Goal: Task Accomplishment & Management: Complete application form

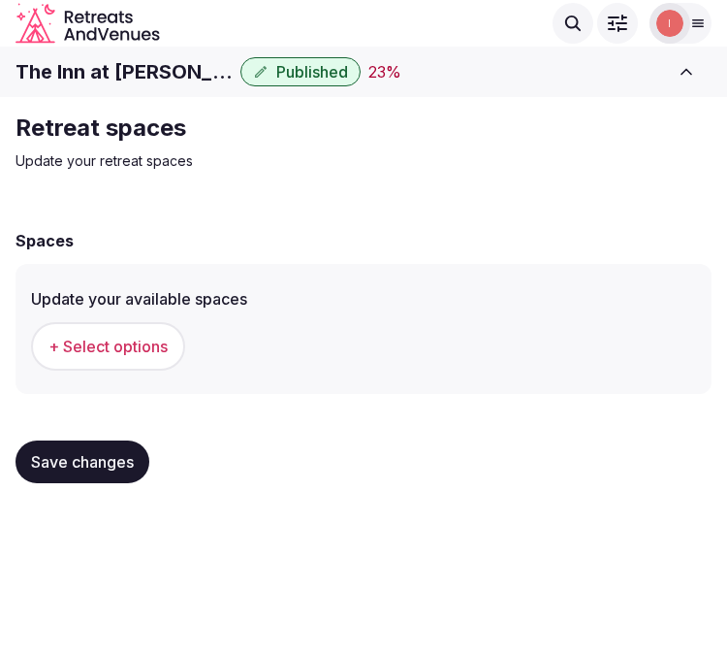
click at [616, 190] on div "Retreat spaces Update your retreat spaces Spaces Update your available spaces +…" at bounding box center [363, 305] width 727 height 417
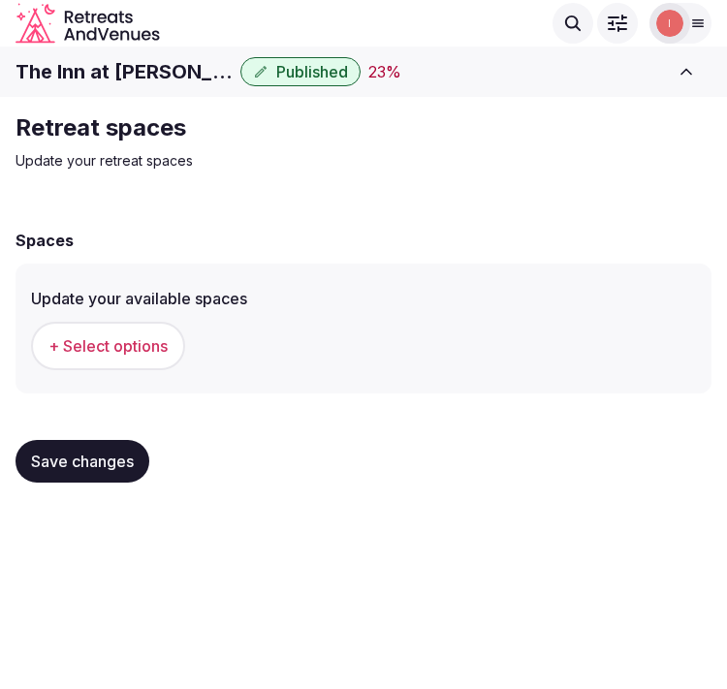
click at [92, 354] on span "+ Select options" at bounding box center [107, 346] width 119 height 21
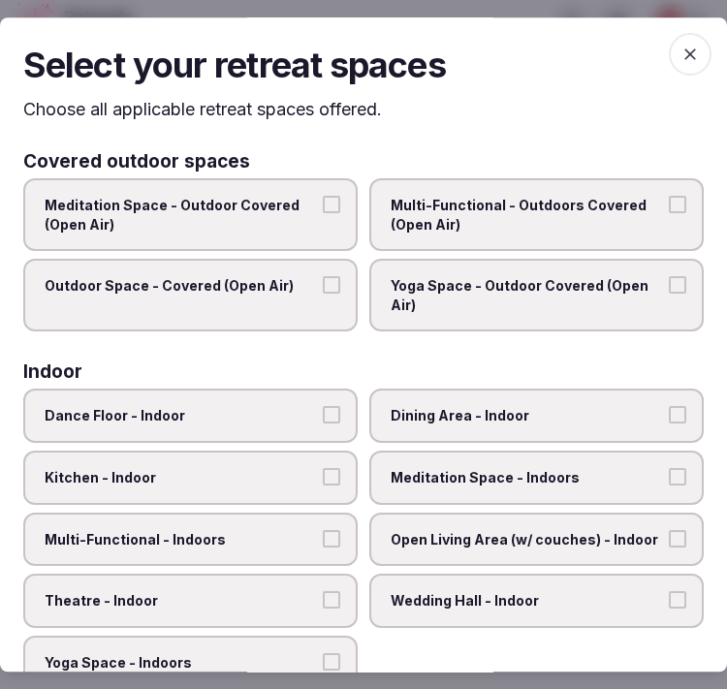
click at [685, 53] on icon "button" at bounding box center [691, 54] width 12 height 12
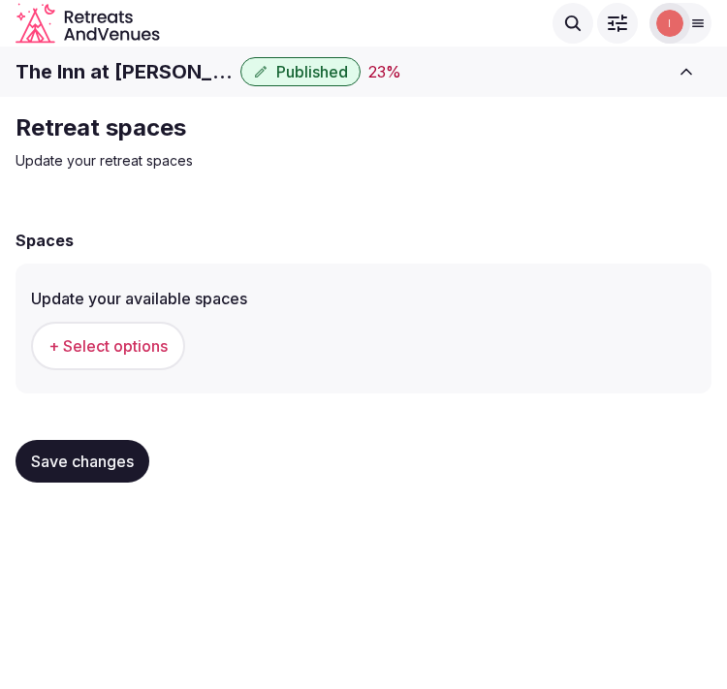
click at [123, 65] on h1 "The Inn at Patrick Square" at bounding box center [124, 71] width 217 height 27
copy div "The Inn at Patrick Square"
click at [157, 339] on span "+ Select options" at bounding box center [107, 346] width 119 height 21
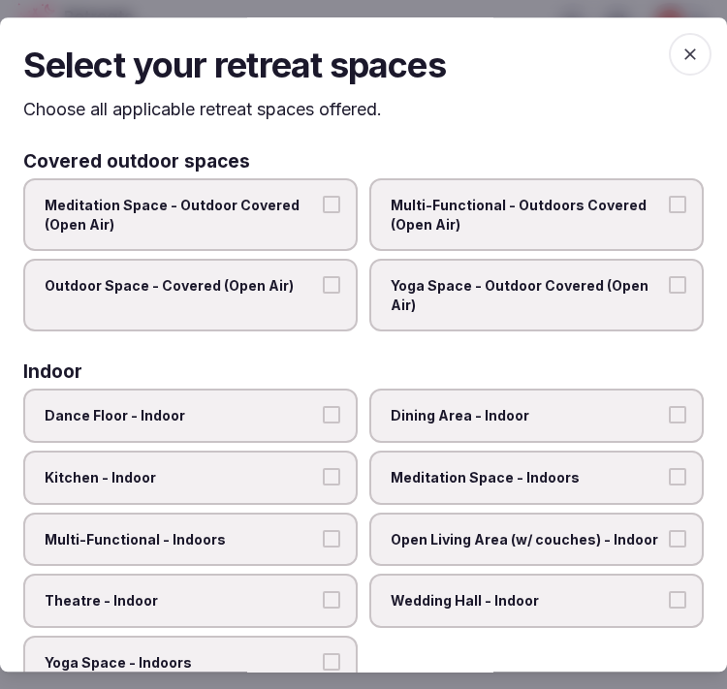
click at [430, 221] on span "Multi-Functional - Outdoors Covered (Open Air)" at bounding box center [527, 215] width 272 height 38
click at [669, 213] on button "Multi-Functional - Outdoors Covered (Open Air)" at bounding box center [677, 204] width 17 height 17
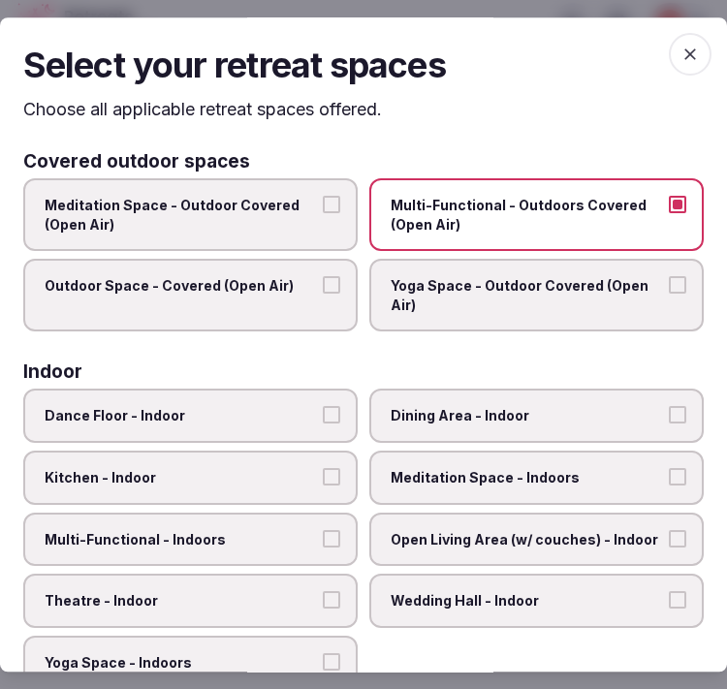
click at [294, 285] on span "Outdoor Space - Covered (Open Air)" at bounding box center [181, 286] width 272 height 19
click at [323, 285] on button "Outdoor Space - Covered (Open Air)" at bounding box center [331, 285] width 17 height 17
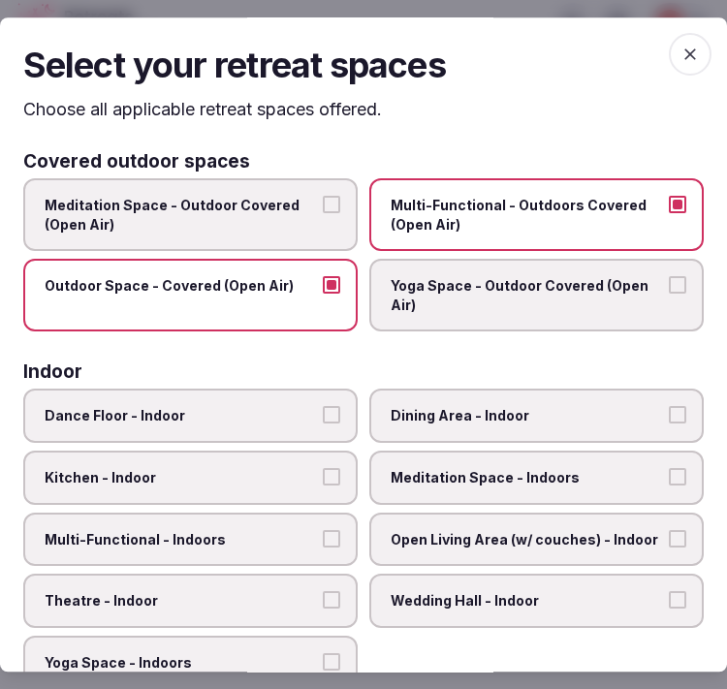
scroll to position [108, 0]
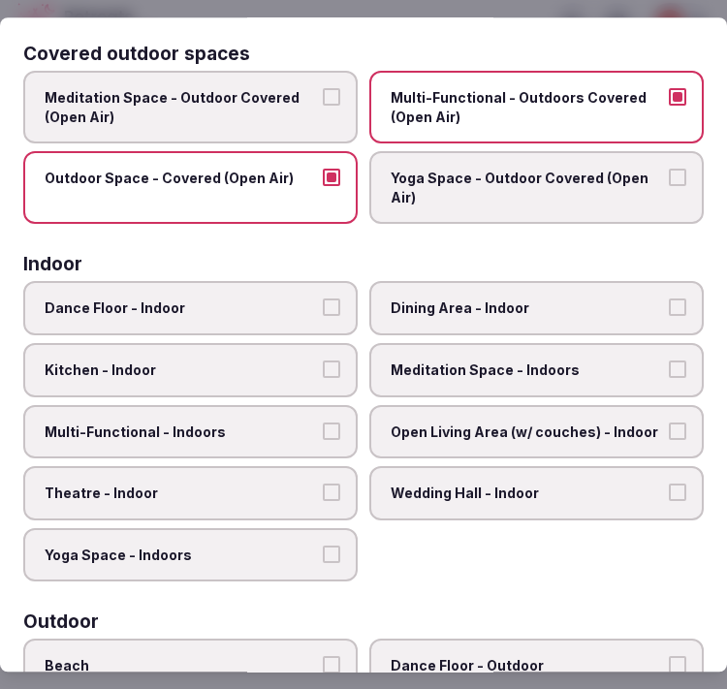
click at [546, 92] on span "Multi-Functional - Outdoors Covered (Open Air)" at bounding box center [527, 107] width 272 height 38
click at [669, 92] on button "Multi-Functional - Outdoors Covered (Open Air)" at bounding box center [677, 96] width 17 height 17
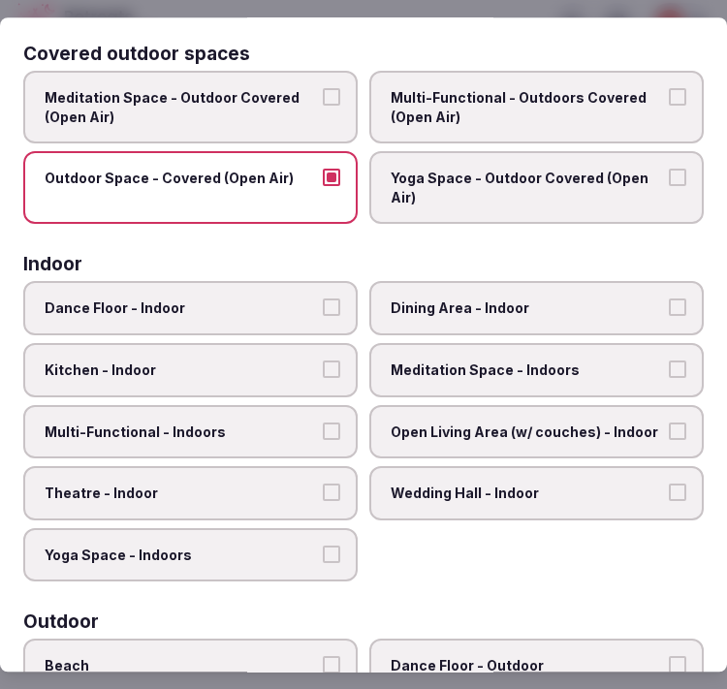
click at [323, 180] on button "Outdoor Space - Covered (Open Air)" at bounding box center [331, 178] width 17 height 17
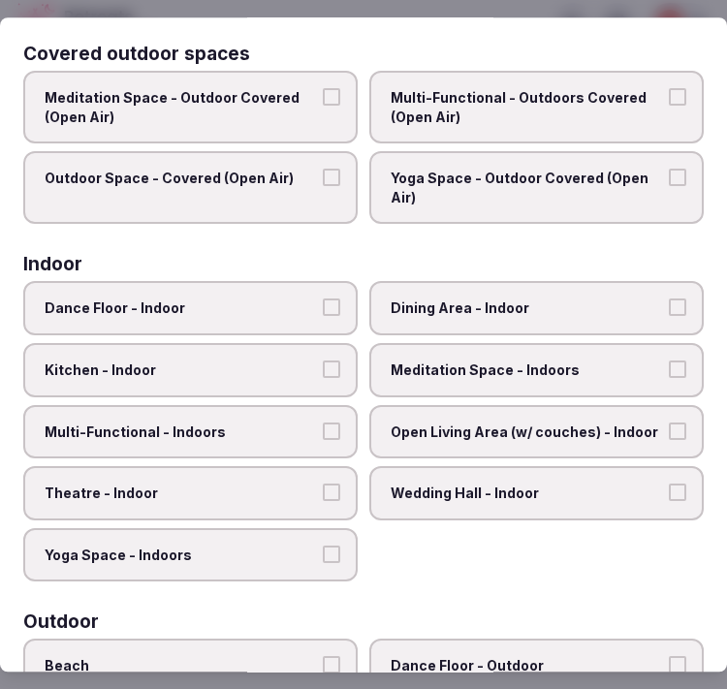
click at [525, 300] on span "Dining Area - Indoor" at bounding box center [527, 309] width 272 height 19
click at [669, 300] on button "Dining Area - Indoor" at bounding box center [677, 308] width 17 height 17
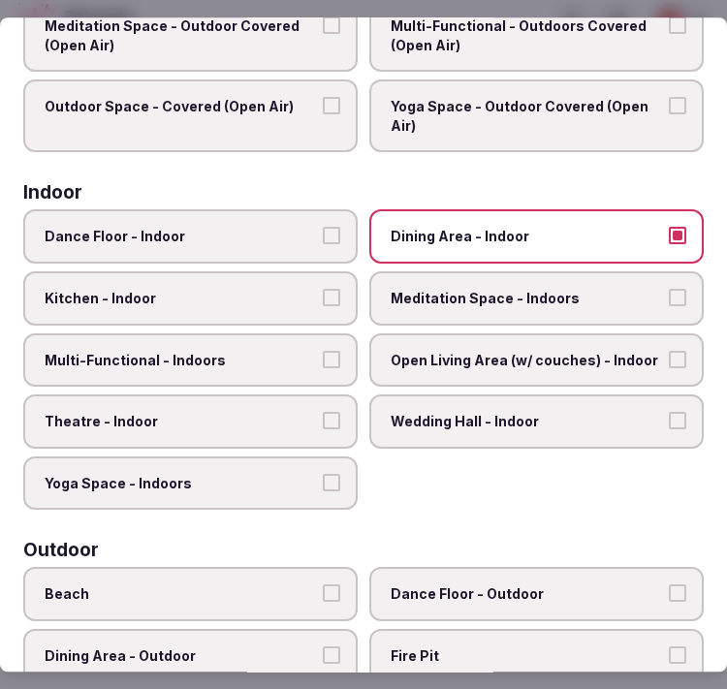
scroll to position [215, 0]
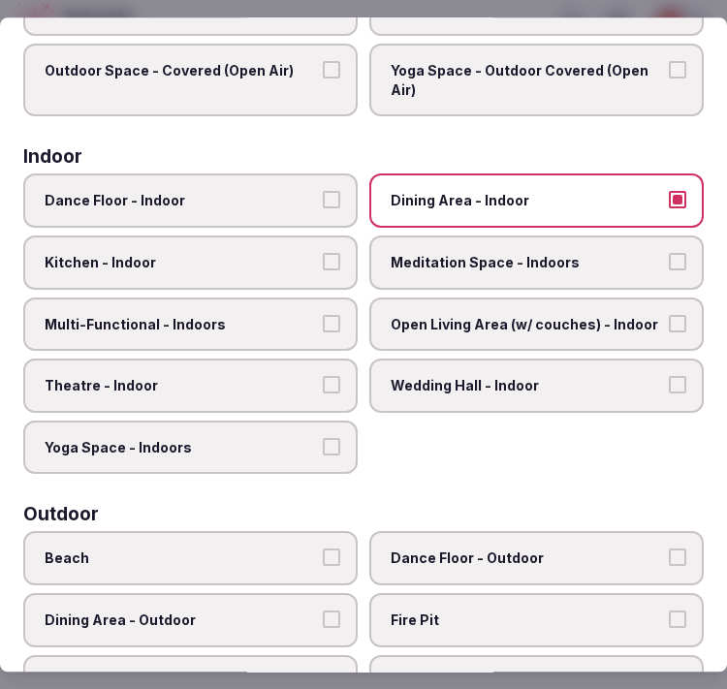
click at [310, 308] on label "Multi-Functional - Indoors" at bounding box center [190, 325] width 335 height 54
click at [323, 315] on button "Multi-Functional - Indoors" at bounding box center [331, 323] width 17 height 17
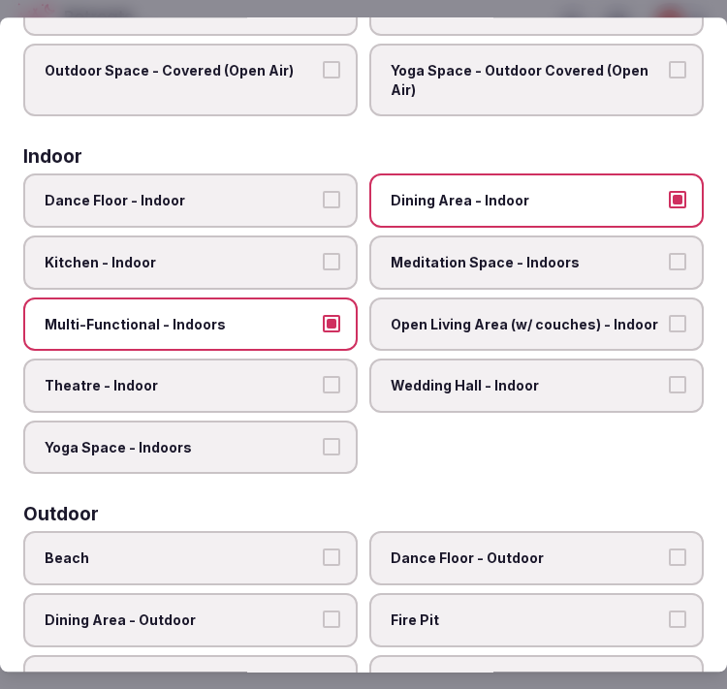
click at [267, 360] on label "Theatre - Indoor" at bounding box center [190, 387] width 335 height 54
click at [323, 377] on button "Theatre - Indoor" at bounding box center [331, 385] width 17 height 17
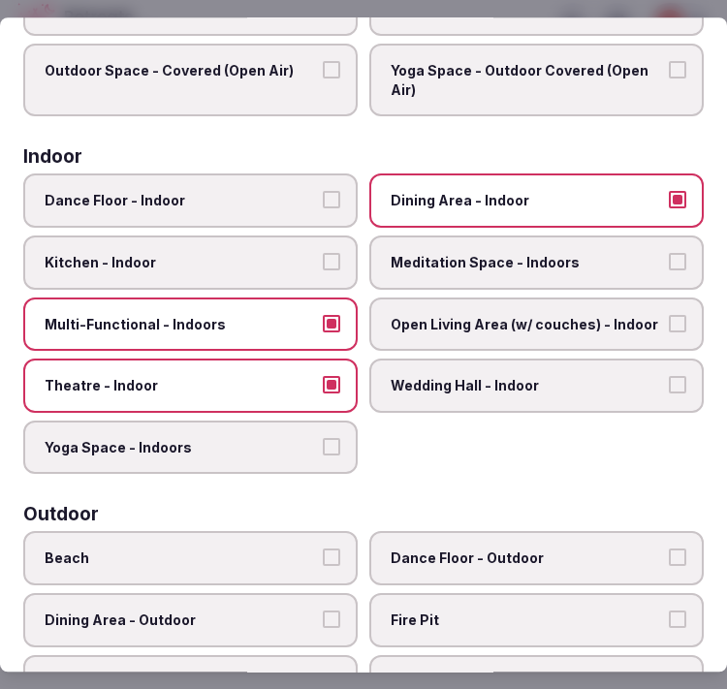
click at [446, 332] on label "Open Living Area (w/ couches) - Indoor" at bounding box center [536, 325] width 335 height 54
click at [669, 332] on button "Open Living Area (w/ couches) - Indoor" at bounding box center [677, 323] width 17 height 17
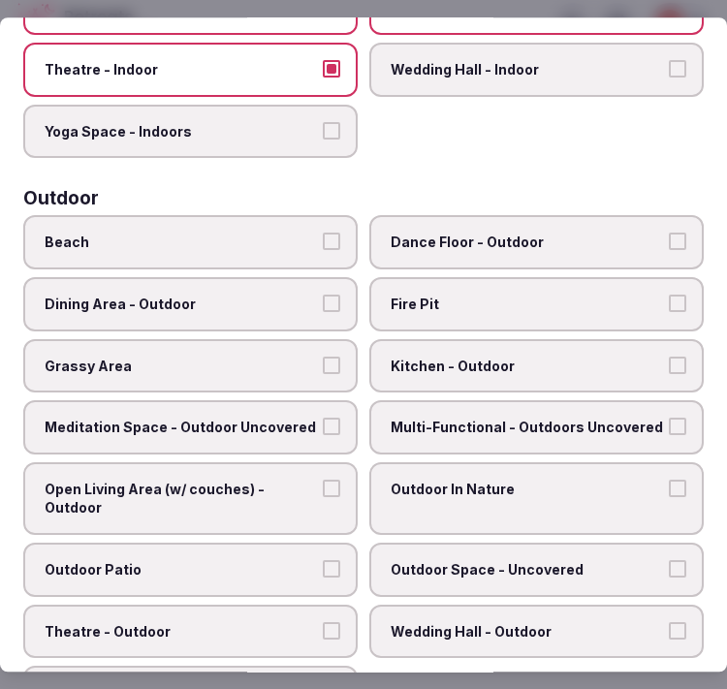
scroll to position [538, 0]
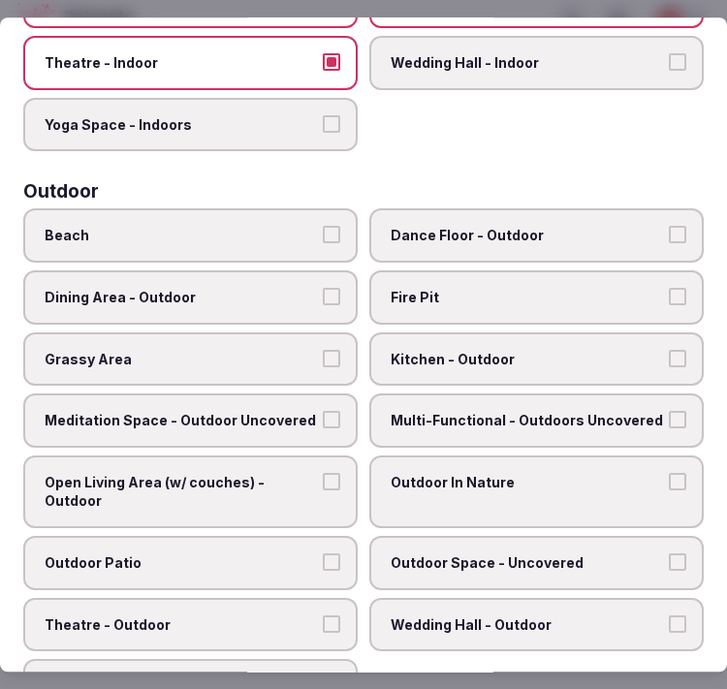
click at [298, 288] on span "Dining Area - Outdoor" at bounding box center [181, 297] width 272 height 19
click at [323, 288] on button "Dining Area - Outdoor" at bounding box center [331, 296] width 17 height 17
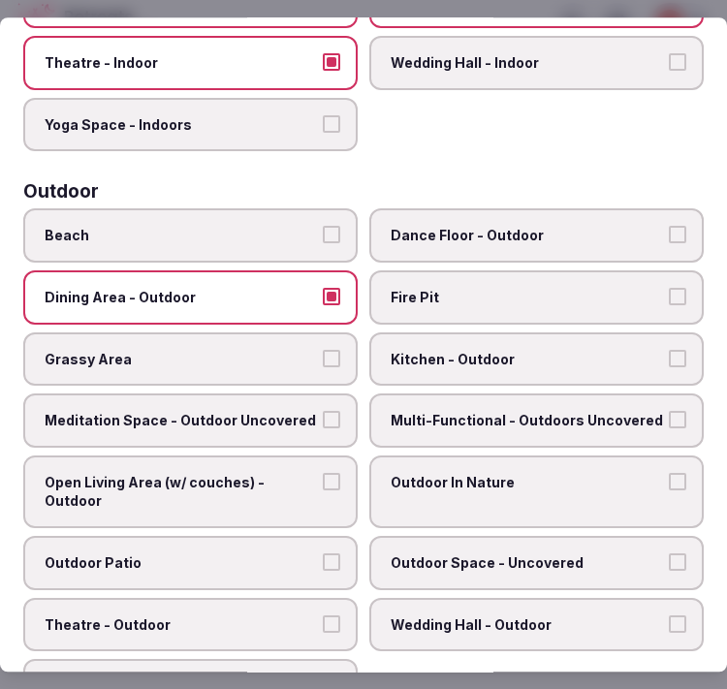
click at [529, 227] on span "Dance Floor - Outdoor" at bounding box center [527, 236] width 272 height 19
click at [669, 227] on button "Dance Floor - Outdoor" at bounding box center [677, 235] width 17 height 17
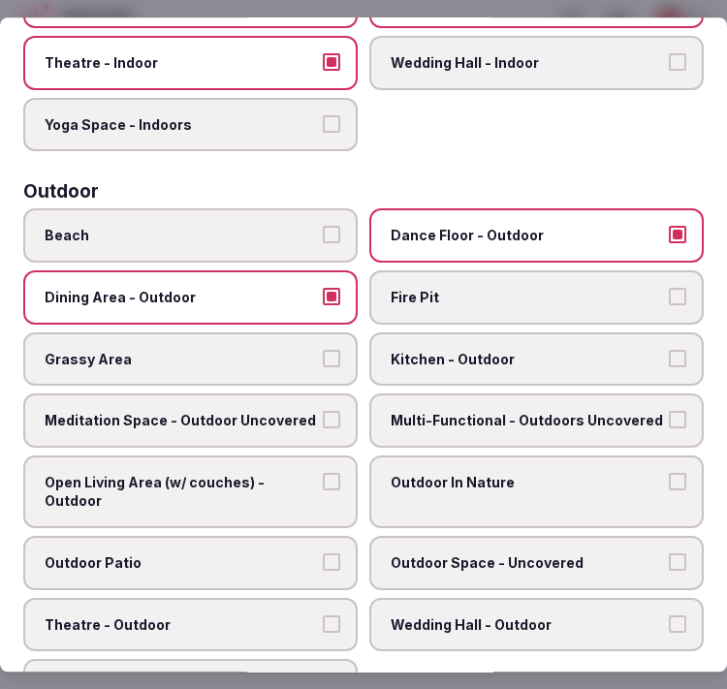
click at [323, 288] on button "Dining Area - Outdoor" at bounding box center [331, 296] width 17 height 17
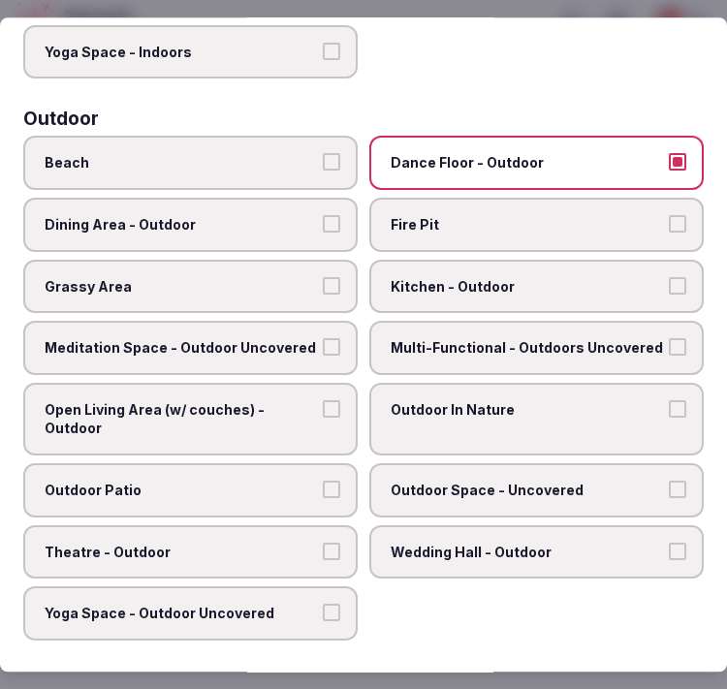
scroll to position [646, 0]
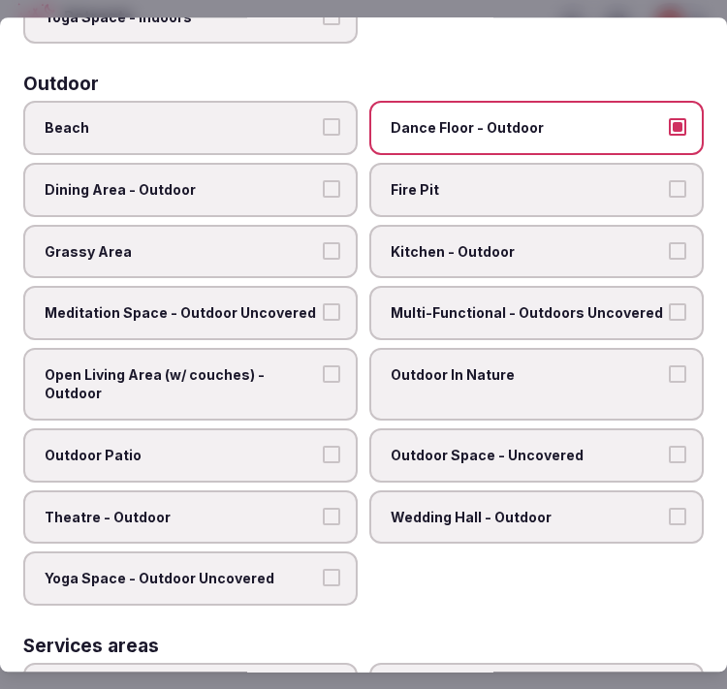
click at [519, 304] on span "Multi-Functional - Outdoors Uncovered" at bounding box center [527, 313] width 272 height 19
click at [669, 304] on button "Multi-Functional - Outdoors Uncovered" at bounding box center [677, 312] width 17 height 17
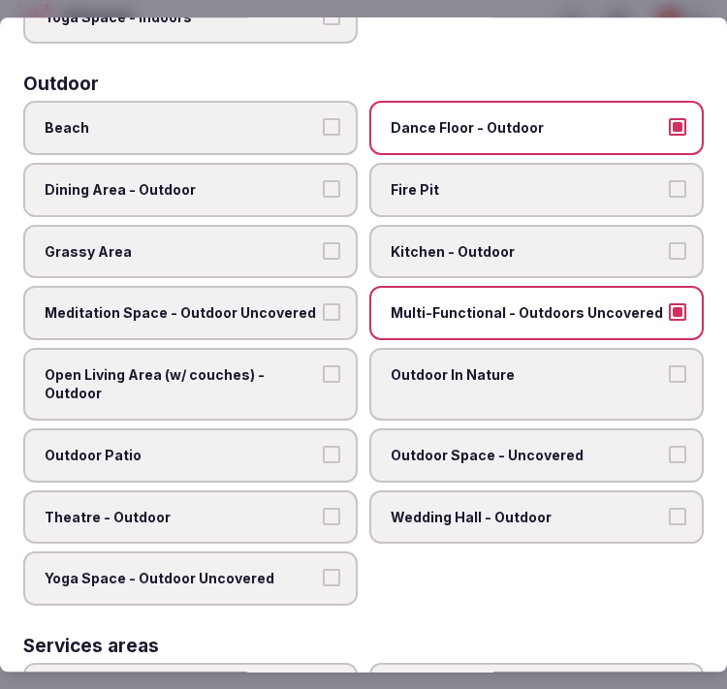
click at [307, 371] on span "Open Living Area (w/ couches) - Outdoor" at bounding box center [181, 385] width 272 height 38
click at [323, 371] on button "Open Living Area (w/ couches) - Outdoor" at bounding box center [331, 374] width 17 height 17
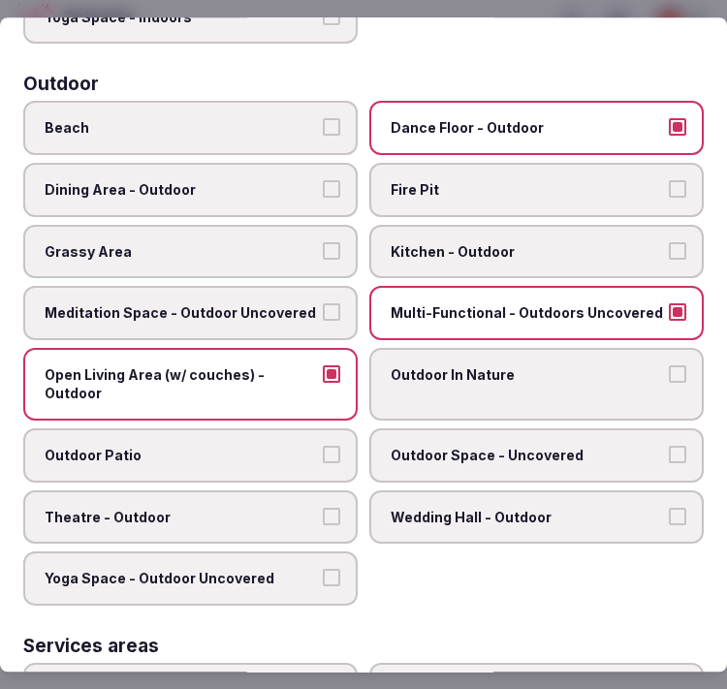
scroll to position [753, 0]
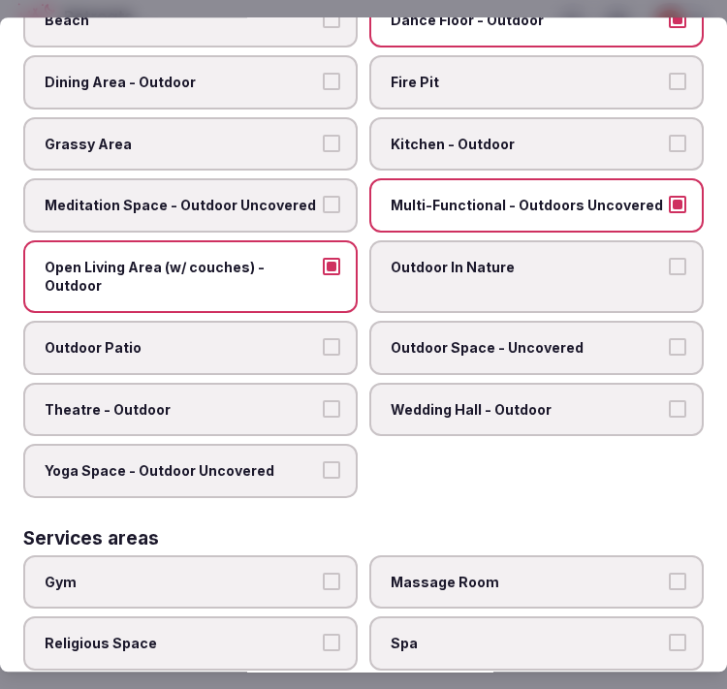
click at [318, 339] on label "Outdoor Patio" at bounding box center [190, 348] width 335 height 54
click at [323, 339] on button "Outdoor Patio" at bounding box center [331, 346] width 17 height 17
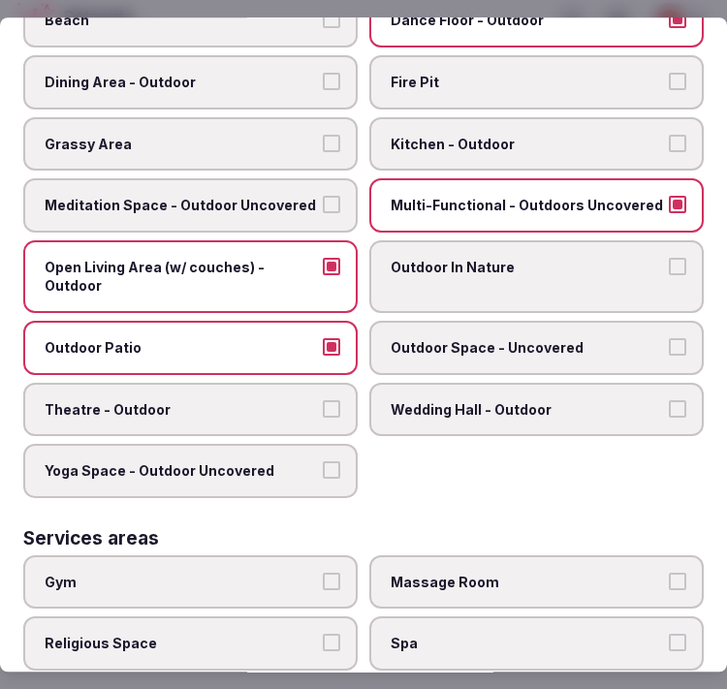
click at [558, 340] on label "Outdoor Space - Uncovered" at bounding box center [536, 348] width 335 height 54
click at [669, 340] on button "Outdoor Space - Uncovered" at bounding box center [677, 346] width 17 height 17
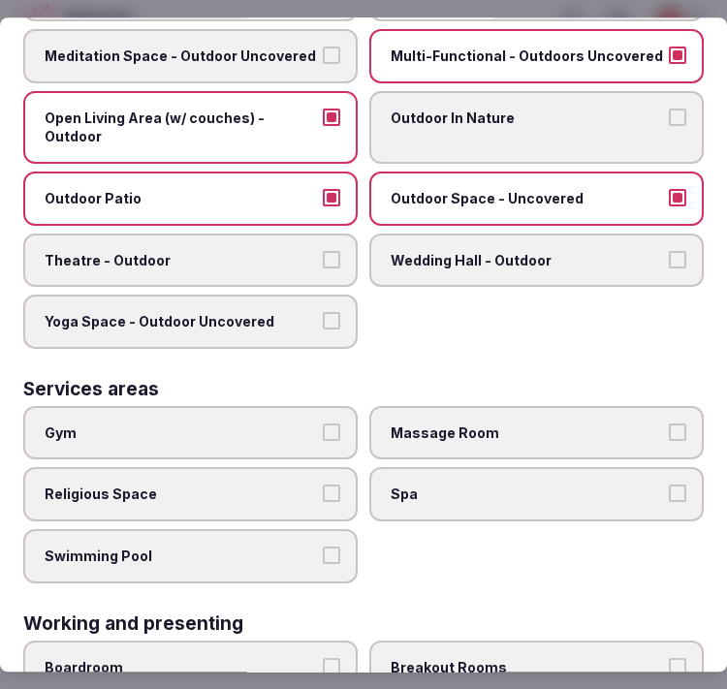
scroll to position [970, 0]
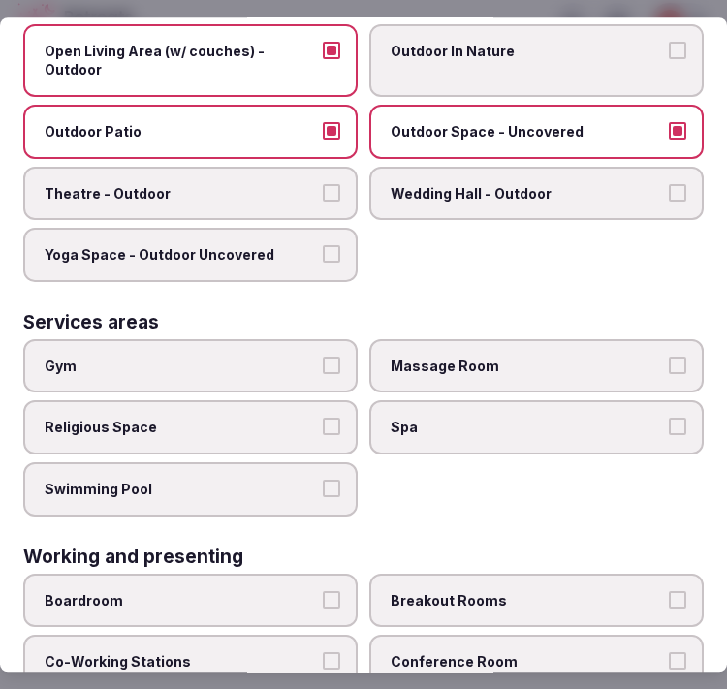
click at [265, 357] on span "Gym" at bounding box center [181, 366] width 272 height 19
click at [323, 357] on button "Gym" at bounding box center [331, 365] width 17 height 17
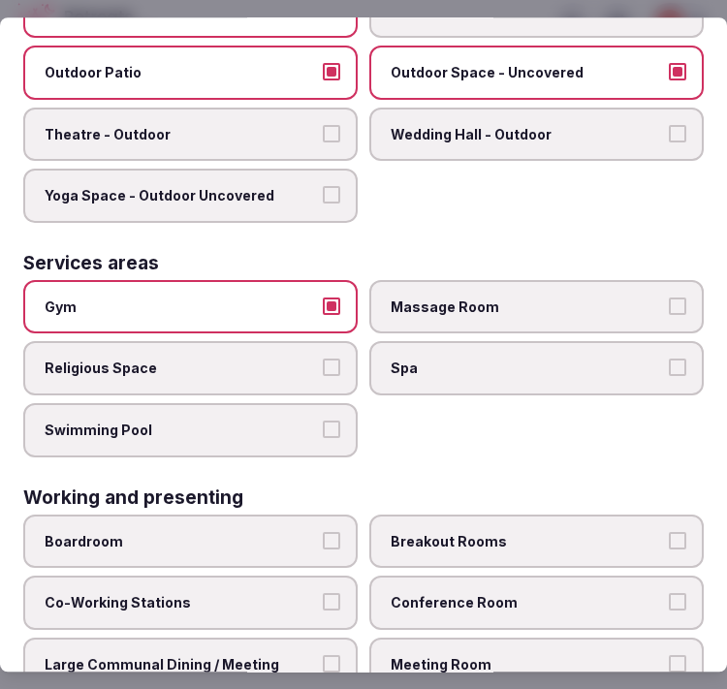
scroll to position [1077, 0]
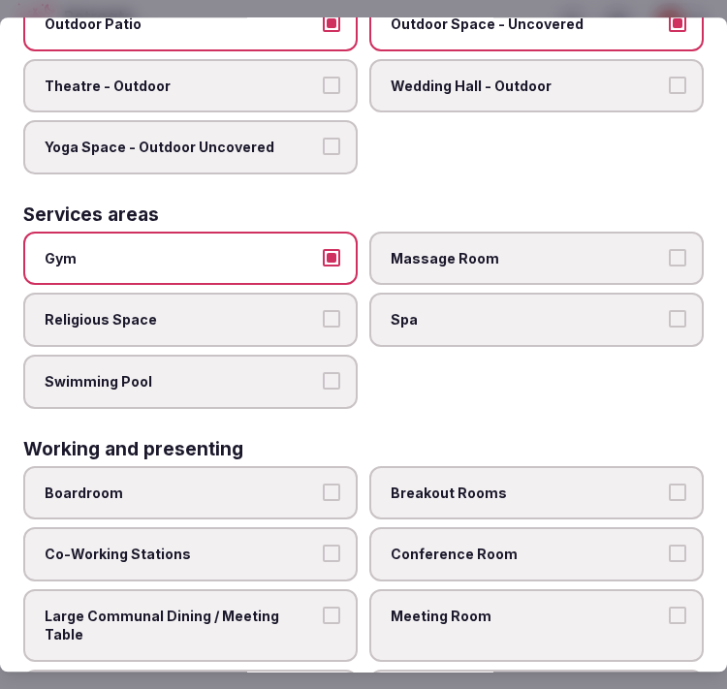
click at [272, 249] on span "Gym" at bounding box center [181, 258] width 272 height 19
click at [323, 249] on button "Gym" at bounding box center [331, 257] width 17 height 17
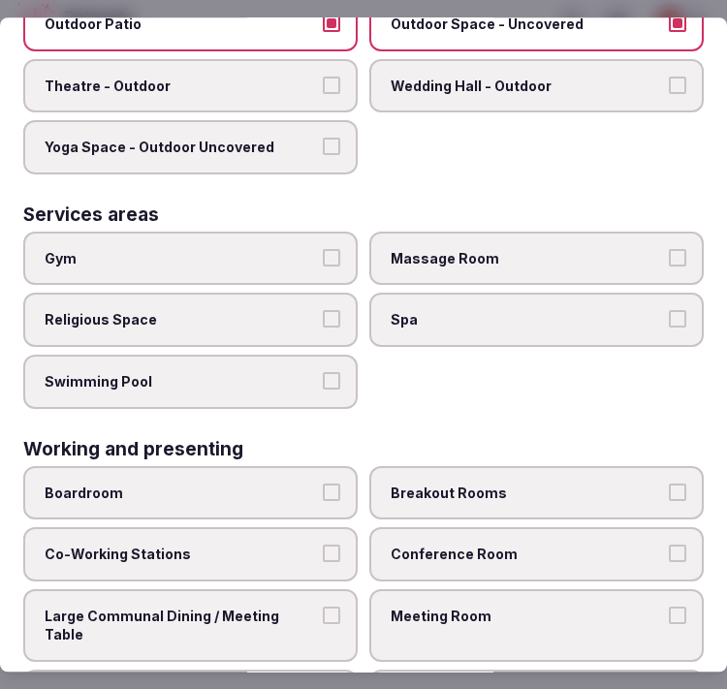
scroll to position [1094, 0]
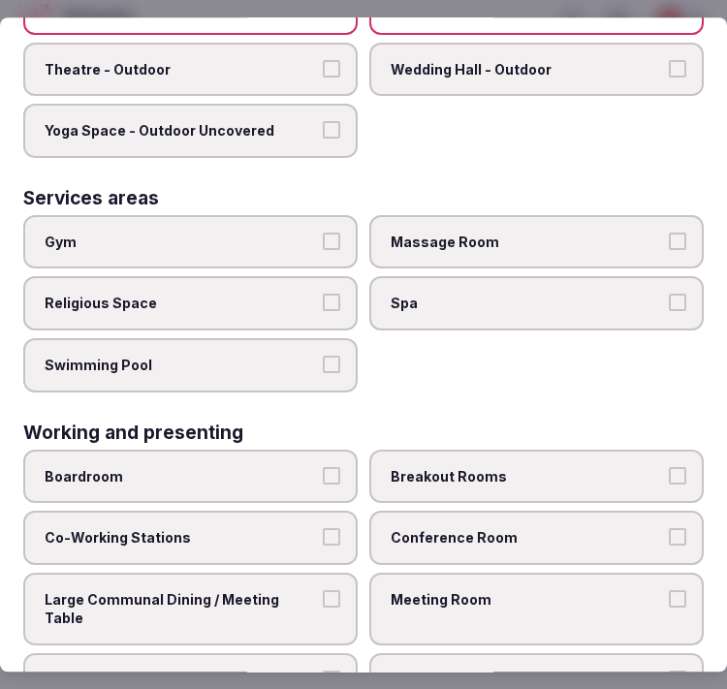
click at [320, 228] on label "Gym" at bounding box center [190, 242] width 335 height 54
click at [323, 233] on button "Gym" at bounding box center [331, 241] width 17 height 17
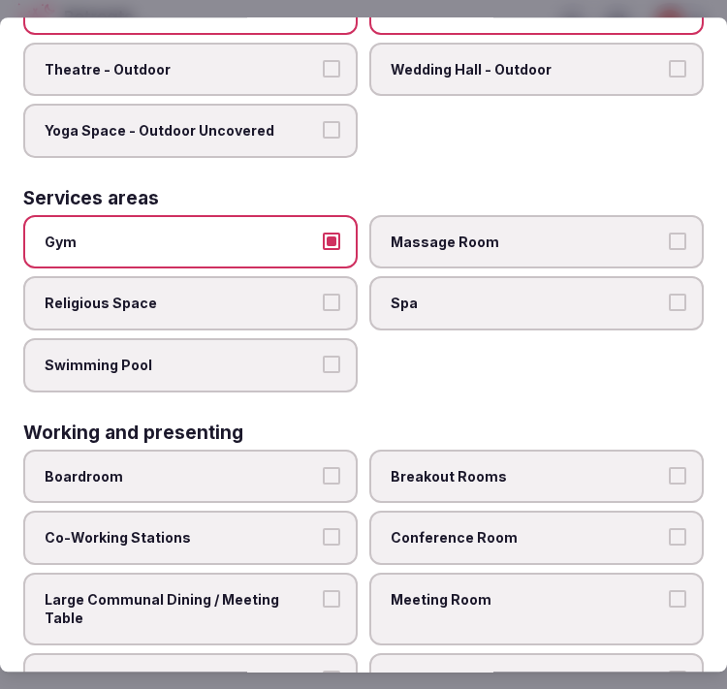
click at [327, 233] on button "Gym" at bounding box center [331, 241] width 17 height 17
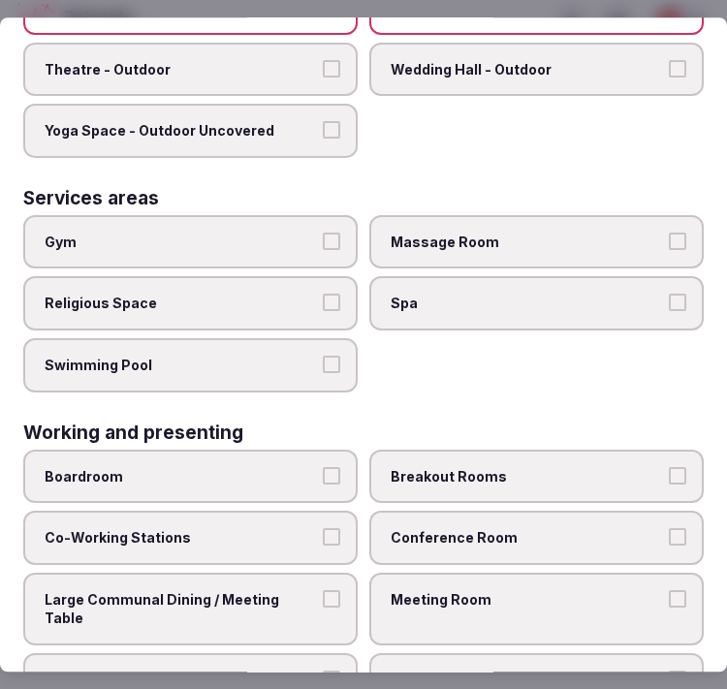
click at [566, 591] on span "Meeting Room" at bounding box center [527, 600] width 272 height 19
click at [669, 591] on button "Meeting Room" at bounding box center [677, 599] width 17 height 17
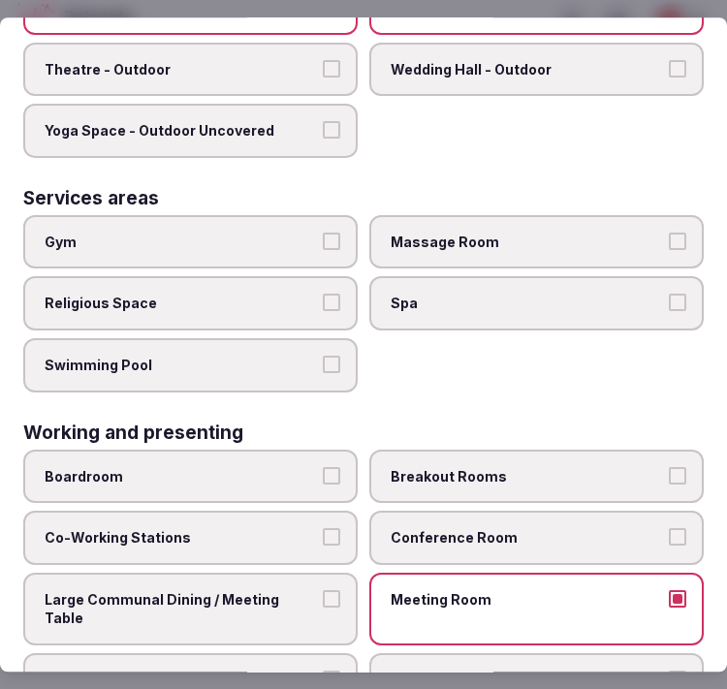
click at [572, 518] on label "Conference Room" at bounding box center [536, 538] width 335 height 54
click at [669, 528] on button "Conference Room" at bounding box center [677, 536] width 17 height 17
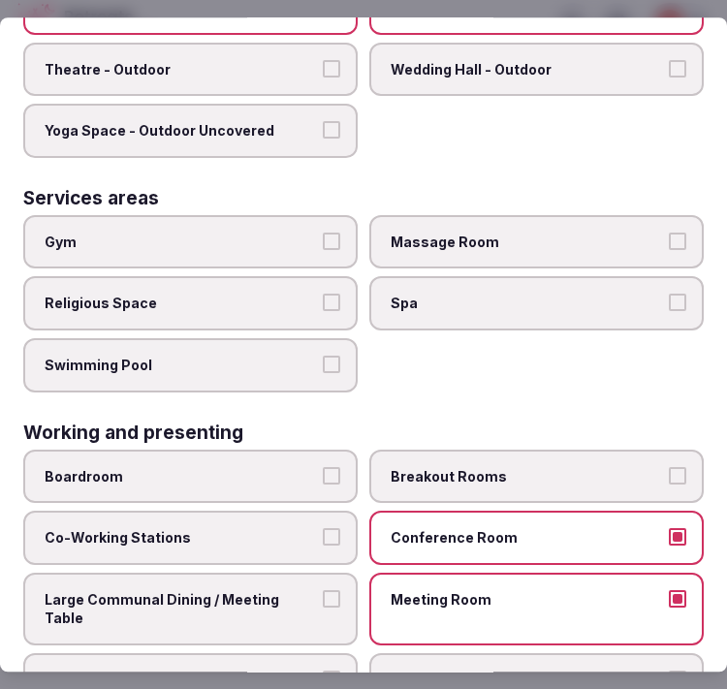
click at [270, 573] on label "Large Communal Dining / Meeting Table" at bounding box center [190, 609] width 335 height 73
click at [323, 591] on button "Large Communal Dining / Meeting Table" at bounding box center [331, 599] width 17 height 17
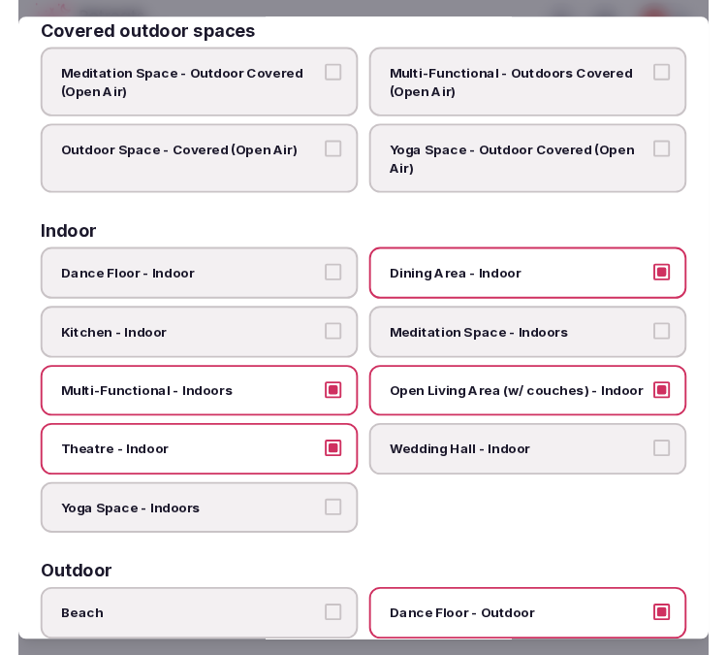
scroll to position [0, 0]
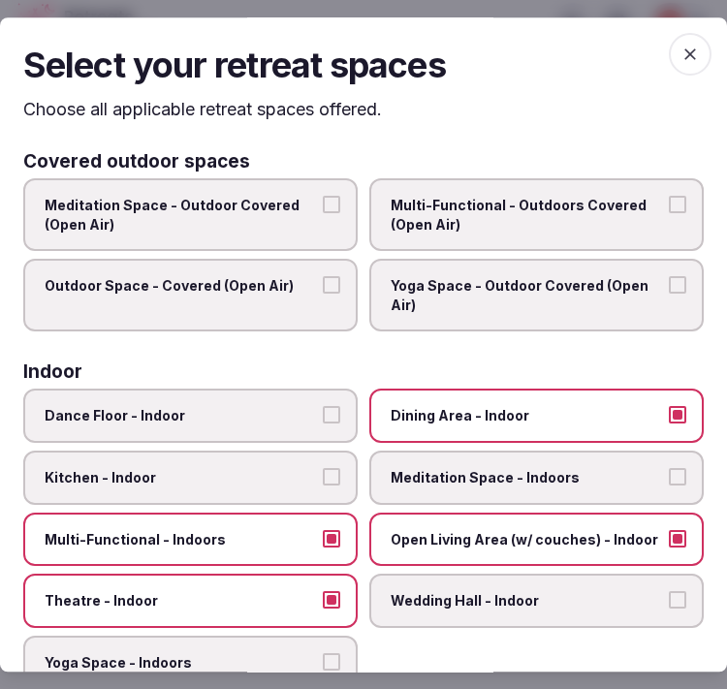
click at [669, 48] on span "button" at bounding box center [690, 54] width 43 height 43
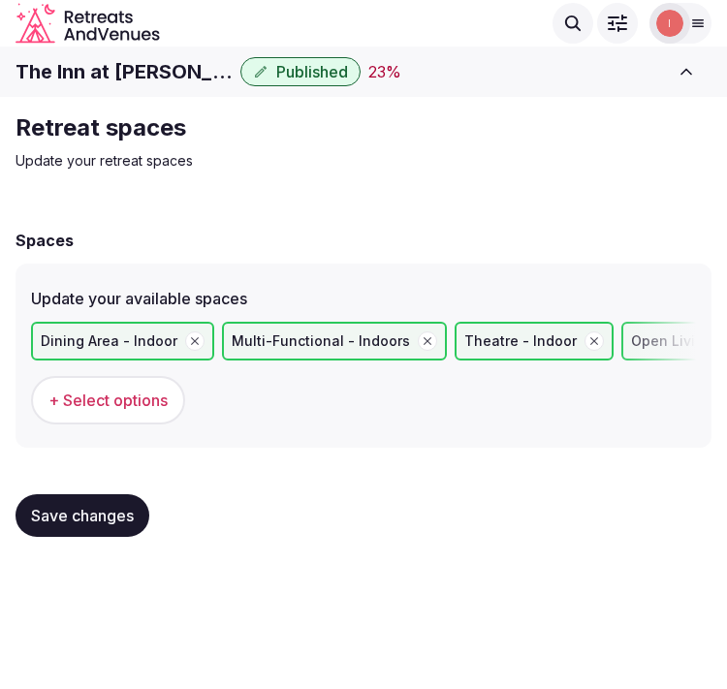
click at [111, 528] on button "Save changes" at bounding box center [83, 516] width 134 height 43
click at [63, 514] on span "Save changes" at bounding box center [82, 515] width 103 height 19
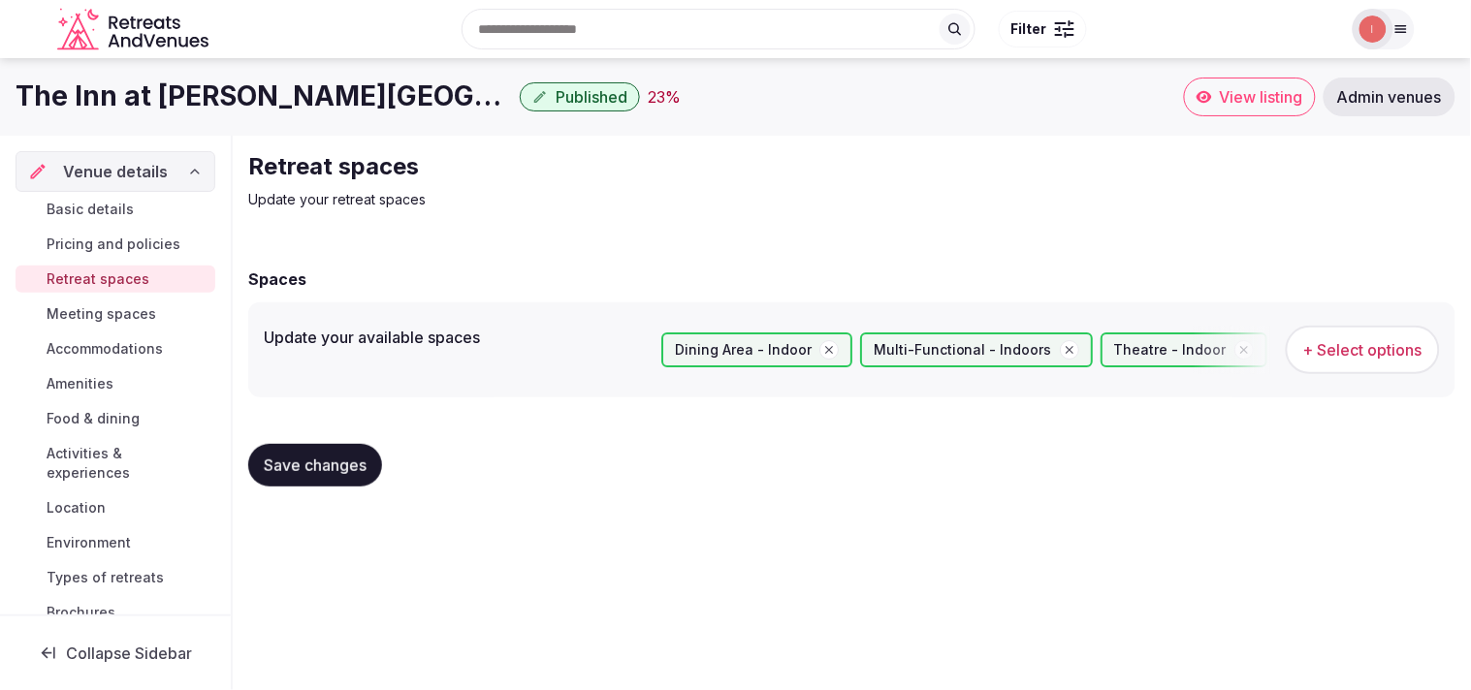
click at [304, 477] on button "Save changes" at bounding box center [315, 465] width 134 height 43
click at [139, 315] on span "Meeting spaces" at bounding box center [102, 313] width 110 height 19
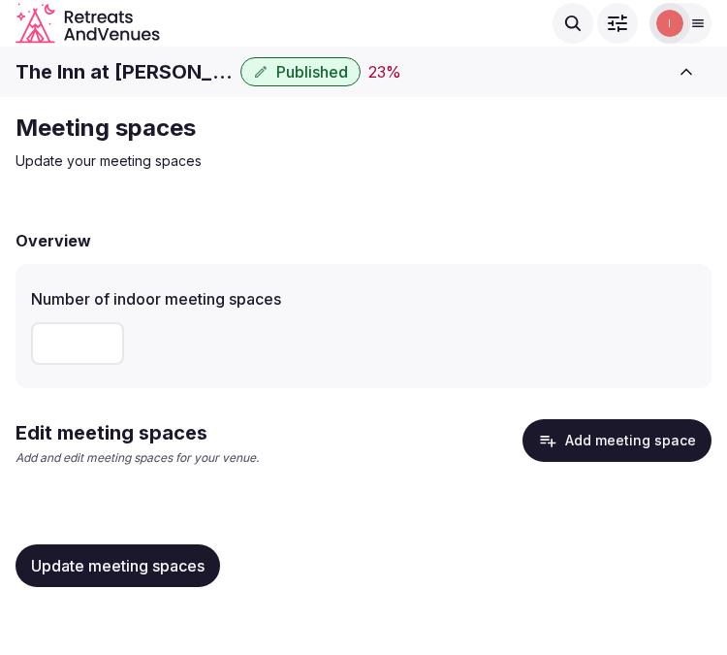
click at [53, 347] on input "number" at bounding box center [77, 343] width 93 height 43
type input "*"
click at [611, 439] on button "Add meeting space" at bounding box center [617, 440] width 189 height 43
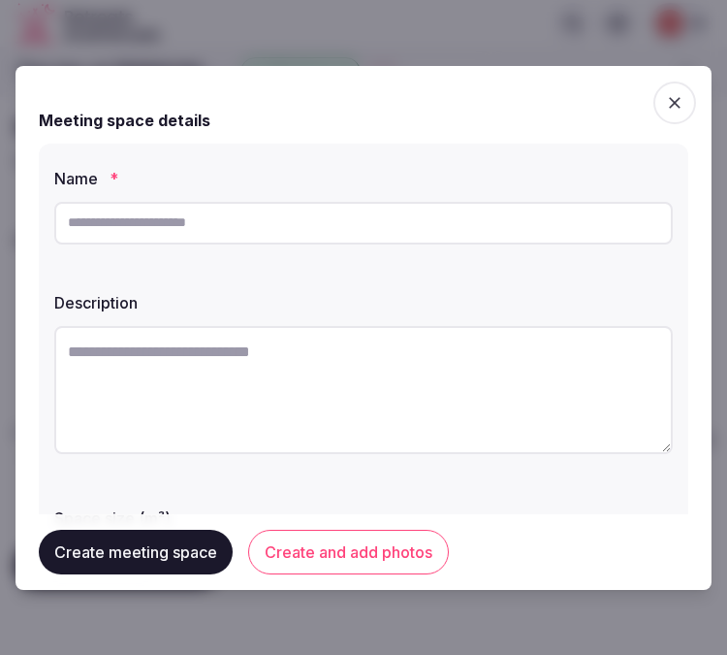
click at [313, 230] on input "text" at bounding box center [363, 223] width 619 height 43
paste input "**********"
click at [395, 223] on input "**********" at bounding box center [363, 223] width 619 height 43
drag, startPoint x: 103, startPoint y: 219, endPoint x: 156, endPoint y: 238, distance: 56.4
click at [109, 226] on input "**********" at bounding box center [363, 223] width 619 height 43
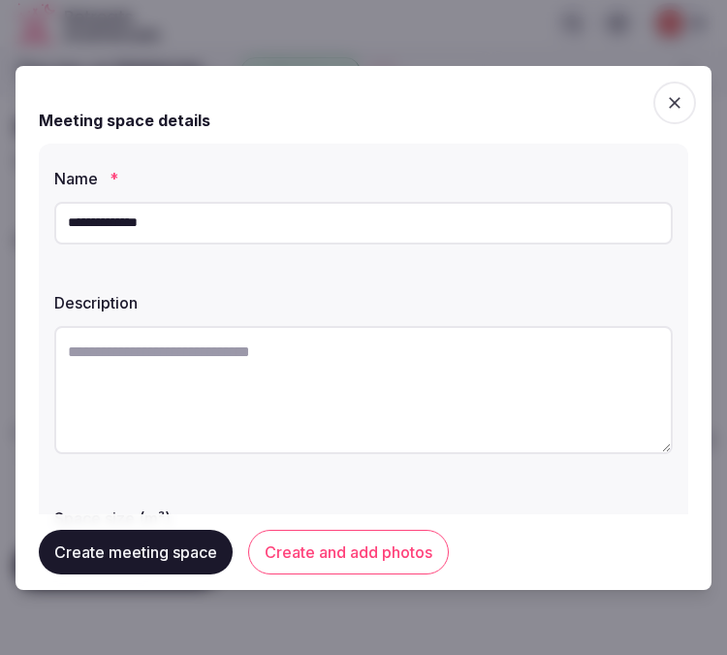
click at [201, 228] on input "**********" at bounding box center [363, 223] width 619 height 43
type input "**********"
click at [386, 347] on textarea at bounding box center [363, 390] width 619 height 128
paste textarea "**********"
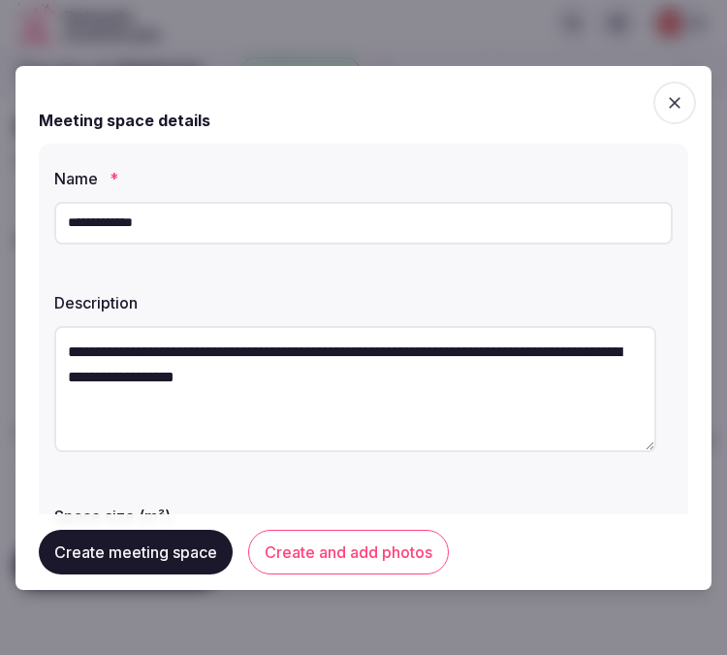
click at [624, 380] on textarea "**********" at bounding box center [355, 389] width 602 height 126
drag, startPoint x: 541, startPoint y: 374, endPoint x: 531, endPoint y: 386, distance: 15.1
paste textarea "**********"
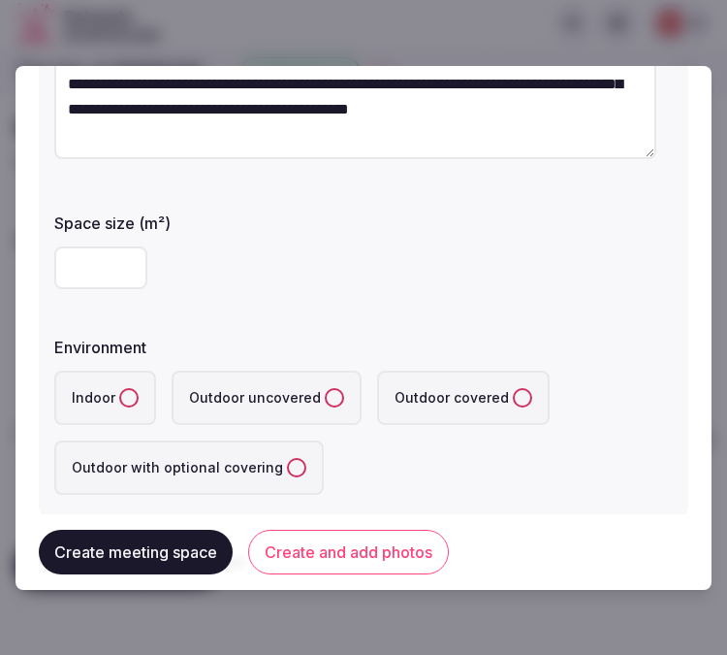
scroll to position [323, 0]
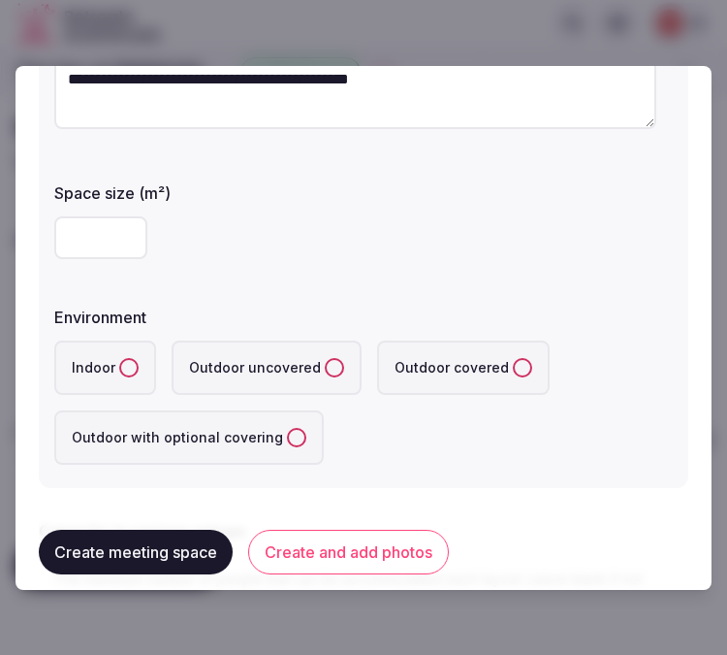
type textarea "**********"
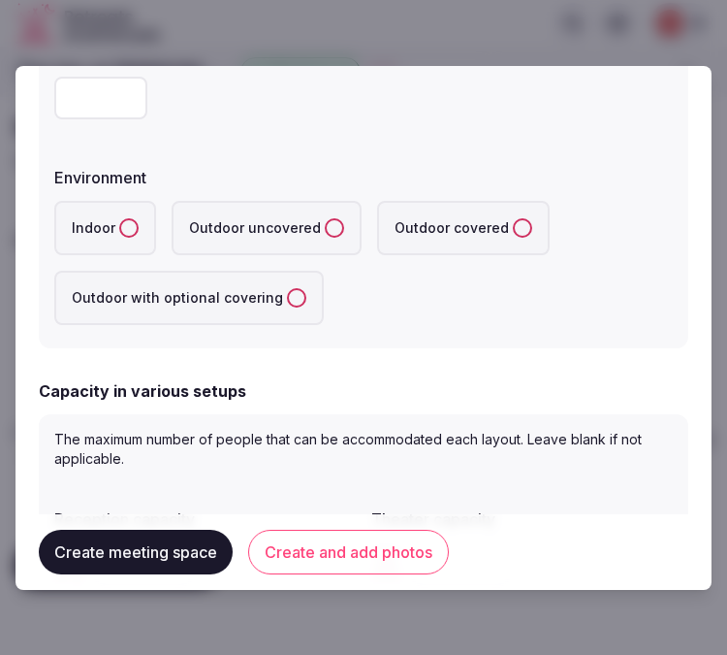
scroll to position [431, 0]
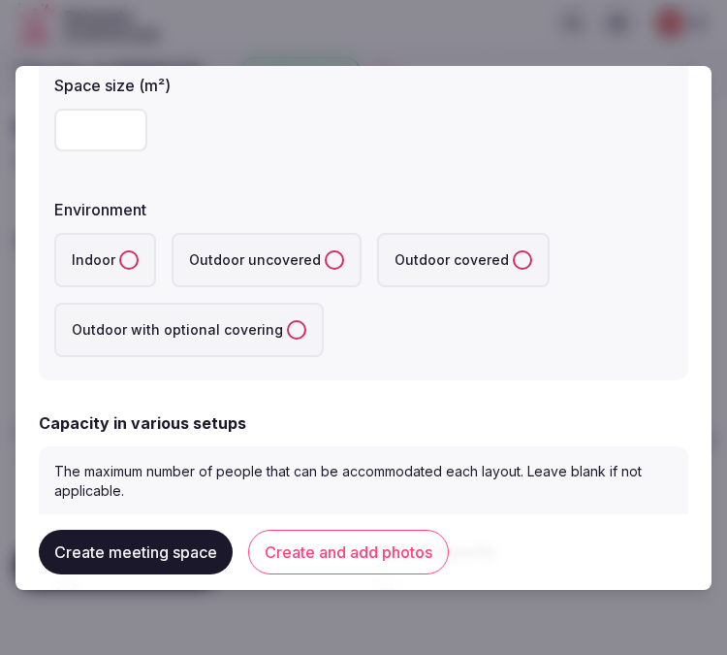
click at [88, 132] on input "number" at bounding box center [100, 130] width 93 height 43
type input "***"
click at [113, 257] on label "Indoor" at bounding box center [105, 260] width 102 height 54
click at [119, 257] on button "Indoor" at bounding box center [128, 259] width 19 height 19
click at [371, 411] on div "Capacity in various setups" at bounding box center [364, 422] width 650 height 23
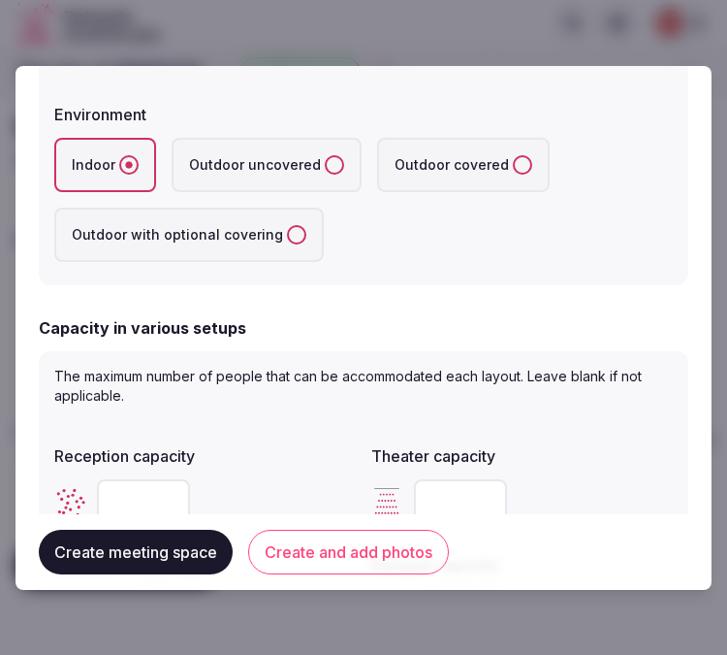
scroll to position [646, 0]
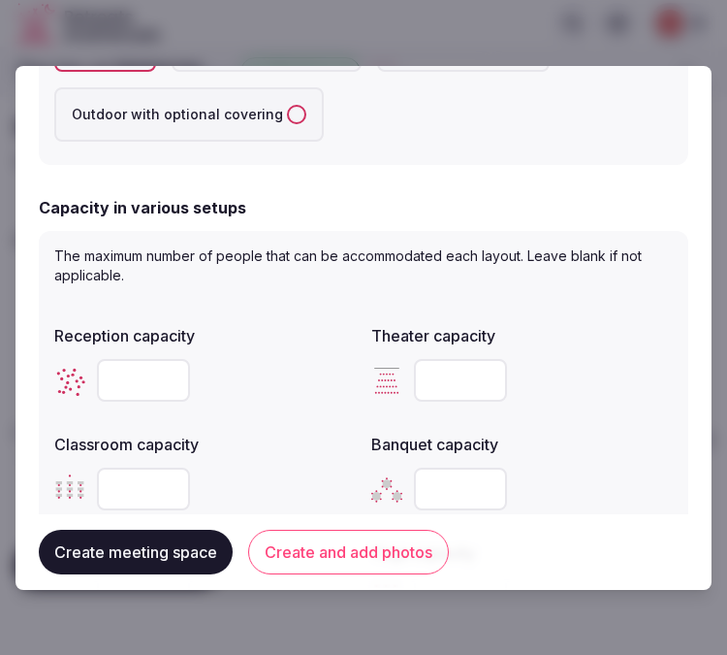
click at [138, 385] on input "number" at bounding box center [143, 380] width 93 height 43
click at [132, 390] on input "number" at bounding box center [143, 380] width 93 height 43
type input "***"
click at [431, 368] on input "number" at bounding box center [460, 380] width 93 height 43
type input "***"
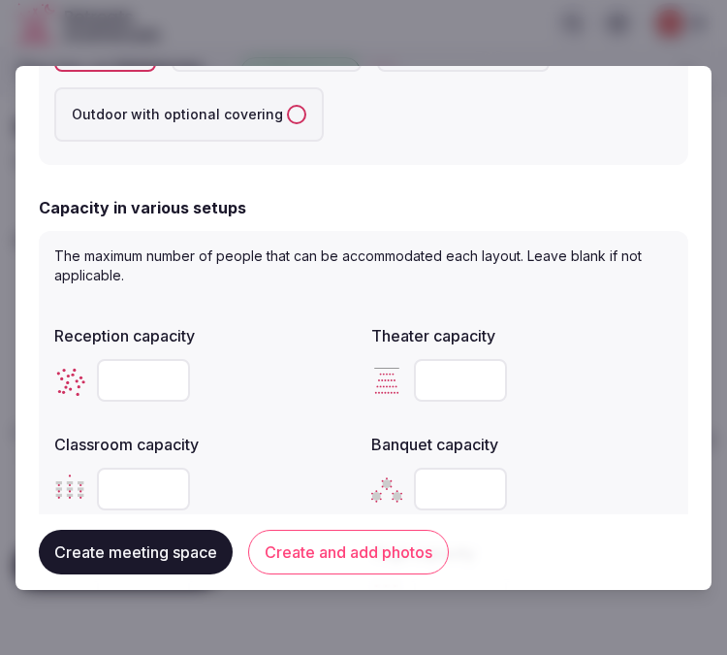
click at [294, 407] on div "Reception capacity *** Theater capacity *** Classroom capacity Banquet capacity…" at bounding box center [363, 471] width 619 height 310
click at [452, 490] on input "number" at bounding box center [460, 488] width 93 height 43
type input "**"
click at [567, 449] on div "Banquet capacity **" at bounding box center [522, 471] width 302 height 93
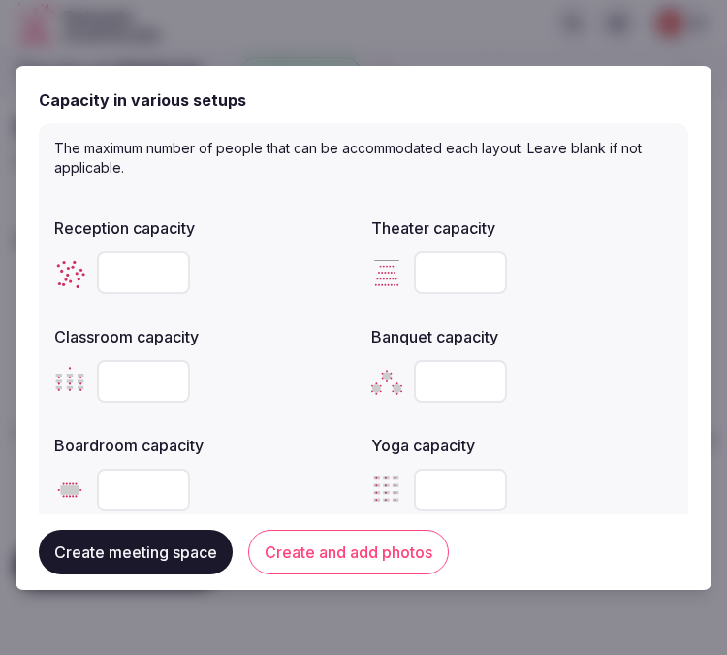
scroll to position [861, 0]
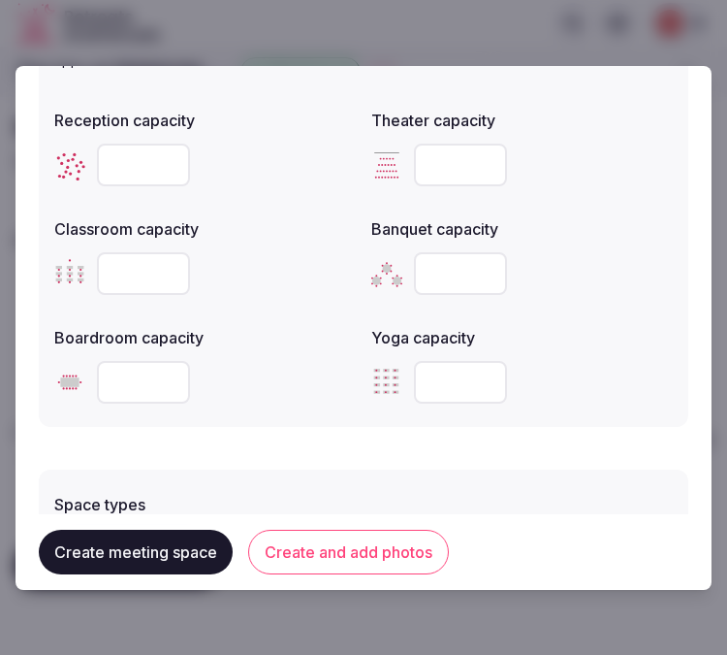
click at [145, 272] on input "number" at bounding box center [143, 273] width 93 height 43
type input "**"
click at [153, 382] on input "number" at bounding box center [143, 382] width 93 height 43
type input "**"
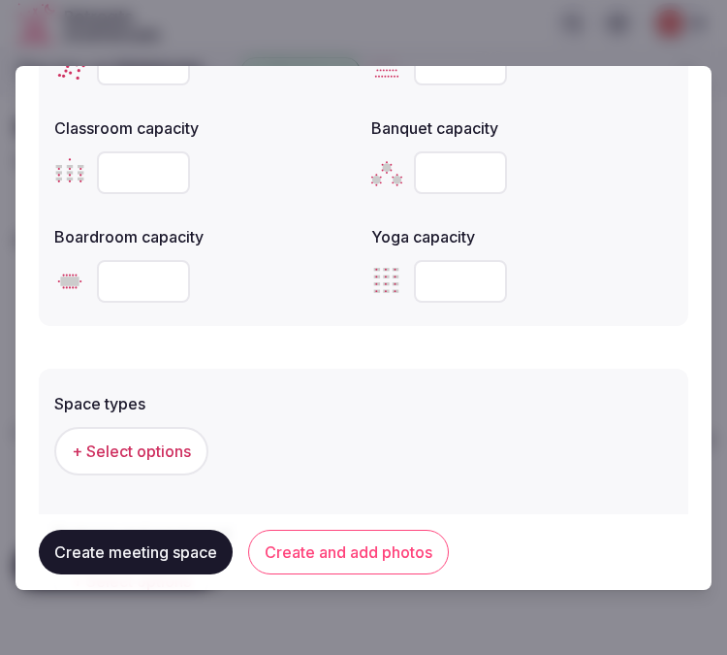
scroll to position [1077, 0]
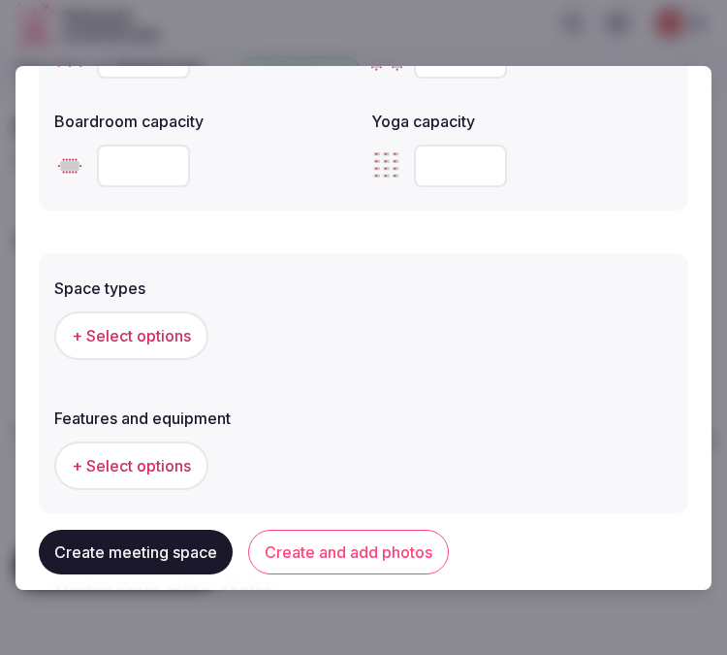
click at [176, 355] on div "+ Select options" at bounding box center [363, 336] width 619 height 64
click at [178, 331] on span "+ Select options" at bounding box center [131, 335] width 119 height 21
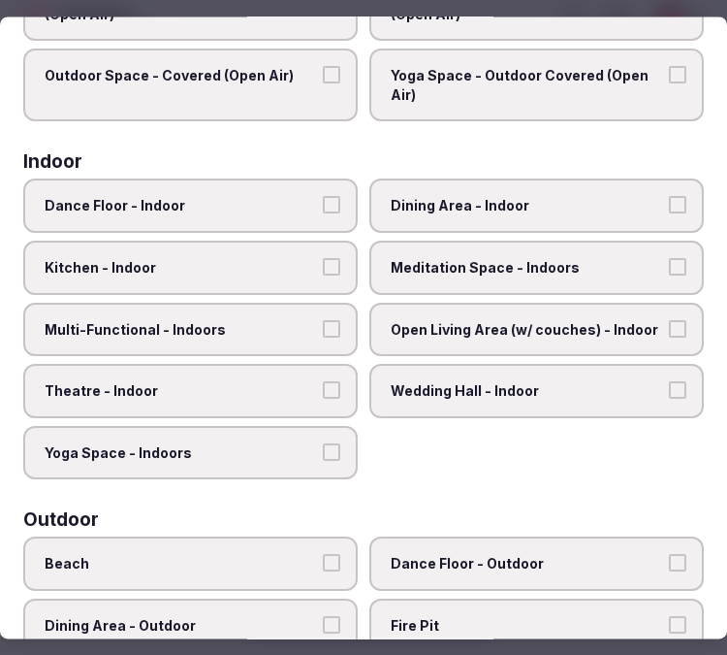
scroll to position [215, 0]
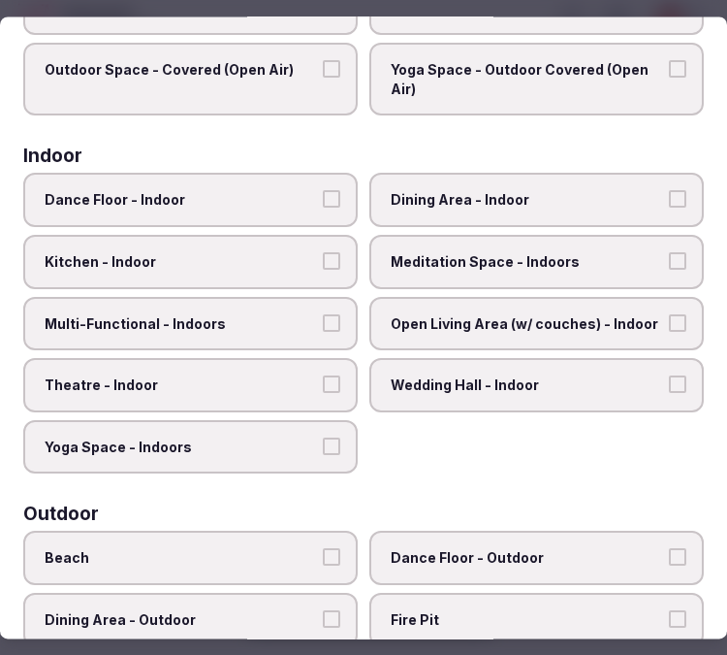
click at [213, 376] on span "Theatre - Indoor" at bounding box center [181, 385] width 272 height 19
click at [323, 376] on button "Theatre - Indoor" at bounding box center [331, 384] width 17 height 17
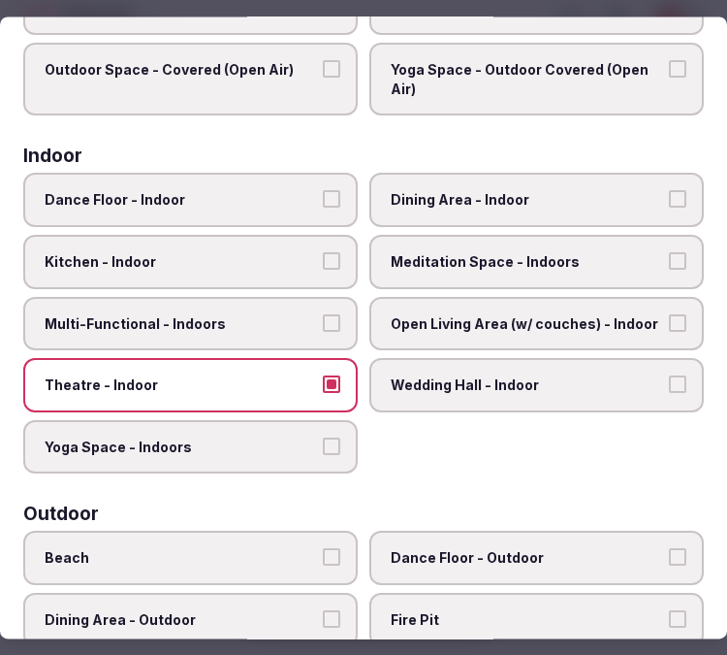
click at [421, 195] on span "Dining Area - Indoor" at bounding box center [527, 200] width 272 height 19
click at [669, 195] on button "Dining Area - Indoor" at bounding box center [677, 199] width 17 height 17
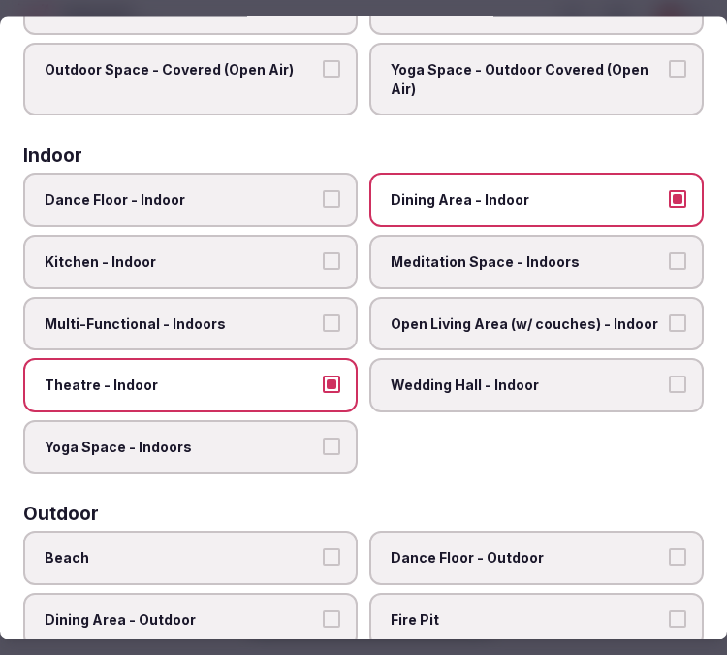
click at [434, 260] on span "Meditation Space - Indoors" at bounding box center [527, 261] width 272 height 19
click at [669, 260] on button "Meditation Space - Indoors" at bounding box center [677, 260] width 17 height 17
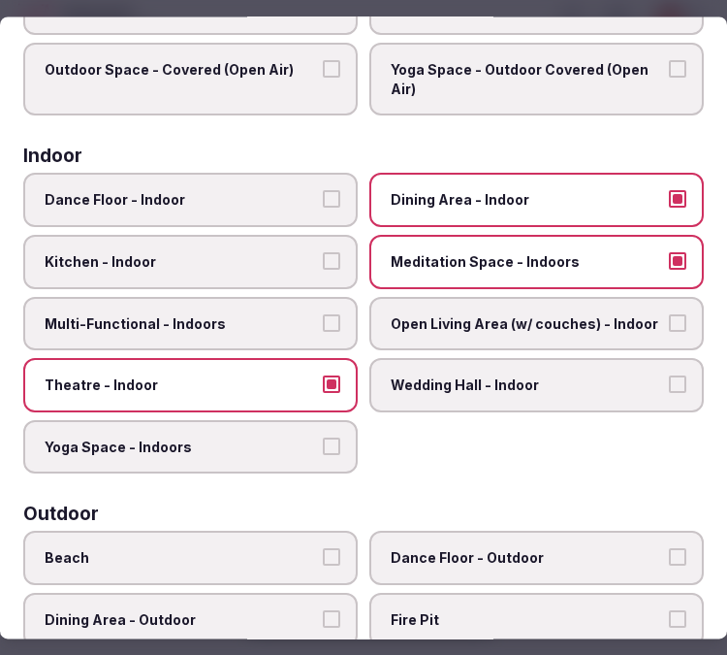
click at [259, 331] on label "Multi-Functional - Indoors" at bounding box center [190, 324] width 335 height 54
click at [323, 331] on button "Multi-Functional - Indoors" at bounding box center [331, 322] width 17 height 17
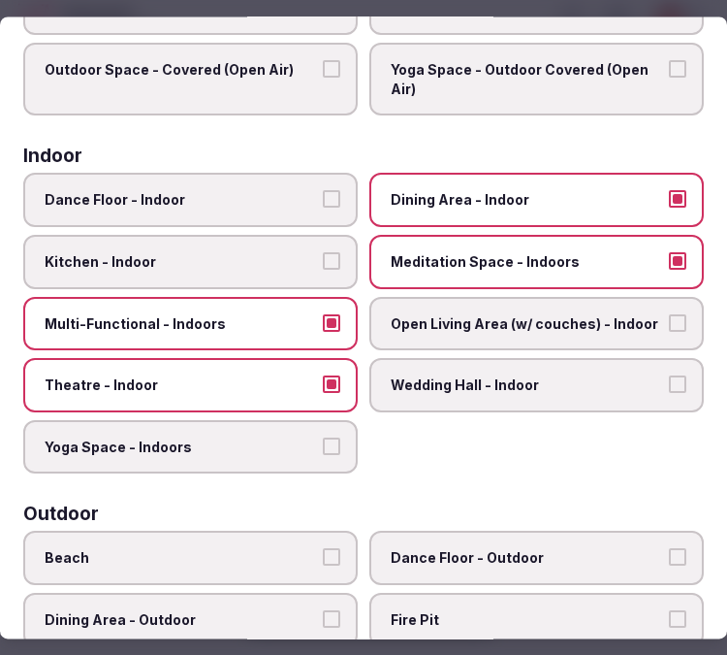
click at [259, 331] on label "Multi-Functional - Indoors" at bounding box center [190, 324] width 335 height 54
click at [323, 331] on button "Multi-Functional - Indoors" at bounding box center [331, 322] width 17 height 17
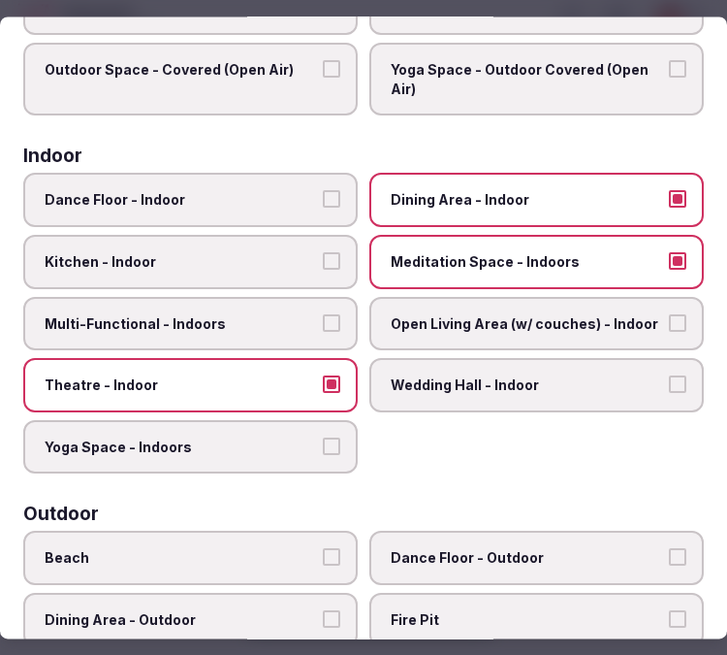
click at [420, 325] on label "Open Living Area (w/ couches) - Indoor" at bounding box center [536, 324] width 335 height 54
click at [669, 325] on button "Open Living Area (w/ couches) - Indoor" at bounding box center [677, 322] width 17 height 17
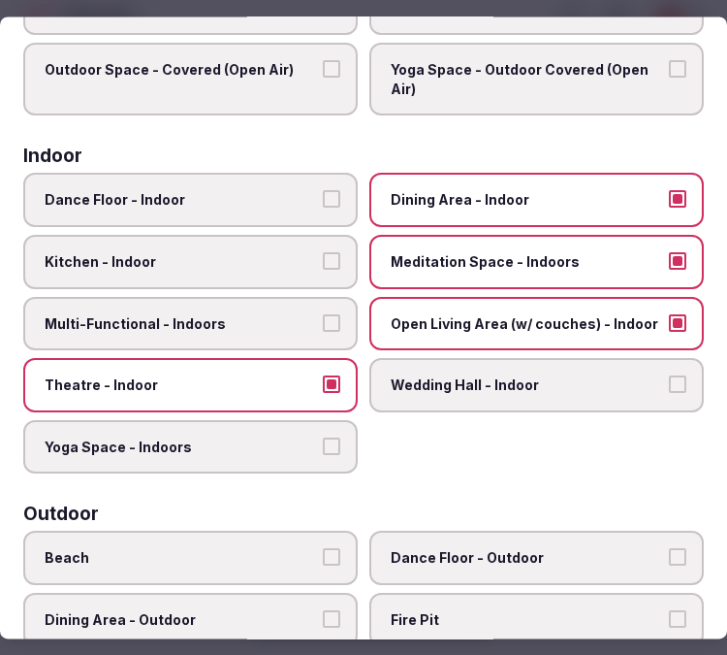
click at [418, 322] on span "Open Living Area (w/ couches) - Indoor" at bounding box center [527, 323] width 272 height 19
click at [669, 322] on button "Open Living Area (w/ couches) - Indoor" at bounding box center [677, 322] width 17 height 17
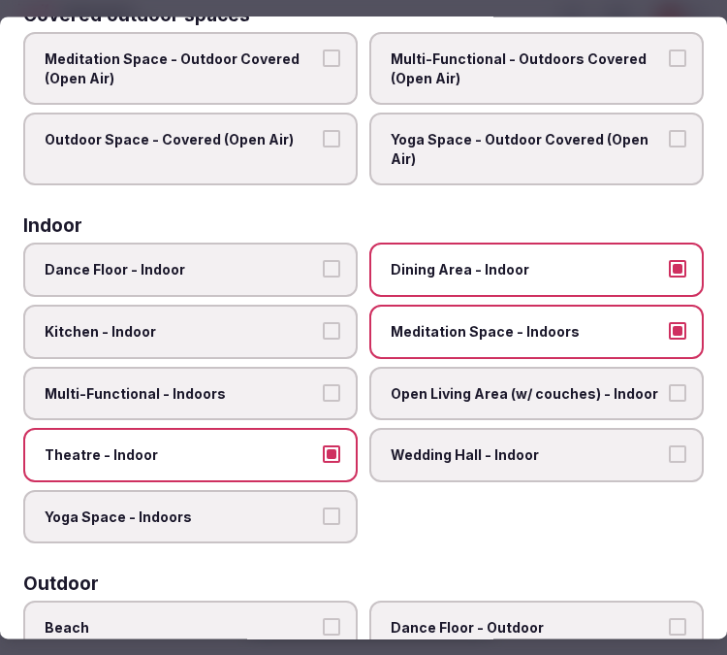
scroll to position [0, 0]
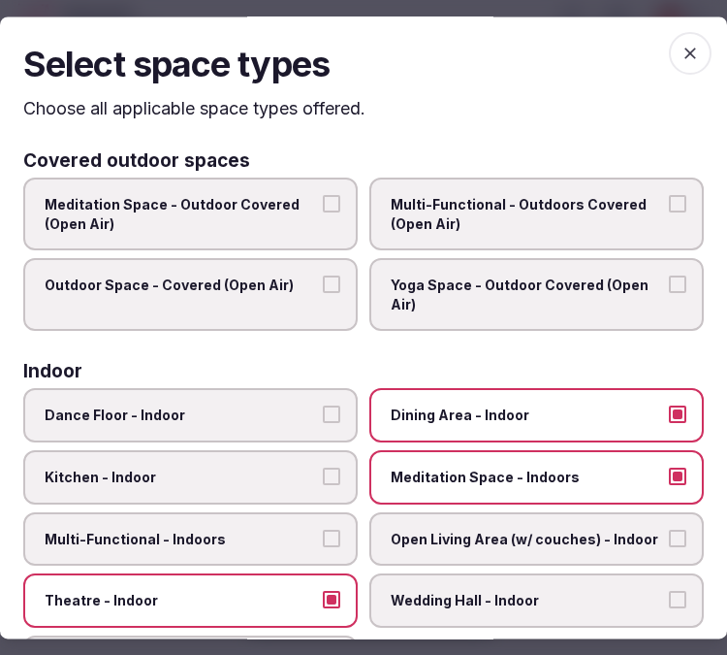
click at [686, 54] on span "button" at bounding box center [690, 53] width 43 height 43
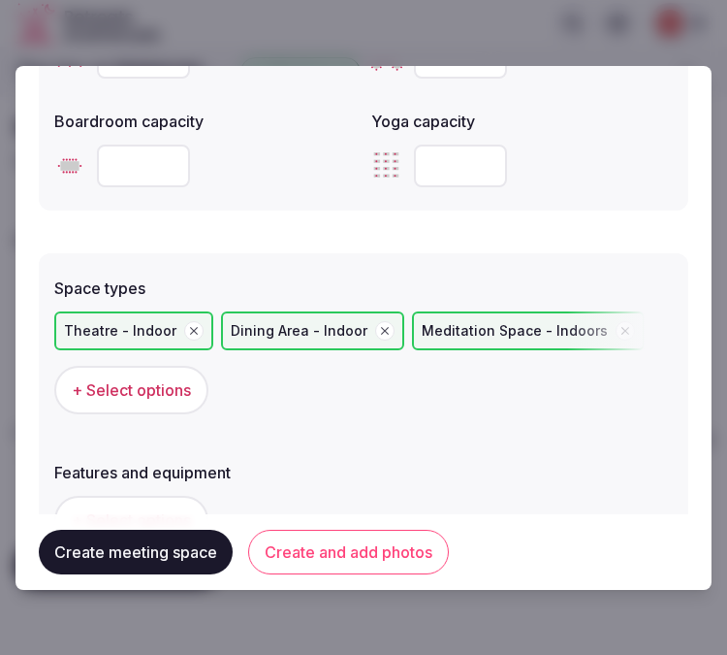
click at [175, 496] on button "+ Select options" at bounding box center [131, 520] width 154 height 48
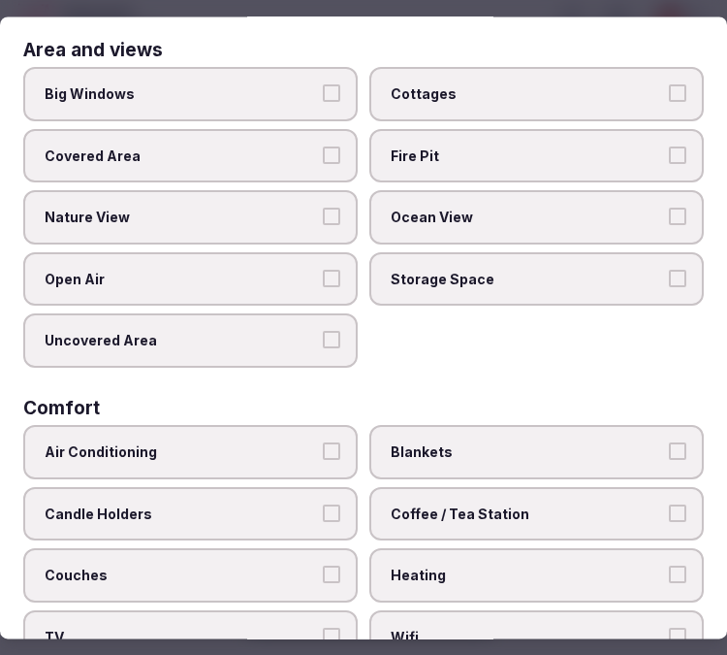
scroll to position [215, 0]
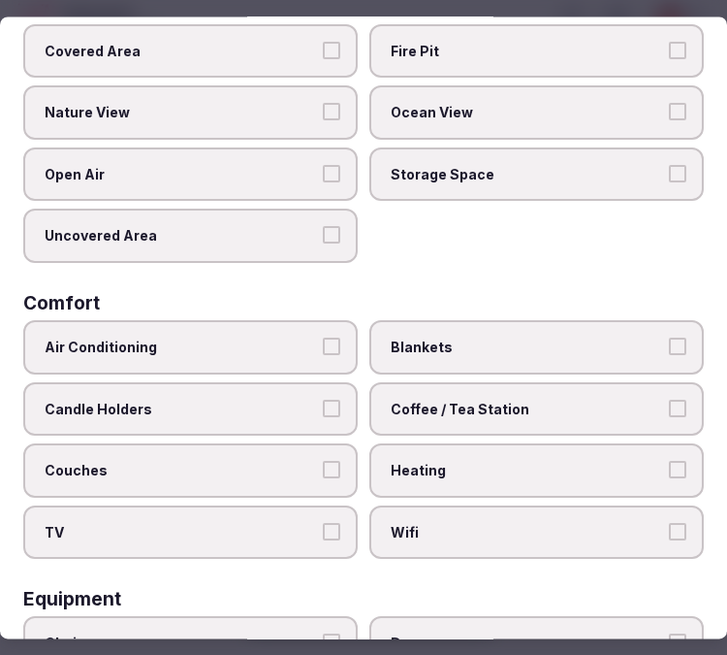
click at [341, 340] on label "Air Conditioning" at bounding box center [190, 347] width 335 height 54
click at [340, 340] on button "Air Conditioning" at bounding box center [331, 345] width 17 height 17
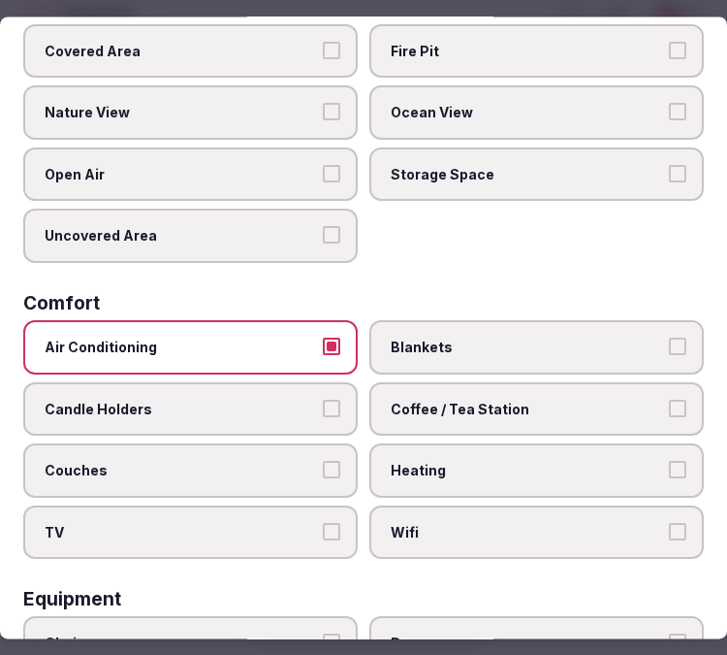
click at [399, 523] on span "Wifi" at bounding box center [527, 532] width 272 height 19
click at [669, 523] on button "Wifi" at bounding box center [677, 531] width 17 height 17
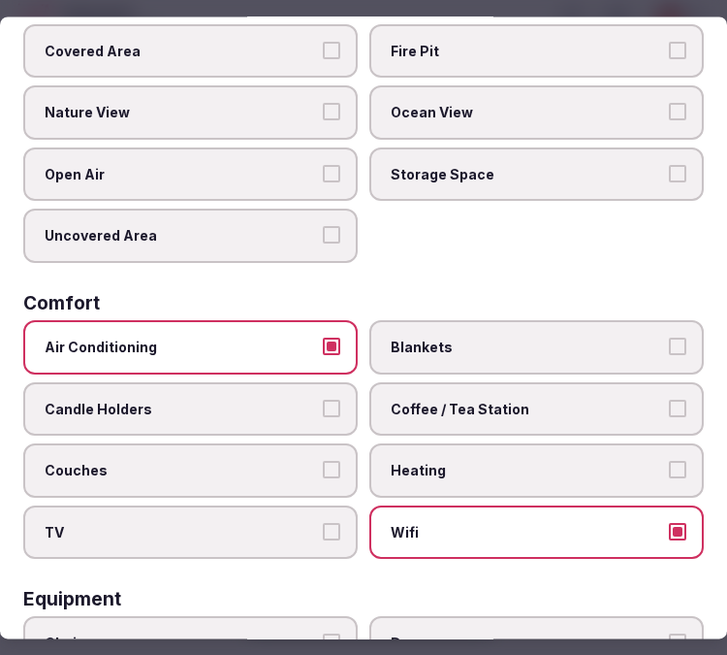
click at [453, 342] on span "Blankets" at bounding box center [527, 346] width 272 height 19
click at [669, 342] on button "Blankets" at bounding box center [677, 345] width 17 height 17
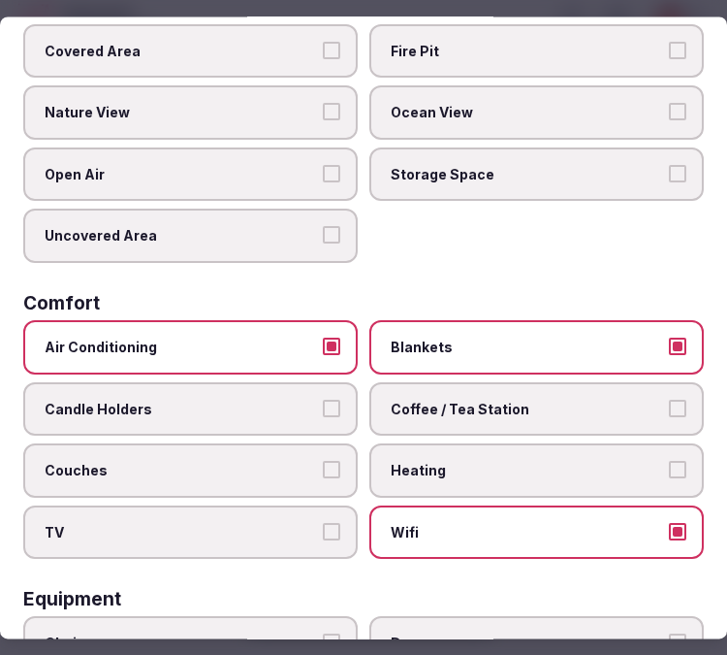
click at [507, 345] on span "Blankets" at bounding box center [527, 346] width 272 height 19
click at [669, 345] on button "Blankets" at bounding box center [677, 345] width 17 height 17
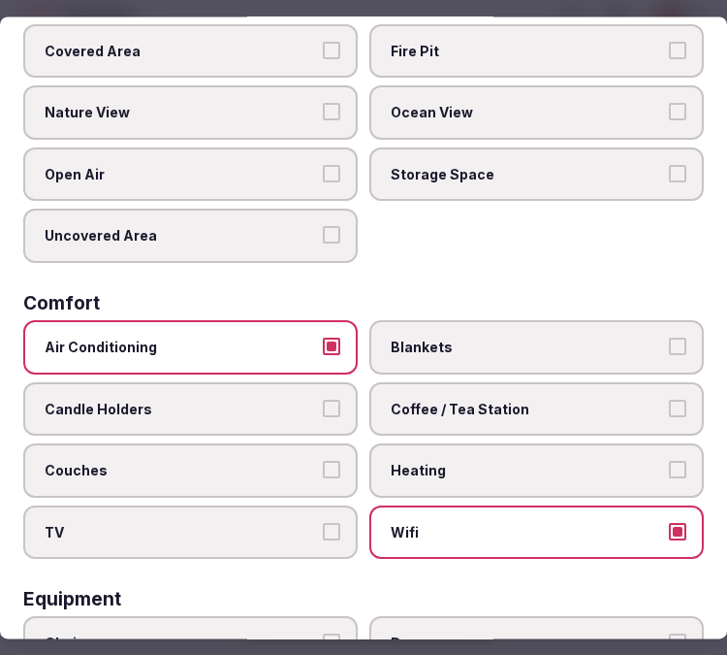
click at [480, 418] on label "Coffee / Tea Station" at bounding box center [536, 409] width 335 height 54
click at [669, 417] on button "Coffee / Tea Station" at bounding box center [677, 408] width 17 height 17
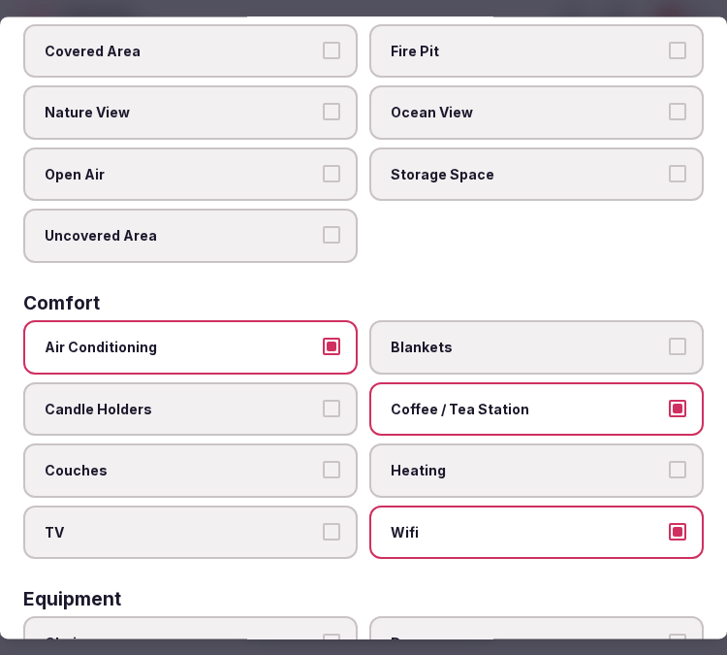
click at [265, 523] on span "TV" at bounding box center [181, 532] width 272 height 19
click at [323, 523] on button "TV" at bounding box center [331, 531] width 17 height 17
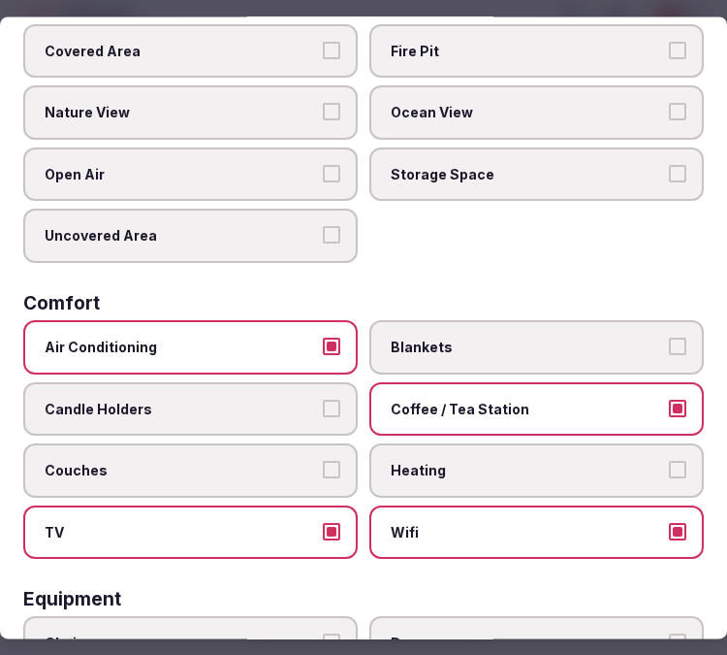
click at [263, 523] on span "TV" at bounding box center [181, 532] width 272 height 19
click at [323, 523] on button "TV" at bounding box center [331, 531] width 17 height 17
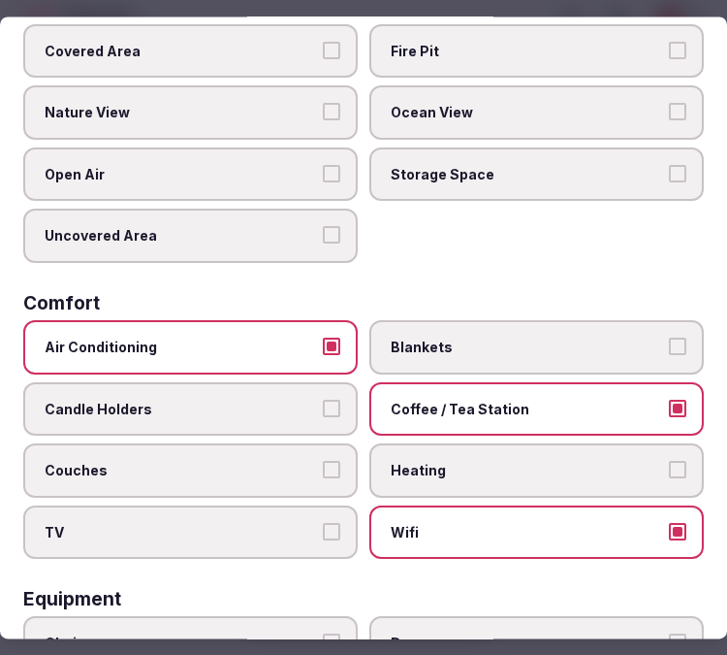
scroll to position [0, 0]
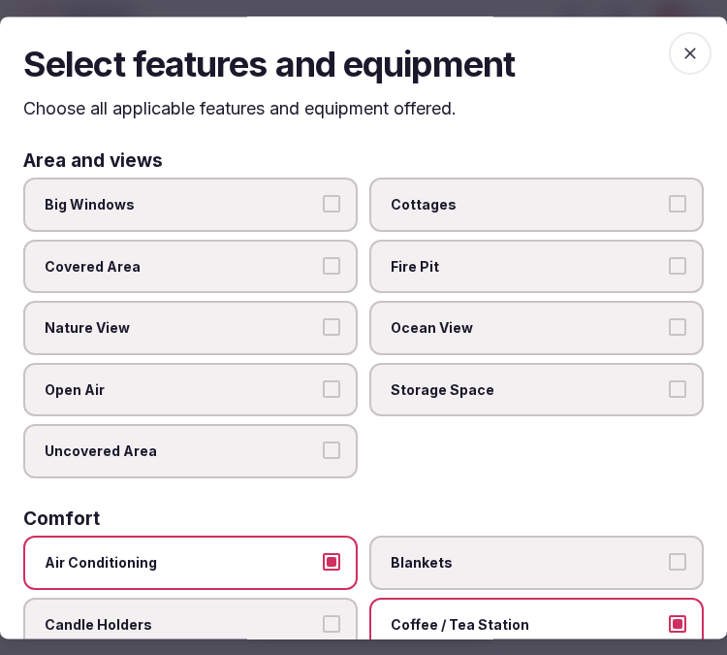
click at [307, 196] on span "Big Windows" at bounding box center [181, 204] width 272 height 19
click at [323, 196] on button "Big Windows" at bounding box center [331, 203] width 17 height 17
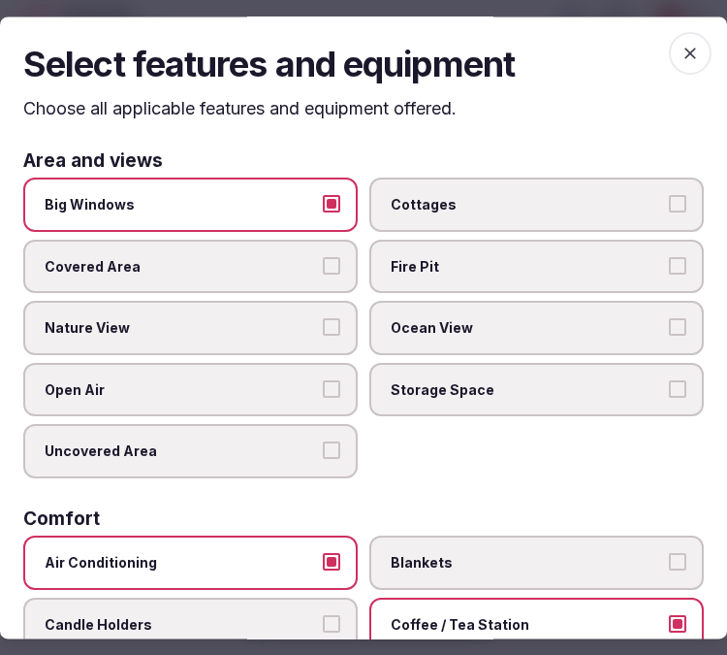
click at [294, 336] on label "Nature View" at bounding box center [190, 329] width 335 height 54
click at [323, 336] on button "Nature View" at bounding box center [331, 327] width 17 height 17
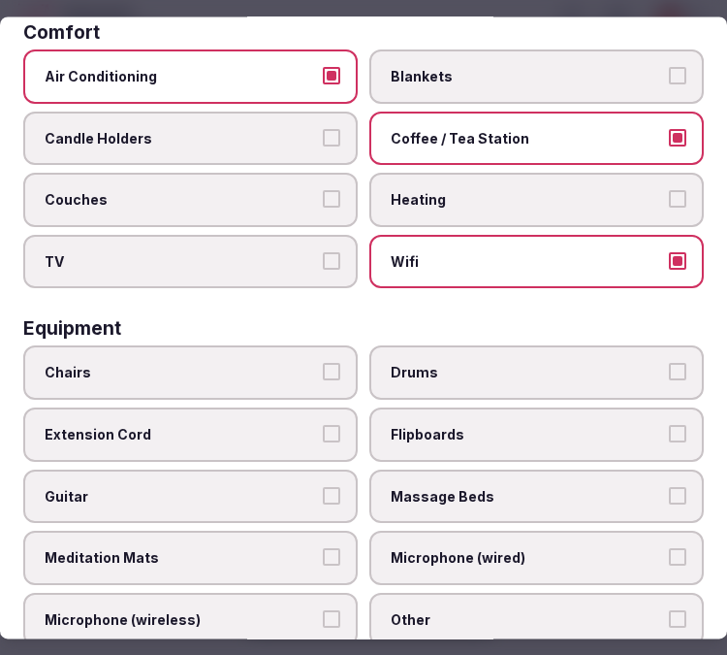
scroll to position [538, 0]
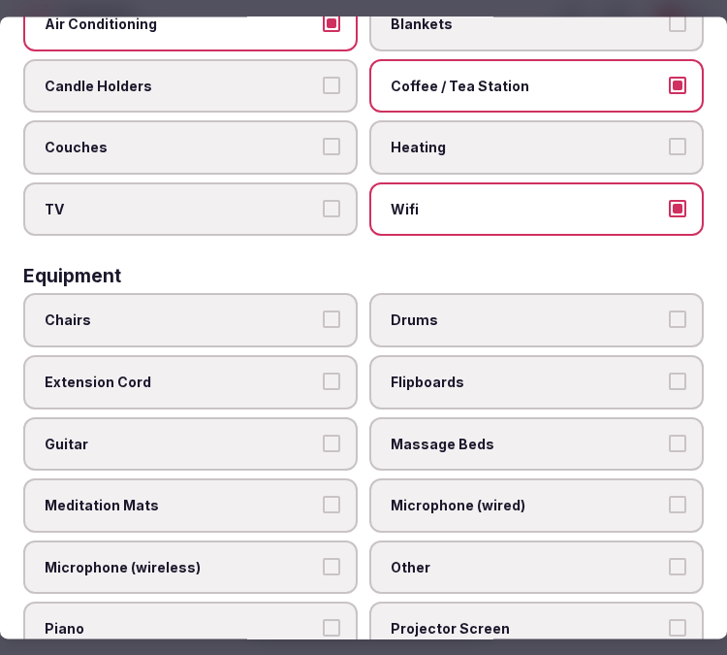
click at [283, 294] on label "Chairs" at bounding box center [190, 321] width 335 height 54
click at [323, 311] on button "Chairs" at bounding box center [331, 319] width 17 height 17
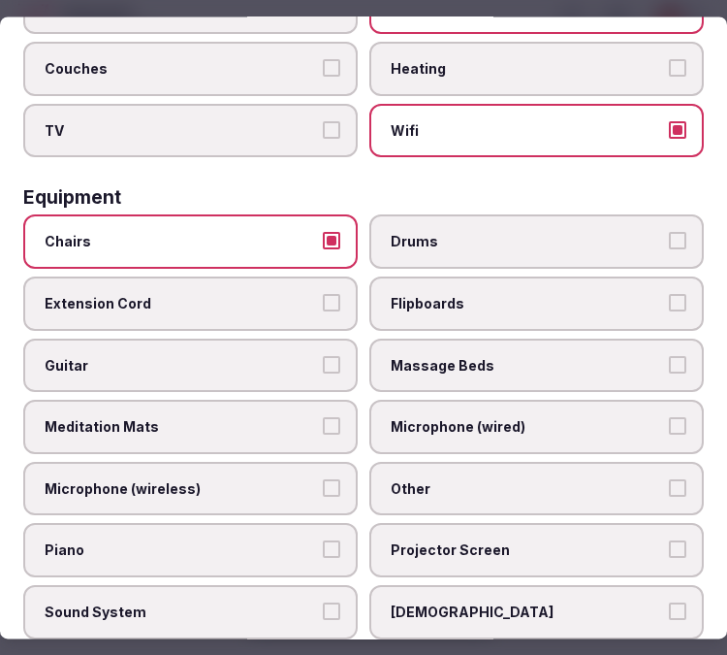
scroll to position [646, 0]
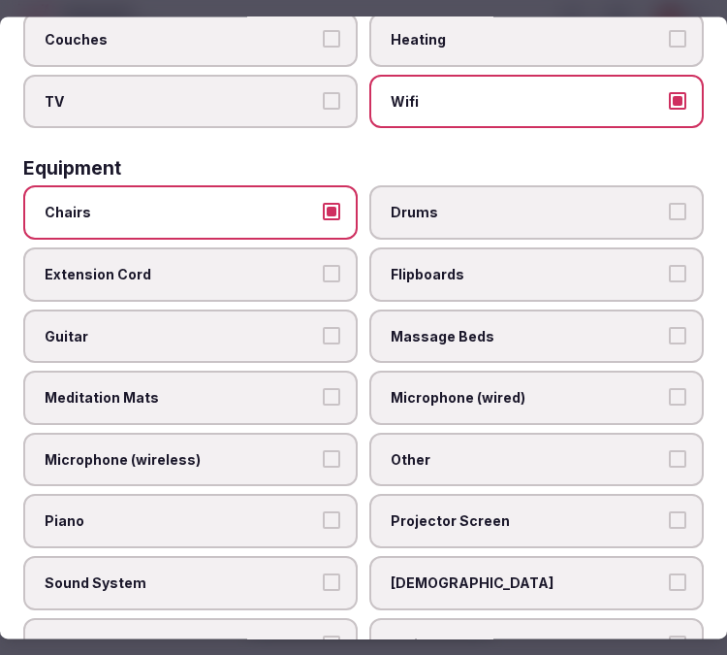
click at [482, 432] on label "Other" at bounding box center [536, 459] width 335 height 54
click at [669, 450] on button "Other" at bounding box center [677, 458] width 17 height 17
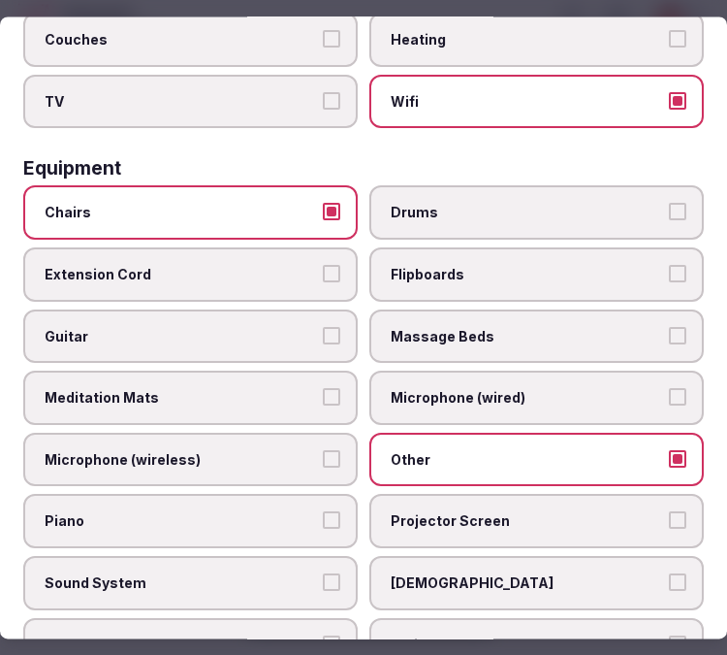
drag, startPoint x: 434, startPoint y: 496, endPoint x: 405, endPoint y: 507, distance: 31.3
click at [433, 512] on span "Projector Screen" at bounding box center [527, 521] width 272 height 19
click at [669, 512] on button "Projector Screen" at bounding box center [677, 520] width 17 height 17
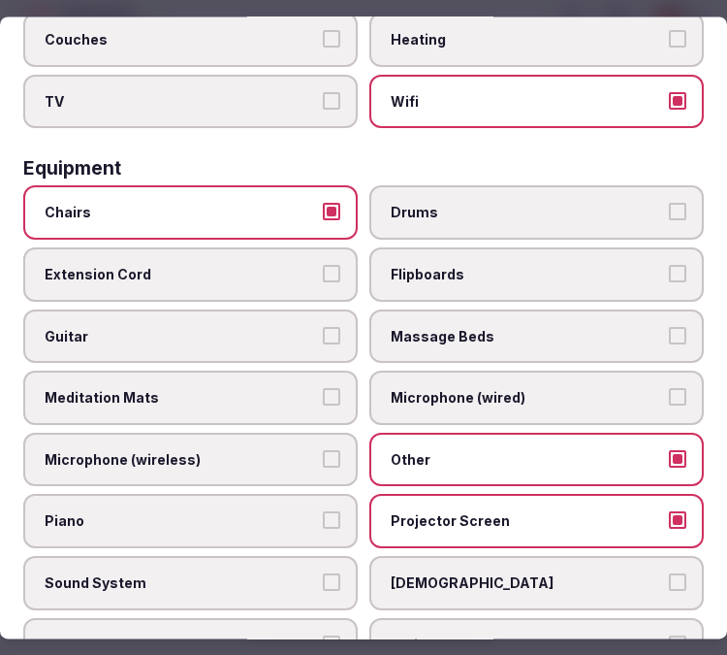
click at [284, 573] on span "Sound System" at bounding box center [181, 582] width 272 height 19
click at [323, 573] on button "Sound System" at bounding box center [331, 581] width 17 height 17
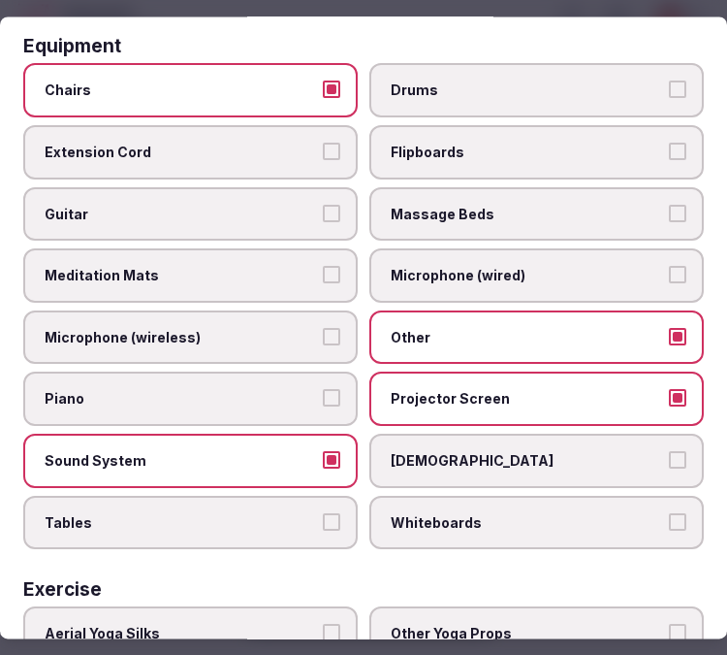
scroll to position [960, 0]
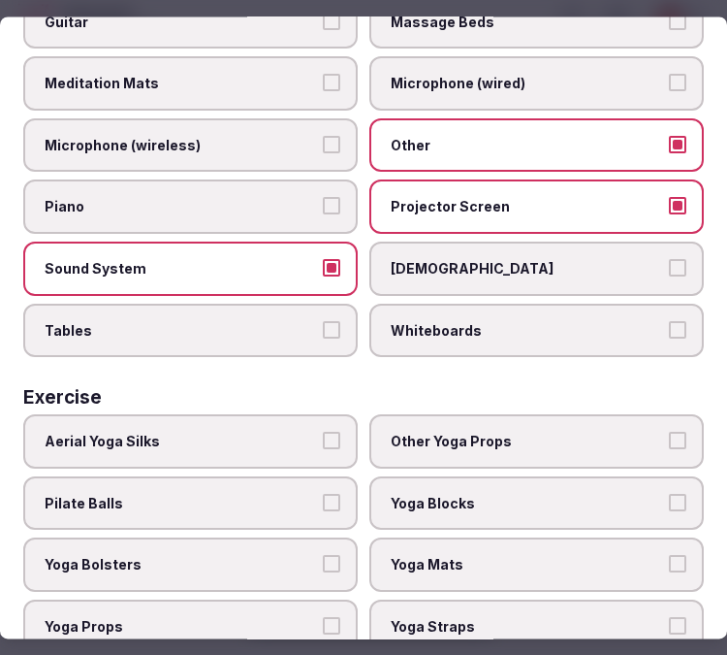
click at [330, 321] on button "Tables" at bounding box center [331, 329] width 17 height 17
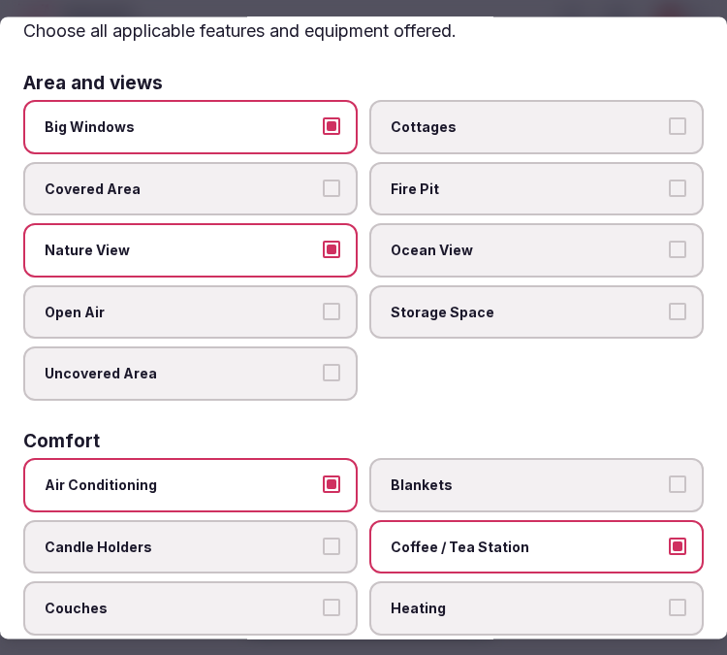
scroll to position [0, 0]
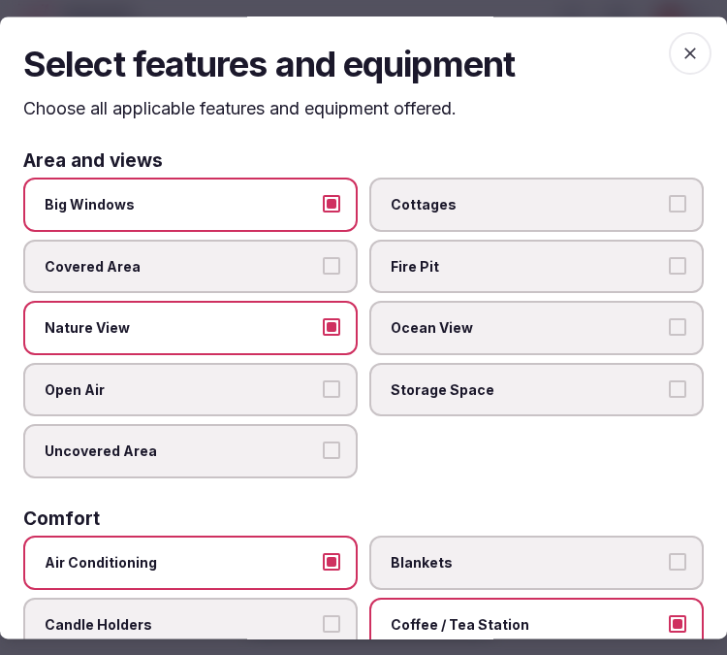
click at [685, 55] on icon "button" at bounding box center [691, 54] width 12 height 12
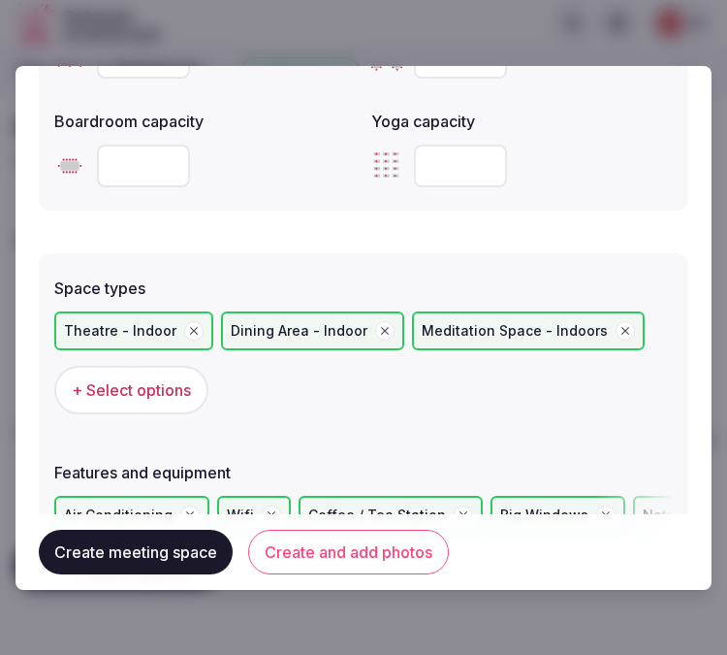
scroll to position [1185, 0]
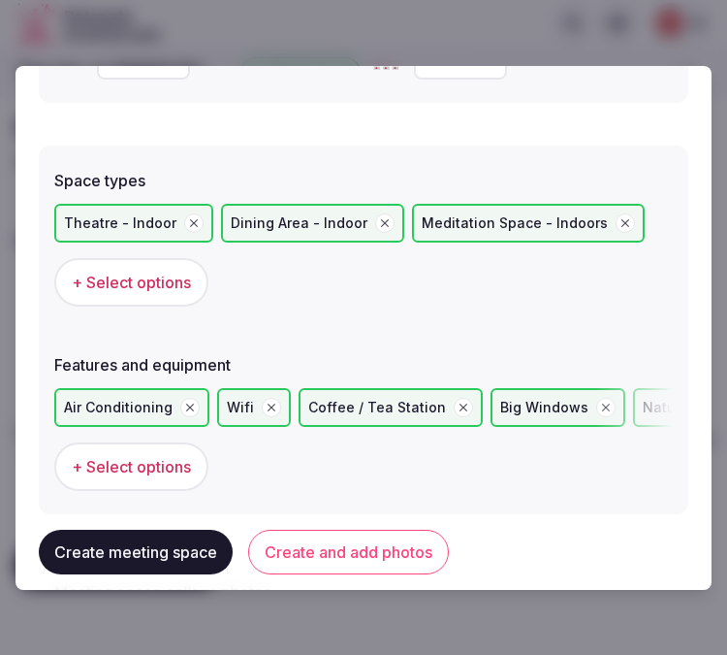
click at [316, 564] on button "Create and add photos" at bounding box center [348, 551] width 201 height 45
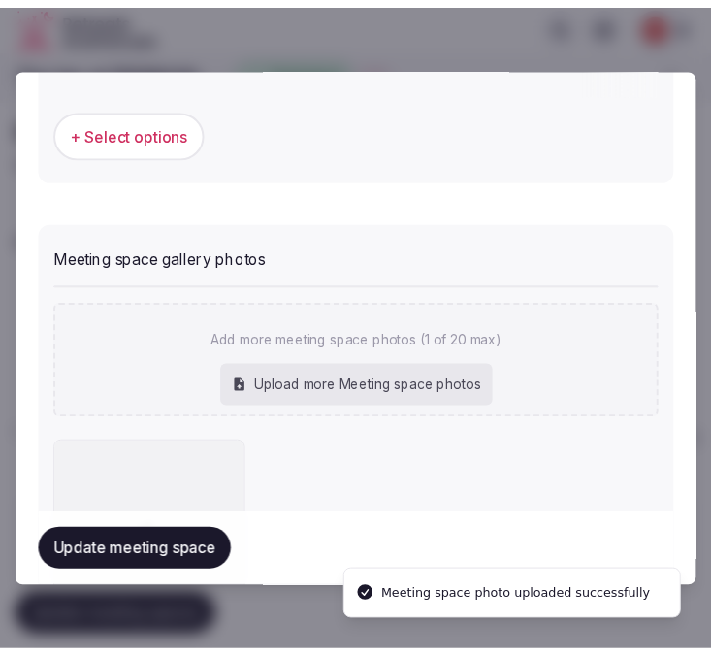
scroll to position [1572, 0]
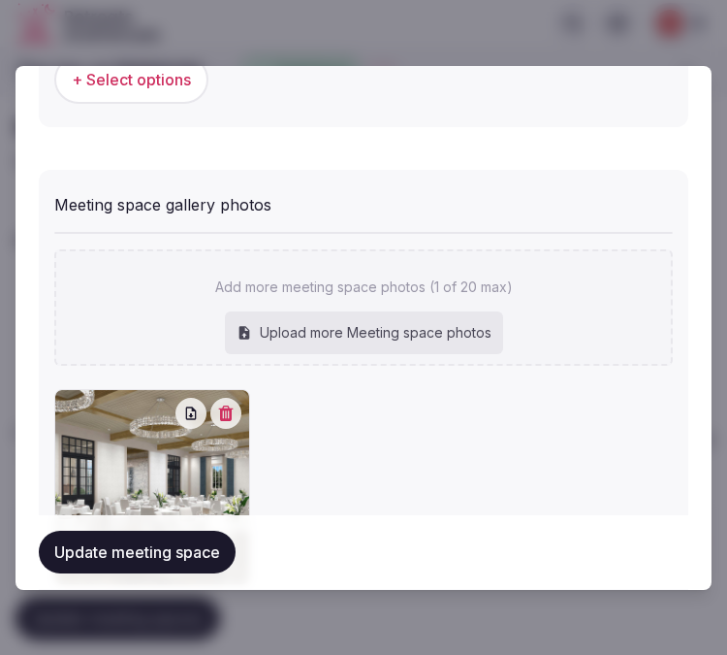
click at [151, 539] on button "Update meeting space" at bounding box center [137, 552] width 197 height 43
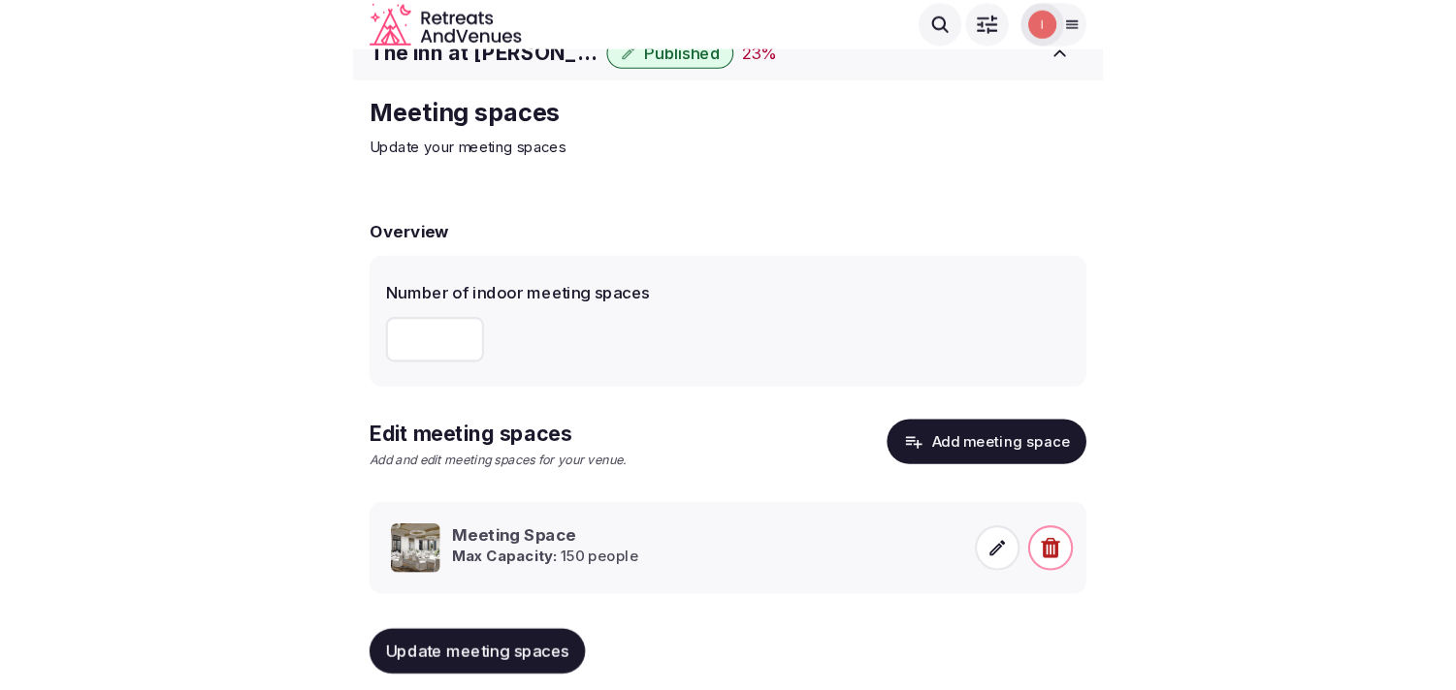
scroll to position [0, 0]
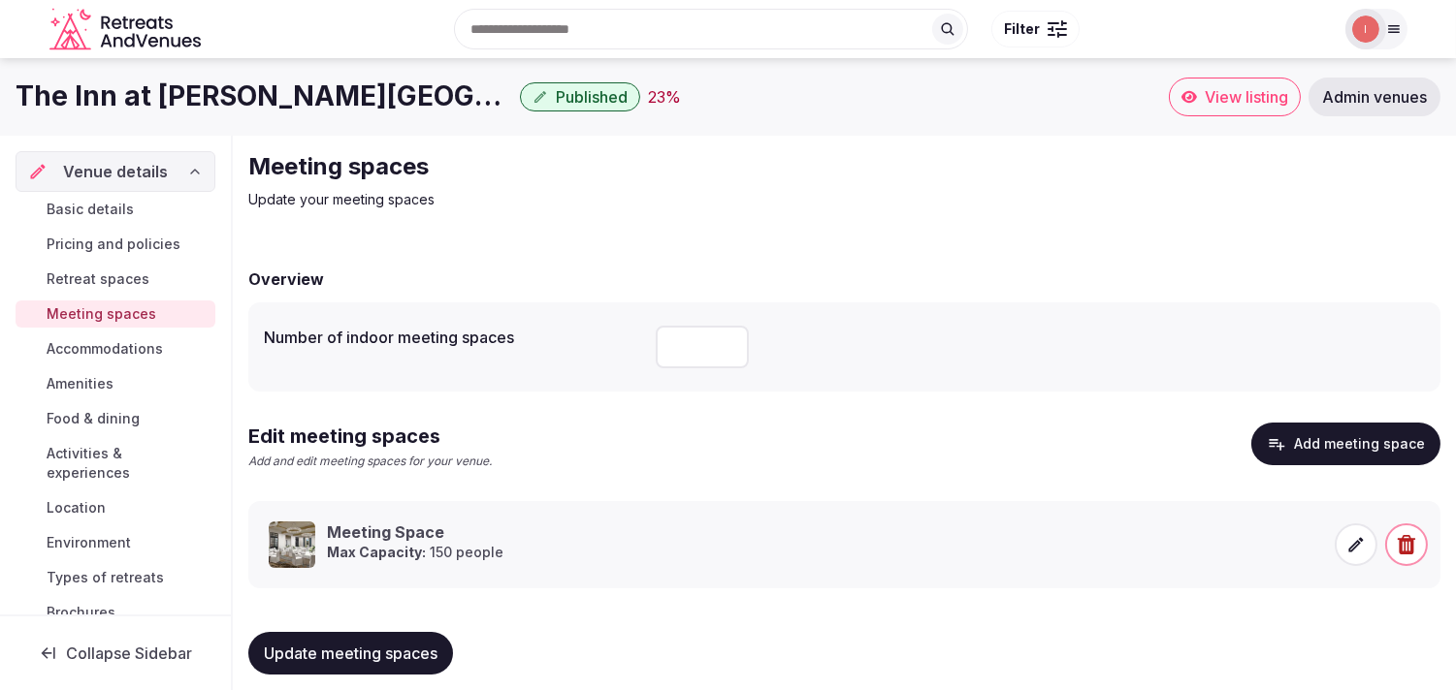
click at [85, 350] on span "Accommodations" at bounding box center [105, 348] width 116 height 19
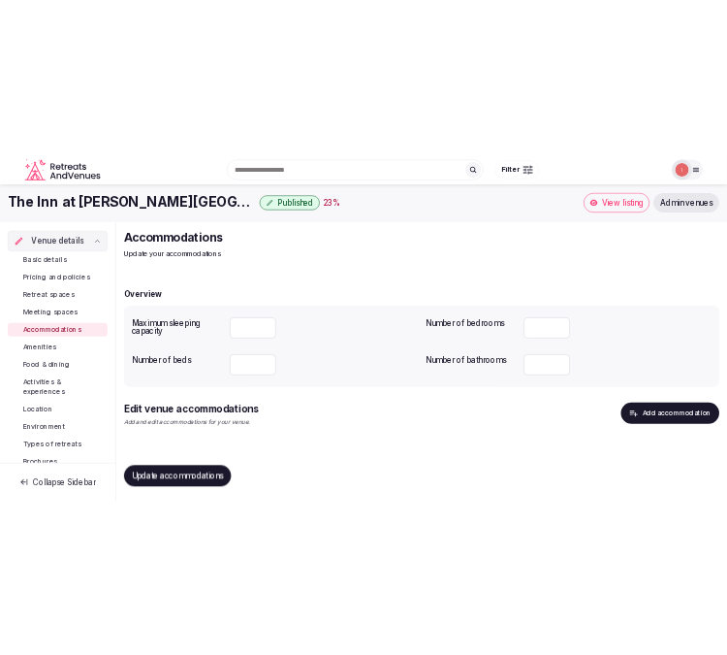
scroll to position [4, 0]
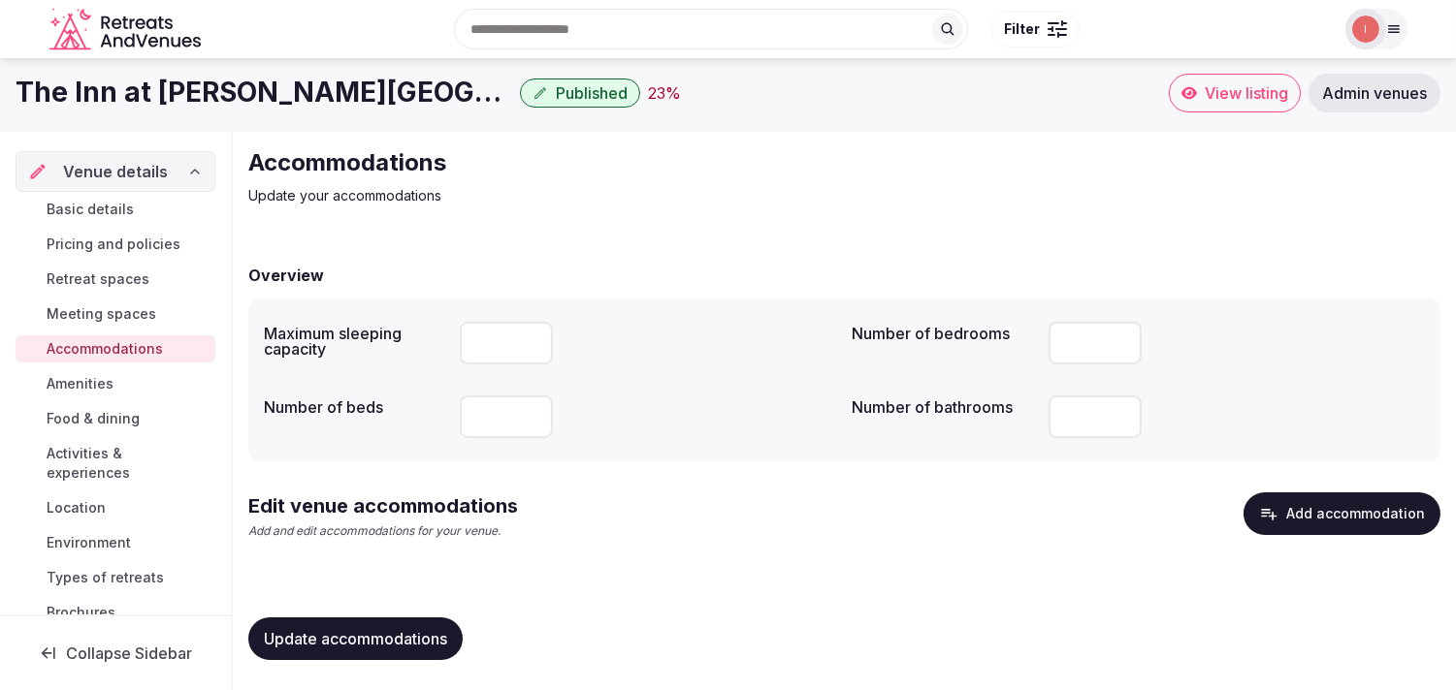
click at [370, 626] on button "Update accommodations" at bounding box center [355, 639] width 214 height 43
click at [726, 500] on button "Add accommodation" at bounding box center [1341, 514] width 197 height 43
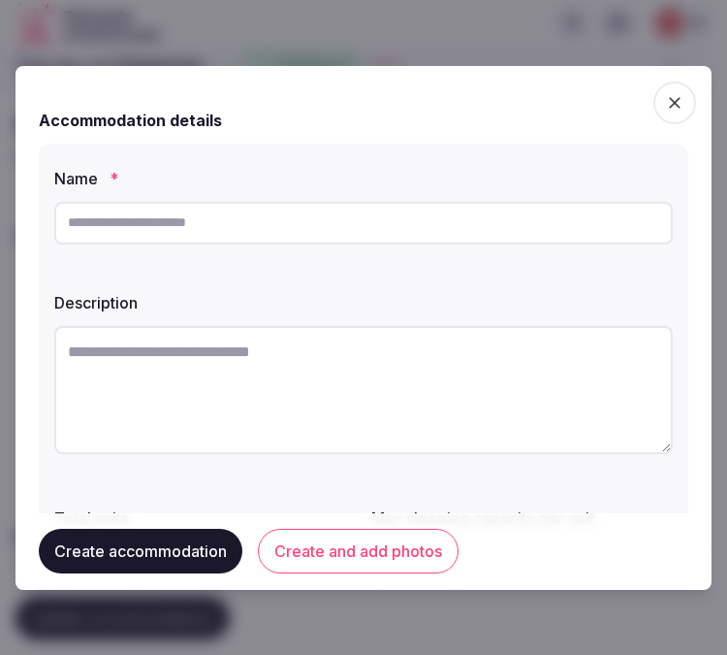
click at [369, 173] on label "Name *" at bounding box center [363, 179] width 619 height 16
click at [379, 221] on input "text" at bounding box center [363, 223] width 619 height 43
drag, startPoint x: 378, startPoint y: 225, endPoint x: 393, endPoint y: 229, distance: 15.1
paste input "**********"
type input "**********"
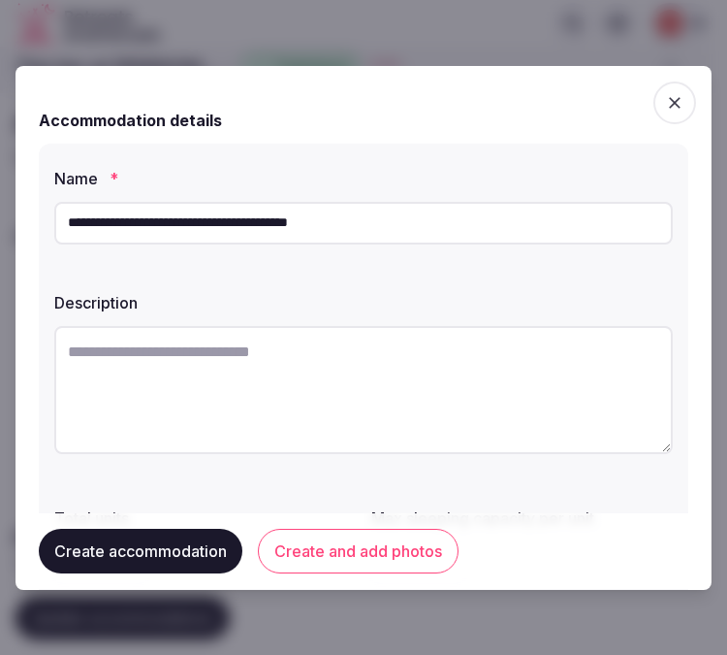
drag, startPoint x: 719, startPoint y: 357, endPoint x: 457, endPoint y: 384, distance: 263.2
click at [457, 384] on textarea at bounding box center [363, 390] width 619 height 128
drag, startPoint x: 457, startPoint y: 384, endPoint x: 237, endPoint y: 344, distance: 223.7
paste textarea "**********"
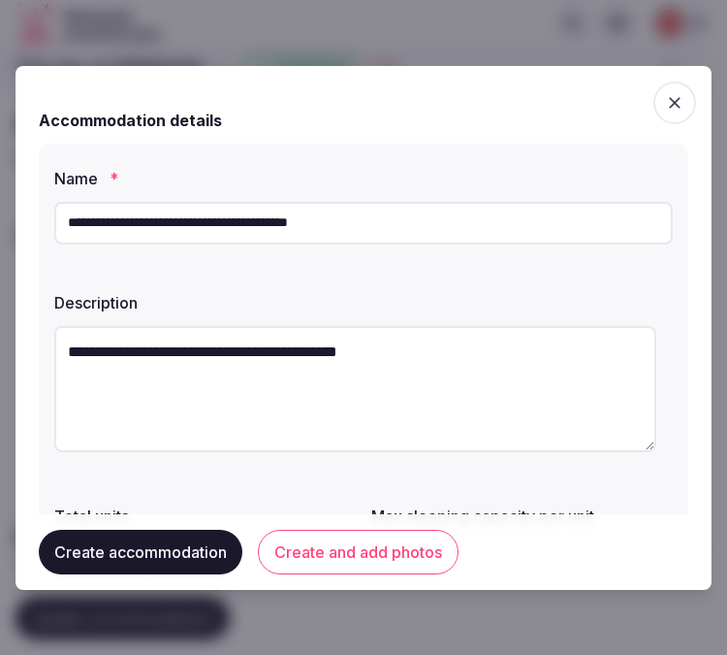
click at [525, 383] on textarea "**********" at bounding box center [355, 389] width 602 height 126
click at [570, 368] on textarea "**********" at bounding box center [355, 389] width 602 height 126
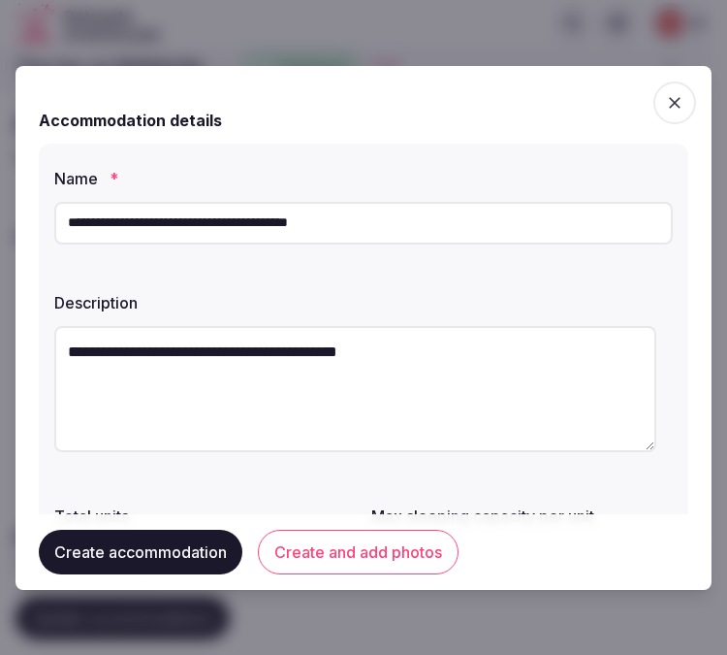
click at [570, 368] on textarea "**********" at bounding box center [355, 389] width 602 height 126
click at [509, 393] on textarea "**********" at bounding box center [355, 389] width 602 height 126
paste textarea "**********"
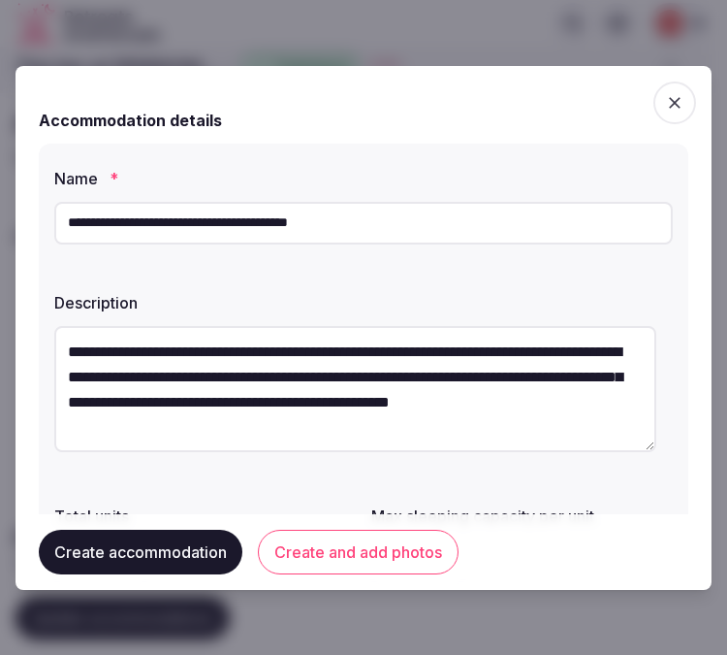
scroll to position [215, 0]
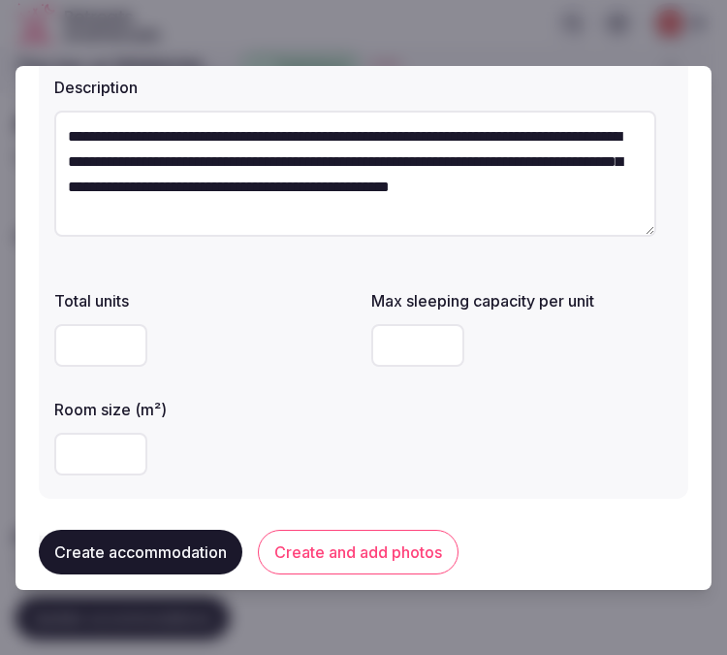
type textarea "**********"
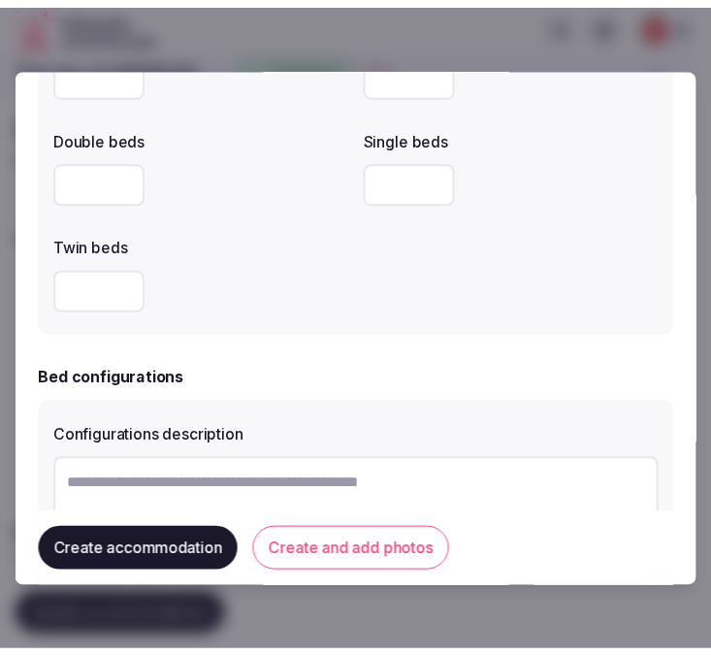
scroll to position [1185, 0]
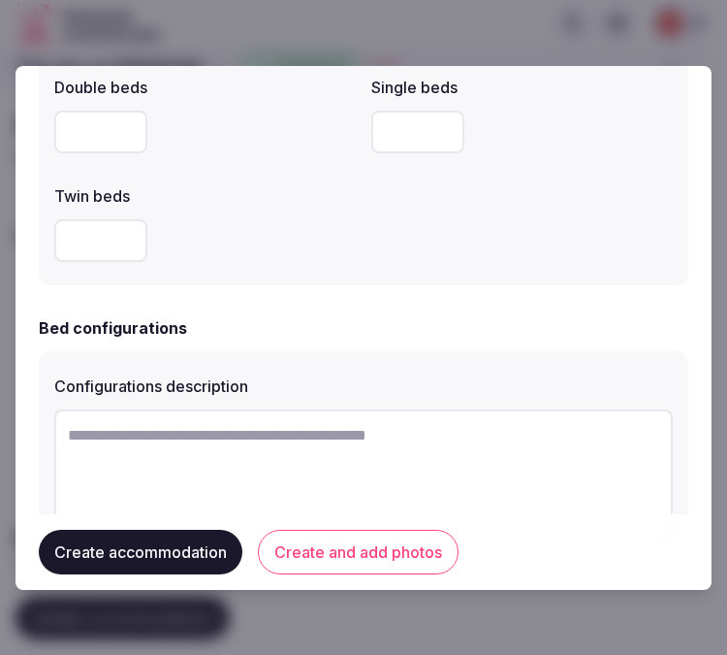
click at [427, 555] on button "Create and add photos" at bounding box center [358, 551] width 201 height 45
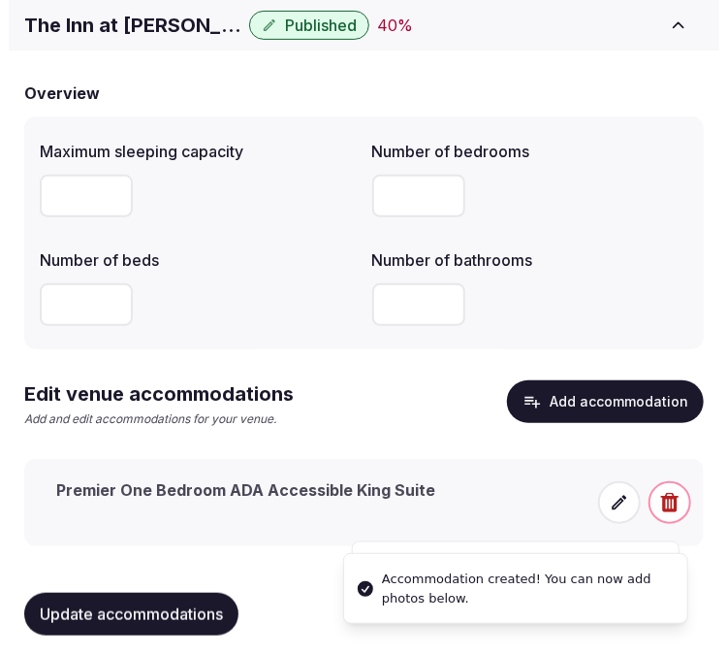
scroll to position [158, 0]
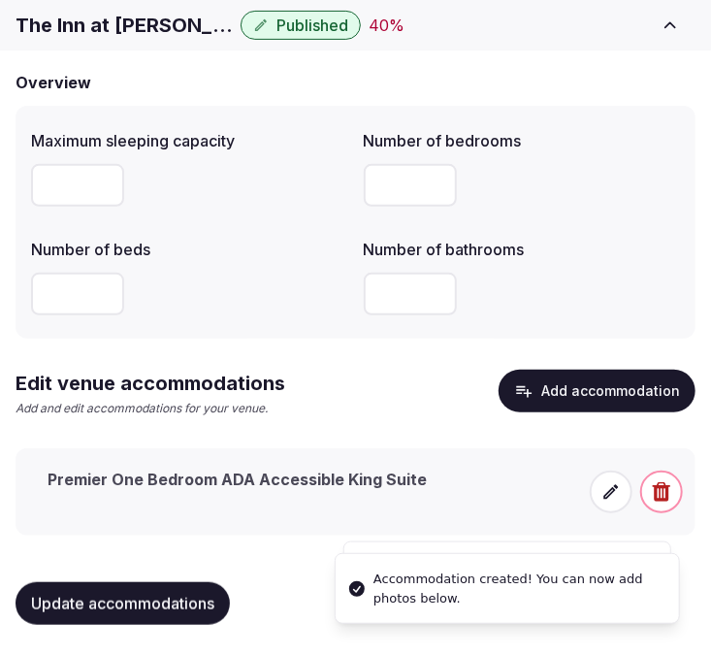
click at [599, 496] on span at bounding box center [611, 491] width 43 height 43
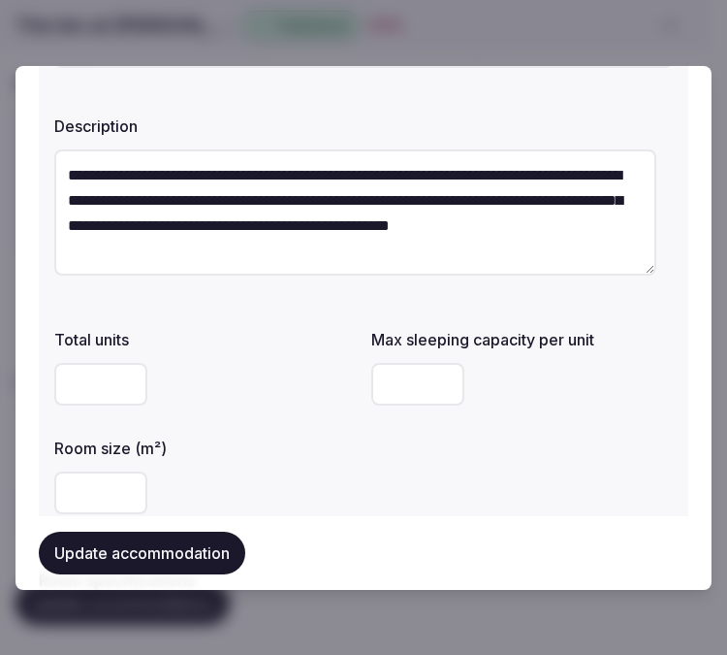
scroll to position [323, 0]
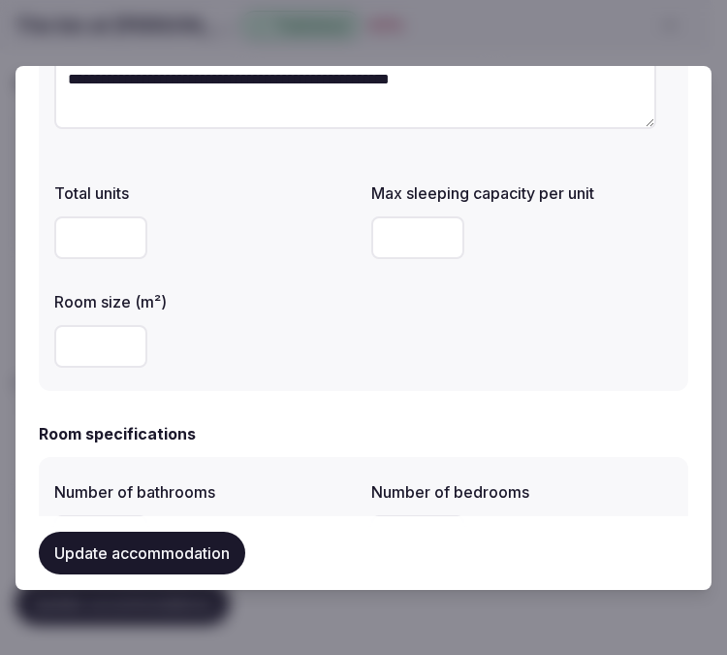
drag, startPoint x: 391, startPoint y: 228, endPoint x: 381, endPoint y: 221, distance: 11.8
click at [382, 223] on input "number" at bounding box center [417, 237] width 93 height 43
type input "*"
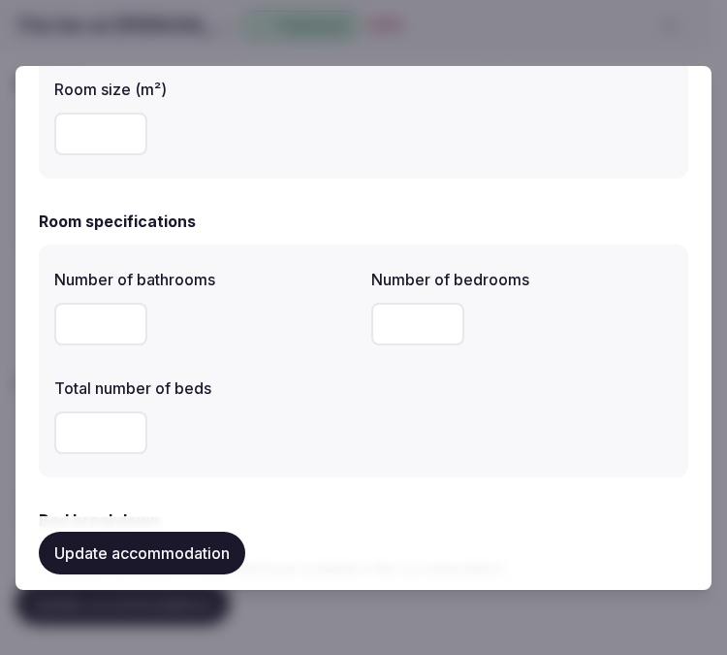
scroll to position [538, 0]
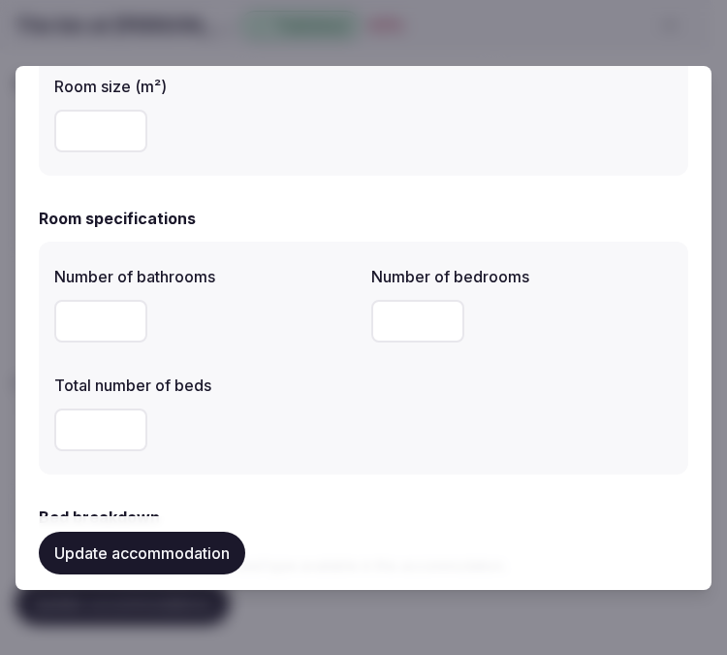
click at [78, 340] on input "number" at bounding box center [100, 321] width 93 height 43
type input "*"
click at [376, 335] on input "number" at bounding box center [417, 321] width 93 height 43
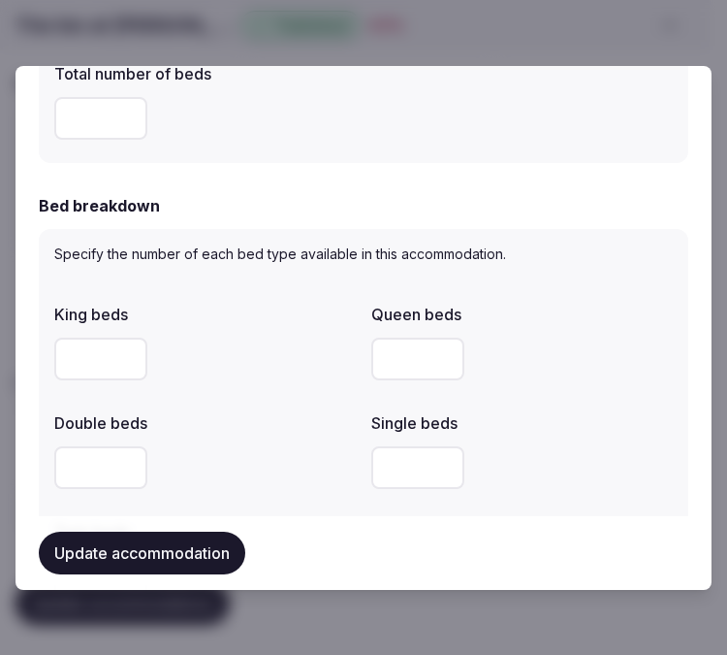
scroll to position [753, 0]
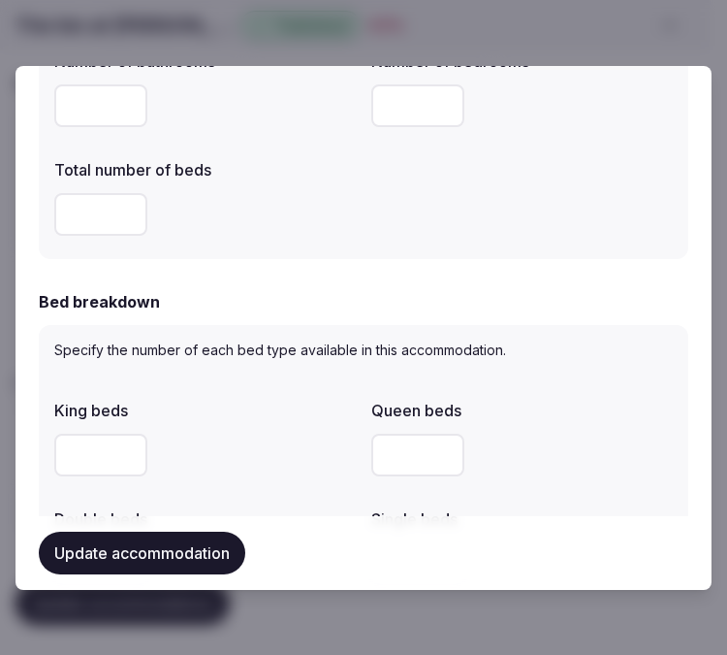
type input "*"
click at [114, 433] on input "number" at bounding box center [100, 454] width 93 height 43
type input "*"
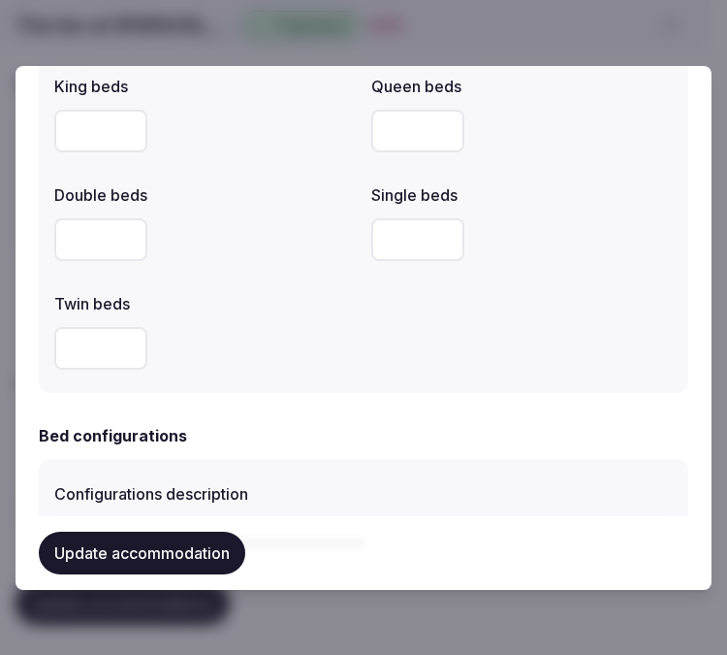
click at [191, 487] on label "Configurations description" at bounding box center [363, 494] width 619 height 16
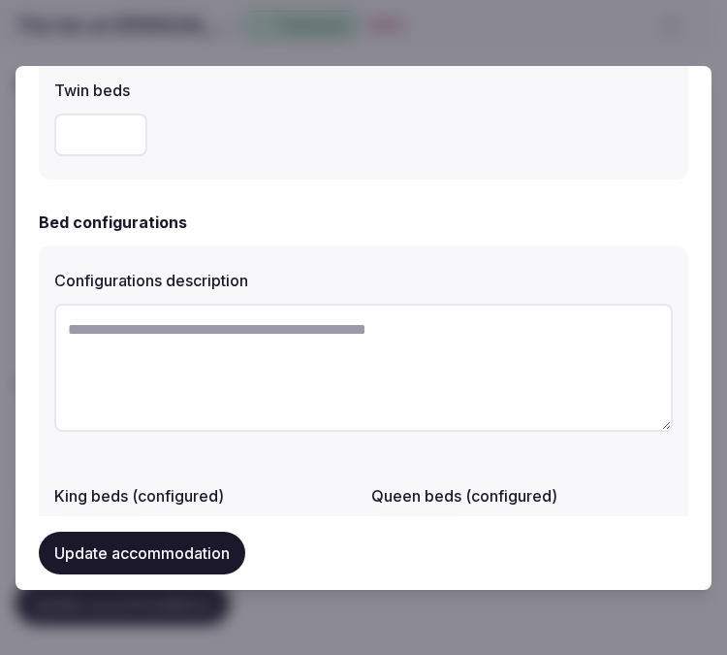
scroll to position [1293, 0]
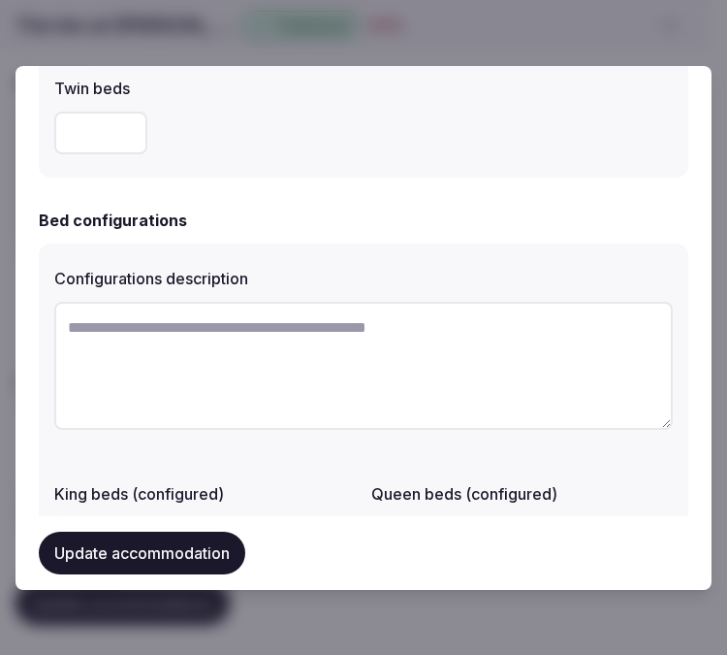
click at [270, 413] on textarea at bounding box center [363, 366] width 619 height 128
paste textarea "**********"
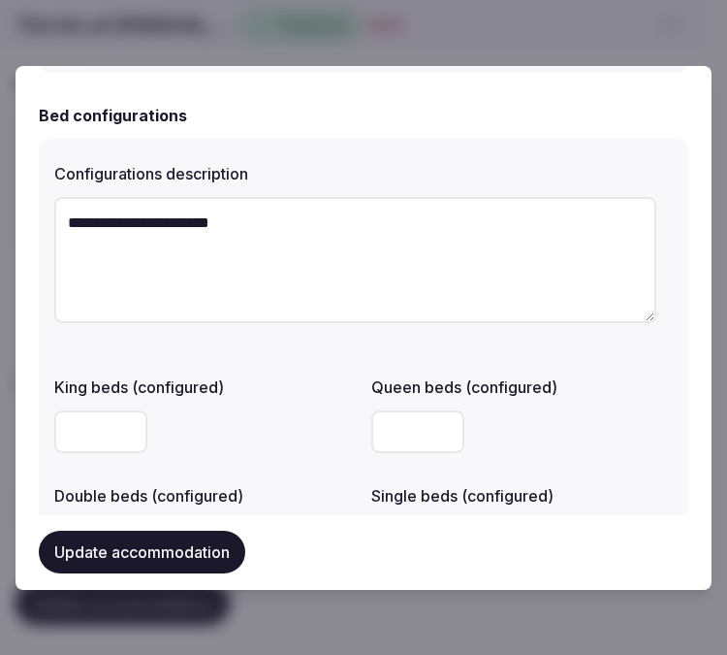
scroll to position [1508, 0]
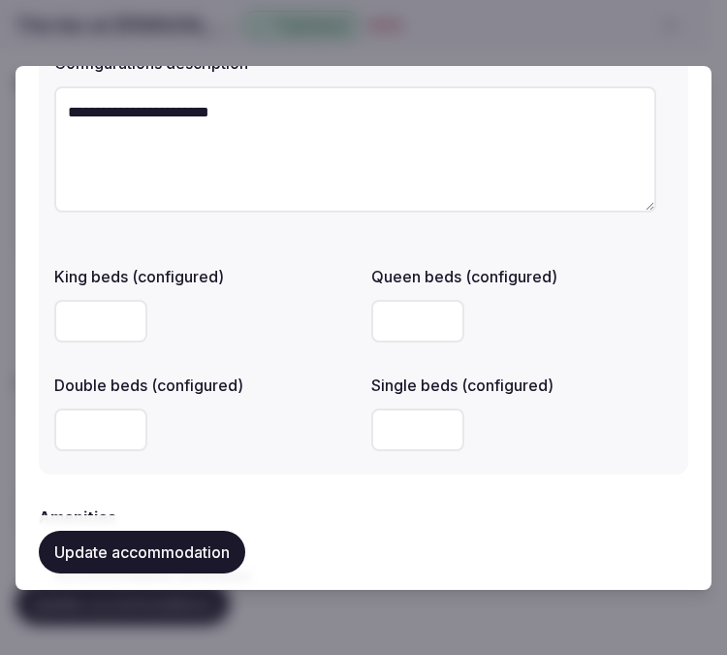
type textarea "**********"
click at [76, 436] on input "number" at bounding box center [100, 429] width 93 height 43
type input "*"
click at [279, 440] on div "*" at bounding box center [205, 429] width 302 height 43
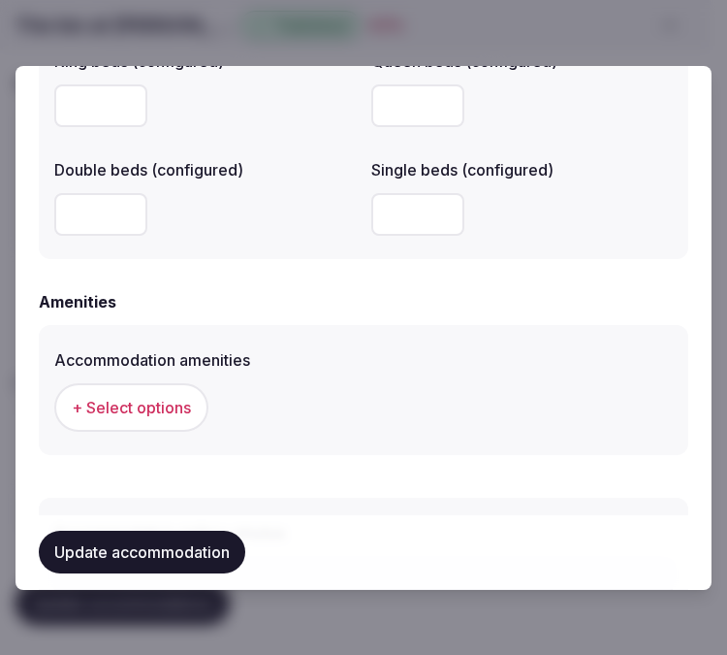
click at [146, 403] on span "+ Select options" at bounding box center [131, 407] width 119 height 21
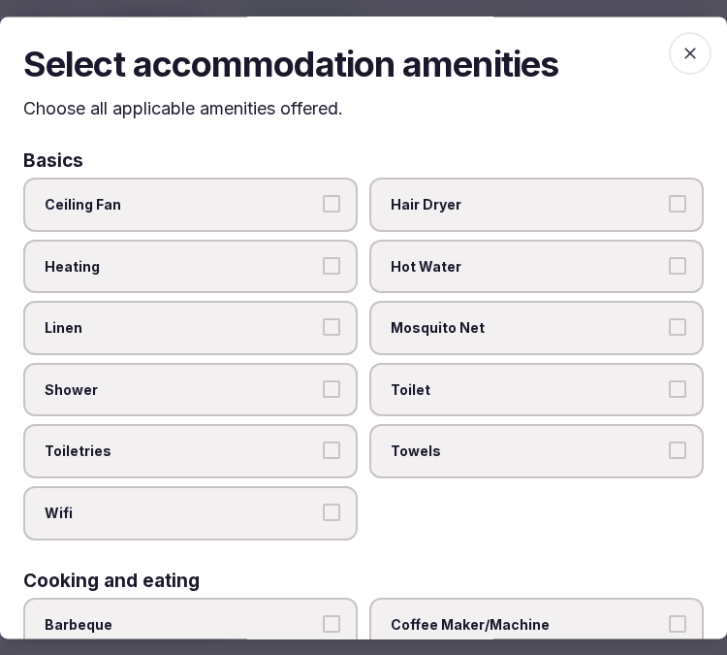
drag, startPoint x: 239, startPoint y: 346, endPoint x: 242, endPoint y: 382, distance: 36.1
click at [239, 349] on label "Linen" at bounding box center [190, 329] width 335 height 54
click at [323, 336] on button "Linen" at bounding box center [331, 327] width 17 height 17
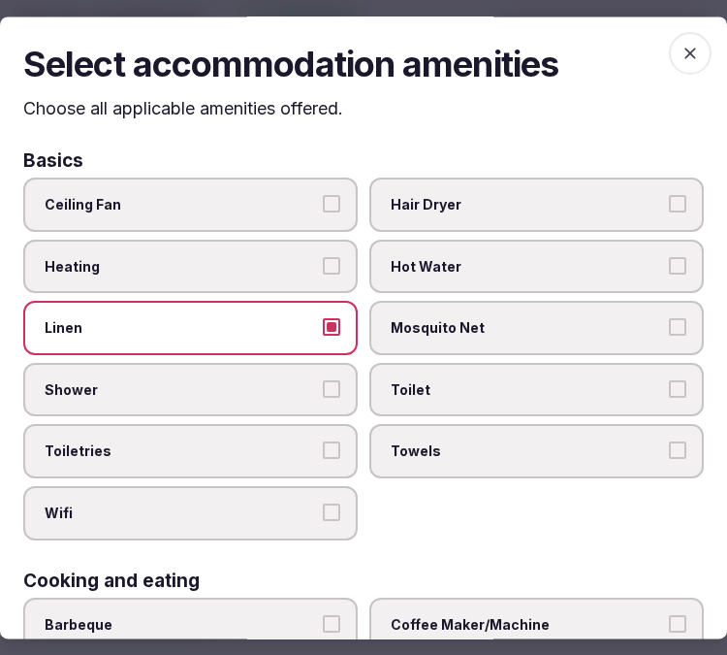
click at [246, 390] on span "Shower" at bounding box center [181, 389] width 272 height 19
click at [323, 390] on button "Shower" at bounding box center [331, 388] width 17 height 17
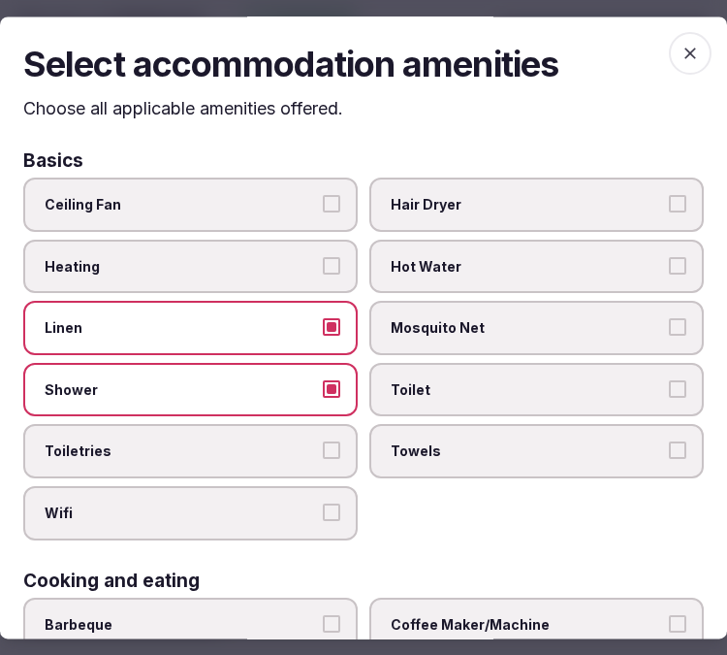
click at [341, 449] on label "Toiletries" at bounding box center [190, 452] width 335 height 54
click at [340, 449] on button "Toiletries" at bounding box center [331, 450] width 17 height 17
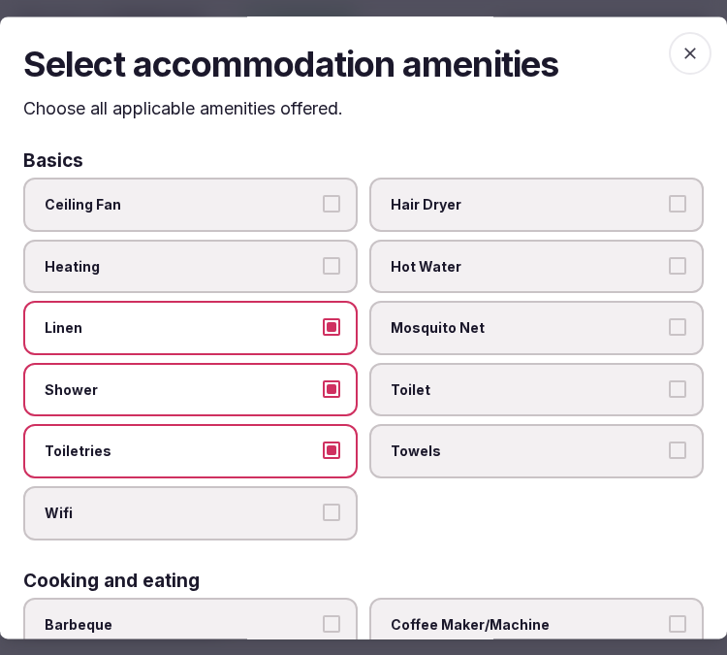
click at [320, 486] on label "Wifi" at bounding box center [190, 513] width 335 height 54
click at [323, 503] on button "Wifi" at bounding box center [331, 511] width 17 height 17
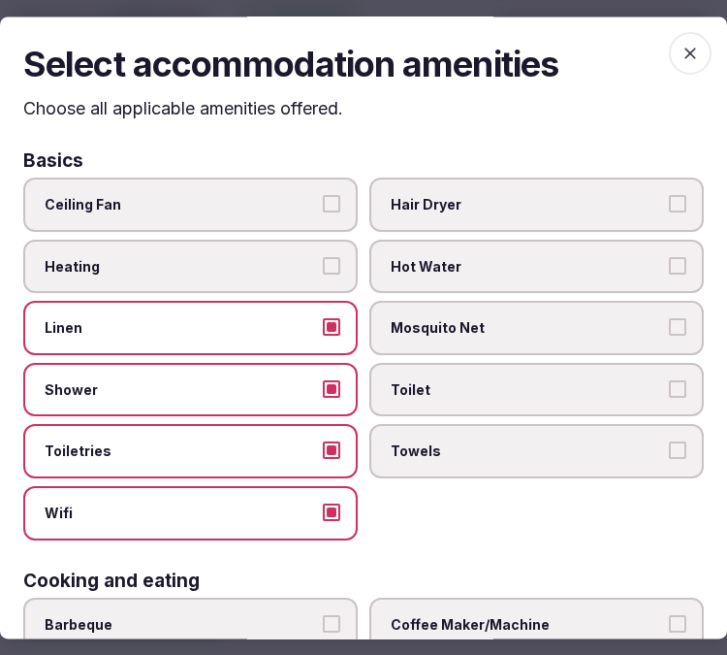
click at [430, 465] on label "Towels" at bounding box center [536, 452] width 335 height 54
click at [669, 460] on button "Towels" at bounding box center [677, 450] width 17 height 17
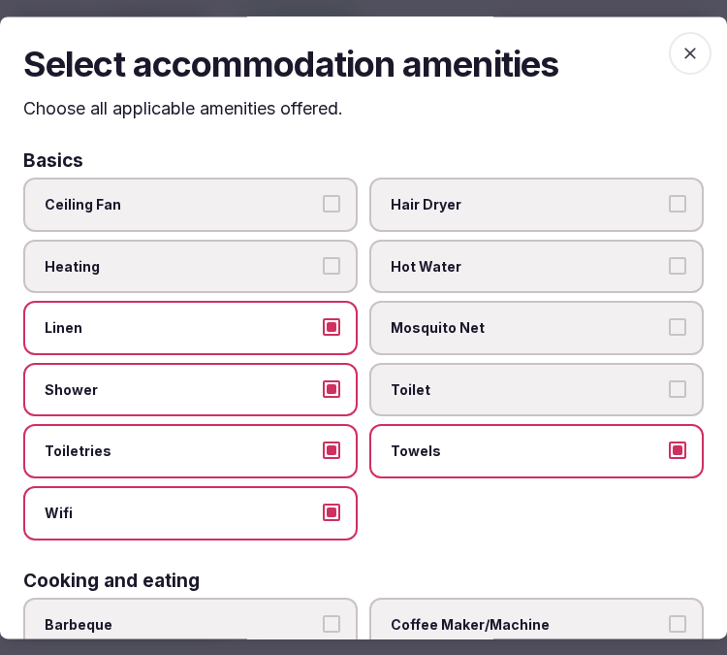
click at [441, 407] on label "Toilet" at bounding box center [536, 390] width 335 height 54
click at [669, 398] on button "Toilet" at bounding box center [677, 388] width 17 height 17
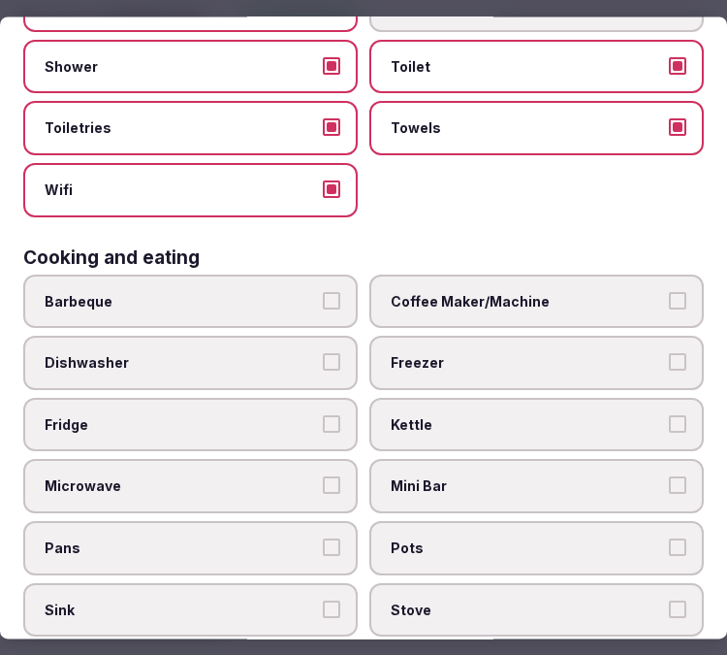
scroll to position [431, 0]
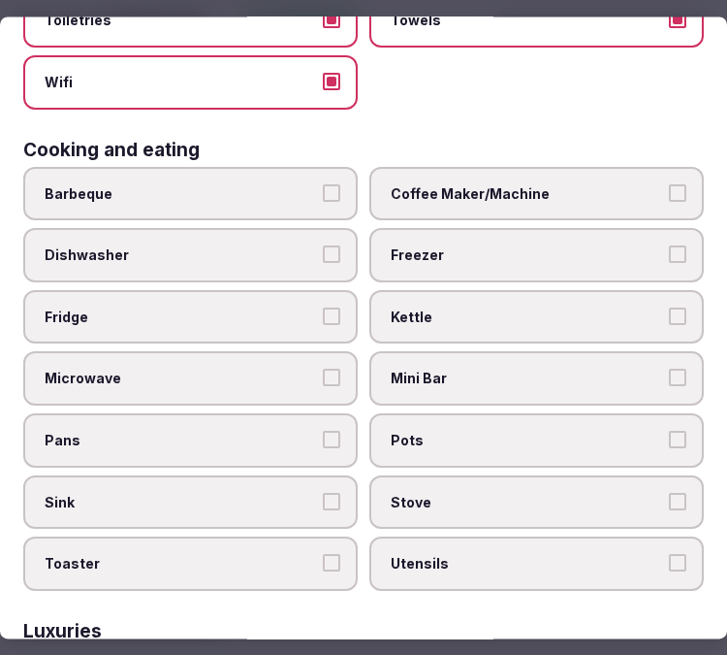
click at [461, 184] on span "Coffee Maker/Machine" at bounding box center [527, 193] width 272 height 19
click at [669, 184] on button "Coffee Maker/Machine" at bounding box center [677, 192] width 17 height 17
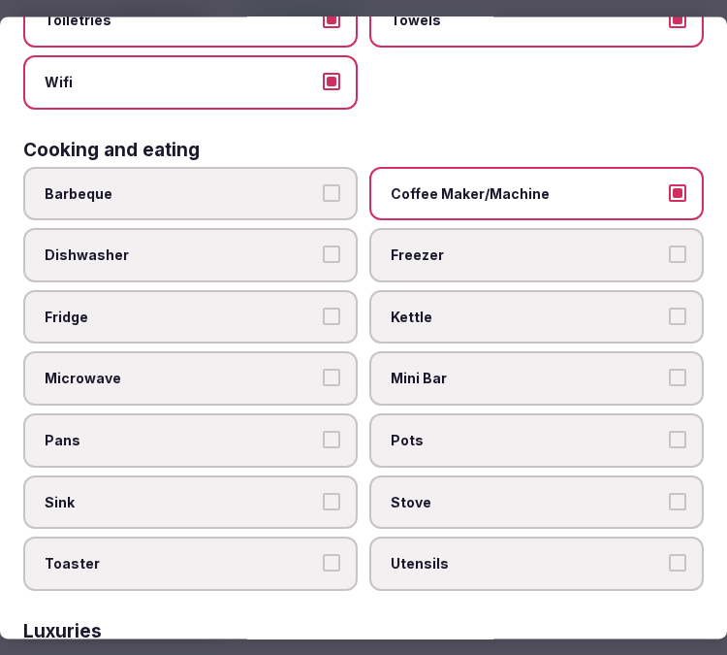
click at [544, 369] on span "Mini Bar" at bounding box center [527, 378] width 272 height 19
click at [669, 369] on button "Mini Bar" at bounding box center [677, 377] width 17 height 17
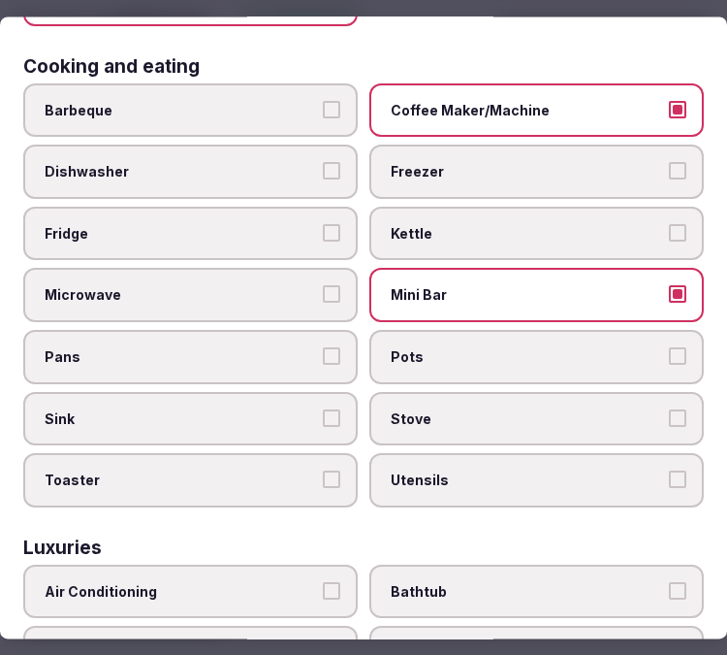
scroll to position [646, 0]
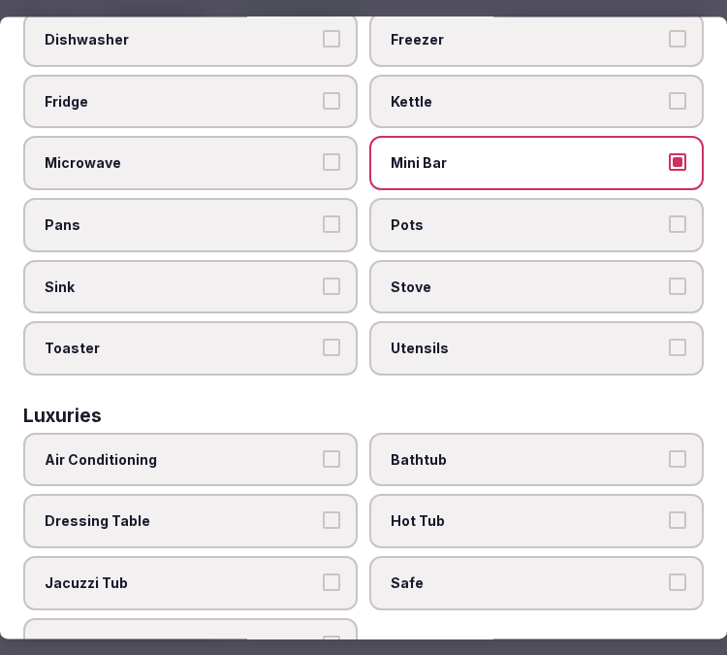
click at [215, 92] on span "Fridge" at bounding box center [181, 101] width 272 height 19
click at [323, 92] on button "Fridge" at bounding box center [331, 100] width 17 height 17
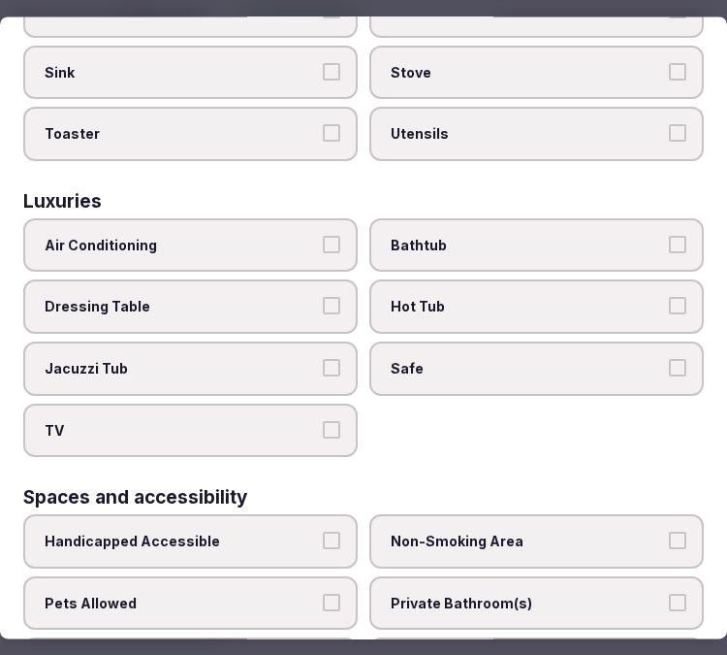
scroll to position [861, 0]
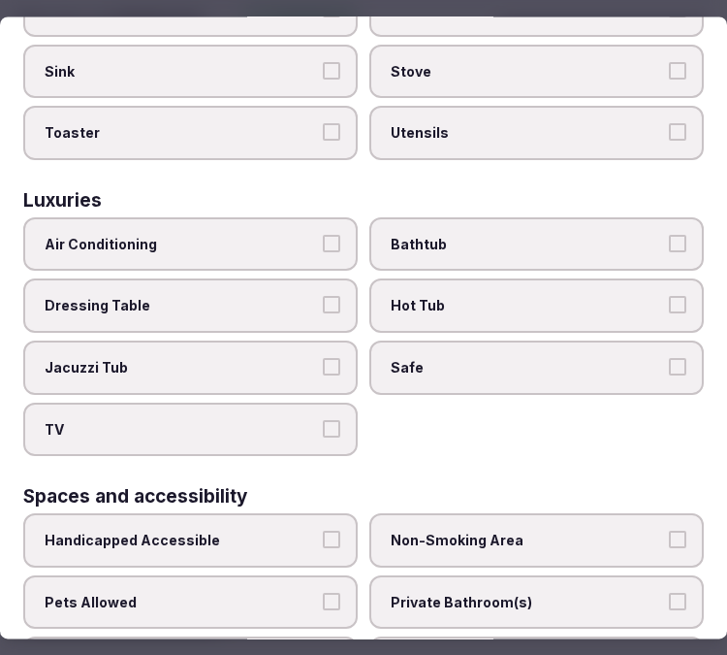
click at [304, 235] on span "Air Conditioning" at bounding box center [181, 244] width 272 height 19
click at [323, 235] on button "Air Conditioning" at bounding box center [331, 243] width 17 height 17
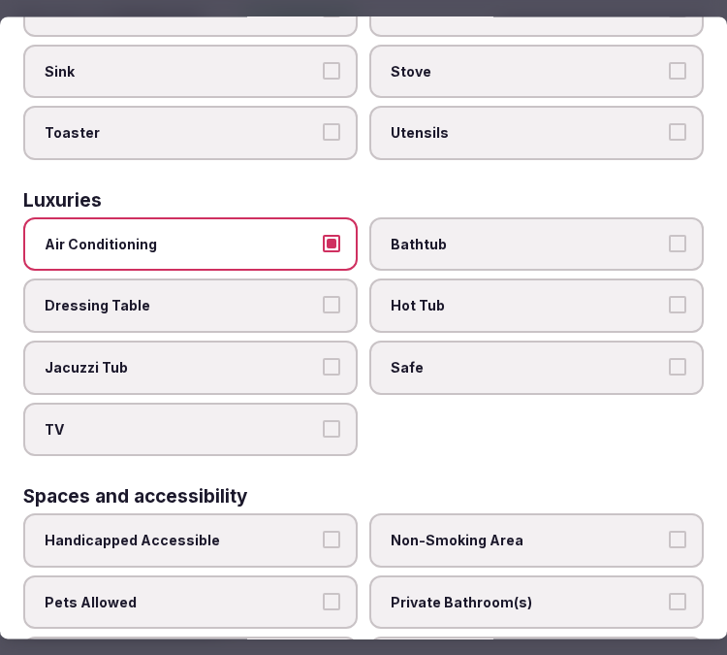
click at [323, 420] on button "TV" at bounding box center [331, 428] width 17 height 17
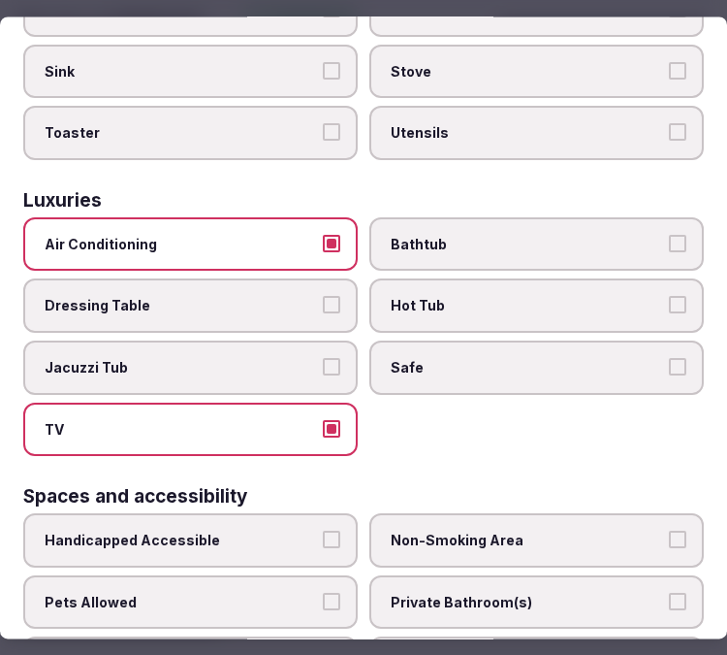
click at [509, 355] on label "Safe" at bounding box center [536, 367] width 335 height 54
click at [669, 358] on button "Safe" at bounding box center [677, 366] width 17 height 17
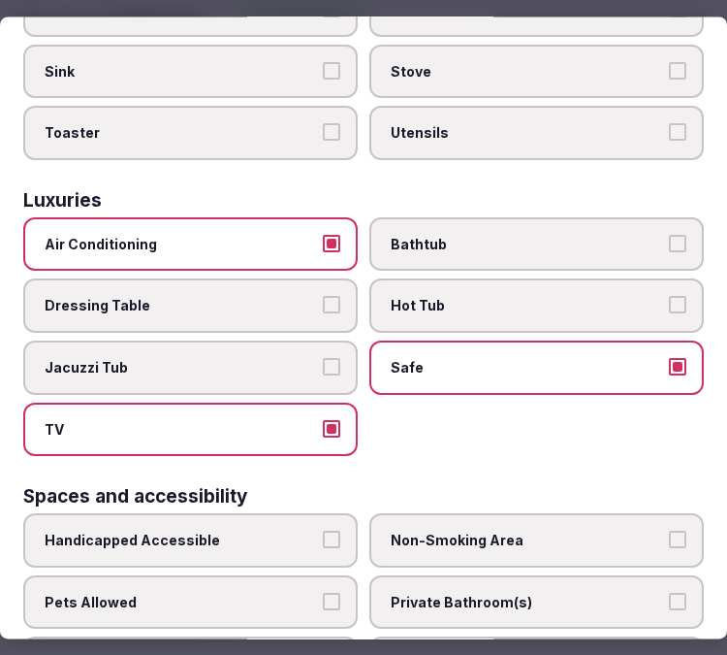
scroll to position [1077, 0]
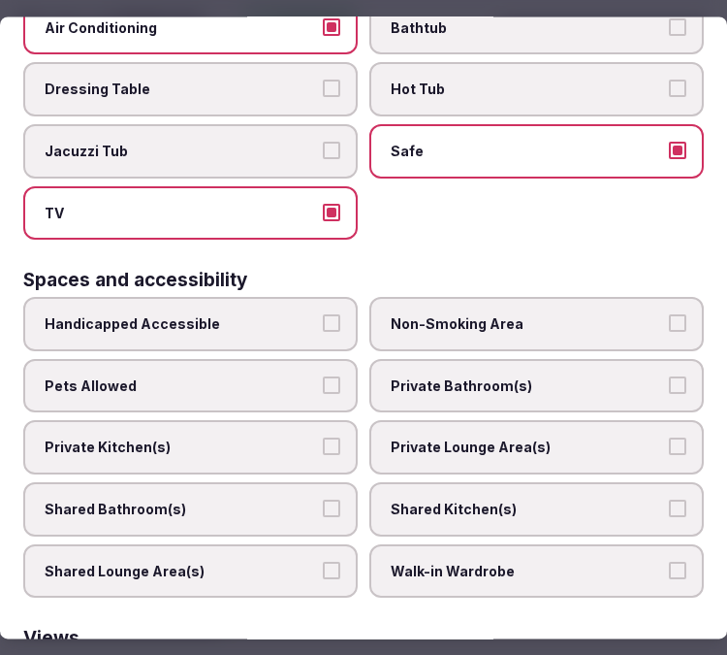
click at [556, 359] on label "Private Bathroom(s)" at bounding box center [536, 386] width 335 height 54
click at [669, 376] on button "Private Bathroom(s)" at bounding box center [677, 384] width 17 height 17
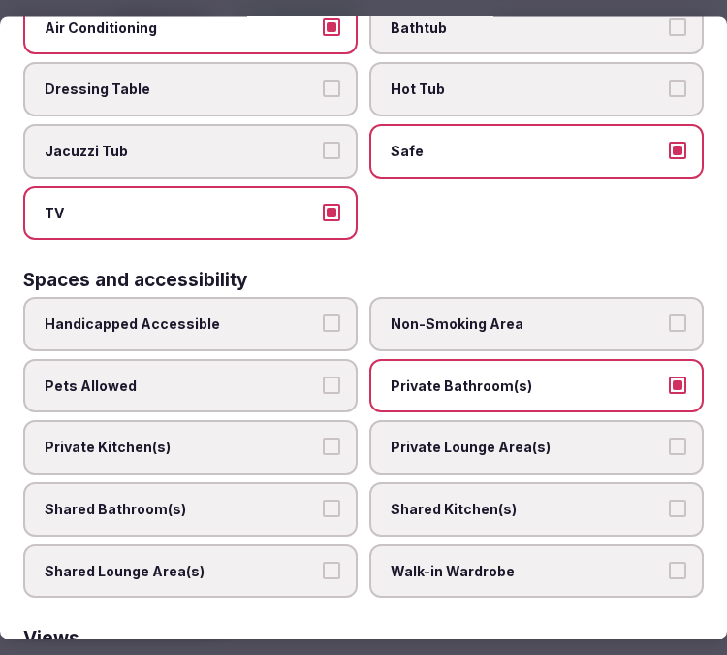
click at [556, 421] on label "Private Lounge Area(s)" at bounding box center [536, 448] width 335 height 54
click at [669, 438] on button "Private Lounge Area(s)" at bounding box center [677, 446] width 17 height 17
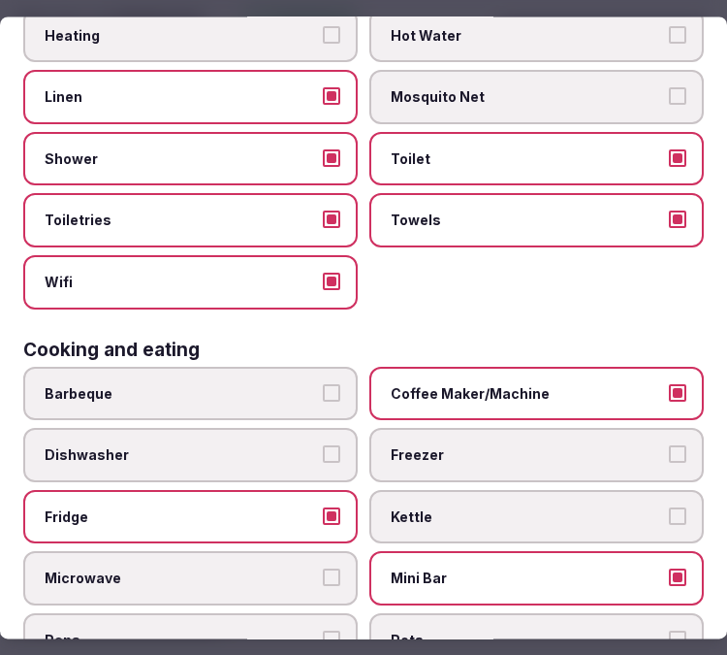
scroll to position [0, 0]
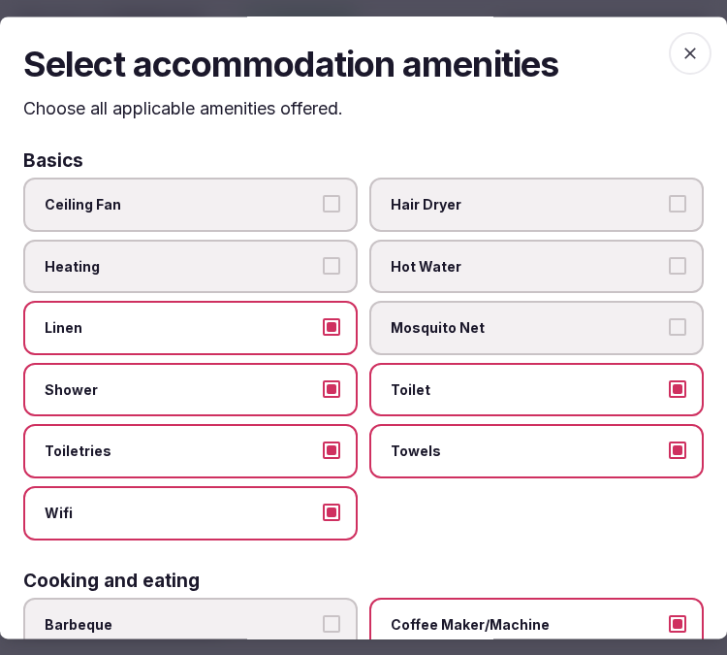
click at [682, 44] on icon "button" at bounding box center [690, 53] width 19 height 19
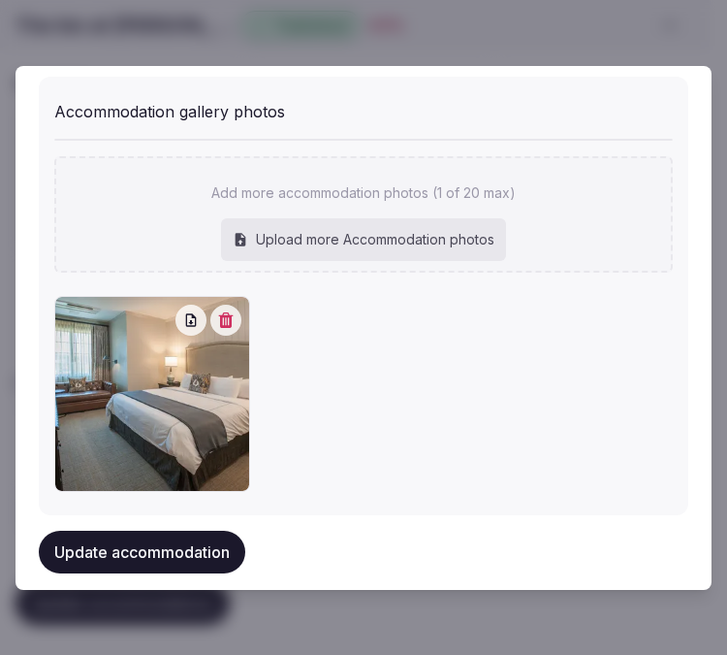
scroll to position [2175, 0]
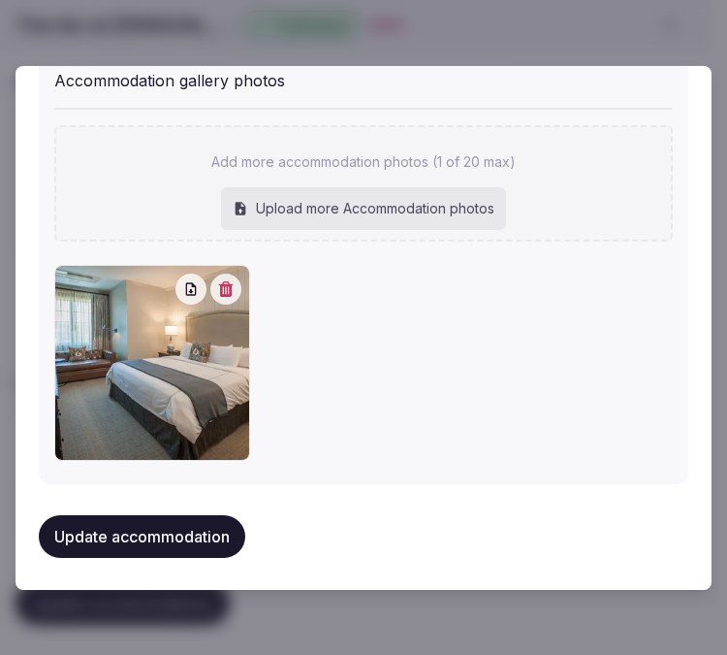
click at [196, 515] on button "Update accommodation" at bounding box center [142, 536] width 207 height 43
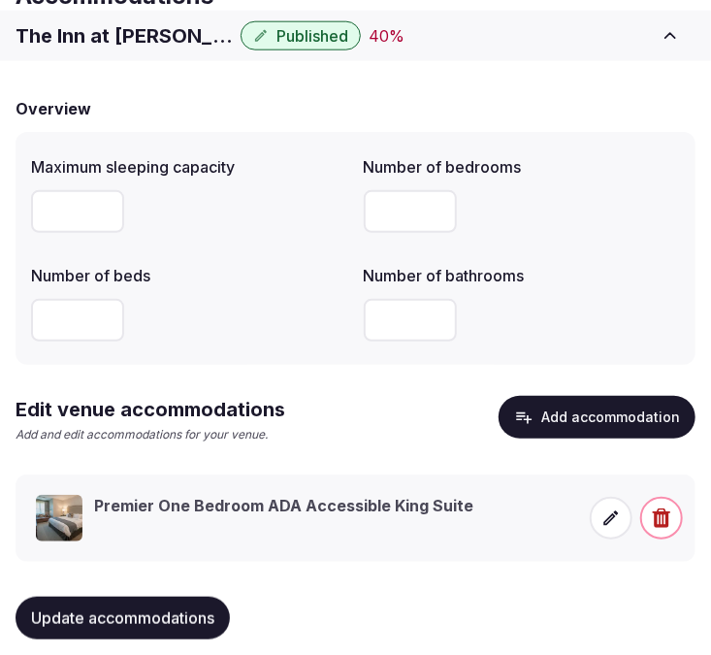
scroll to position [158, 0]
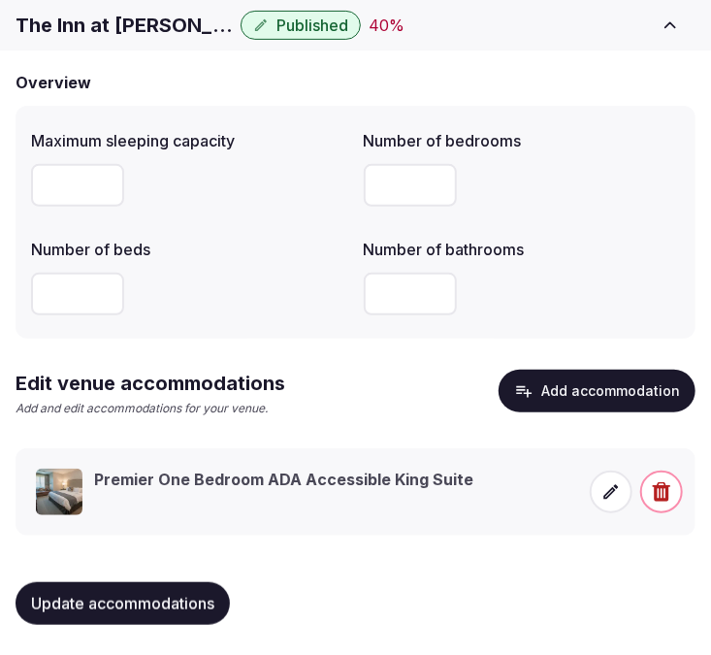
click at [188, 598] on span "Update accommodations" at bounding box center [122, 602] width 183 height 19
click at [170, 614] on button "Update accommodations" at bounding box center [123, 603] width 214 height 43
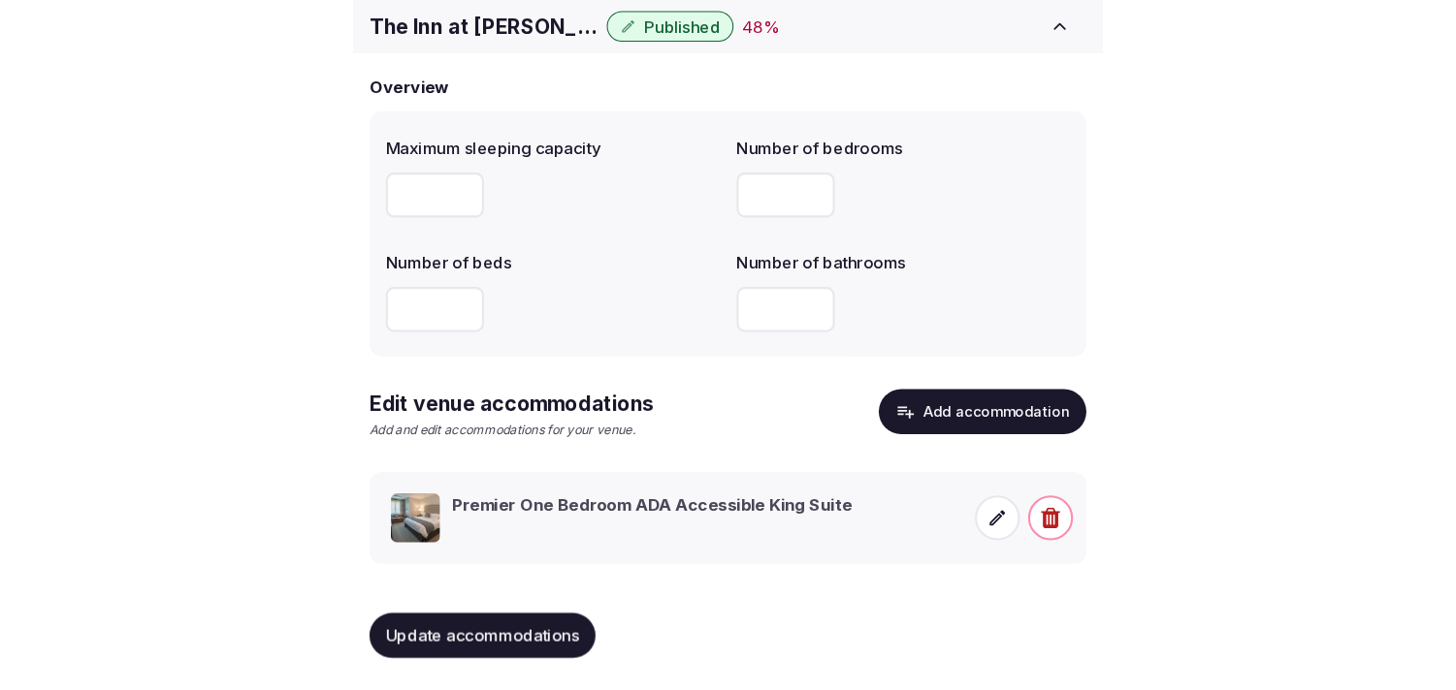
scroll to position [91, 0]
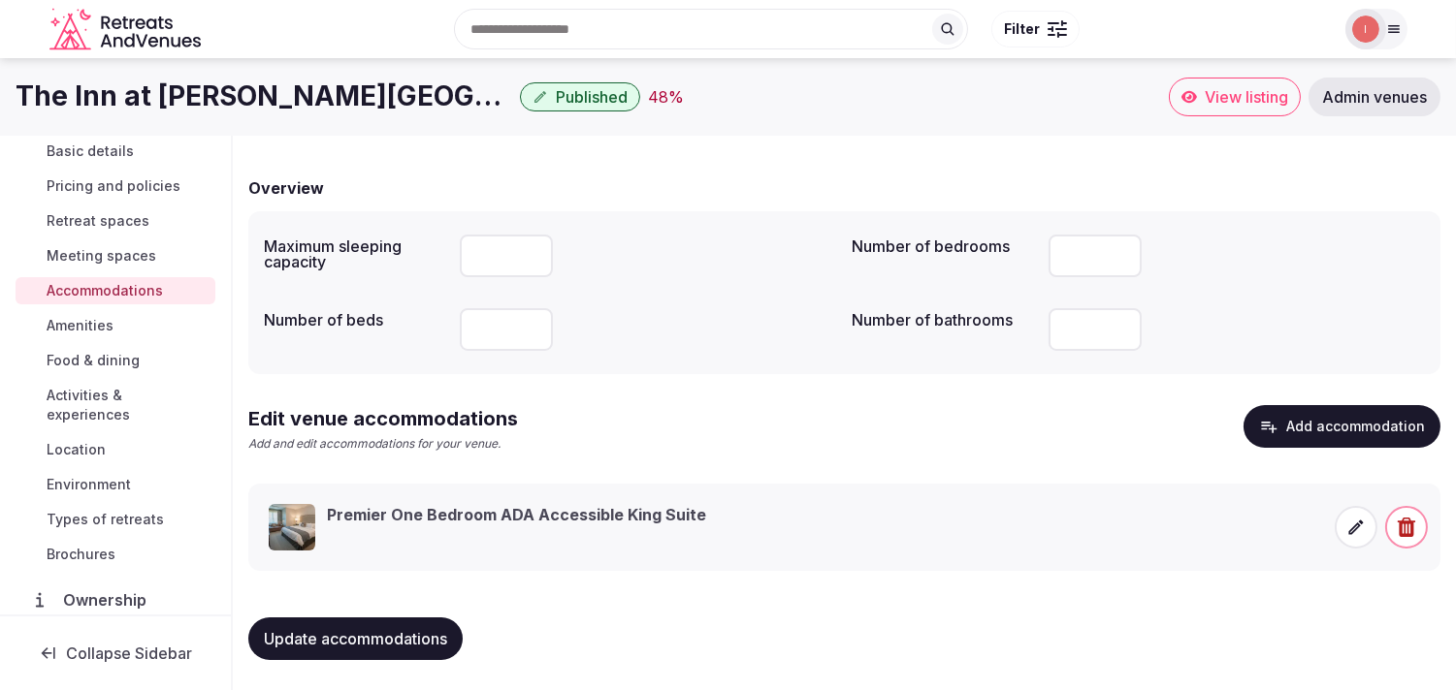
click at [107, 326] on span "Amenities" at bounding box center [80, 325] width 67 height 19
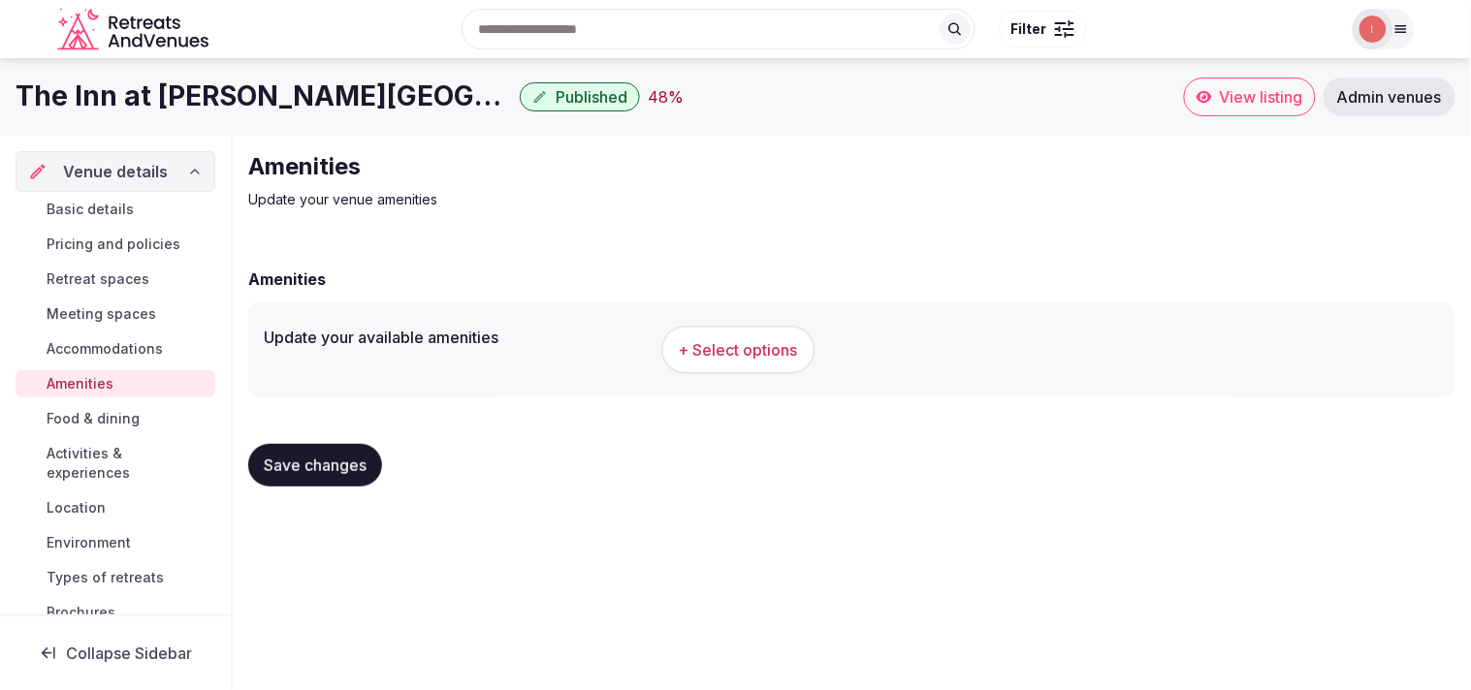
click at [726, 343] on span "+ Select options" at bounding box center [738, 349] width 119 height 21
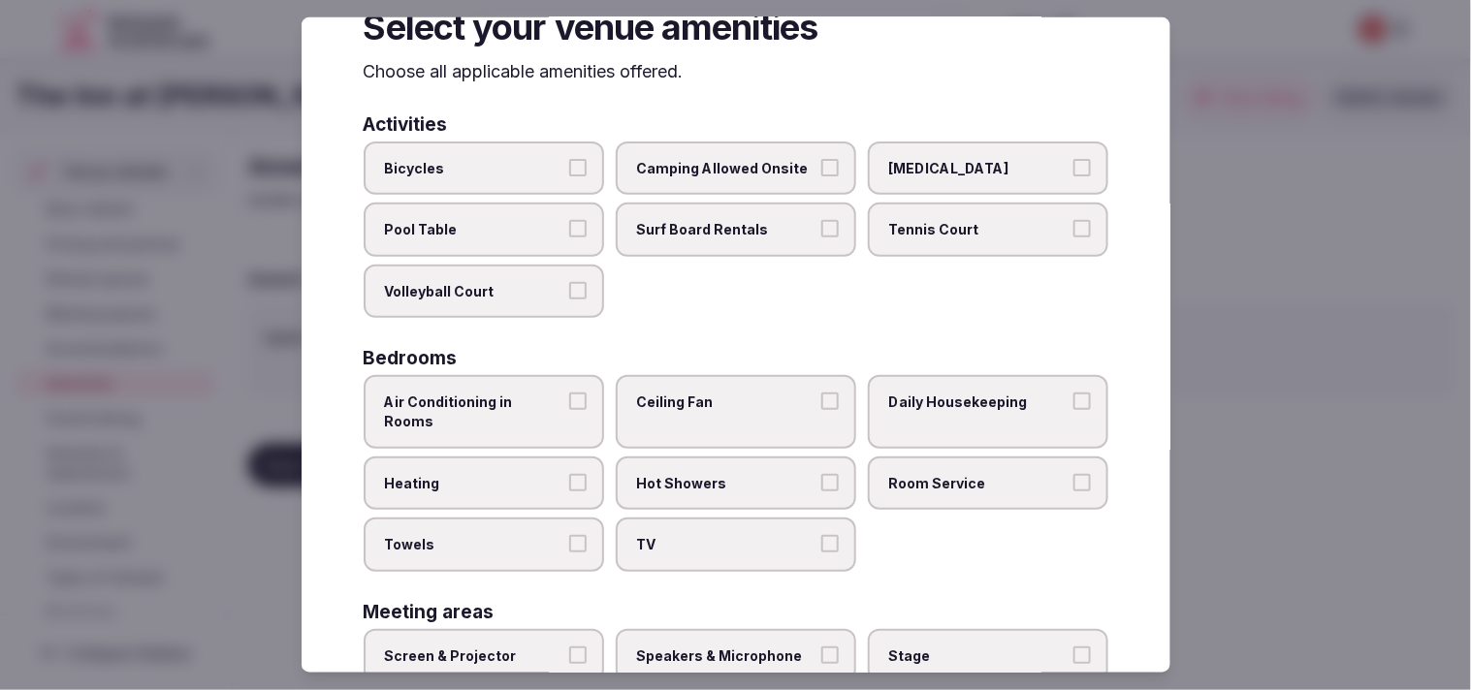
scroll to position [108, 0]
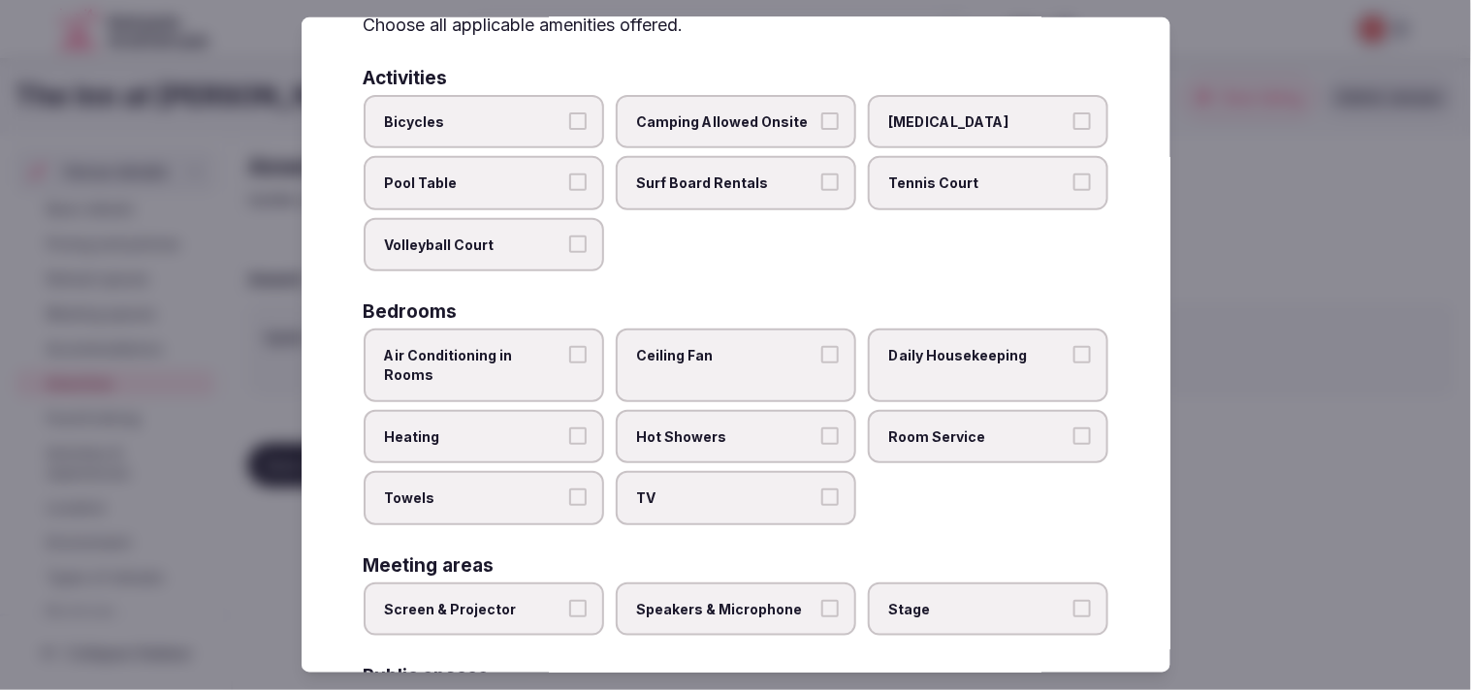
click at [602, 364] on div "Air Conditioning in Rooms Ceiling Fan Daily Housekeeping Heating Hot Showers Ro…" at bounding box center [736, 427] width 745 height 196
click at [573, 353] on button "Air Conditioning in Rooms" at bounding box center [577, 354] width 17 height 17
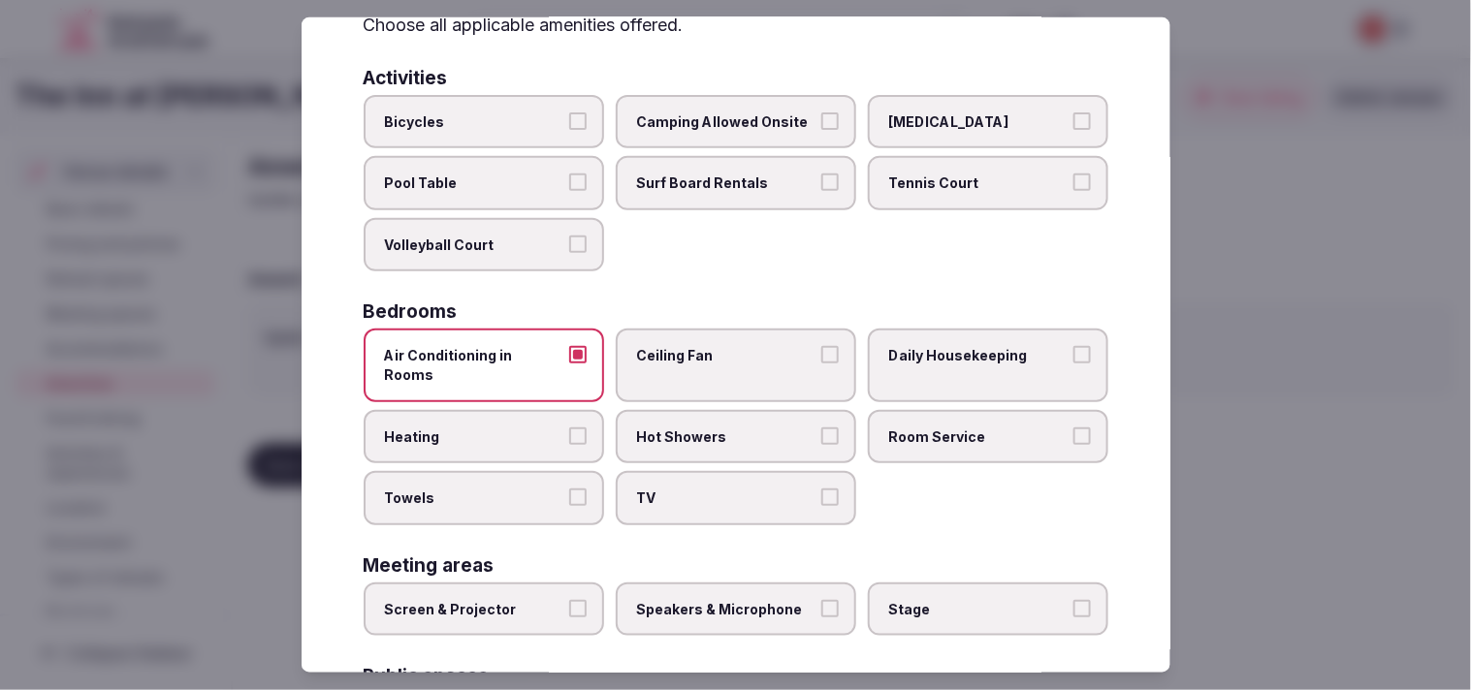
click at [666, 427] on span "Hot Showers" at bounding box center [726, 436] width 178 height 19
click at [726, 427] on button "Hot Showers" at bounding box center [829, 435] width 17 height 17
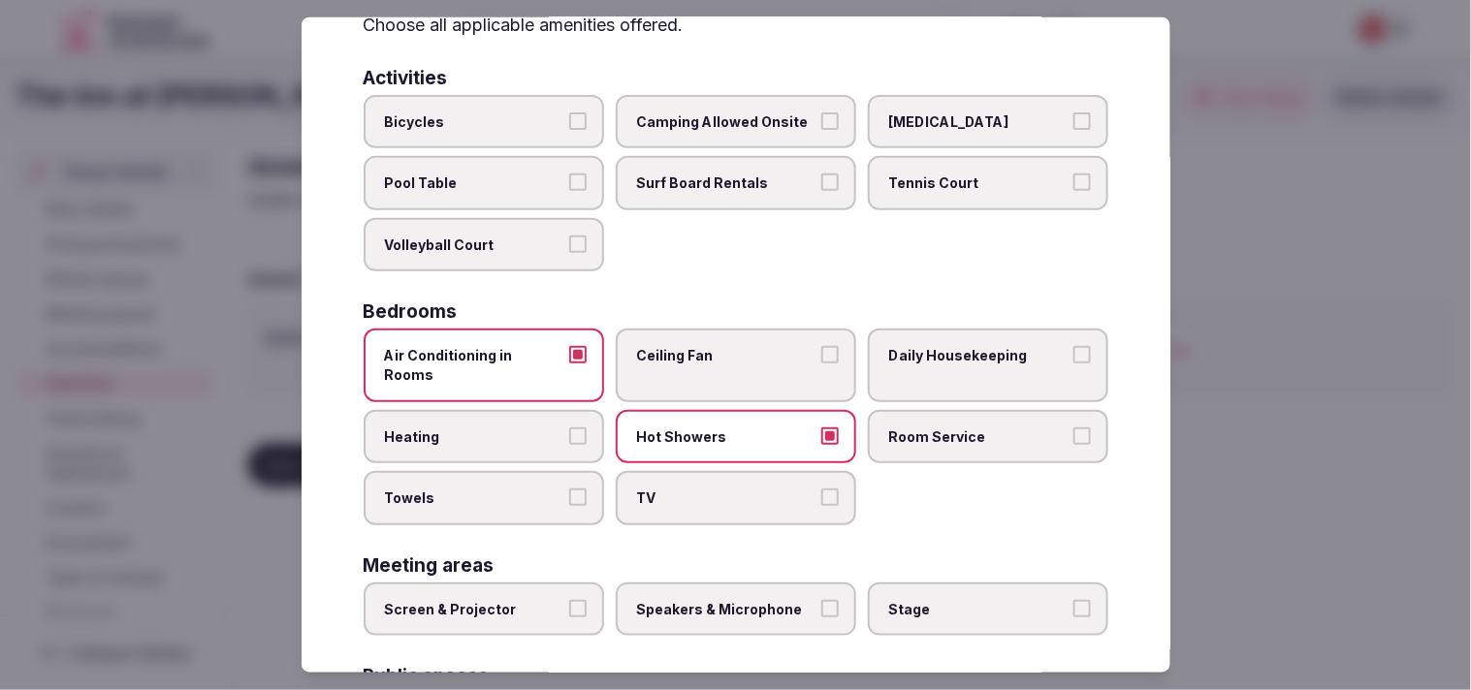
click at [726, 427] on span "Room Service" at bounding box center [978, 436] width 178 height 19
click at [726, 427] on button "Room Service" at bounding box center [1081, 435] width 17 height 17
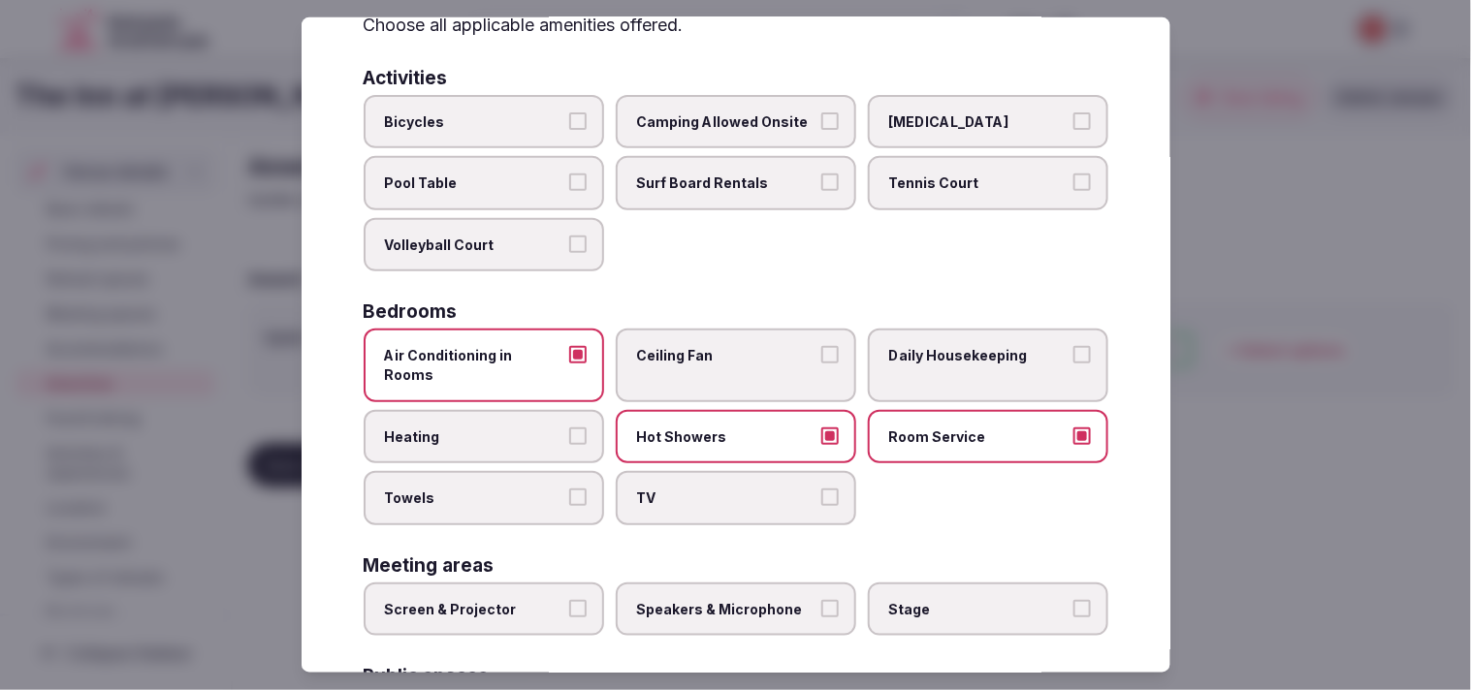
click at [726, 489] on span "TV" at bounding box center [726, 498] width 178 height 19
click at [726, 489] on button "TV" at bounding box center [829, 497] width 17 height 17
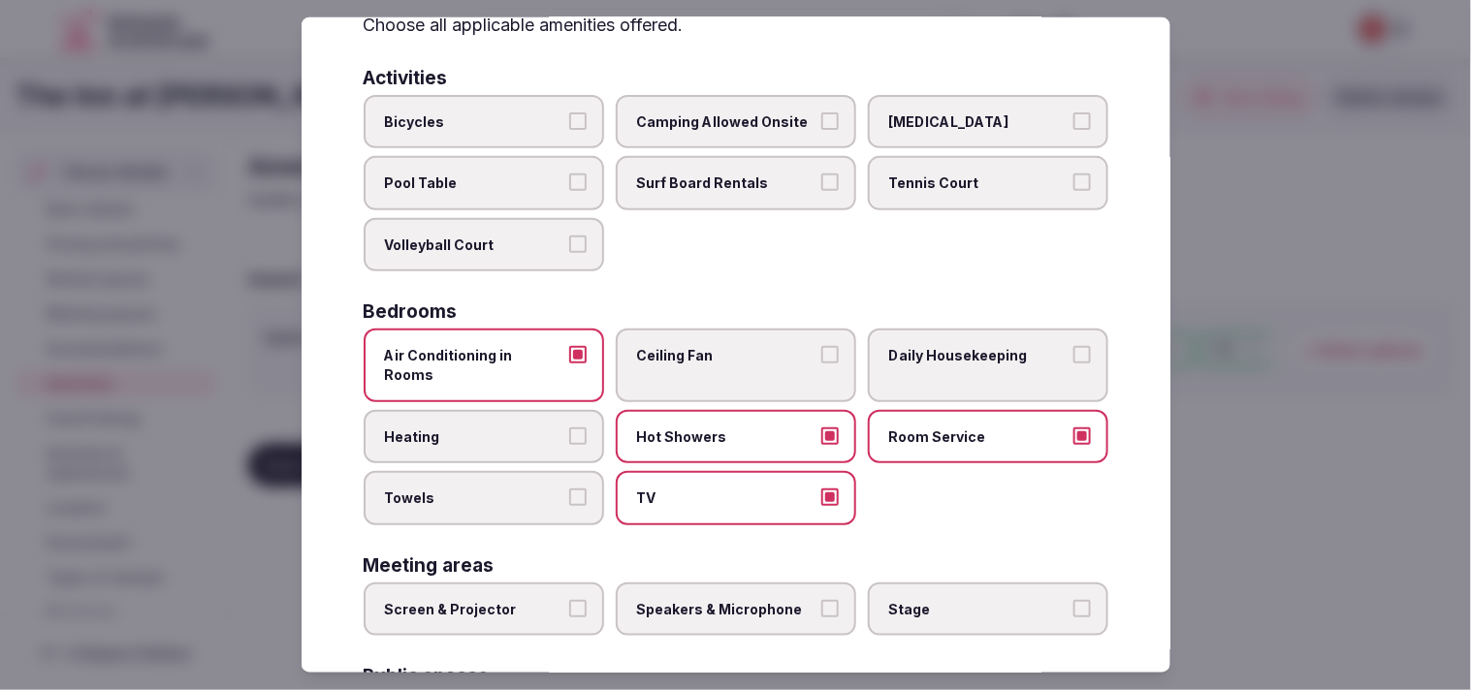
click at [574, 489] on button "Towels" at bounding box center [577, 497] width 17 height 17
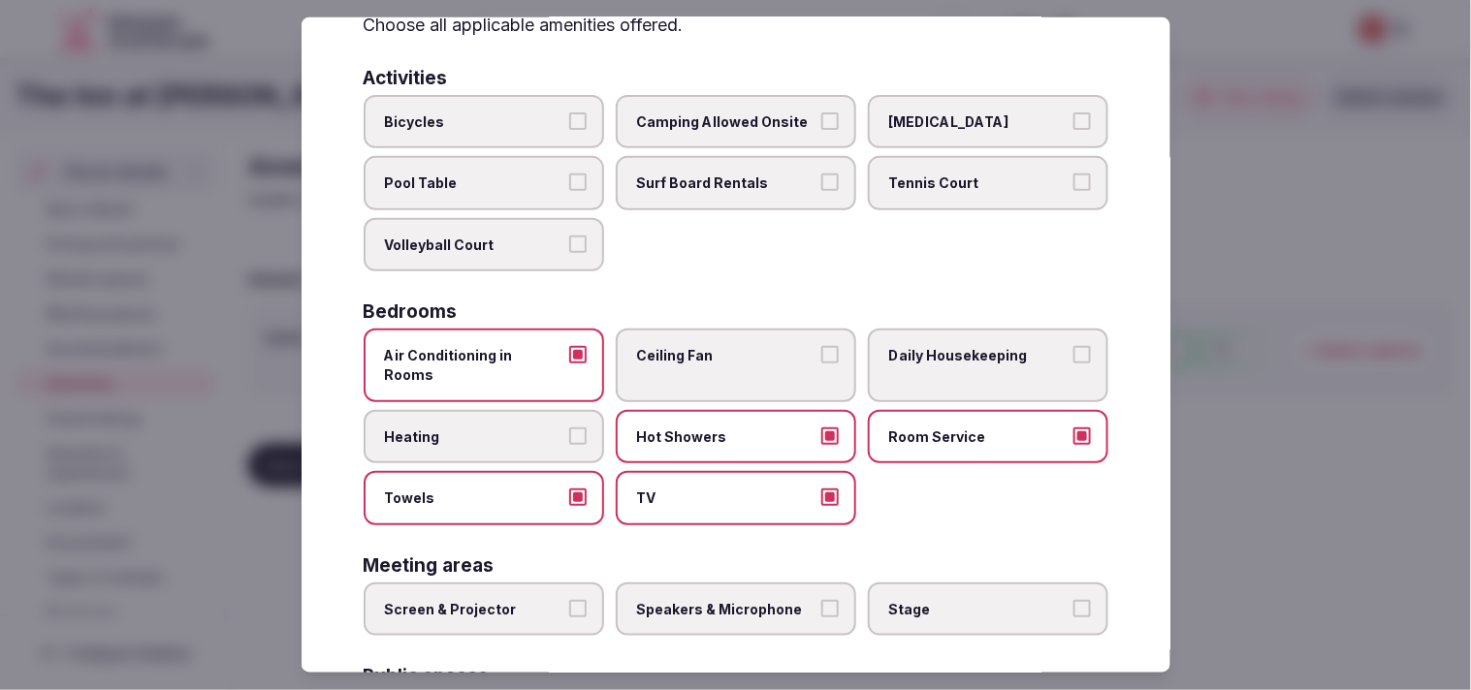
click at [726, 360] on label "Daily Housekeeping" at bounding box center [988, 365] width 240 height 73
click at [726, 360] on button "Daily Housekeeping" at bounding box center [1081, 354] width 17 height 17
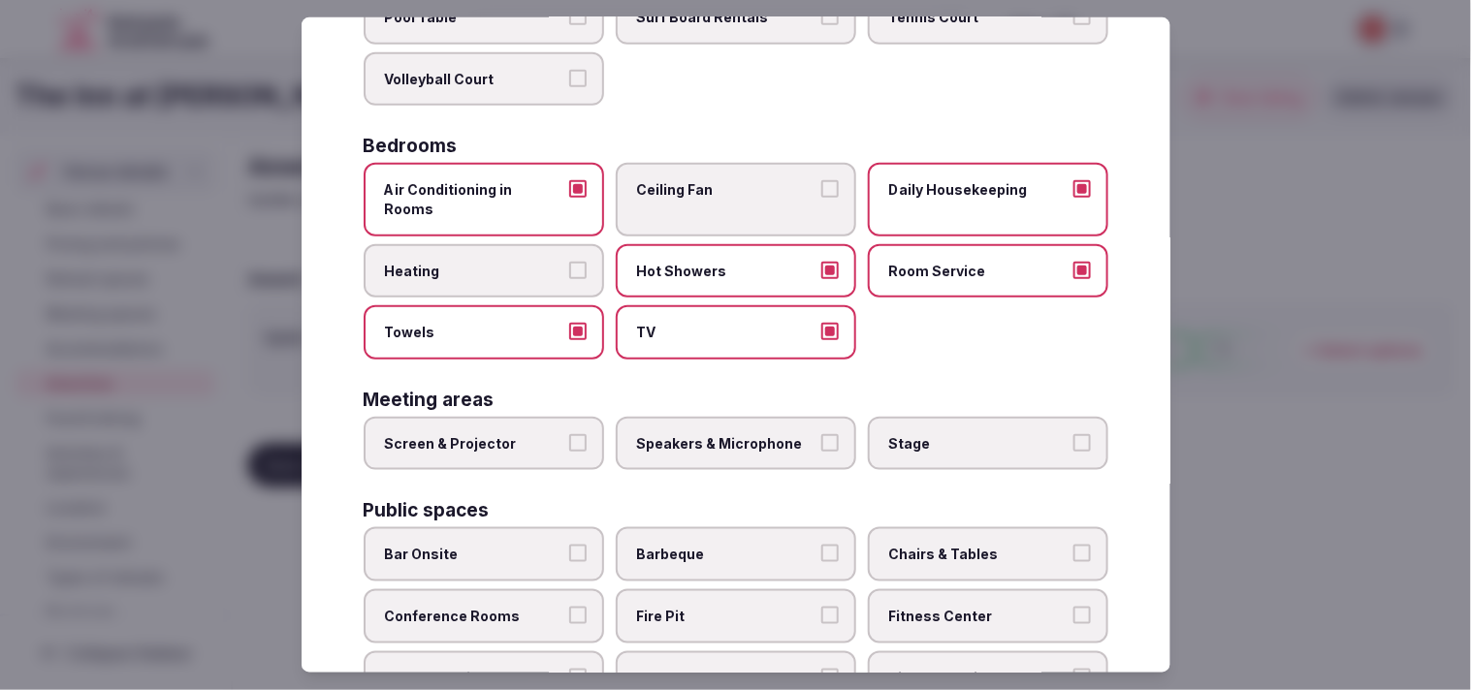
scroll to position [323, 0]
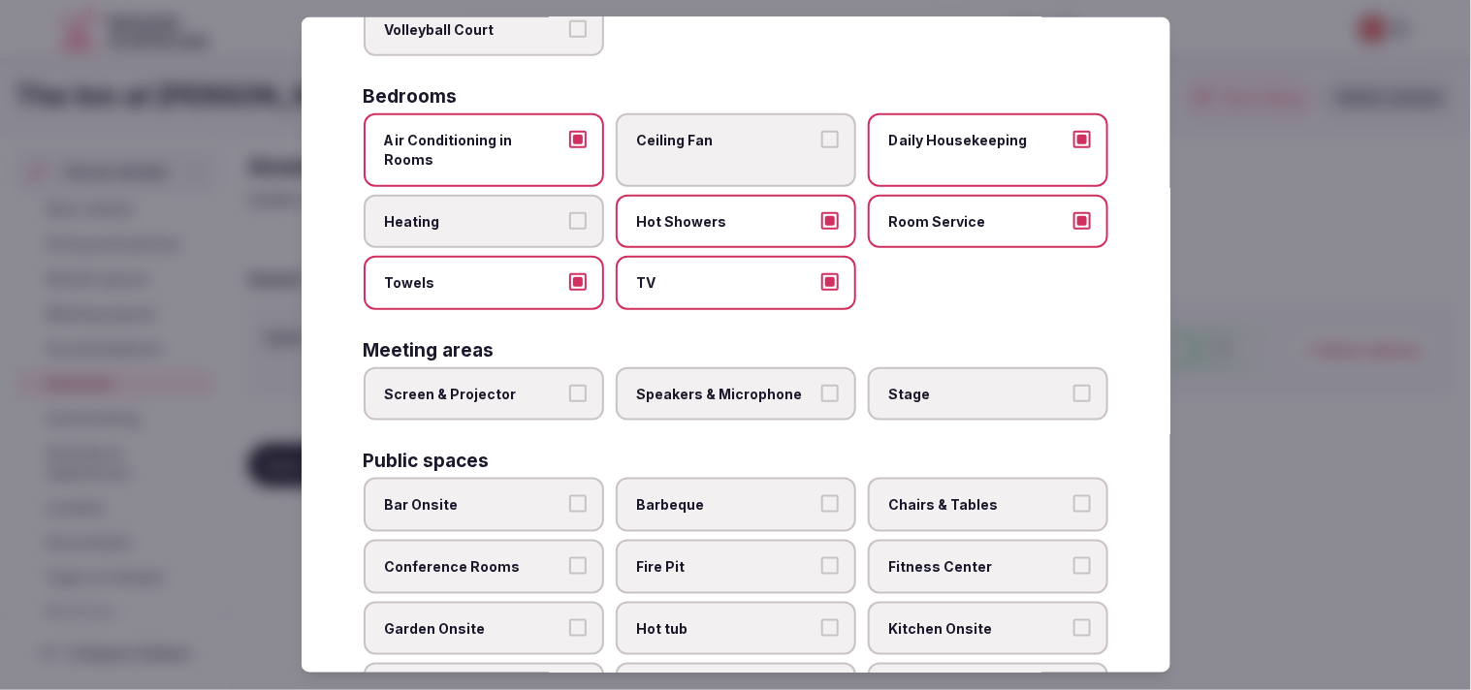
click at [580, 374] on label "Screen & Projector" at bounding box center [484, 395] width 240 height 54
click at [580, 385] on button "Screen & Projector" at bounding box center [577, 393] width 17 height 17
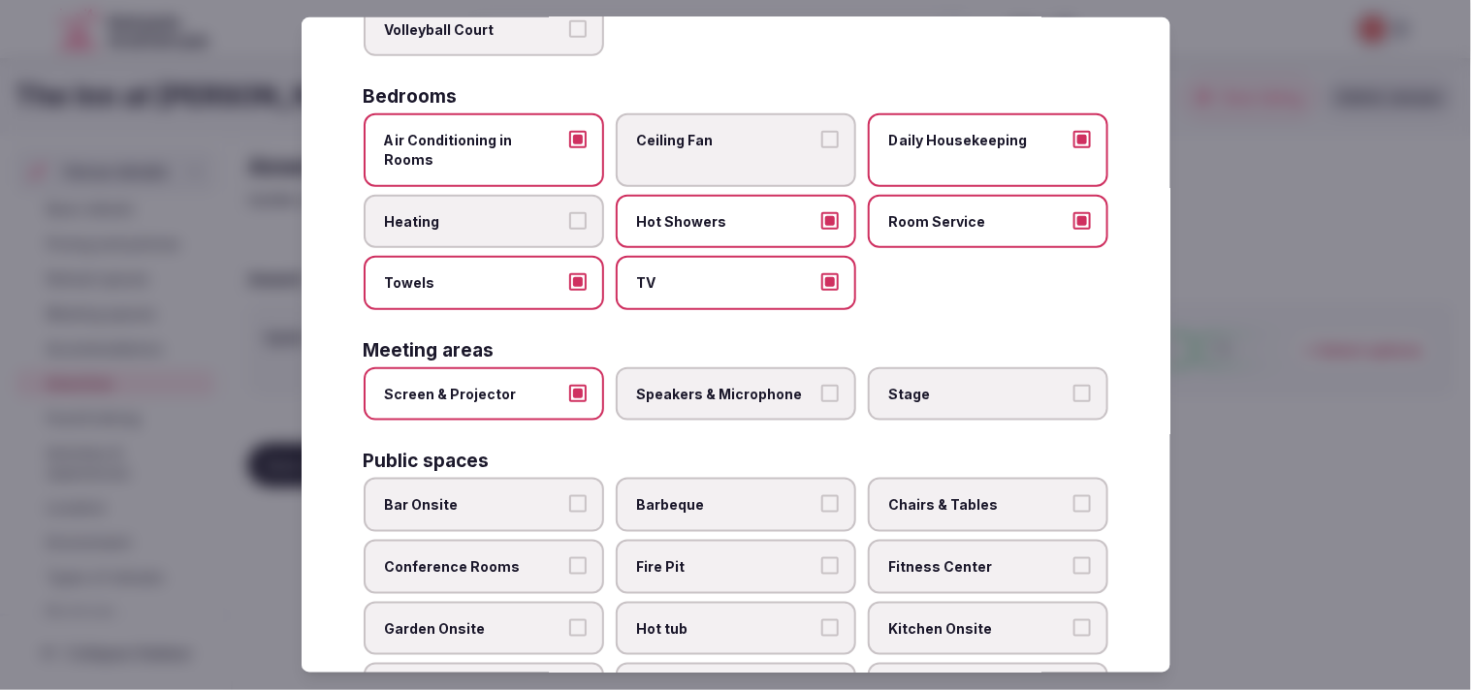
click at [726, 388] on label "Speakers & Microphone" at bounding box center [736, 395] width 240 height 54
click at [726, 388] on button "Speakers & Microphone" at bounding box center [829, 393] width 17 height 17
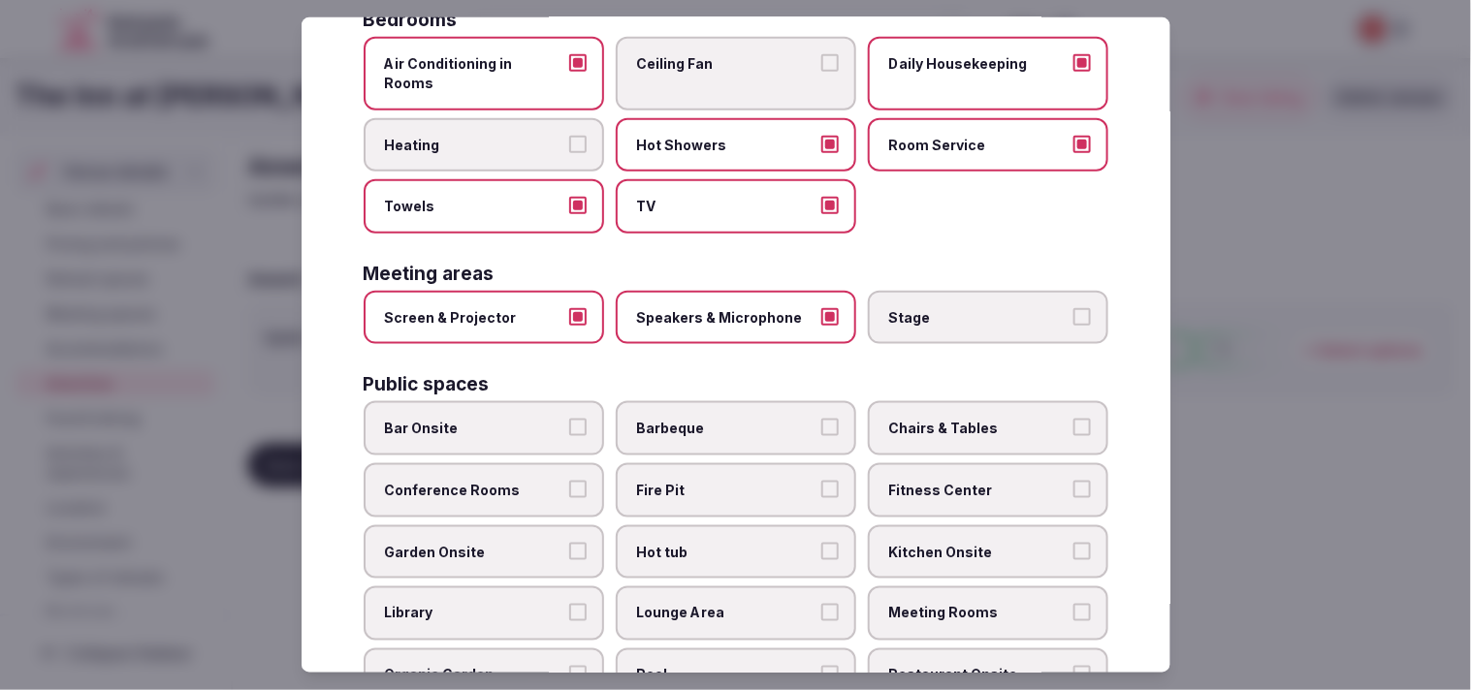
scroll to position [431, 0]
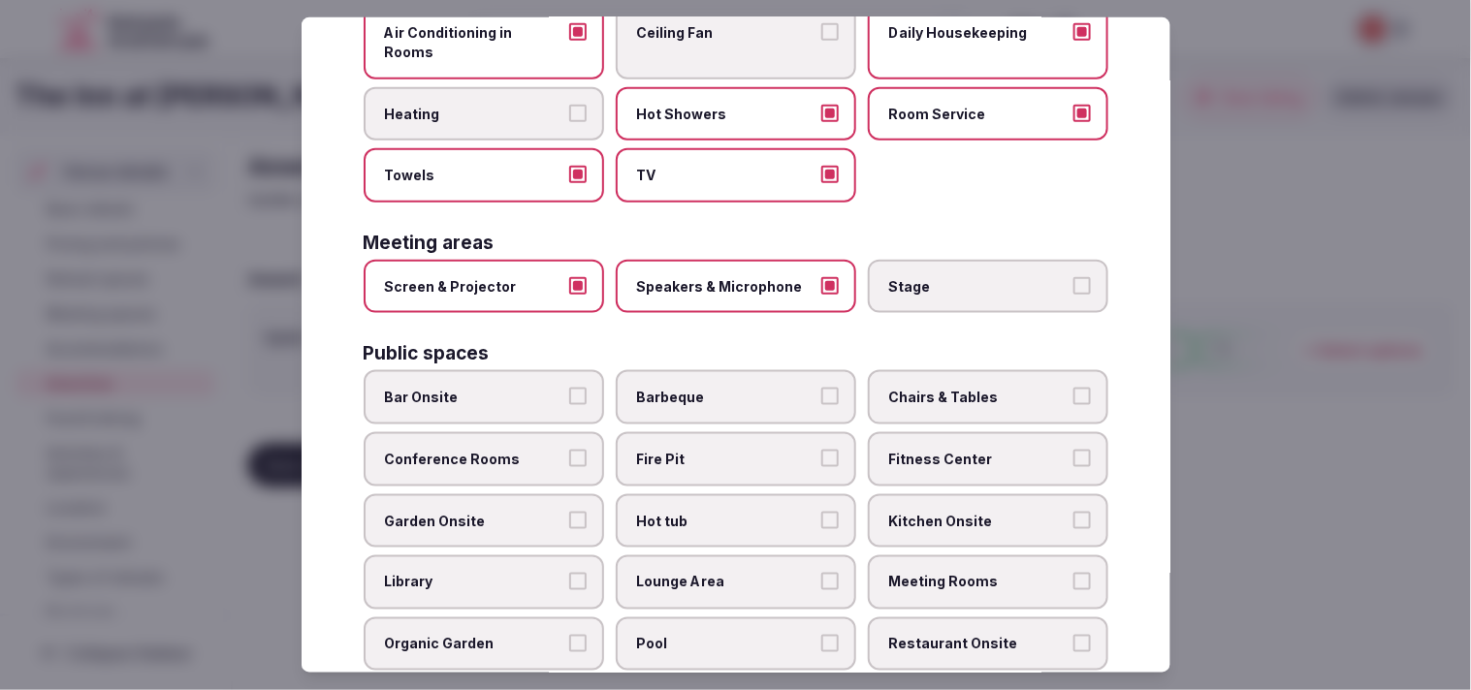
click at [568, 434] on label "Conference Rooms" at bounding box center [484, 459] width 240 height 54
click at [569, 450] on button "Conference Rooms" at bounding box center [577, 458] width 17 height 17
click at [726, 511] on span "Kitchen Onsite" at bounding box center [978, 520] width 178 height 19
click at [726, 511] on button "Kitchen Onsite" at bounding box center [1081, 519] width 17 height 17
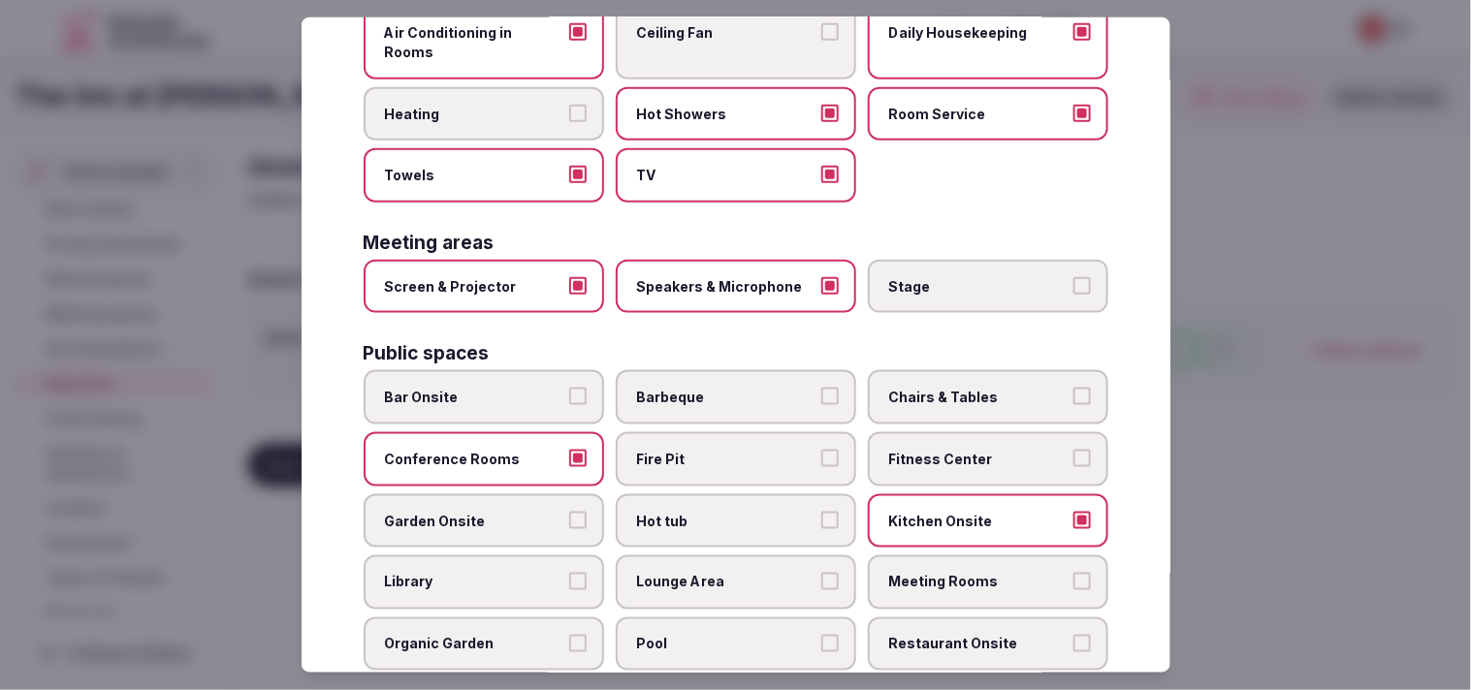
click at [726, 494] on label "Kitchen Onsite" at bounding box center [988, 521] width 240 height 54
click at [726, 511] on button "Kitchen Onsite" at bounding box center [1081, 519] width 17 height 17
click at [726, 388] on span "Chairs & Tables" at bounding box center [978, 397] width 178 height 19
click at [726, 388] on button "Chairs & Tables" at bounding box center [1081, 396] width 17 height 17
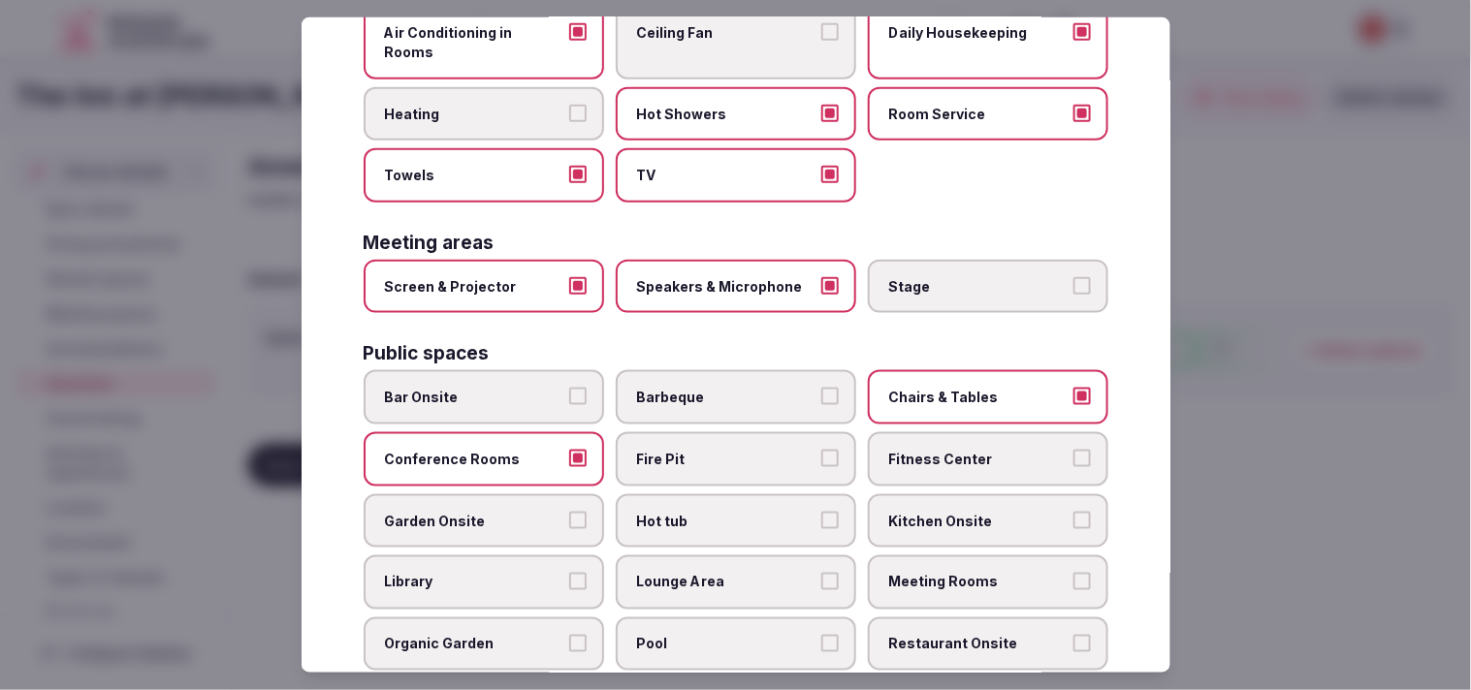
click at [726, 441] on label "Fitness Center" at bounding box center [988, 459] width 240 height 54
click at [726, 450] on button "Fitness Center" at bounding box center [1081, 458] width 17 height 17
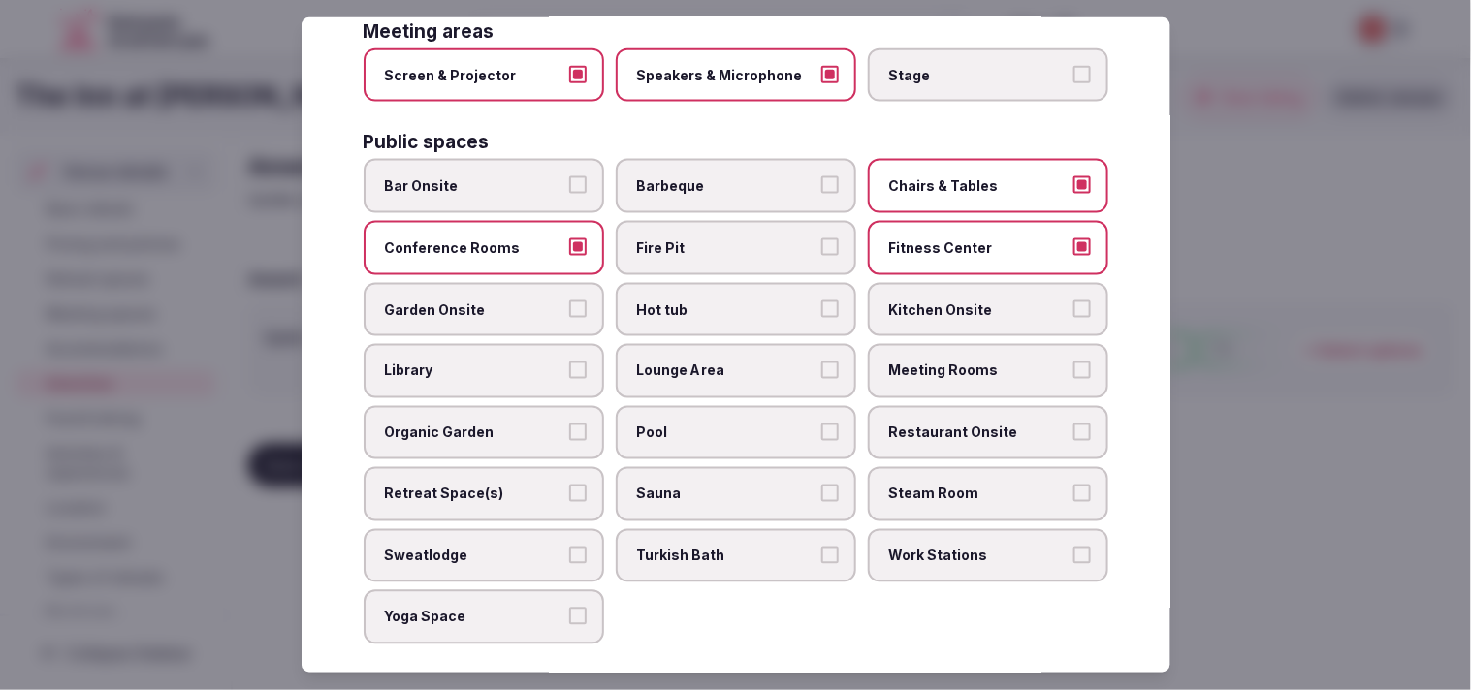
scroll to position [646, 0]
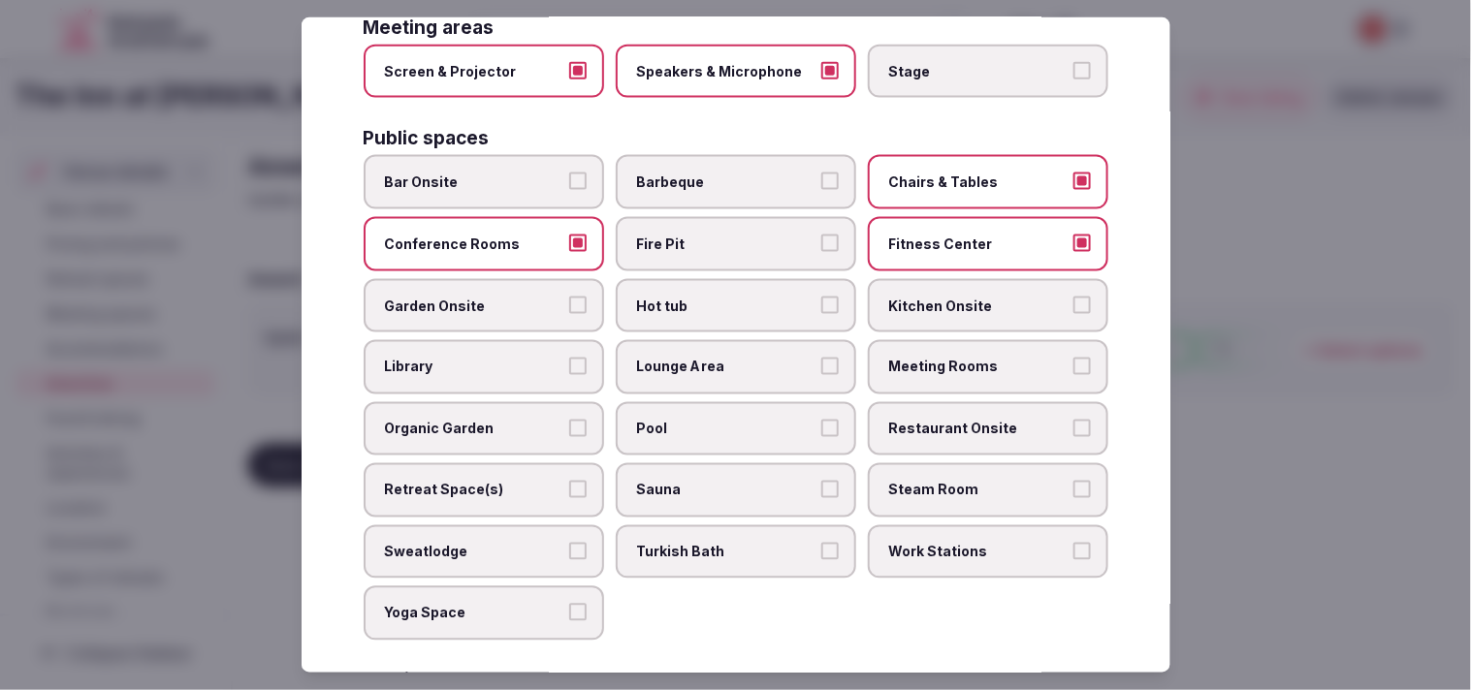
click at [726, 340] on label "Meeting Rooms" at bounding box center [988, 367] width 240 height 54
click at [726, 358] on button "Meeting Rooms" at bounding box center [1081, 366] width 17 height 17
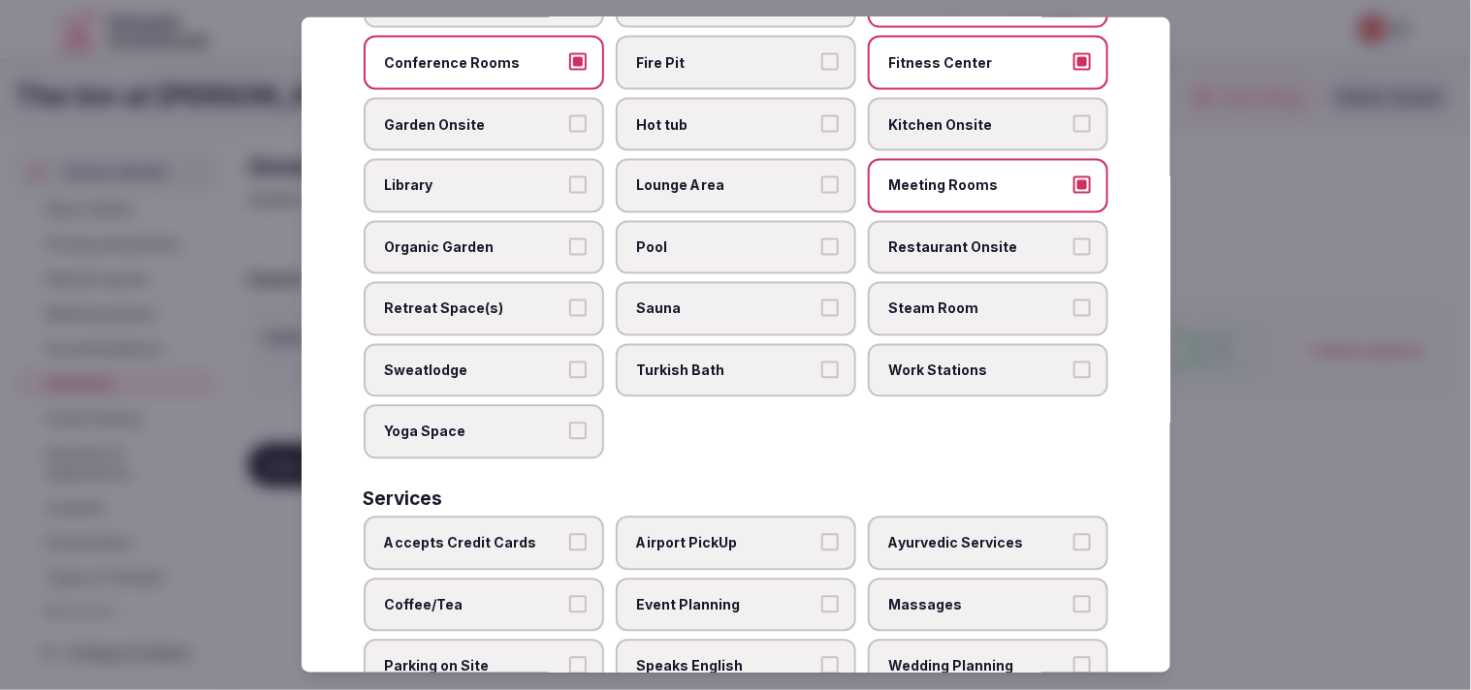
scroll to position [861, 0]
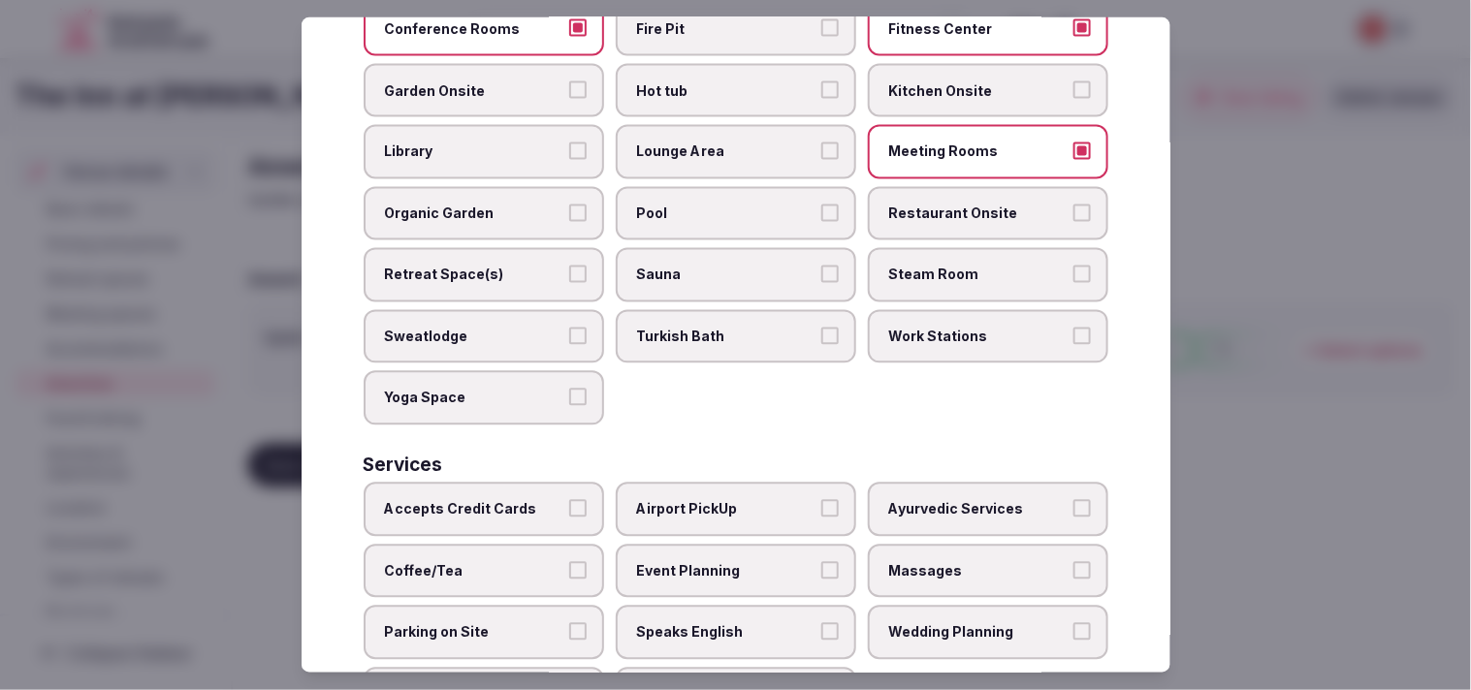
click at [726, 205] on span "Restaurant Onsite" at bounding box center [978, 214] width 178 height 19
click at [726, 205] on button "Restaurant Onsite" at bounding box center [1081, 213] width 17 height 17
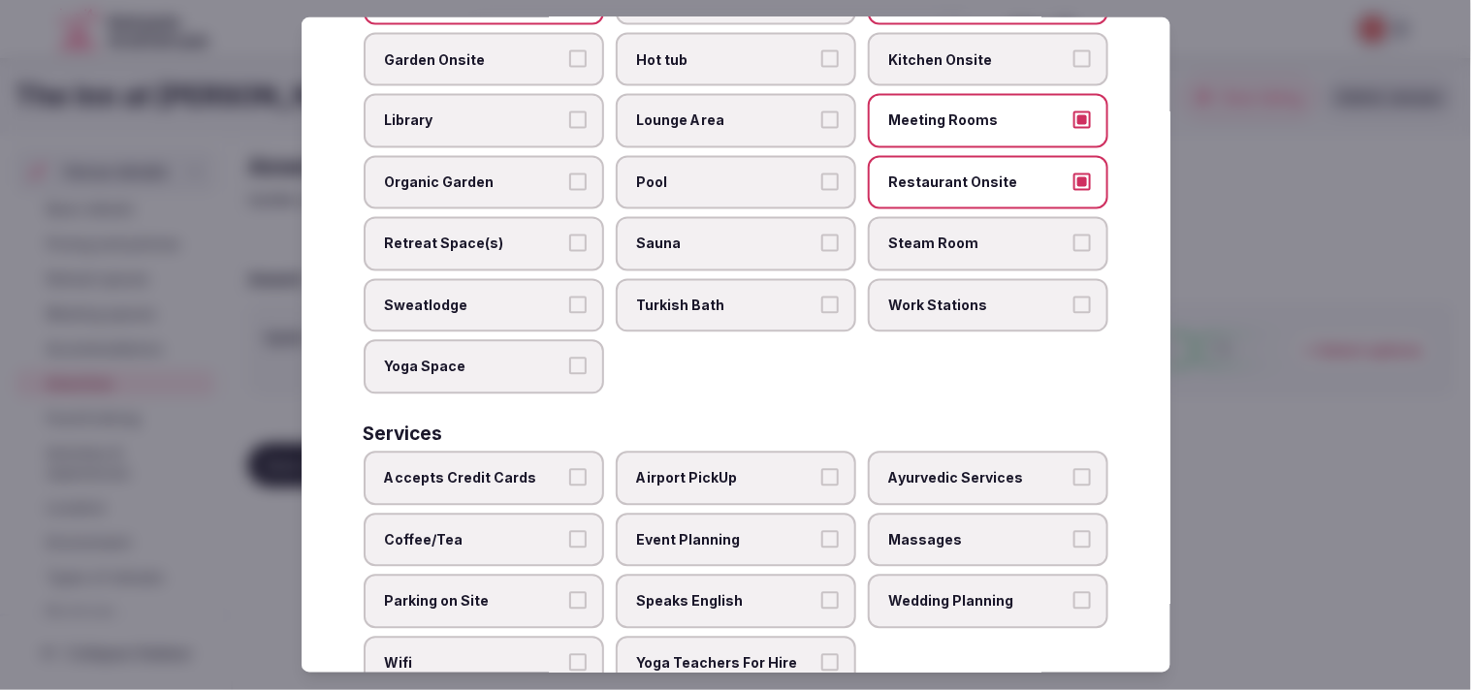
scroll to position [903, 0]
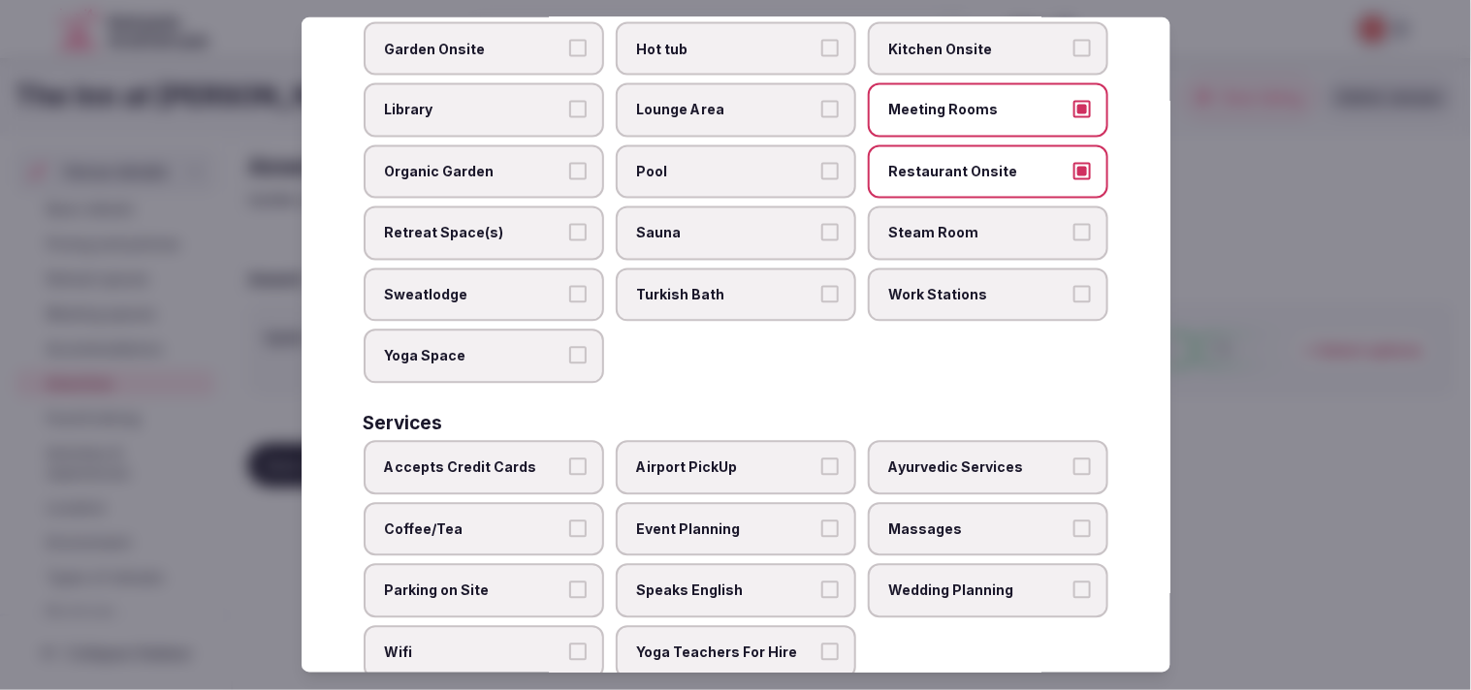
click at [533, 441] on label "Accepts Credit Cards" at bounding box center [484, 468] width 240 height 54
click at [569, 459] on button "Accepts Credit Cards" at bounding box center [577, 467] width 17 height 17
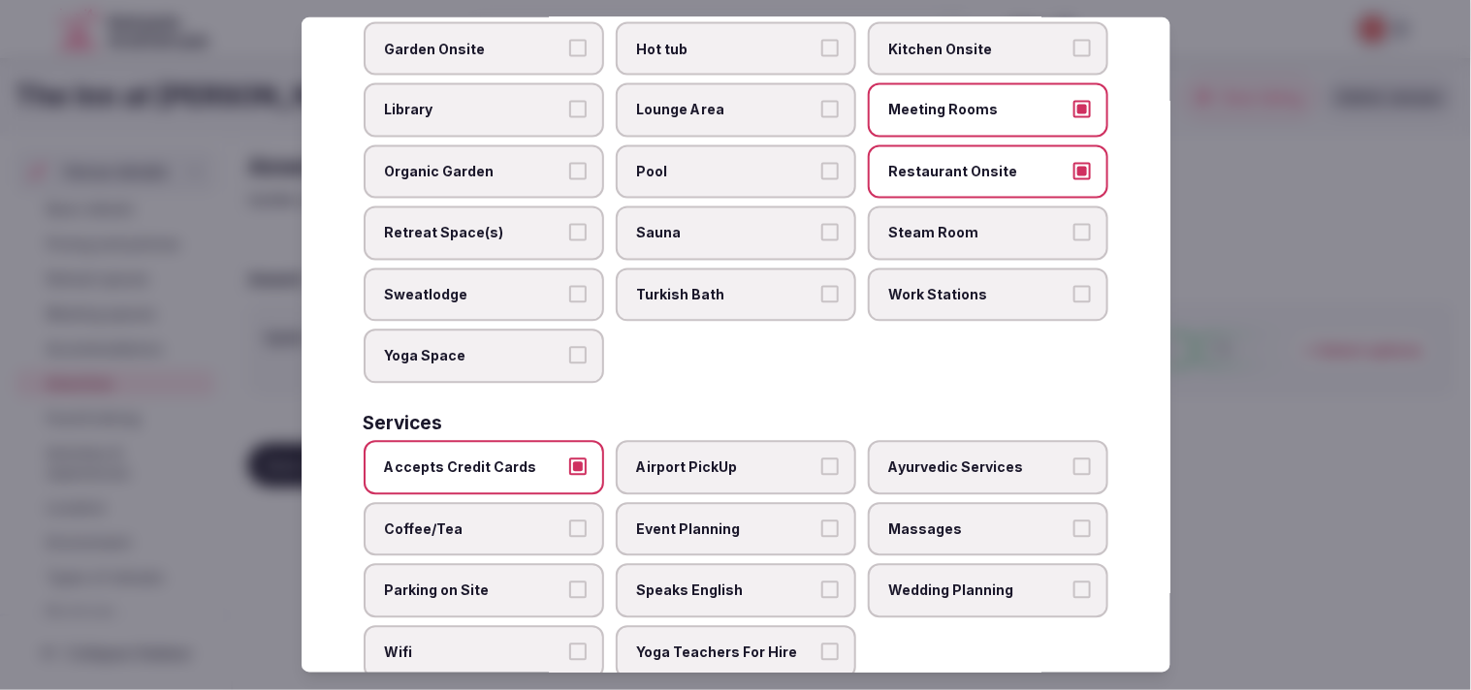
click at [726, 582] on span "Speaks English" at bounding box center [726, 591] width 178 height 19
click at [726, 582] on button "Speaks English" at bounding box center [829, 590] width 17 height 17
click at [496, 644] on span "Wifi" at bounding box center [474, 653] width 178 height 19
click at [569, 644] on button "Wifi" at bounding box center [577, 652] width 17 height 17
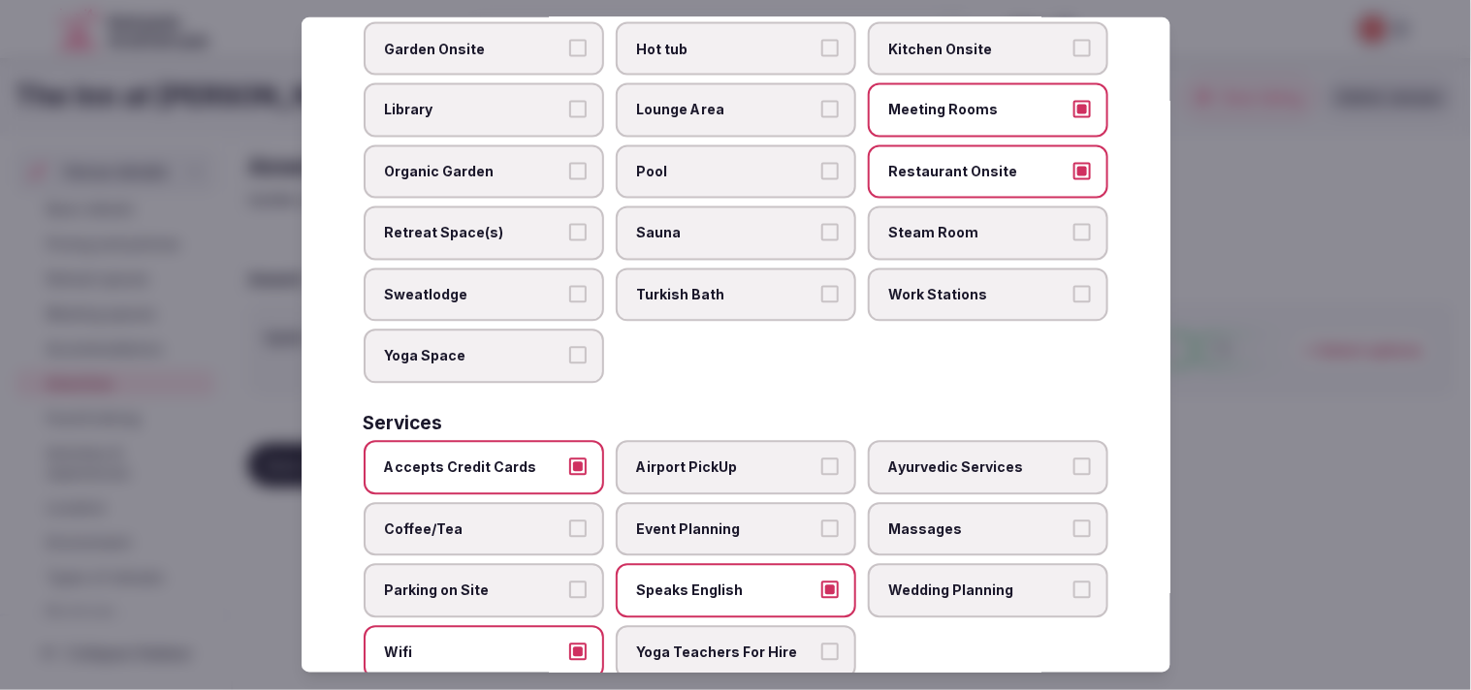
click at [531, 502] on label "Coffee/Tea" at bounding box center [484, 529] width 240 height 54
click at [569, 520] on button "Coffee/Tea" at bounding box center [577, 528] width 17 height 17
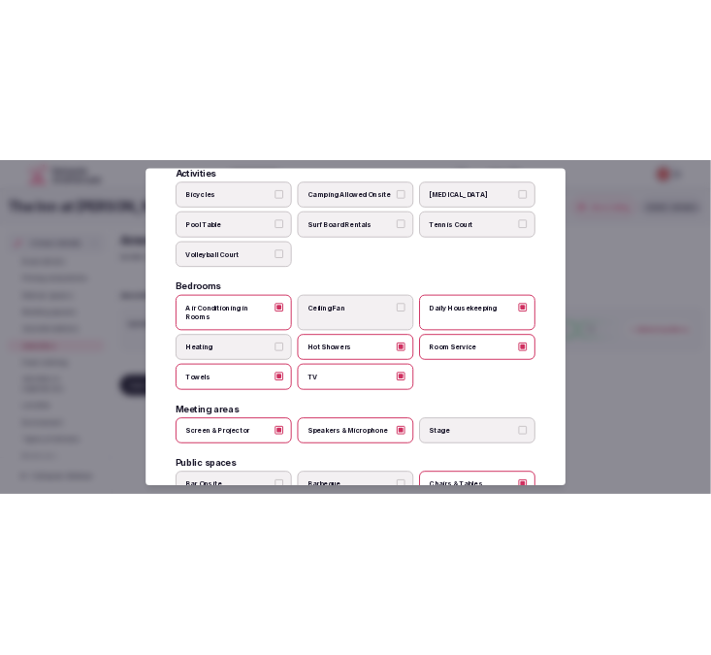
scroll to position [0, 0]
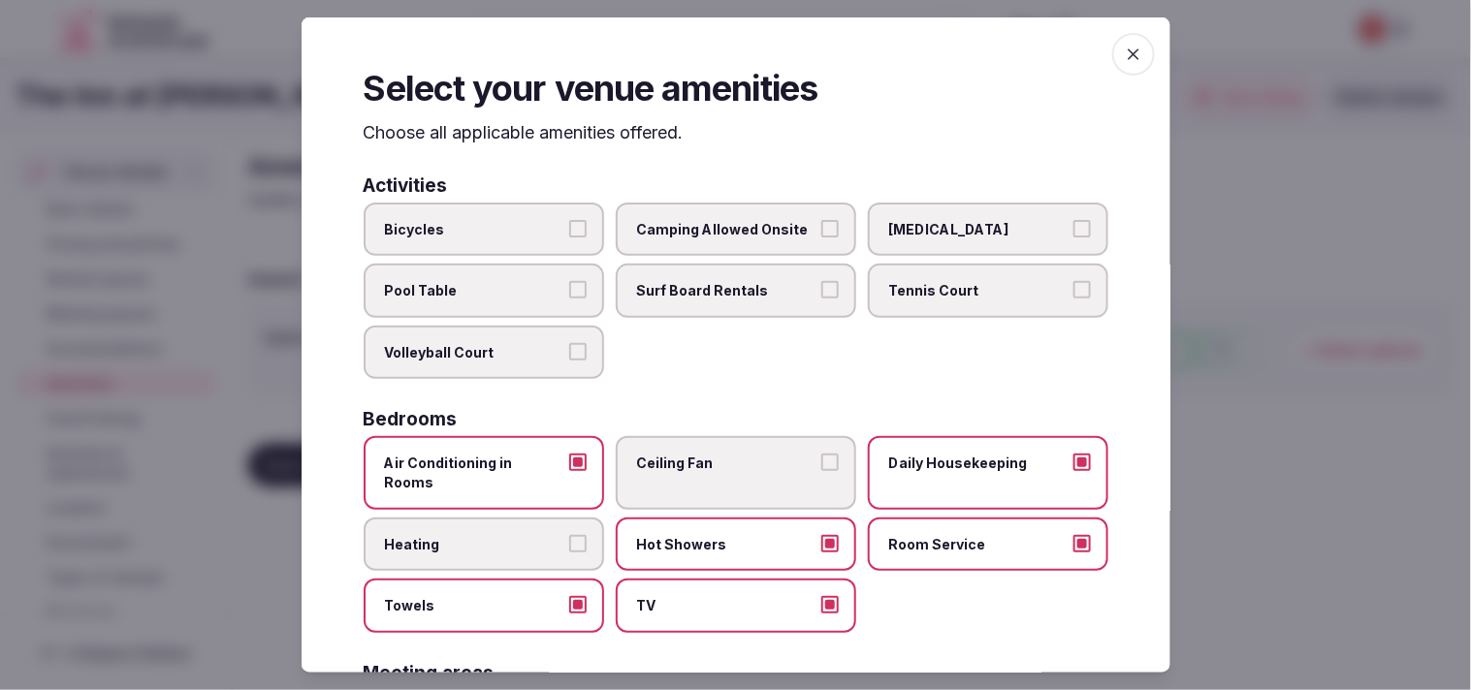
click at [726, 58] on span "button" at bounding box center [1133, 54] width 43 height 43
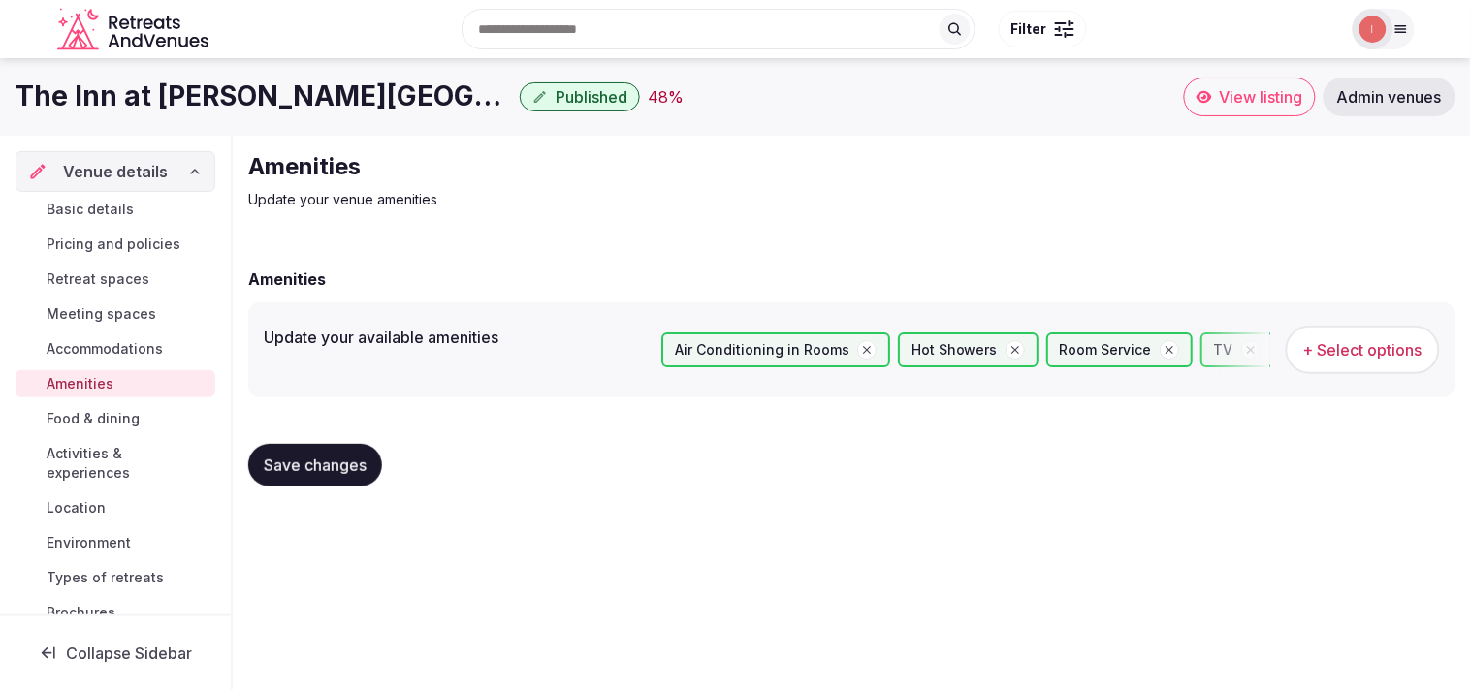
drag, startPoint x: 333, startPoint y: 482, endPoint x: 175, endPoint y: 431, distance: 166.2
click at [317, 477] on button "Save changes" at bounding box center [315, 465] width 134 height 43
click at [114, 429] on link "Food & dining" at bounding box center [116, 418] width 200 height 27
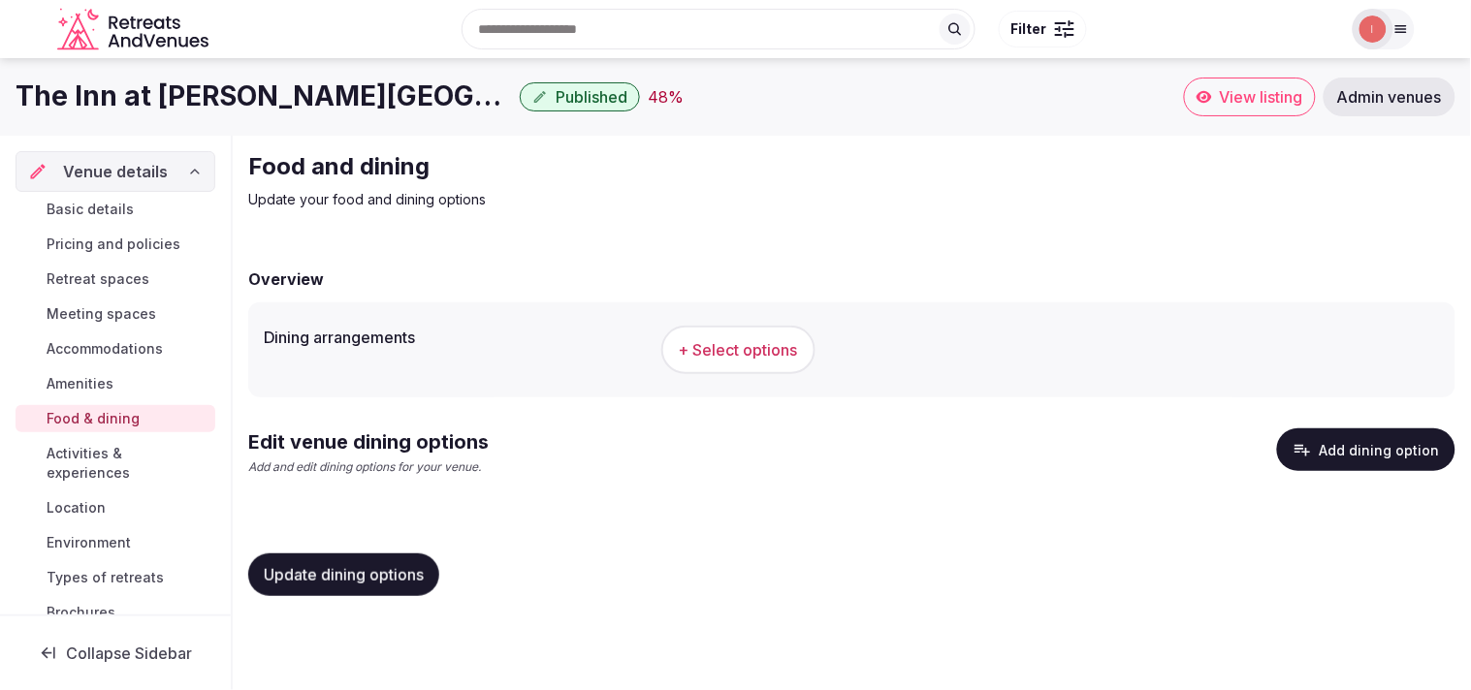
click at [699, 347] on span "+ Select options" at bounding box center [738, 349] width 119 height 21
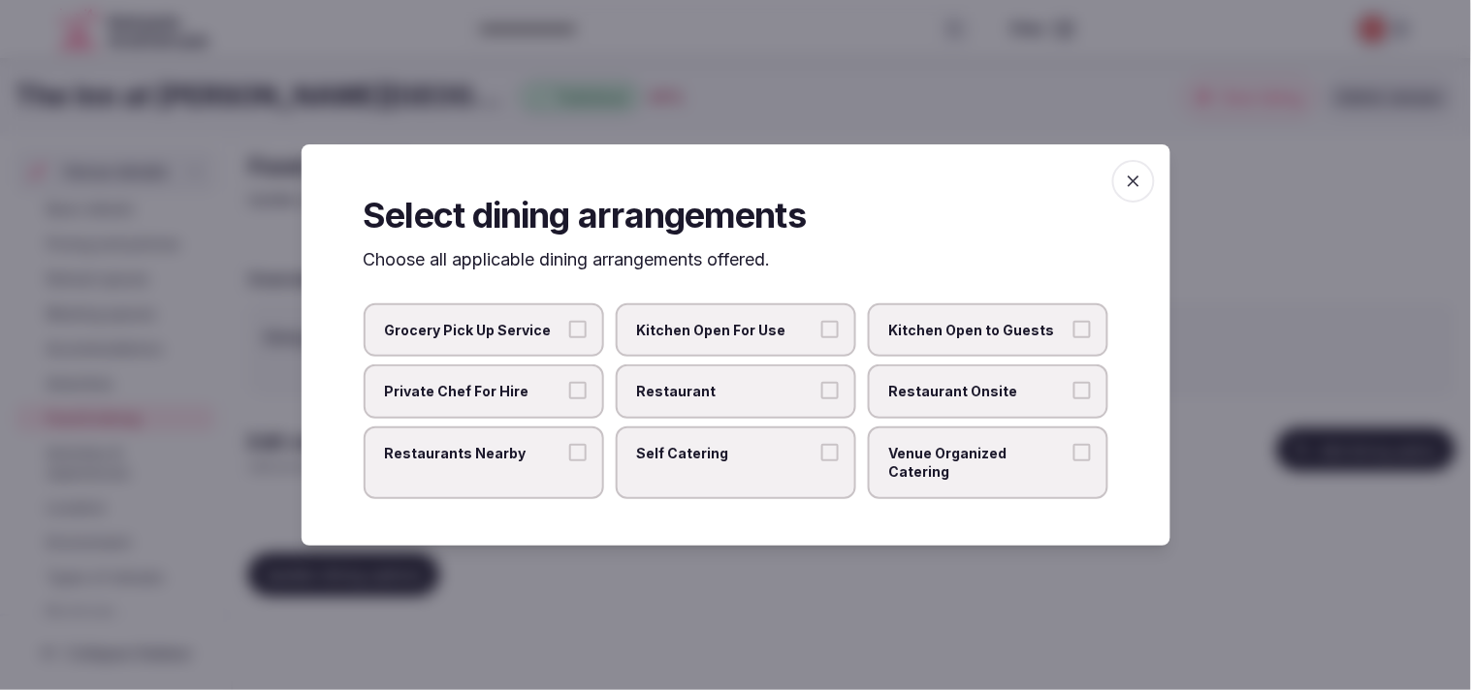
click at [726, 393] on span "Restaurant Onsite" at bounding box center [978, 391] width 178 height 19
click at [726, 393] on button "Restaurant Onsite" at bounding box center [1081, 390] width 17 height 17
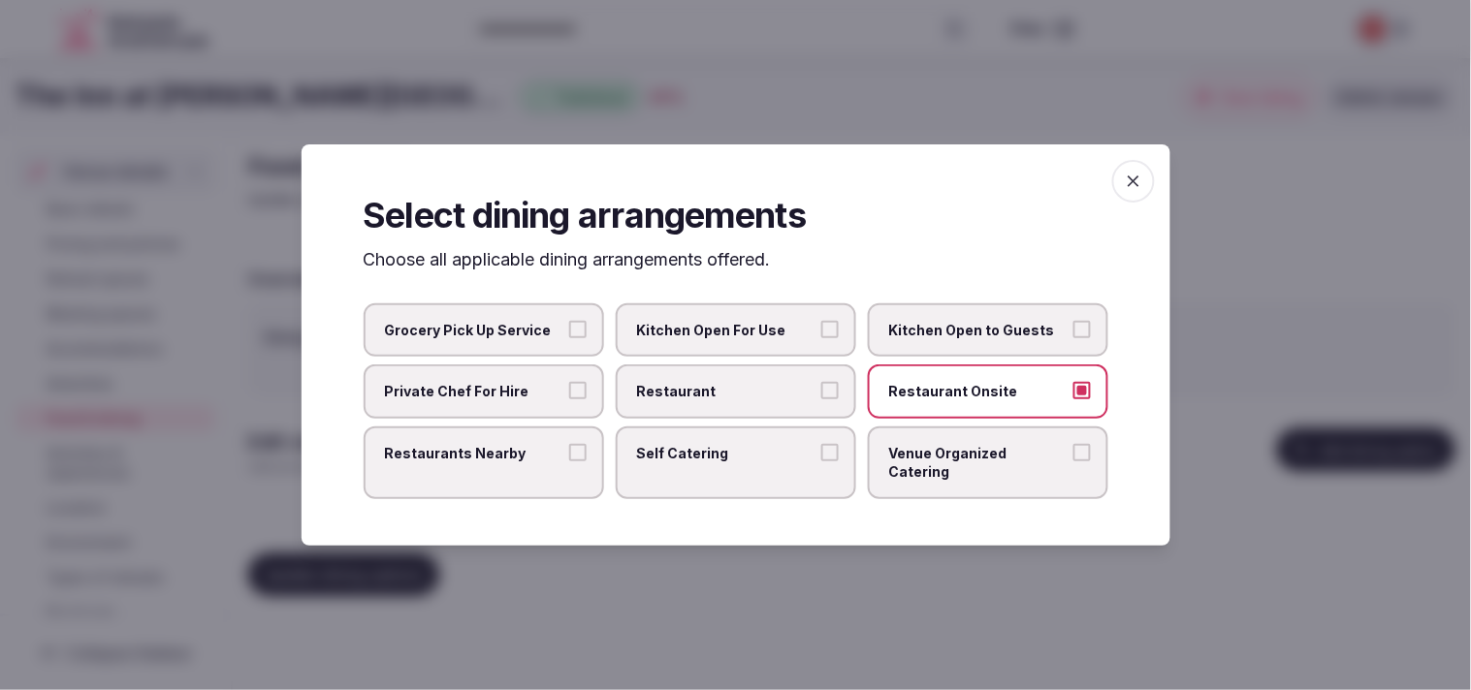
drag, startPoint x: 817, startPoint y: 404, endPoint x: 748, endPoint y: 431, distance: 74.6
click at [726, 404] on label "Restaurant" at bounding box center [736, 392] width 240 height 54
click at [726, 400] on button "Restaurant" at bounding box center [829, 390] width 17 height 17
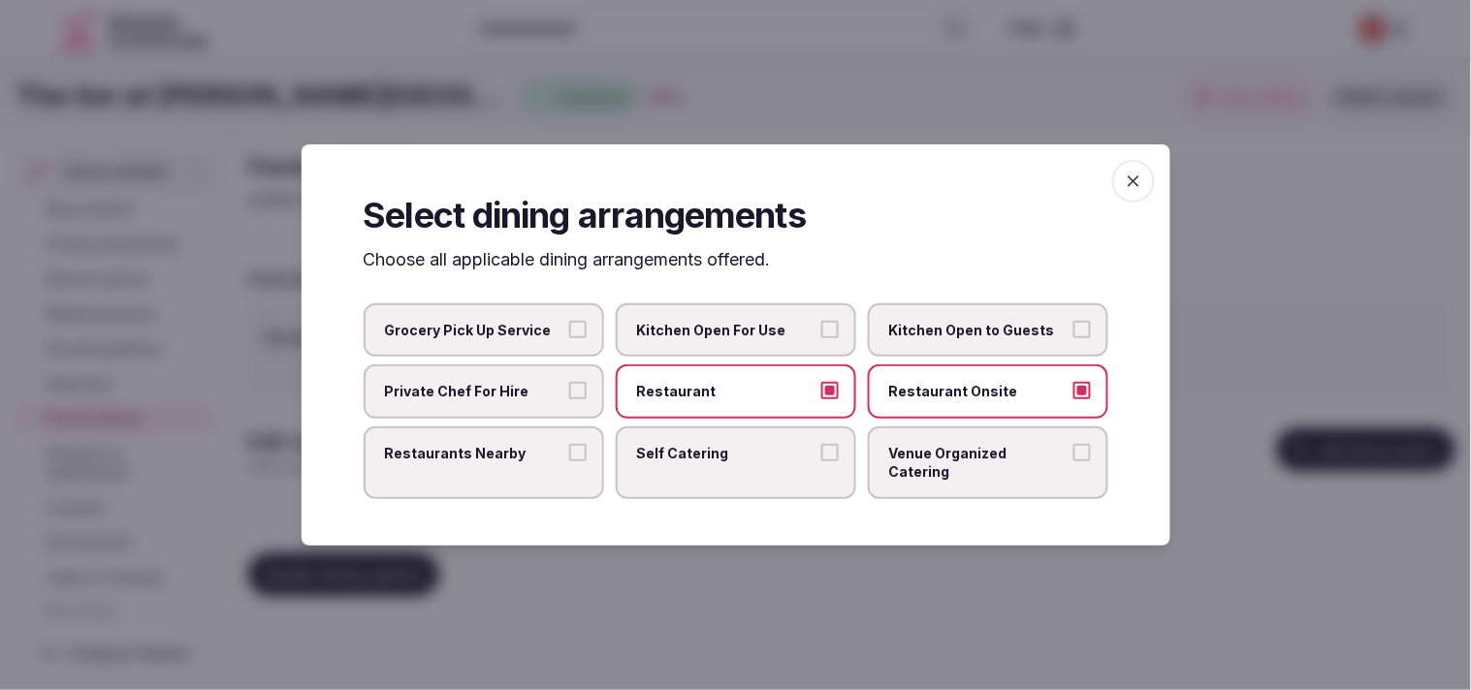
click at [593, 456] on label "Restaurants Nearby" at bounding box center [484, 463] width 240 height 73
click at [587, 456] on button "Restaurants Nearby" at bounding box center [577, 452] width 17 height 17
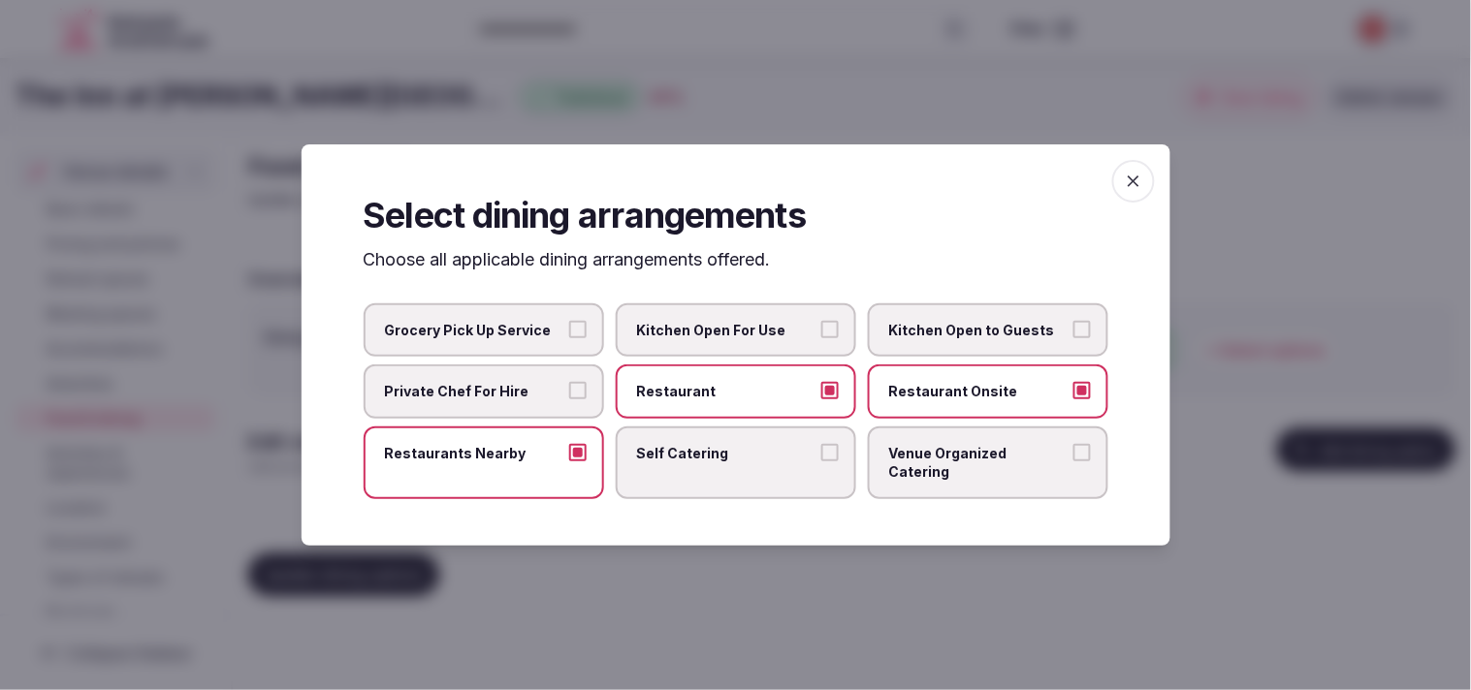
click at [726, 469] on span "Venue Organized Catering" at bounding box center [978, 463] width 178 height 38
click at [726, 462] on button "Venue Organized Catering" at bounding box center [1081, 452] width 17 height 17
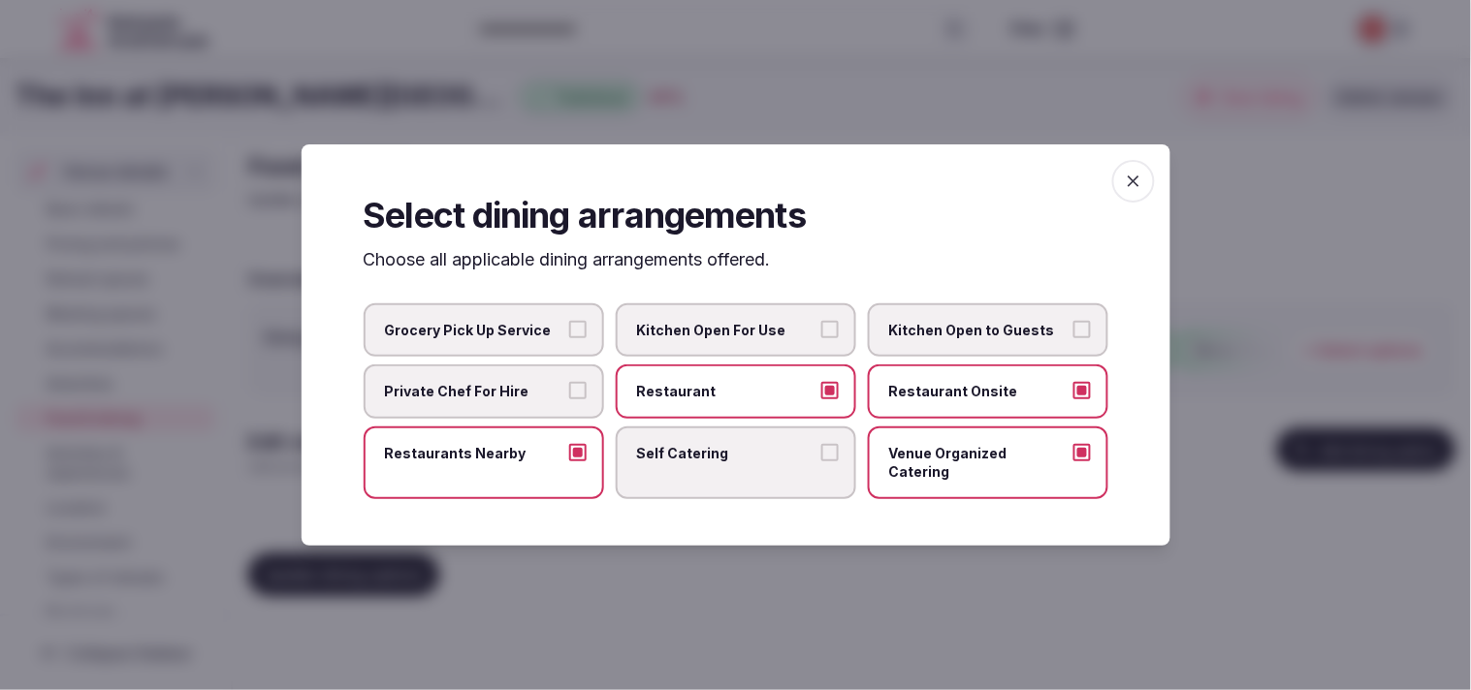
click at [726, 191] on icon "button" at bounding box center [1133, 181] width 19 height 19
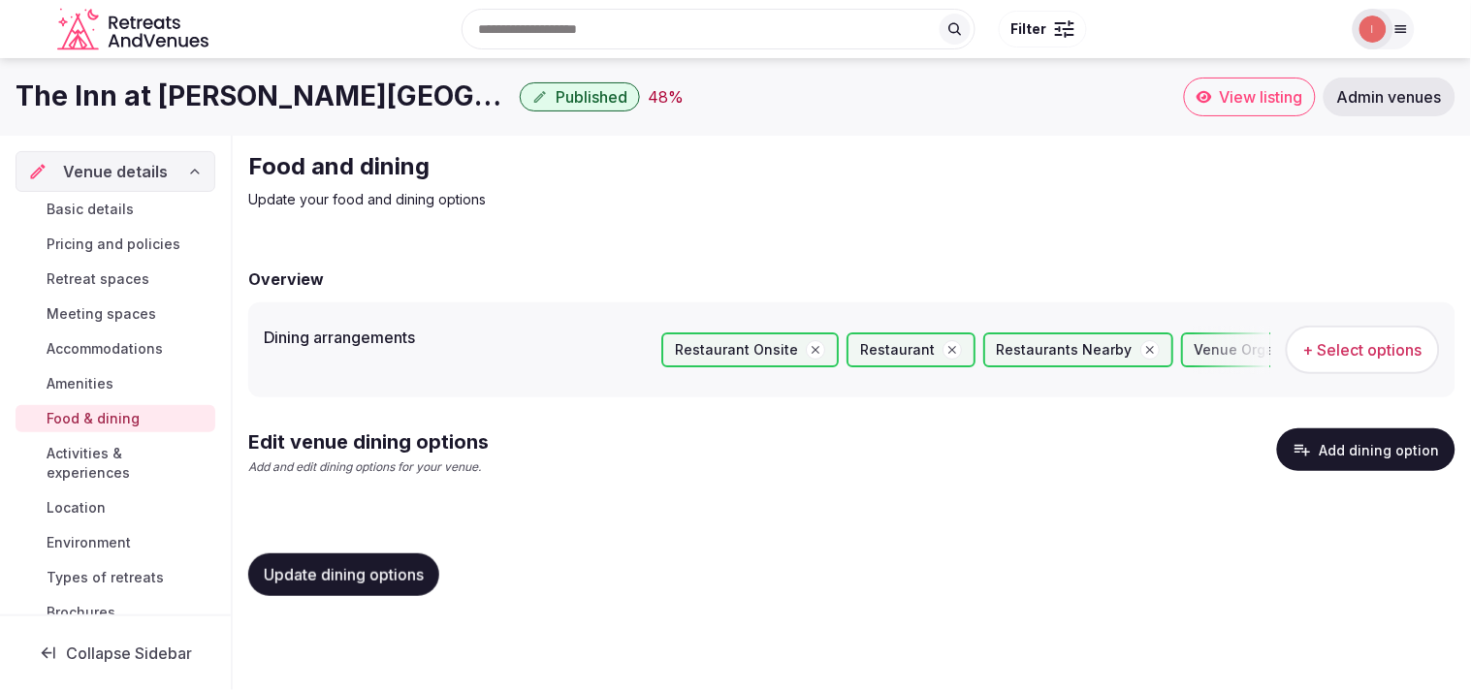
click at [308, 554] on button "Update dining options" at bounding box center [343, 575] width 191 height 43
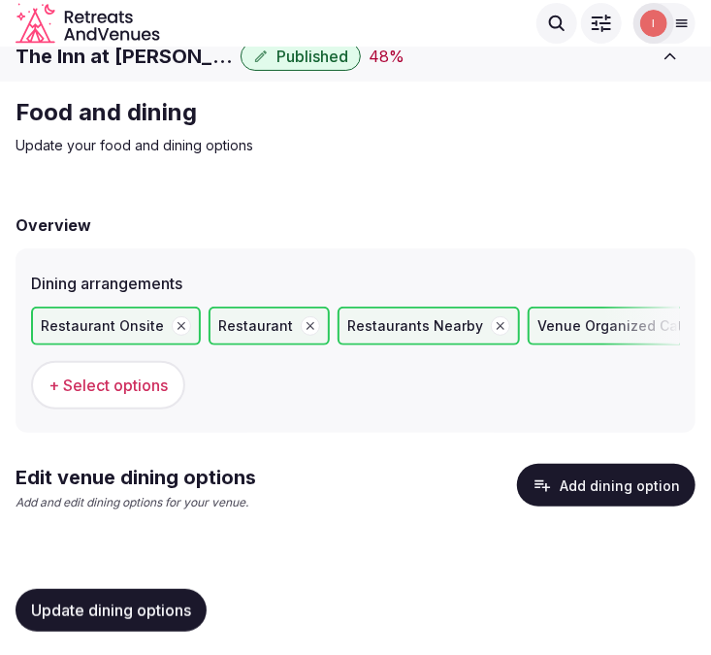
scroll to position [19, 0]
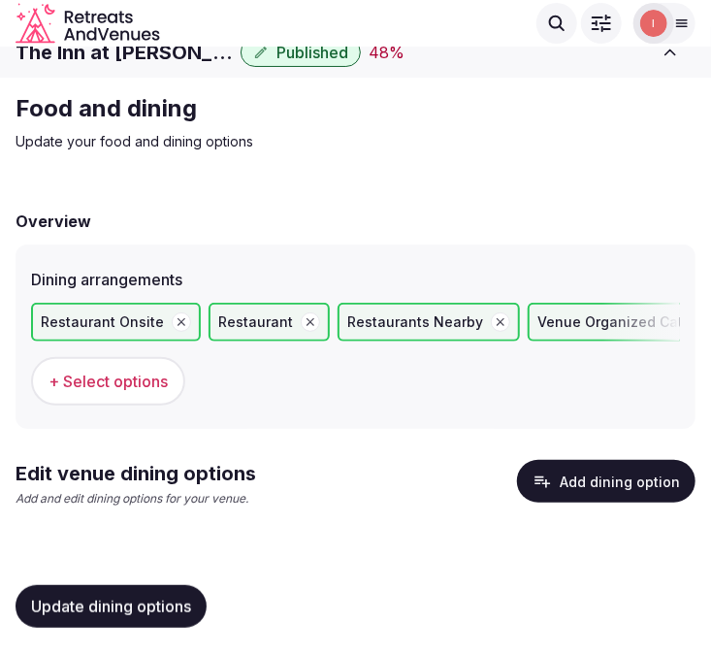
click at [304, 318] on button "button" at bounding box center [310, 321] width 19 height 19
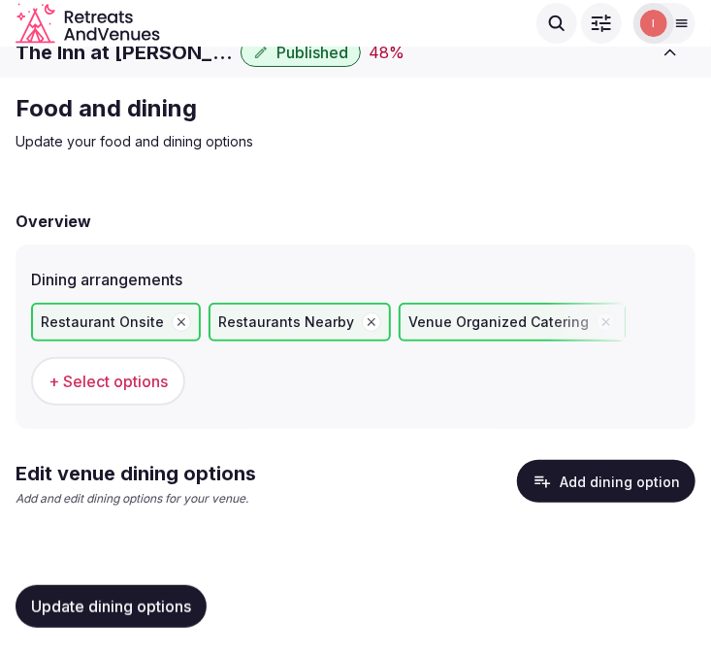
click at [175, 325] on icon "button" at bounding box center [182, 322] width 14 height 14
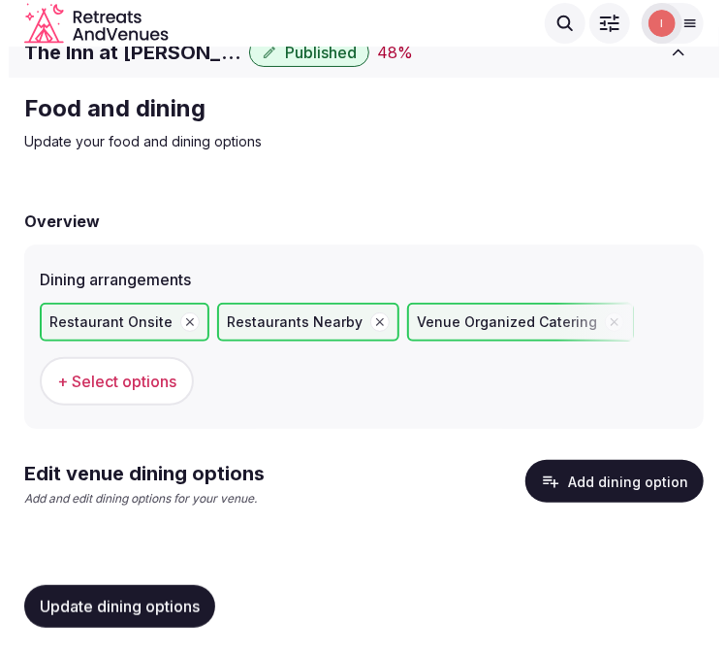
scroll to position [0, 0]
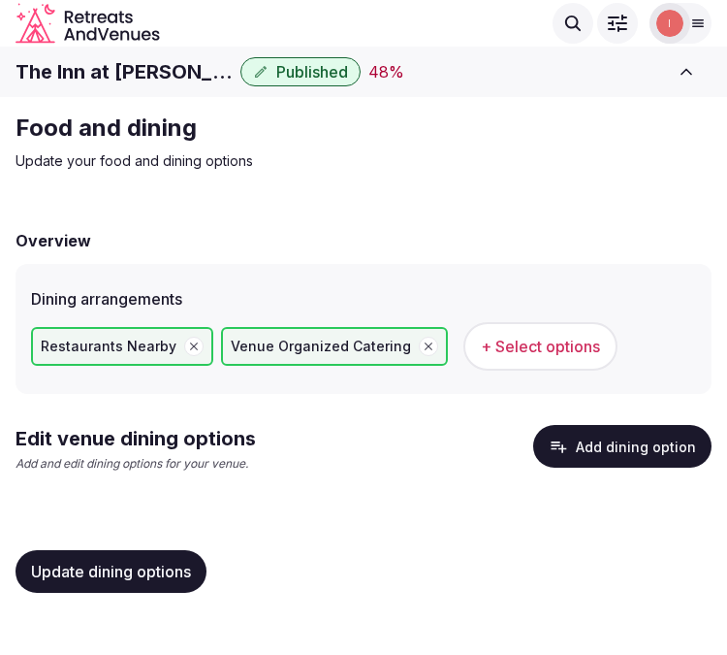
click at [422, 351] on icon "button" at bounding box center [429, 346] width 14 height 14
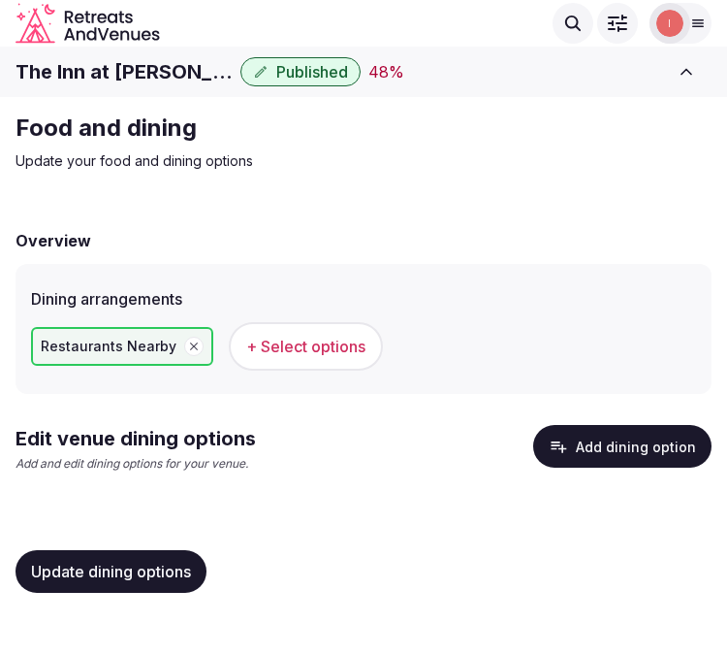
click at [114, 563] on span "Update dining options" at bounding box center [111, 570] width 160 height 19
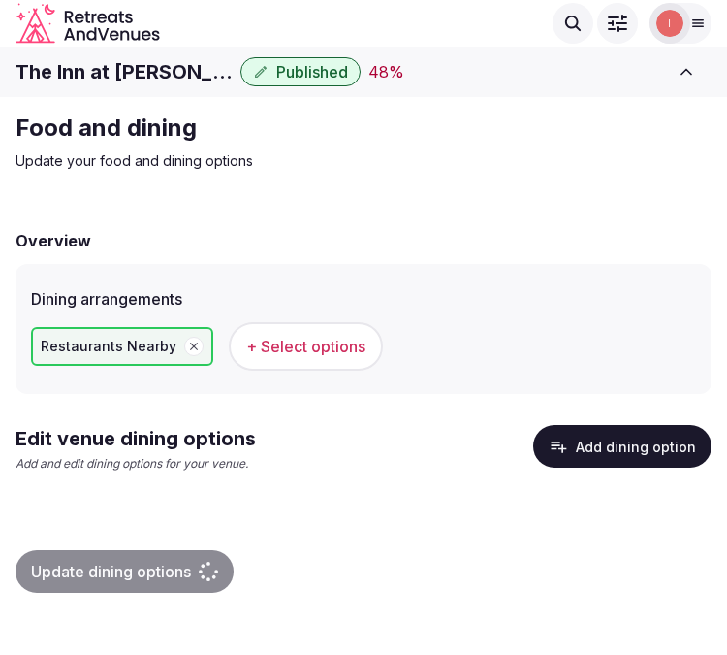
click at [641, 447] on button "Add dining option" at bounding box center [622, 446] width 178 height 43
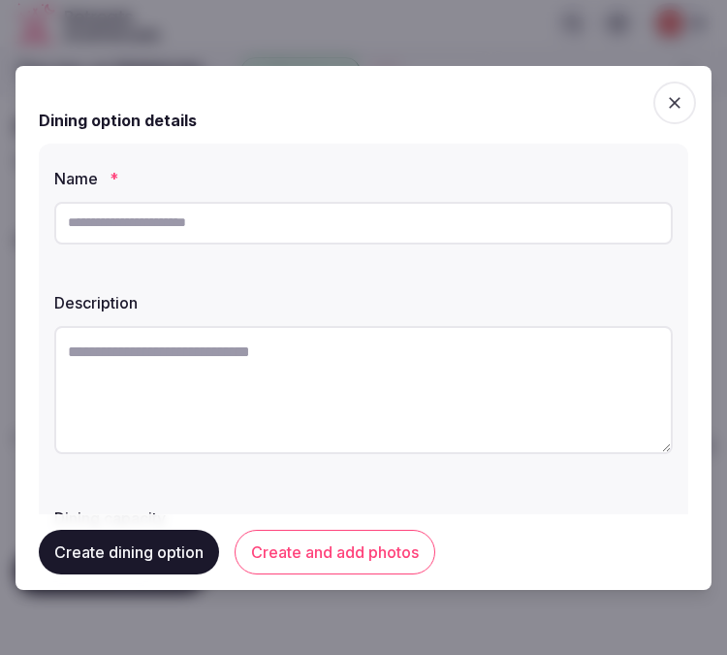
paste input "*******"
click at [422, 229] on input "*******" at bounding box center [363, 223] width 619 height 43
type input "*******"
click at [394, 388] on textarea at bounding box center [363, 390] width 619 height 128
click at [417, 424] on textarea at bounding box center [363, 390] width 619 height 128
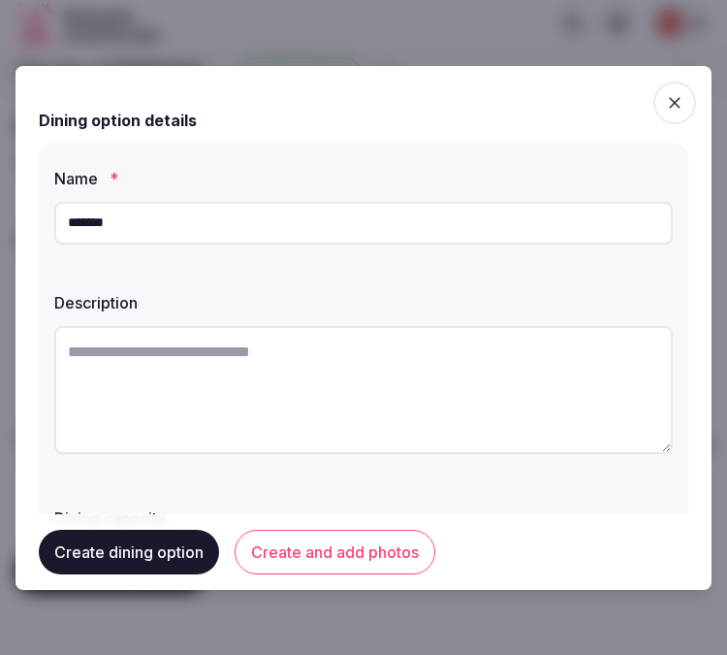
paste textarea "**********"
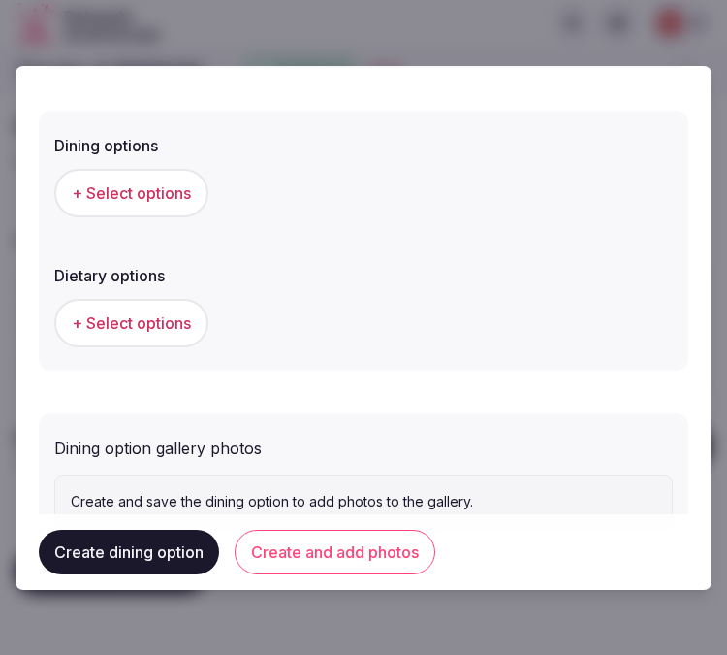
scroll to position [538, 0]
type textarea "**********"
click at [167, 202] on button "+ Select options" at bounding box center [131, 192] width 154 height 48
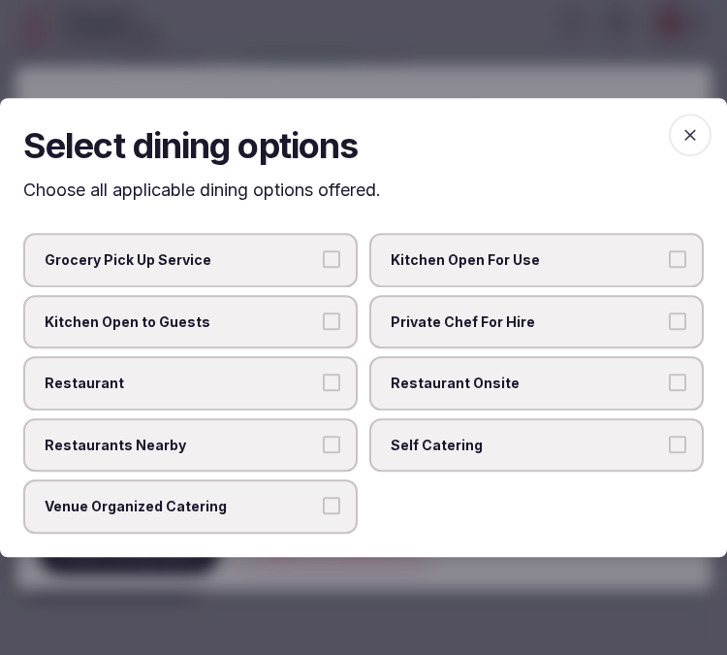
click at [284, 372] on label "Restaurant" at bounding box center [190, 383] width 335 height 54
click at [323, 373] on button "Restaurant" at bounding box center [331, 381] width 17 height 17
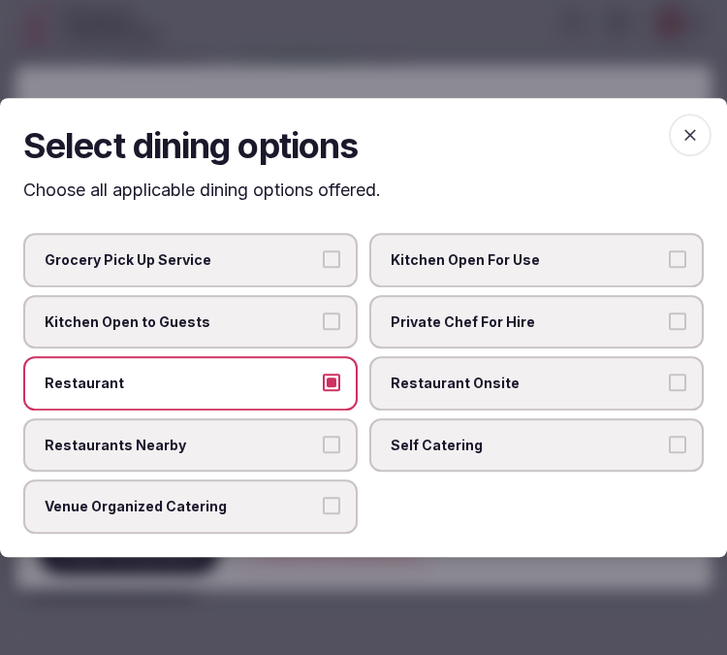
click at [321, 383] on label "Restaurant" at bounding box center [190, 383] width 335 height 54
click at [323, 383] on button "Restaurant" at bounding box center [331, 381] width 17 height 17
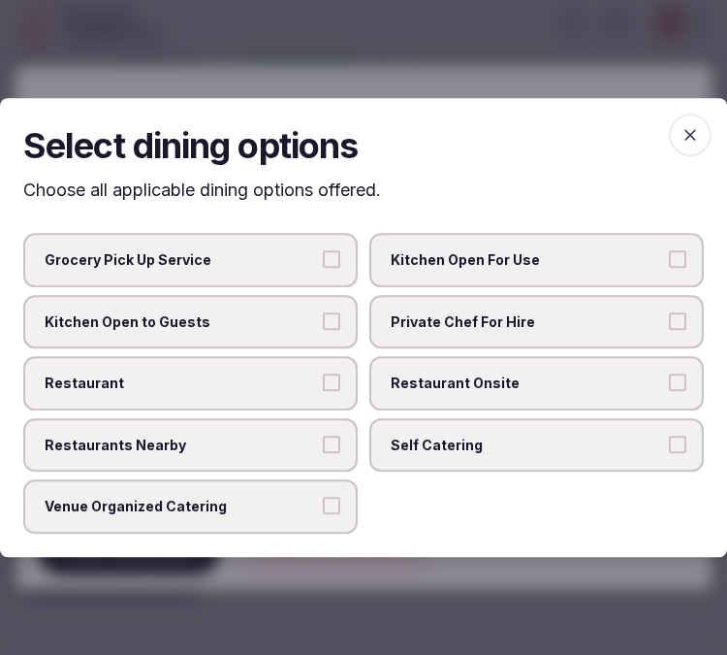
click at [332, 446] on button "Restaurants Nearby" at bounding box center [331, 443] width 17 height 17
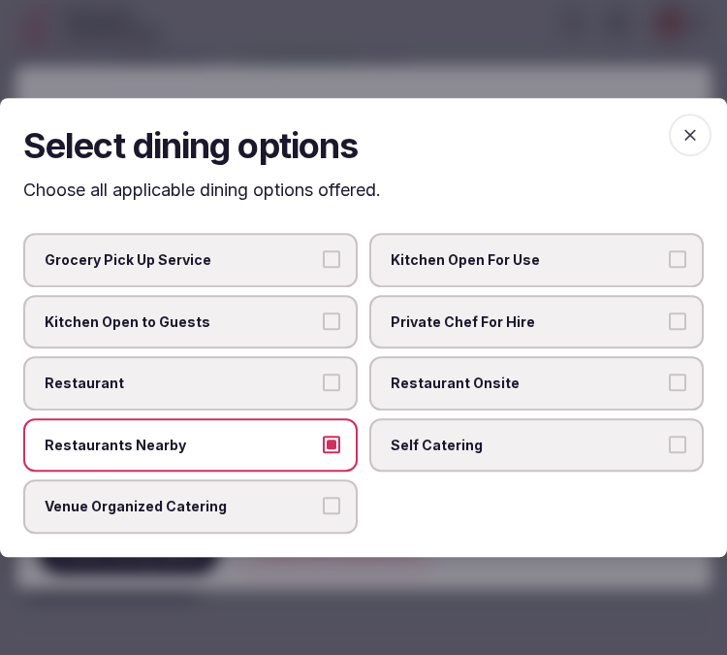
click at [334, 399] on label "Restaurant" at bounding box center [190, 383] width 335 height 54
click at [334, 391] on button "Restaurant" at bounding box center [331, 381] width 17 height 17
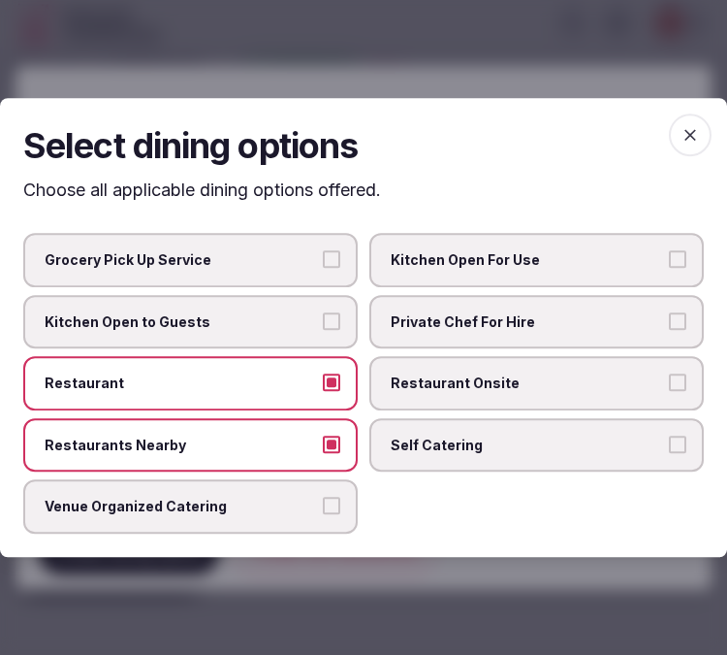
click at [681, 119] on span "button" at bounding box center [690, 134] width 43 height 43
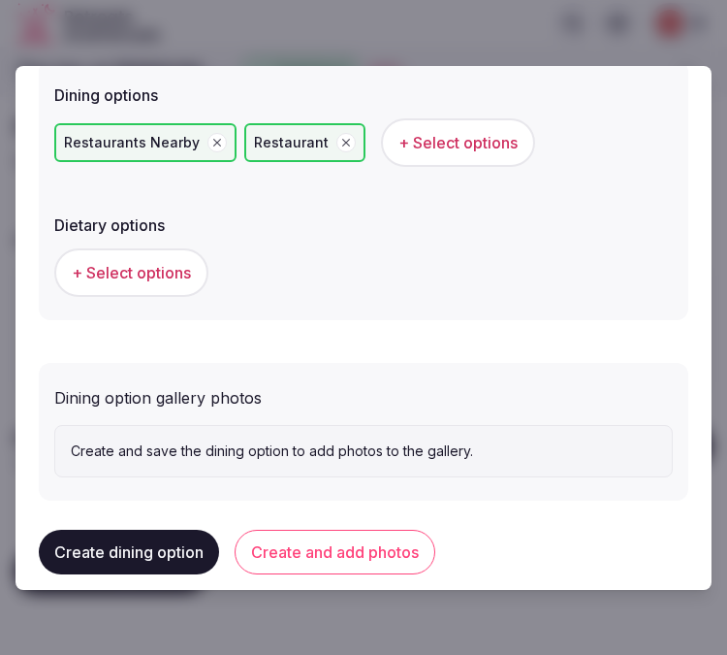
scroll to position [609, 0]
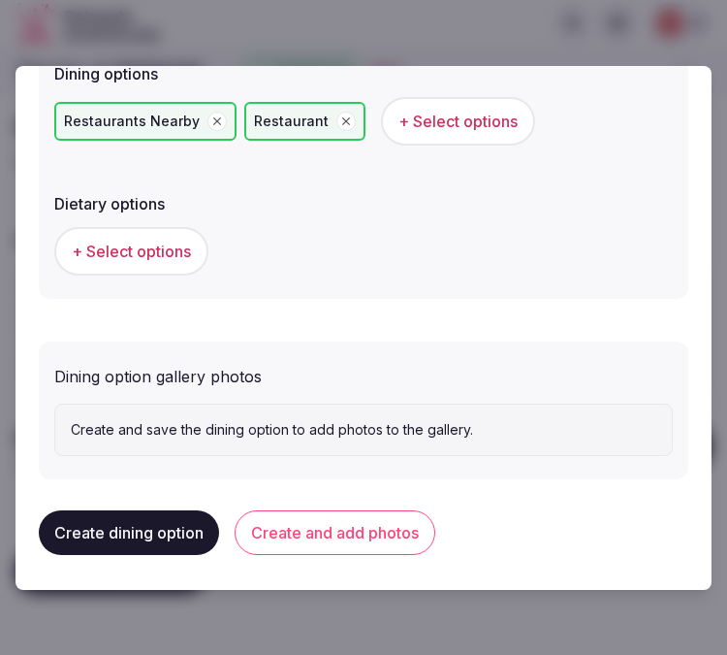
click at [361, 518] on button "Create and add photos" at bounding box center [335, 532] width 201 height 45
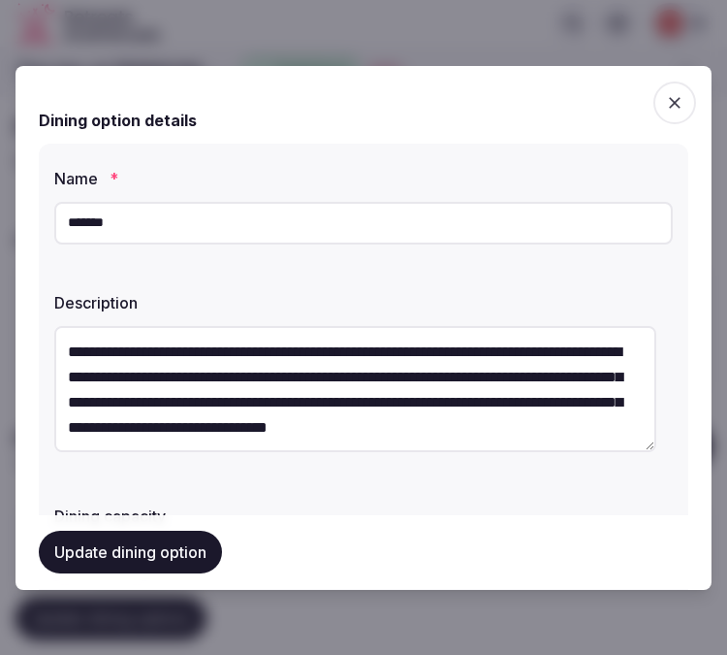
scroll to position [108, 0]
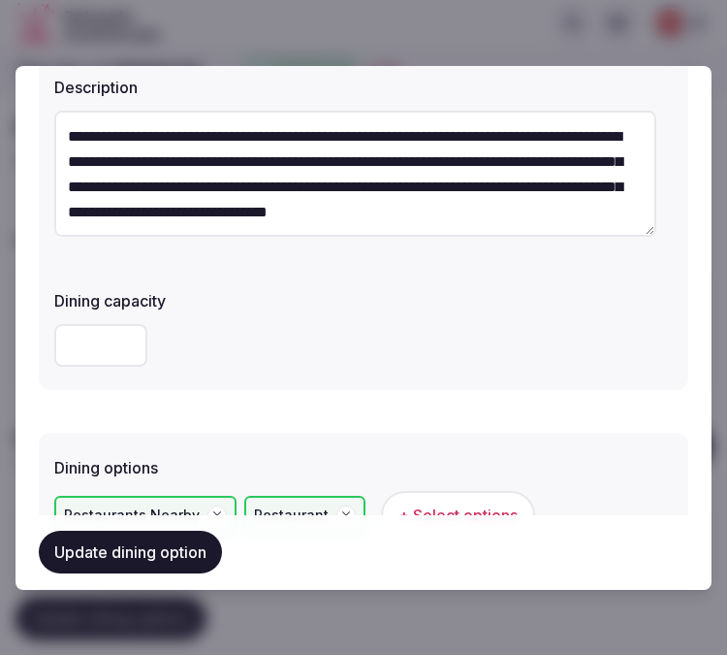
drag, startPoint x: 176, startPoint y: 556, endPoint x: 195, endPoint y: 528, distance: 34.2
click at [176, 554] on button "Update dining option" at bounding box center [130, 552] width 183 height 43
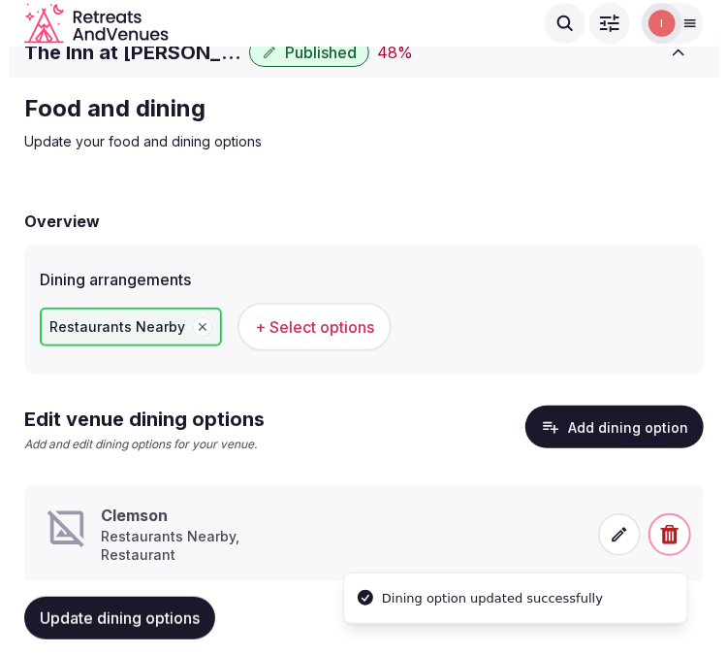
scroll to position [53, 0]
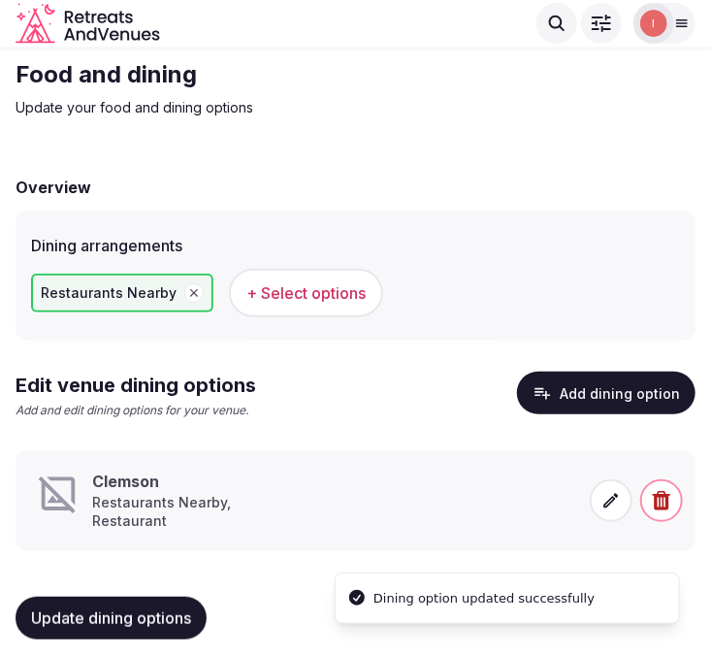
click at [619, 501] on span at bounding box center [611, 500] width 43 height 43
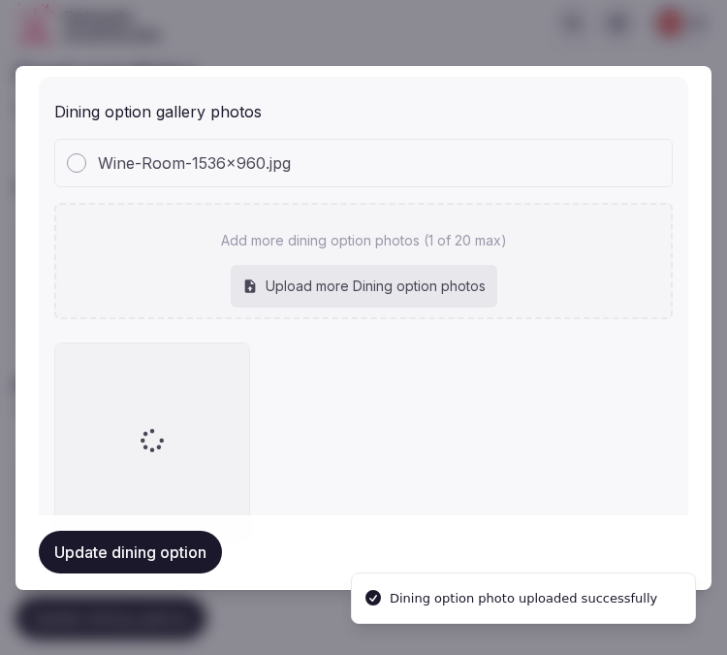
scroll to position [950, 0]
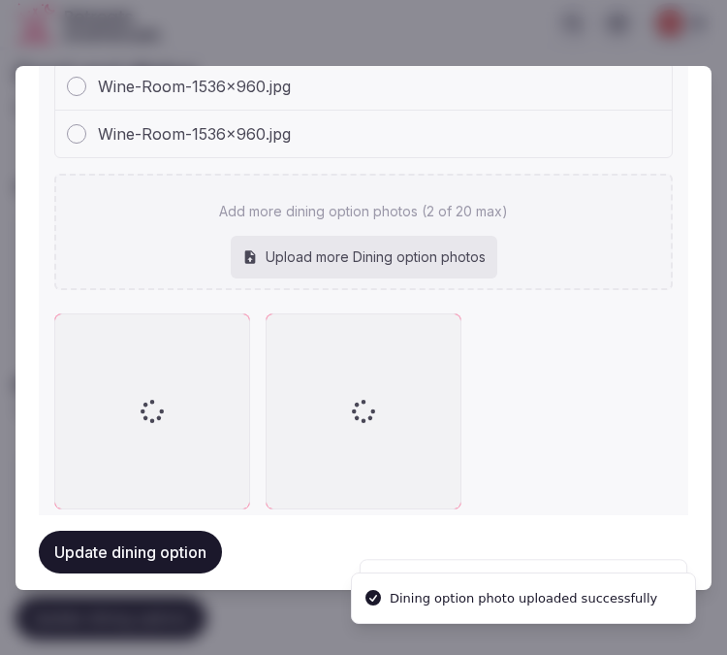
click at [477, 165] on div "Wine-Room-1536x960.jpg Wine-Room-1536x960.jpg Add more dining option photos (2 …" at bounding box center [363, 176] width 619 height 228
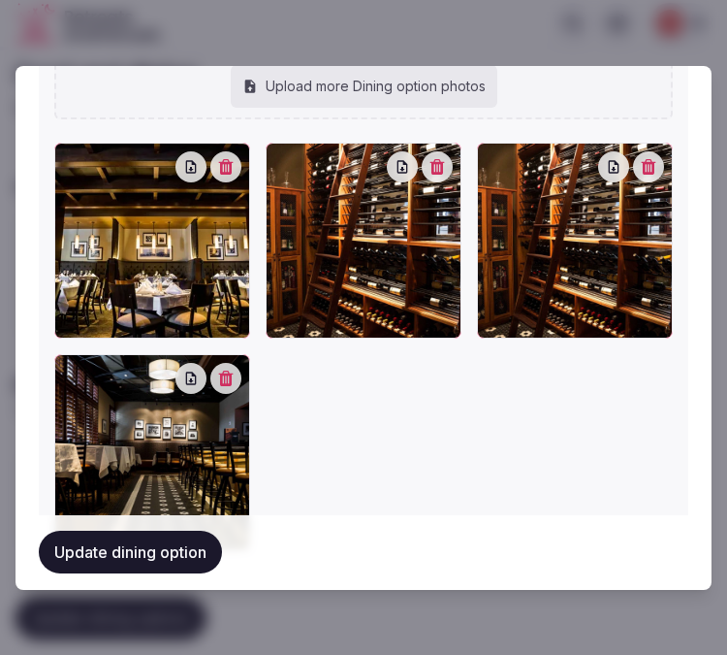
scroll to position [1200, 0]
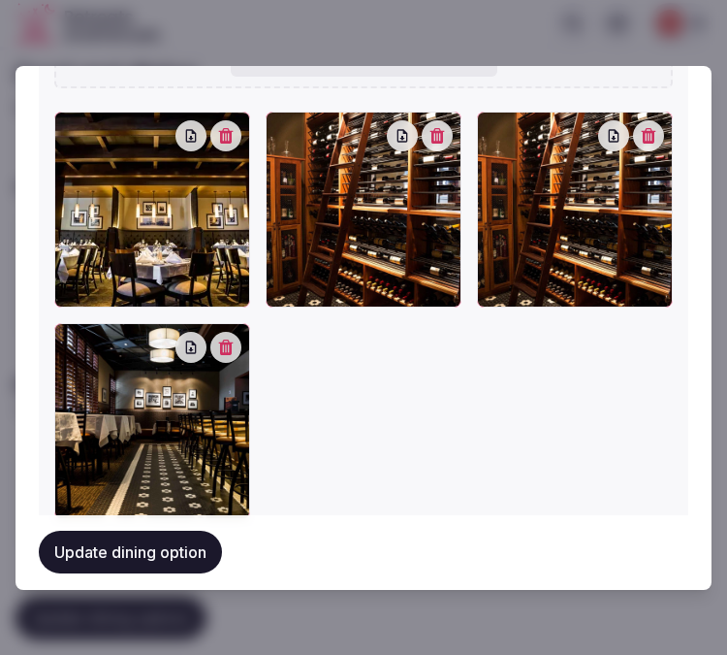
click at [227, 134] on icon "button" at bounding box center [226, 136] width 15 height 16
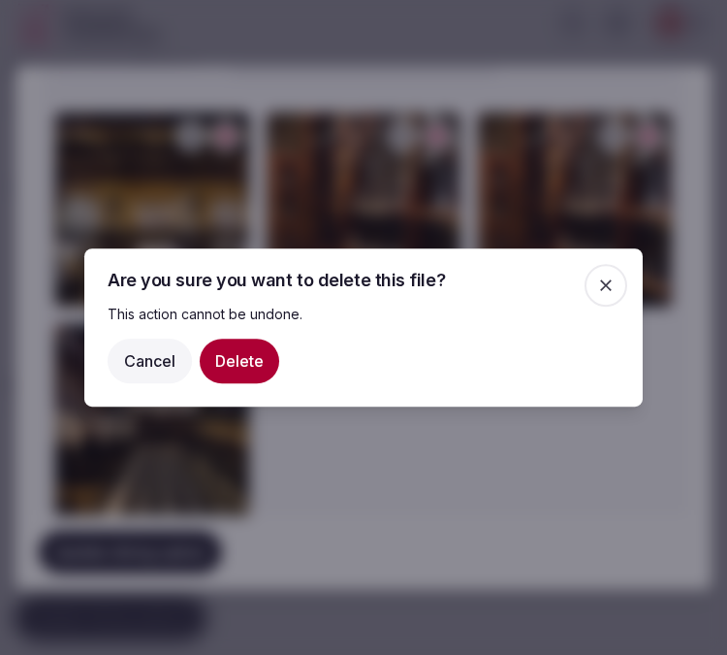
click at [246, 346] on button "Delete" at bounding box center [240, 360] width 80 height 45
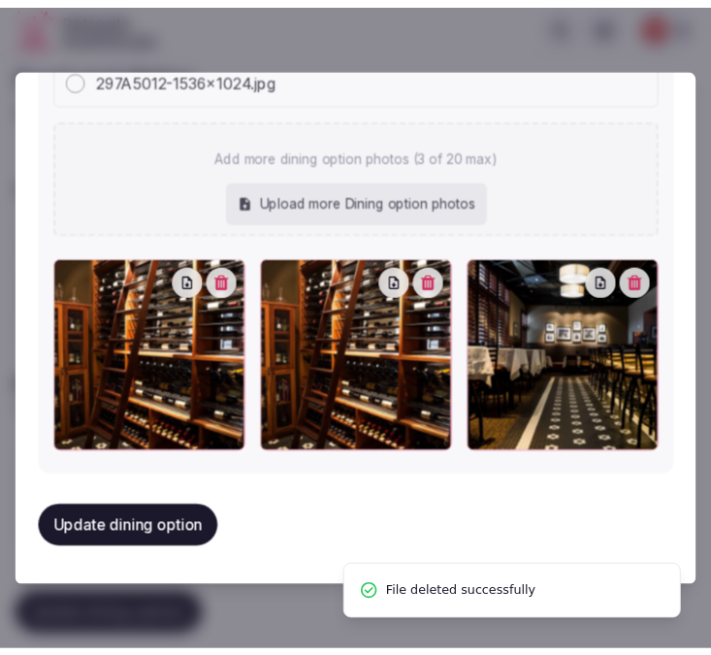
scroll to position [1044, 0]
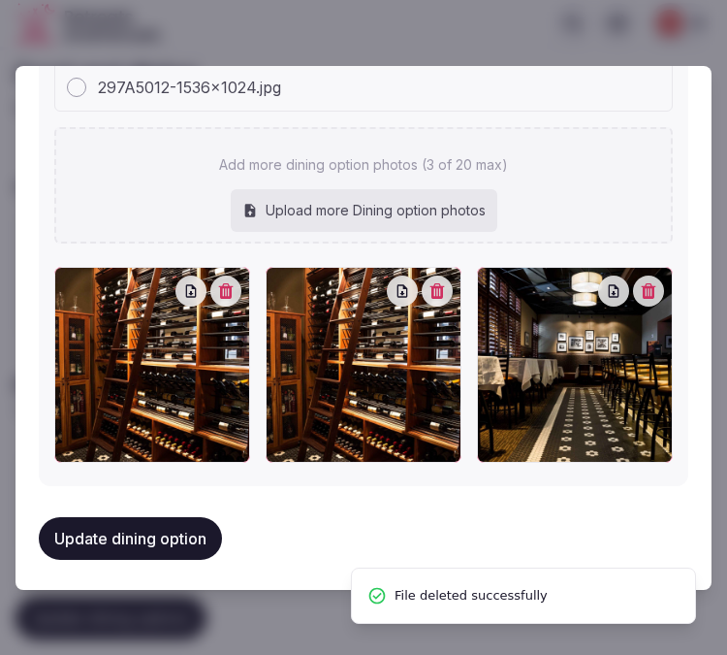
click at [431, 285] on icon "button" at bounding box center [438, 291] width 15 height 16
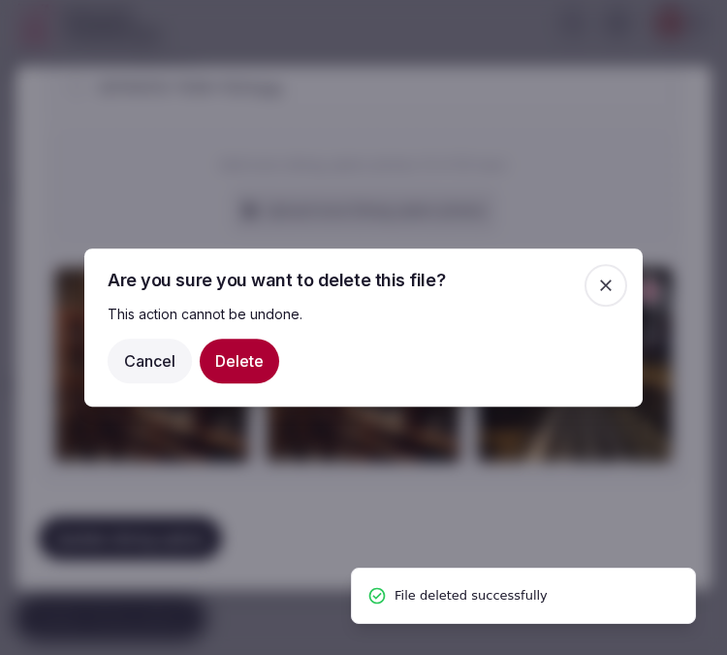
click at [252, 346] on button "Delete" at bounding box center [240, 360] width 80 height 45
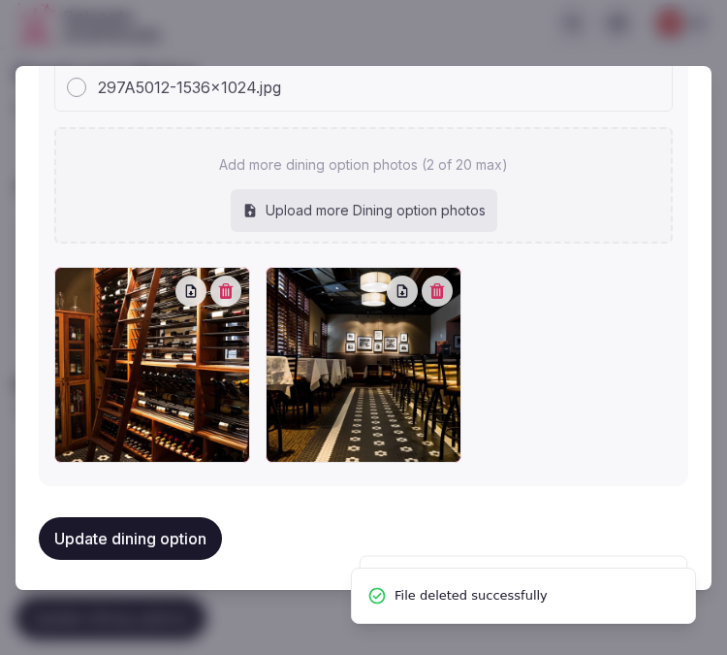
click at [162, 529] on button "Update dining option" at bounding box center [130, 538] width 183 height 43
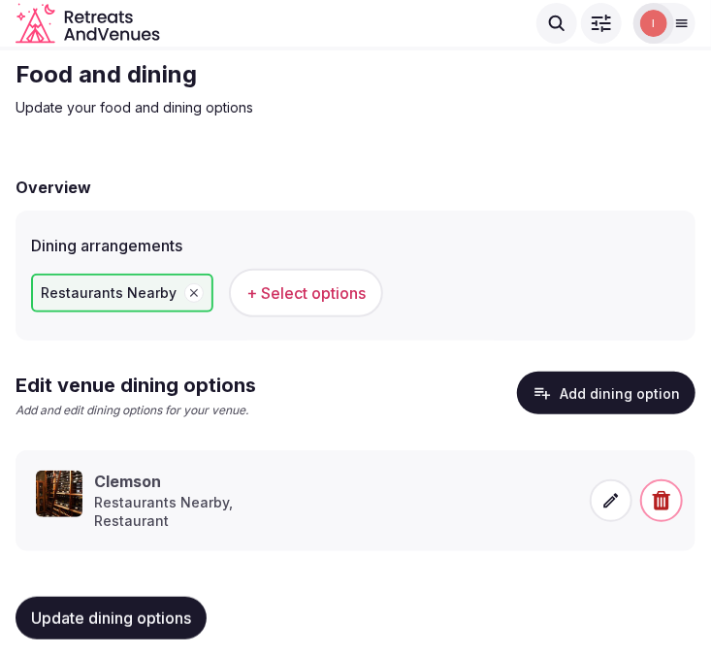
click at [156, 596] on button "Update dining options" at bounding box center [111, 617] width 191 height 43
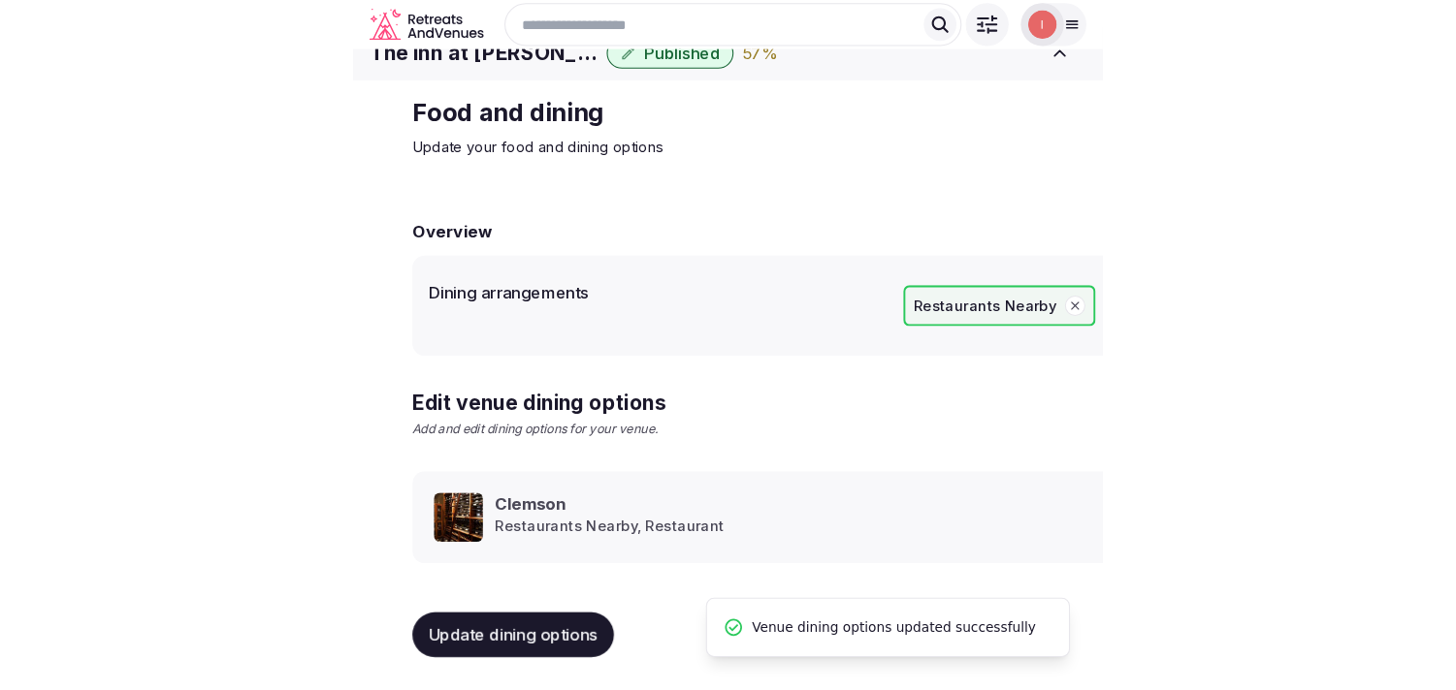
scroll to position [22, 0]
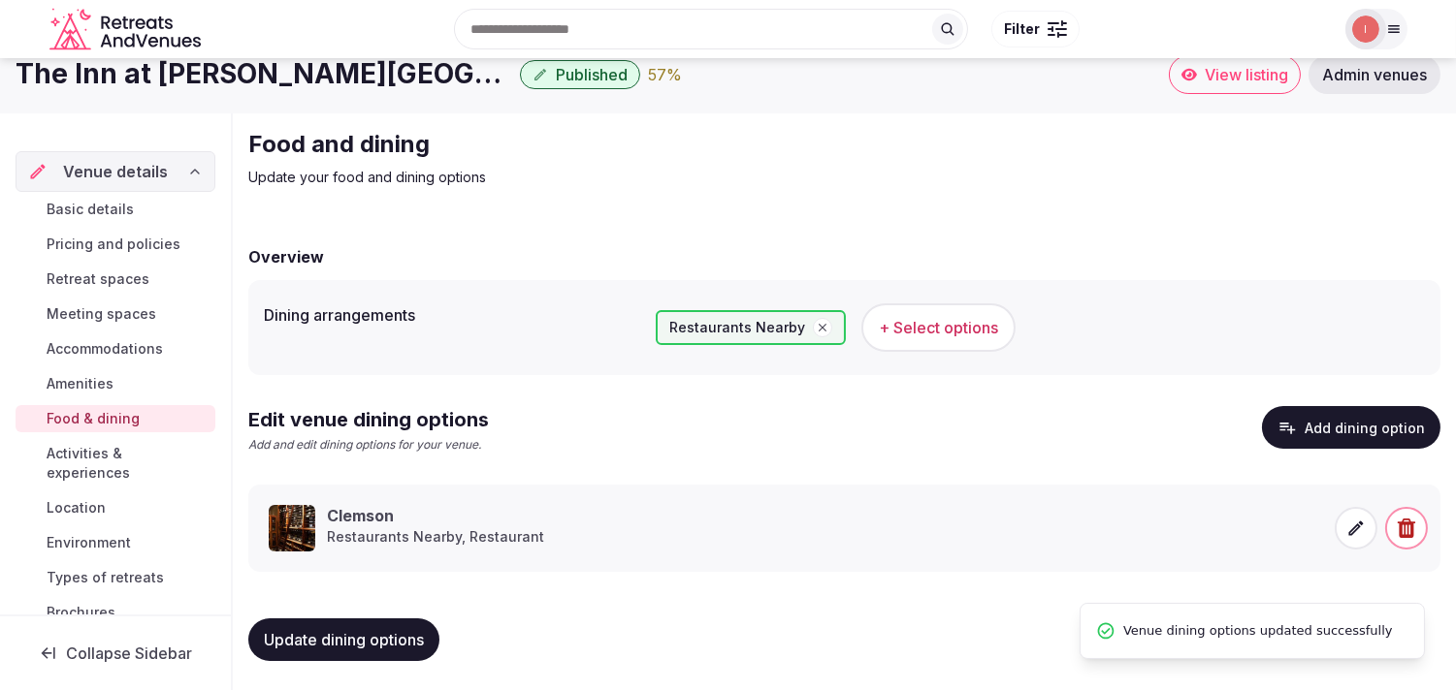
click at [80, 459] on span "Activities & experiences" at bounding box center [127, 463] width 161 height 39
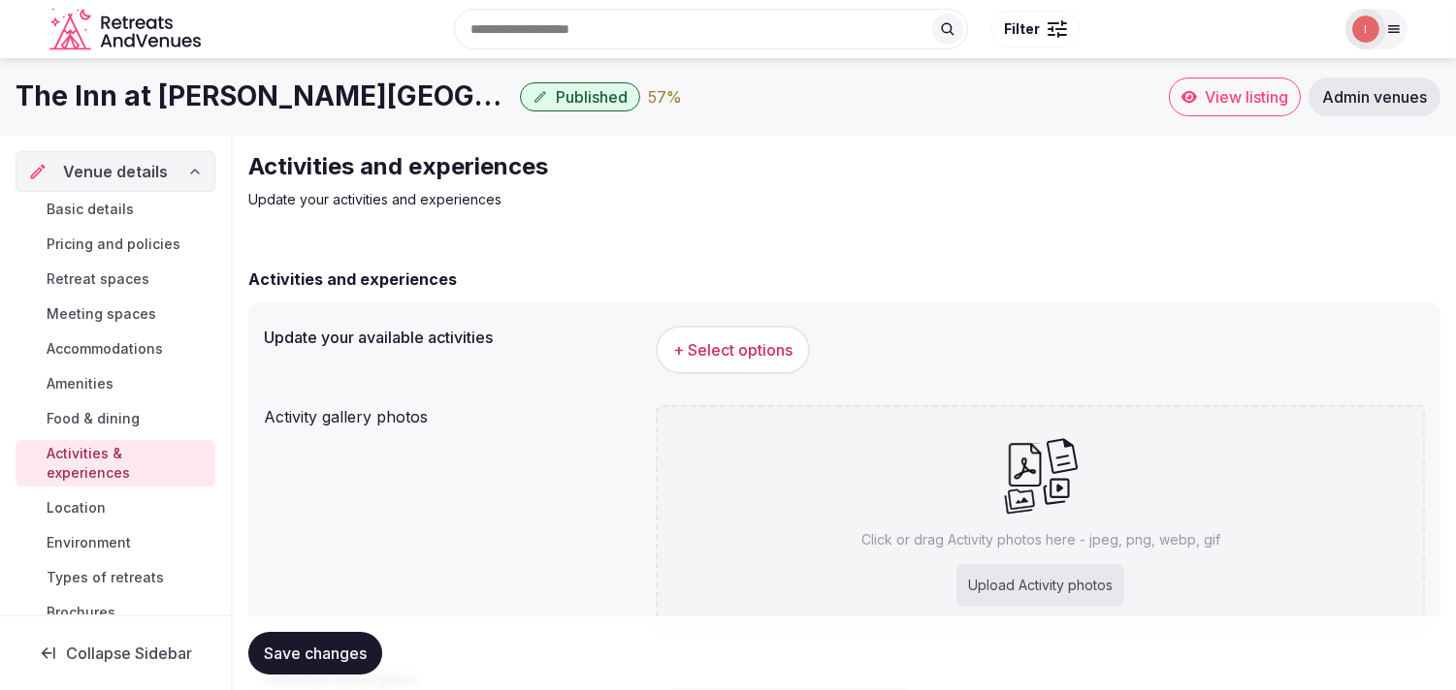
click at [713, 336] on button "+ Select options" at bounding box center [733, 350] width 154 height 48
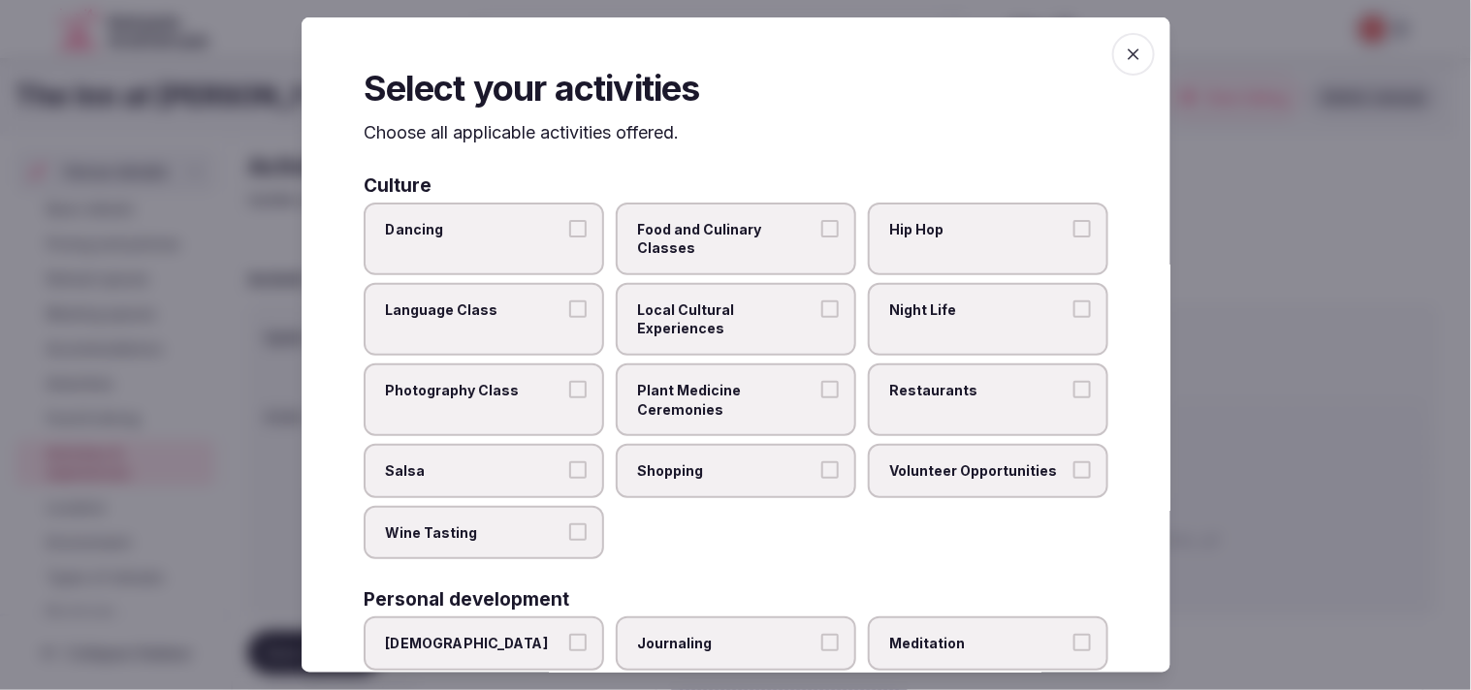
click at [595, 269] on label "Dancing" at bounding box center [484, 238] width 240 height 73
click at [587, 237] on button "Dancing" at bounding box center [577, 227] width 17 height 17
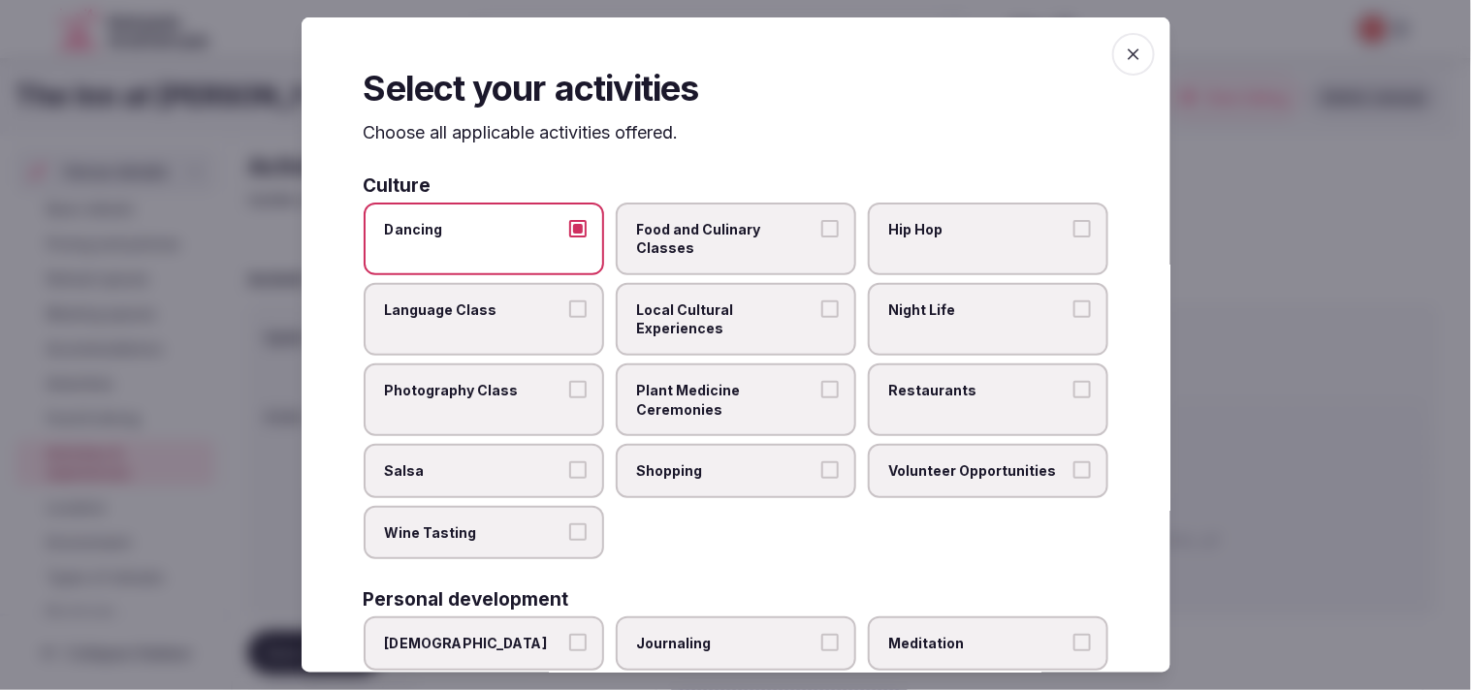
click at [577, 230] on button "Dancing" at bounding box center [577, 227] width 17 height 17
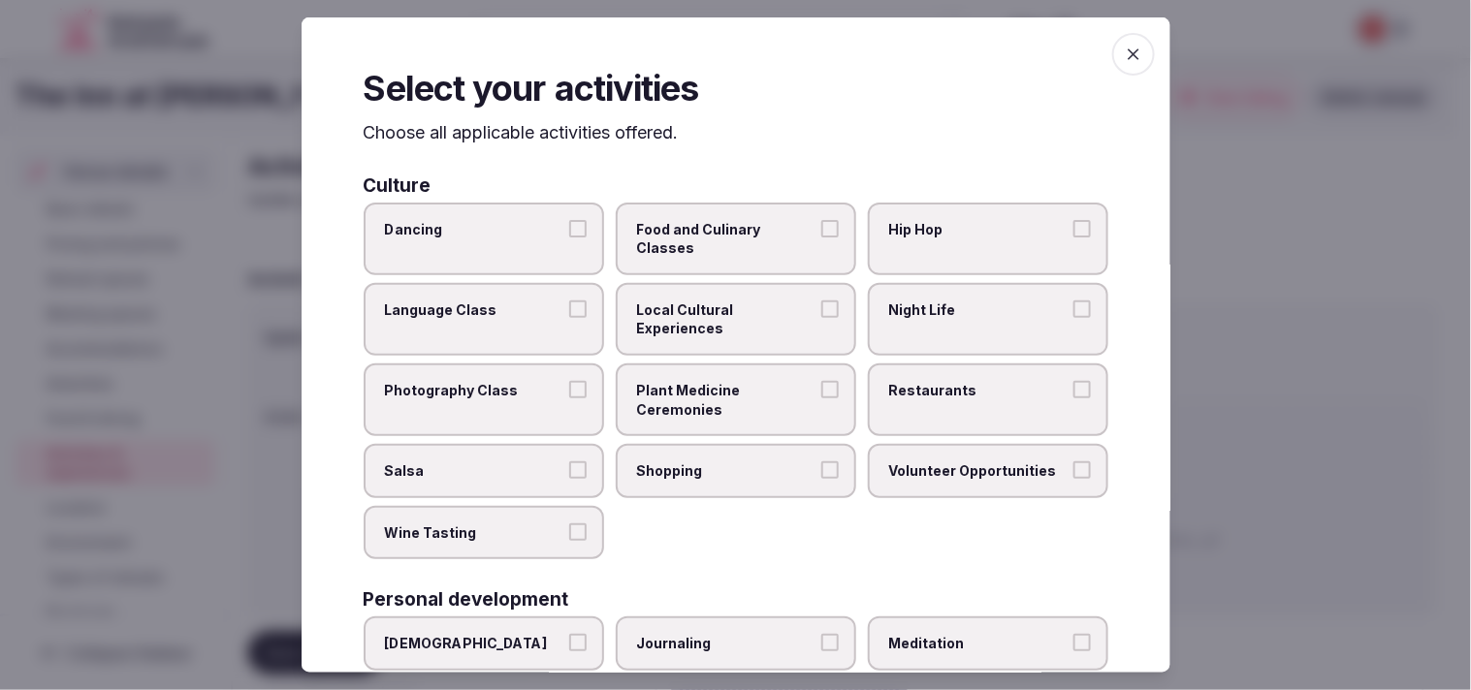
click at [726, 318] on span "Local Cultural Experiences" at bounding box center [726, 320] width 178 height 38
click at [726, 318] on button "Local Cultural Experiences" at bounding box center [829, 309] width 17 height 17
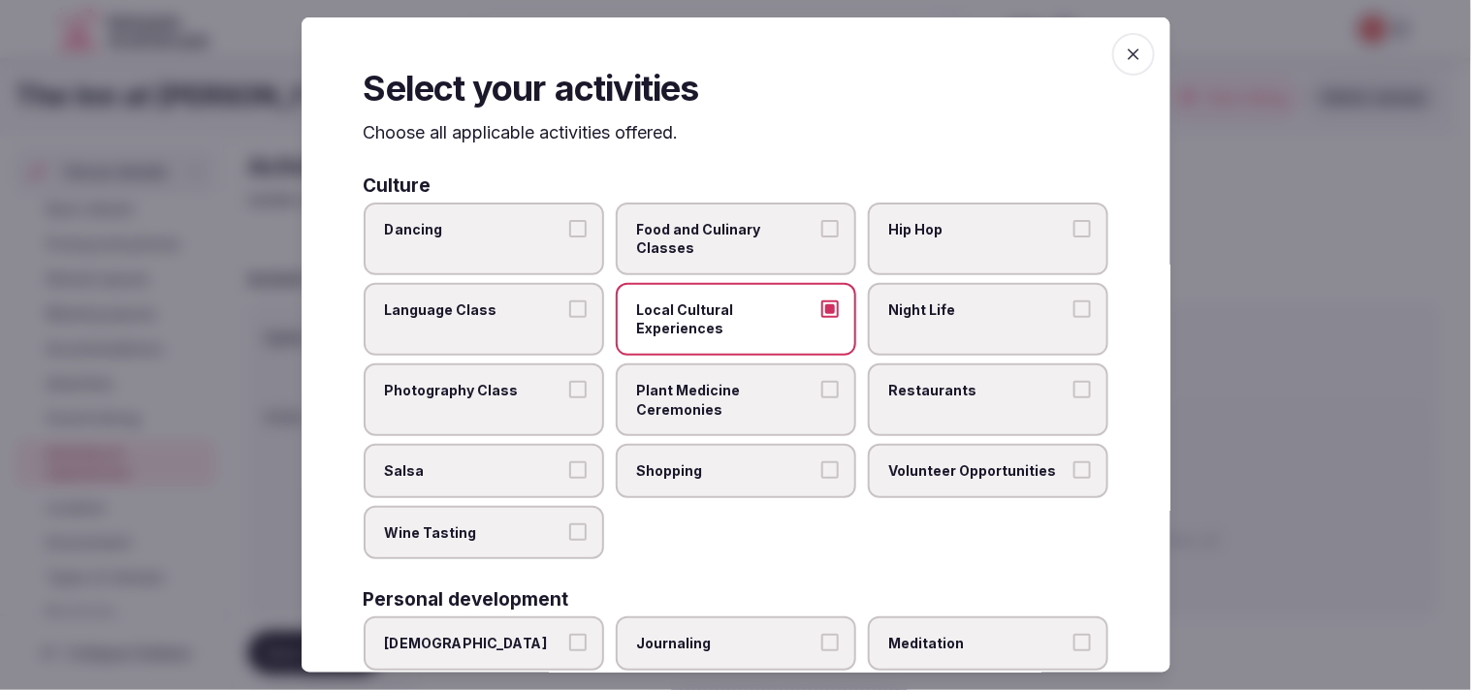
click at [726, 381] on span "Restaurants" at bounding box center [978, 390] width 178 height 19
click at [726, 381] on button "Restaurants" at bounding box center [1081, 389] width 17 height 17
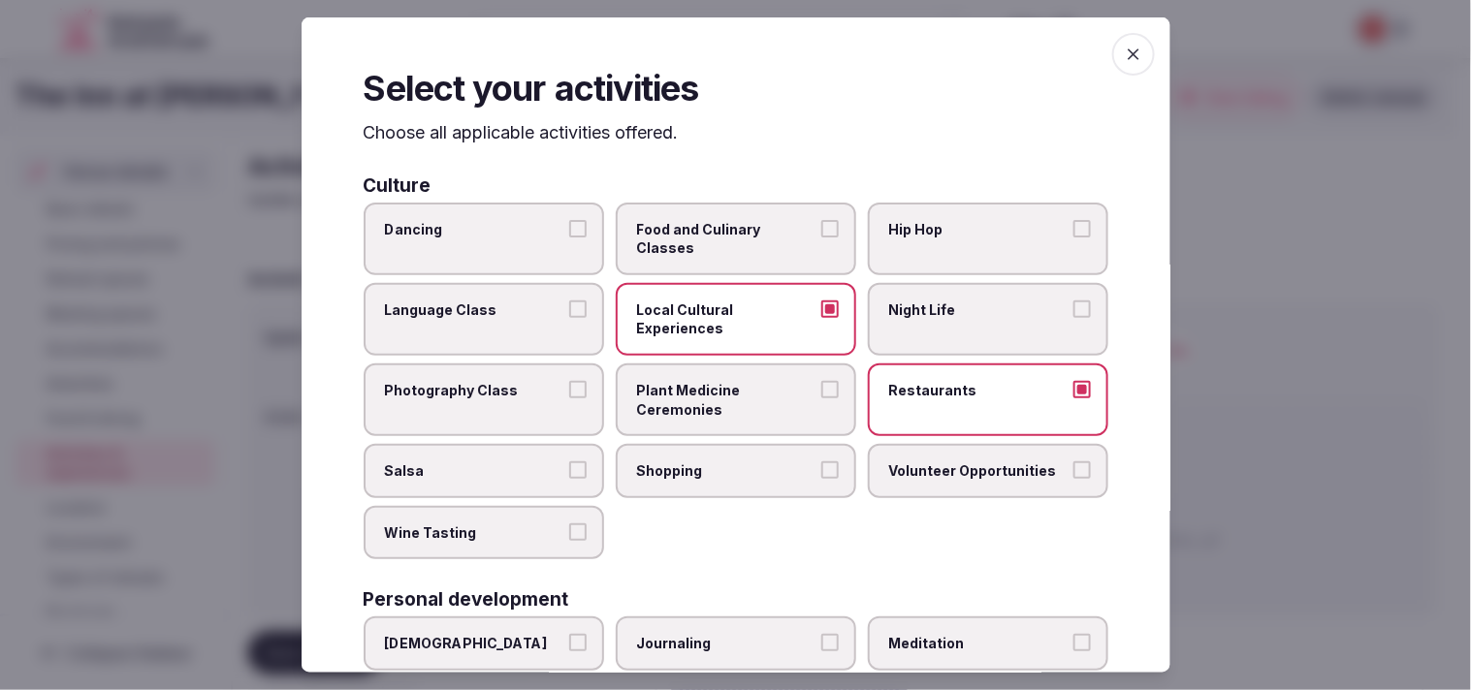
click at [726, 310] on span "Night Life" at bounding box center [978, 310] width 178 height 19
click at [726, 310] on button "Night Life" at bounding box center [1081, 309] width 17 height 17
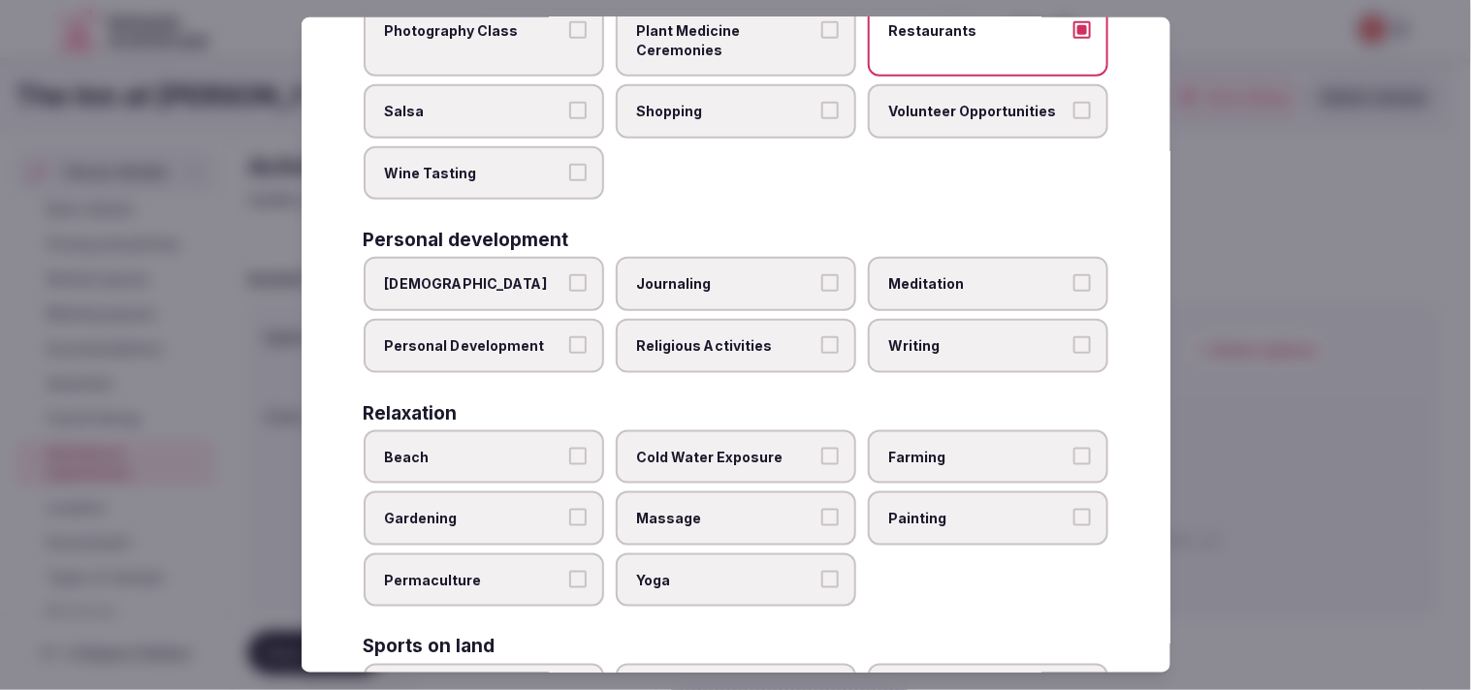
scroll to position [431, 0]
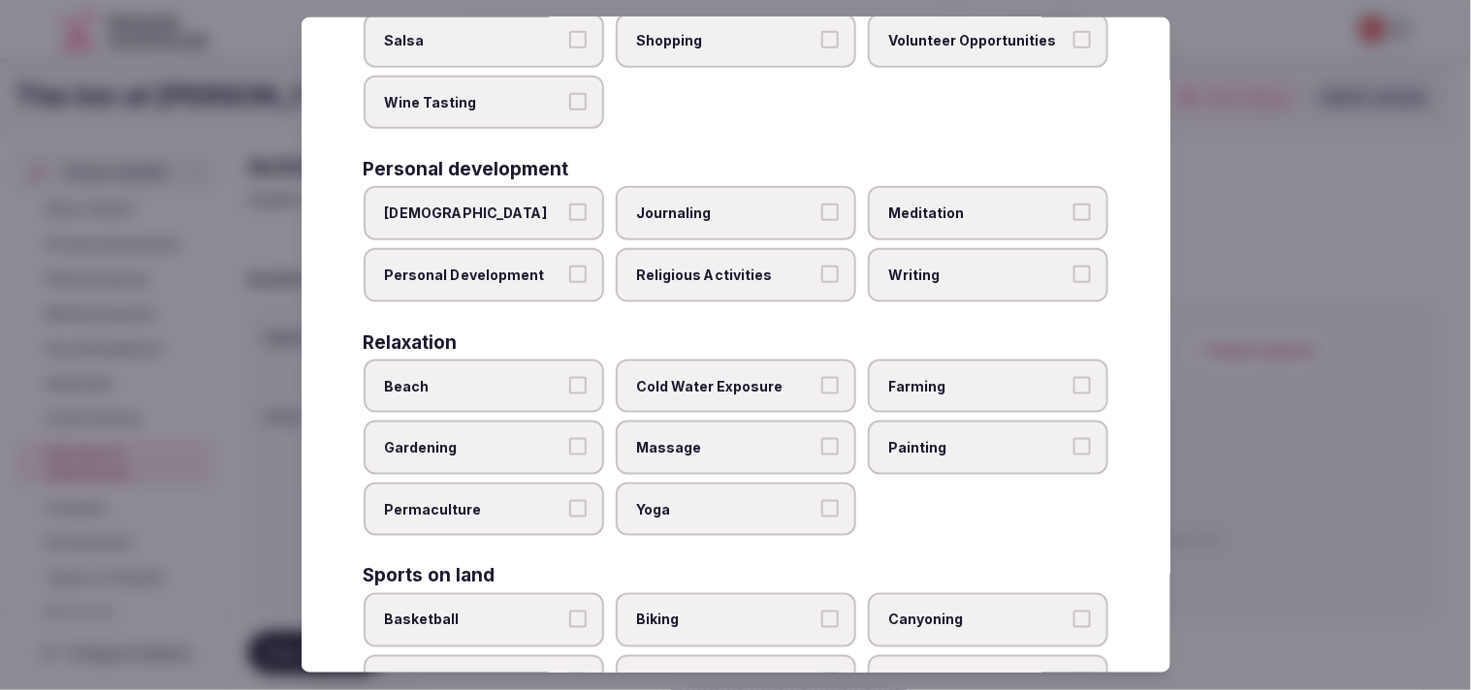
click at [545, 272] on label "Personal Development" at bounding box center [484, 275] width 240 height 54
click at [569, 272] on button "Personal Development" at bounding box center [577, 274] width 17 height 17
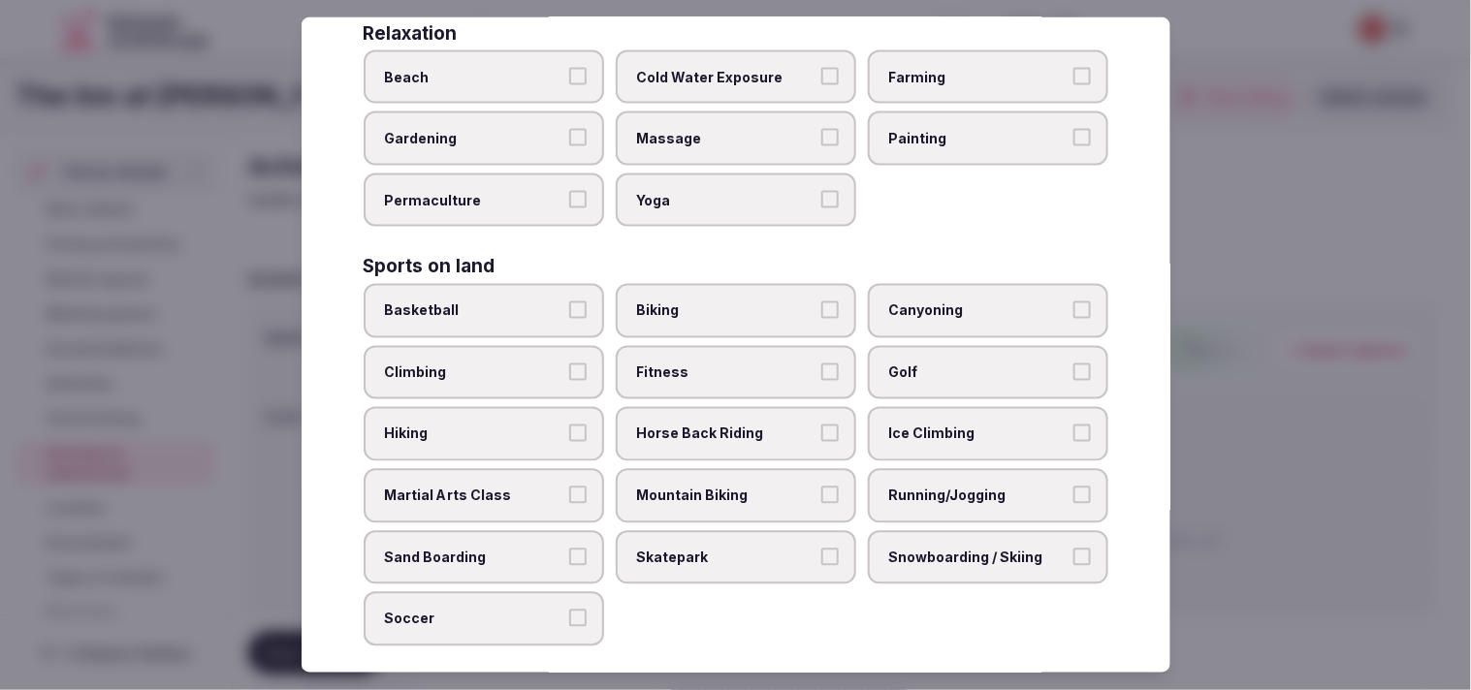
scroll to position [753, 0]
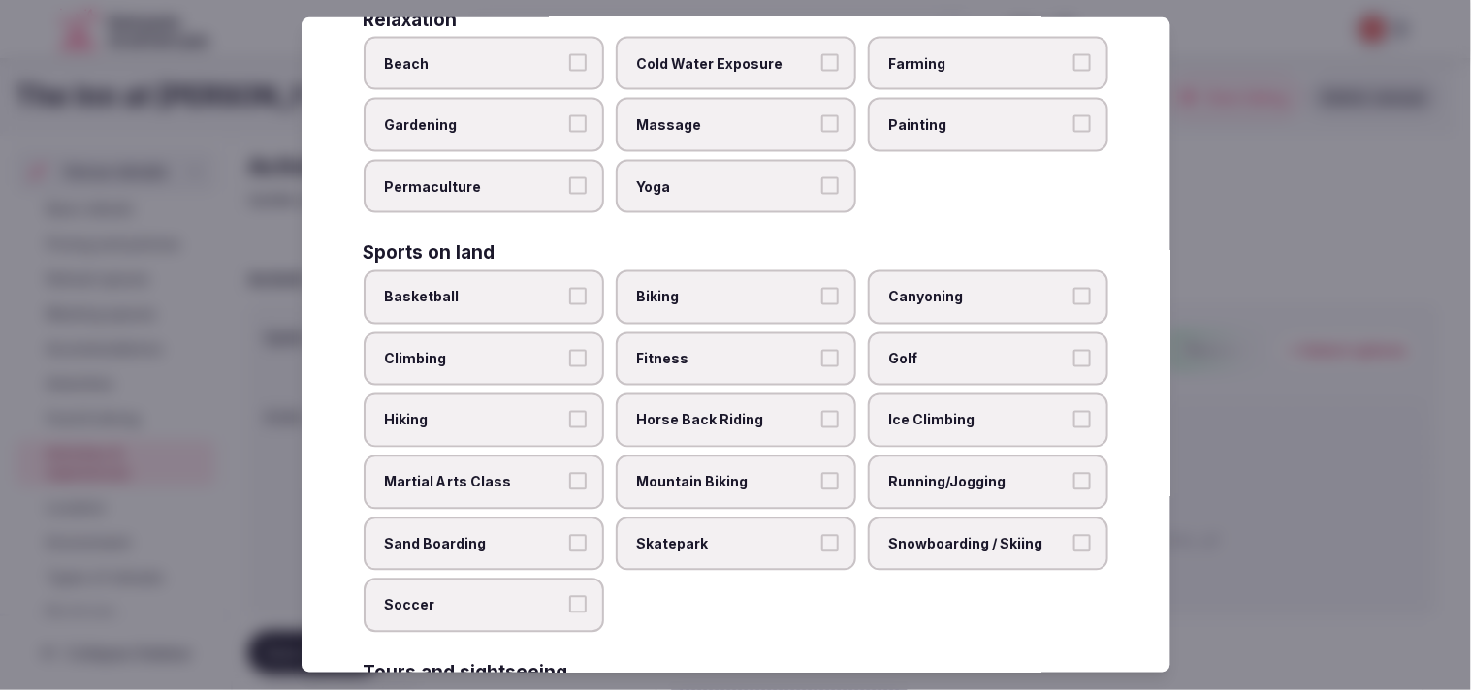
click at [726, 346] on label "Fitness" at bounding box center [736, 360] width 240 height 54
click at [726, 350] on button "Fitness" at bounding box center [829, 358] width 17 height 17
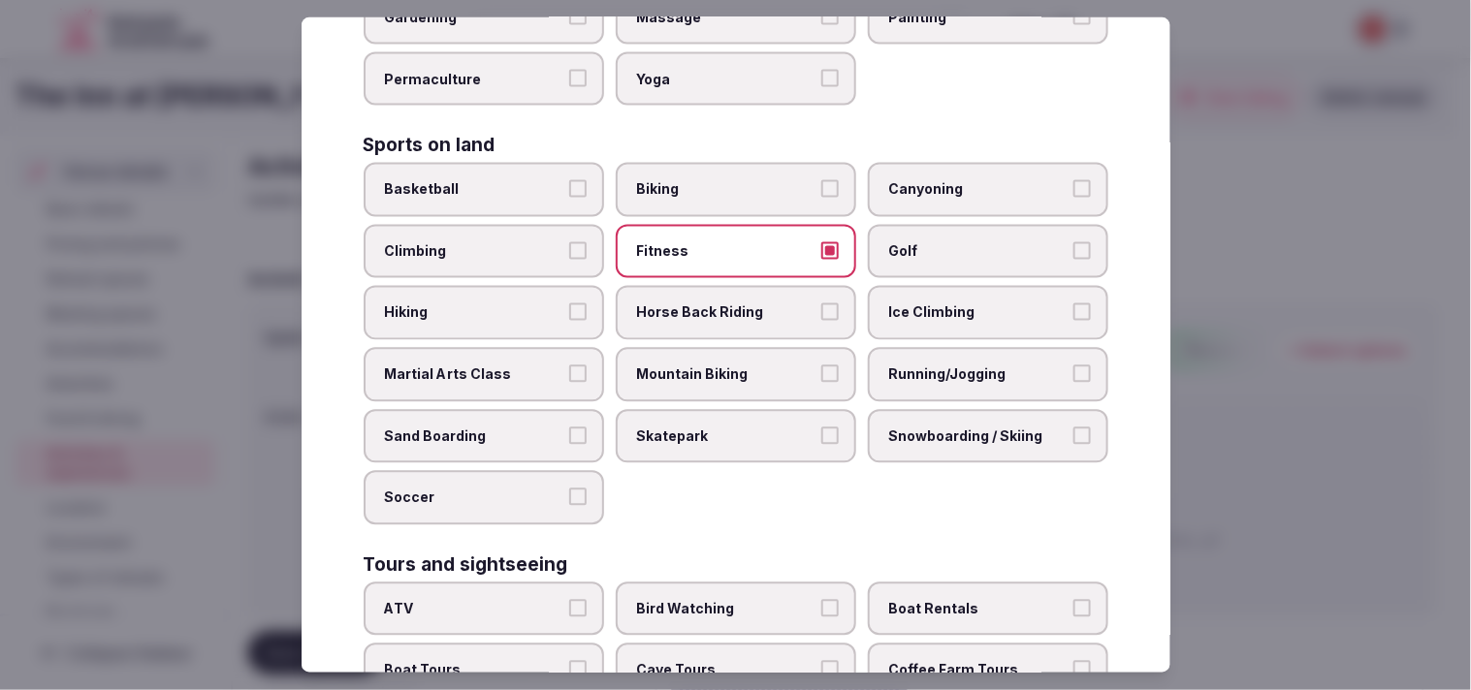
click at [726, 229] on label "Fitness" at bounding box center [736, 252] width 240 height 54
click at [726, 242] on button "Fitness" at bounding box center [829, 250] width 17 height 17
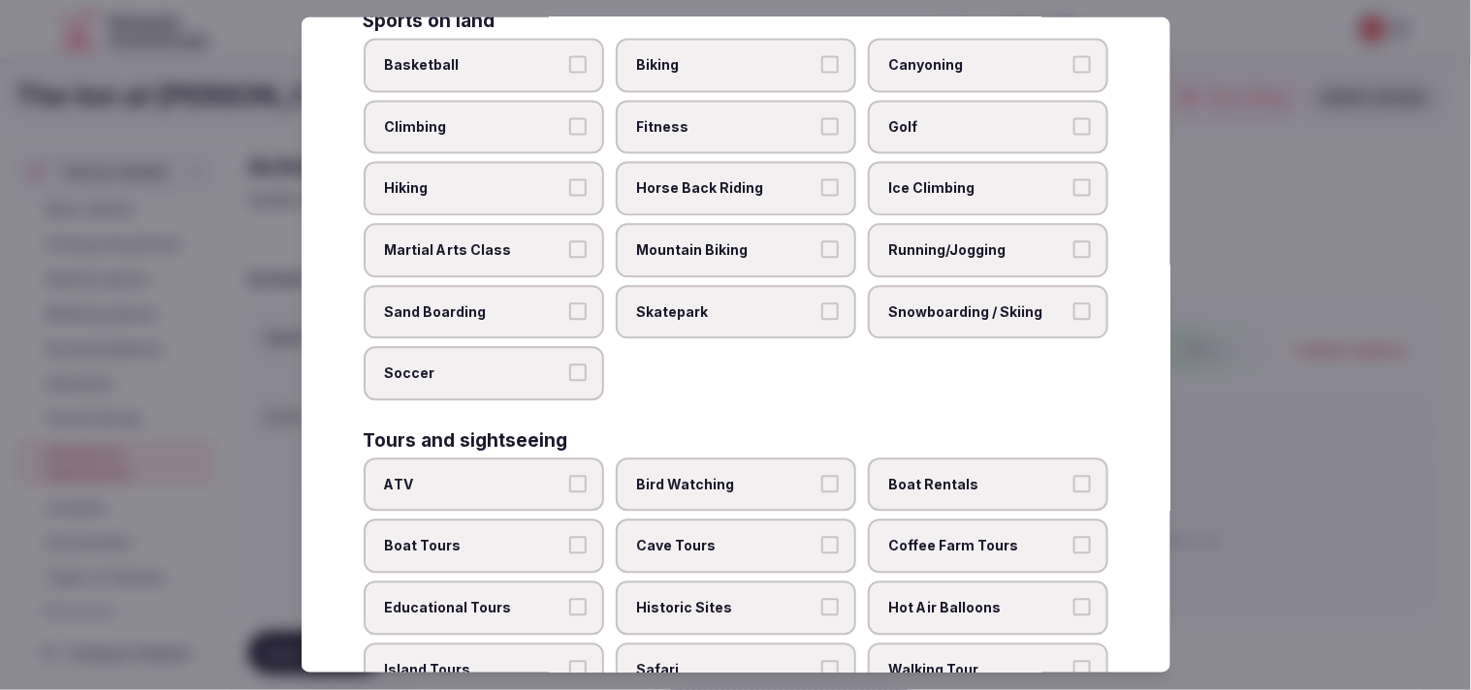
scroll to position [1077, 0]
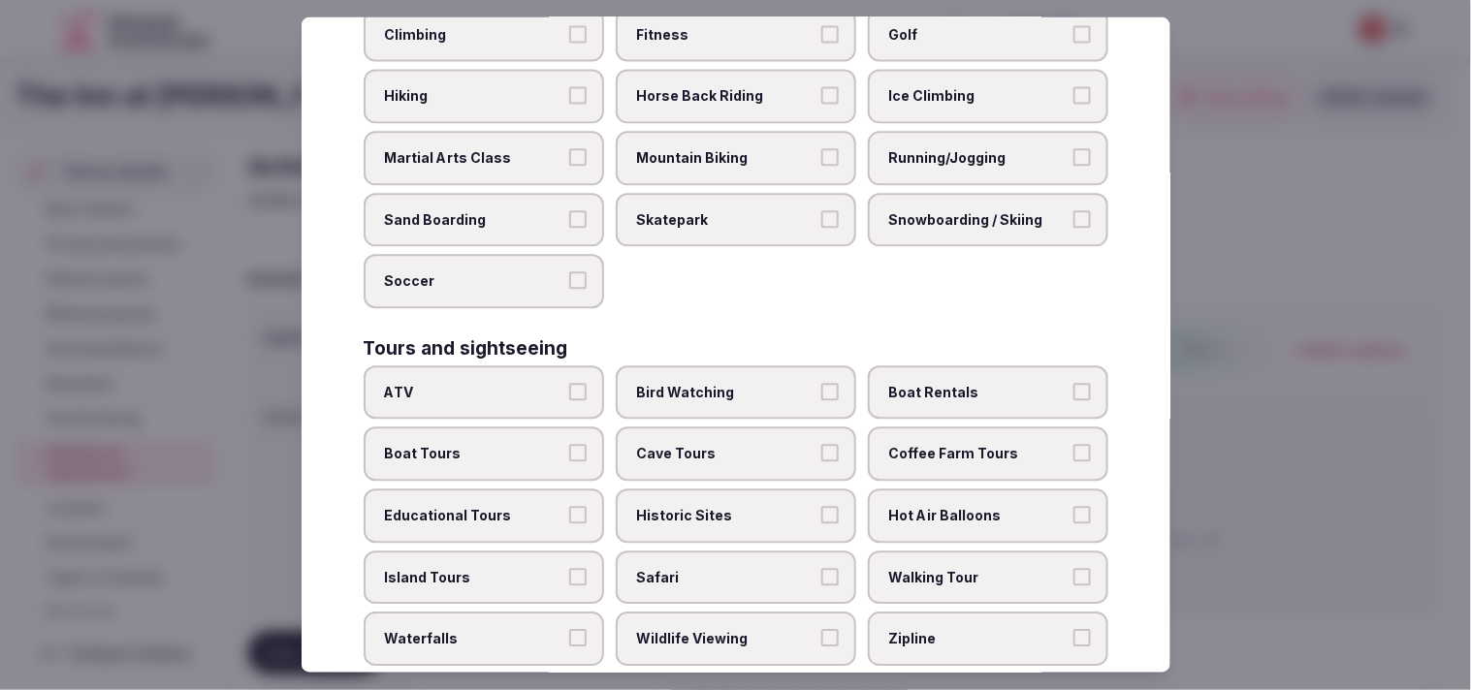
click at [726, 507] on span "Historic Sites" at bounding box center [726, 516] width 178 height 19
click at [726, 507] on button "Historic Sites" at bounding box center [829, 515] width 17 height 17
click at [726, 530] on div "Select your activities Choose all applicable activities offered. Culture Dancin…" at bounding box center [736, 345] width 869 height 656
click at [726, 568] on button "Walking Tour" at bounding box center [1081, 576] width 17 height 17
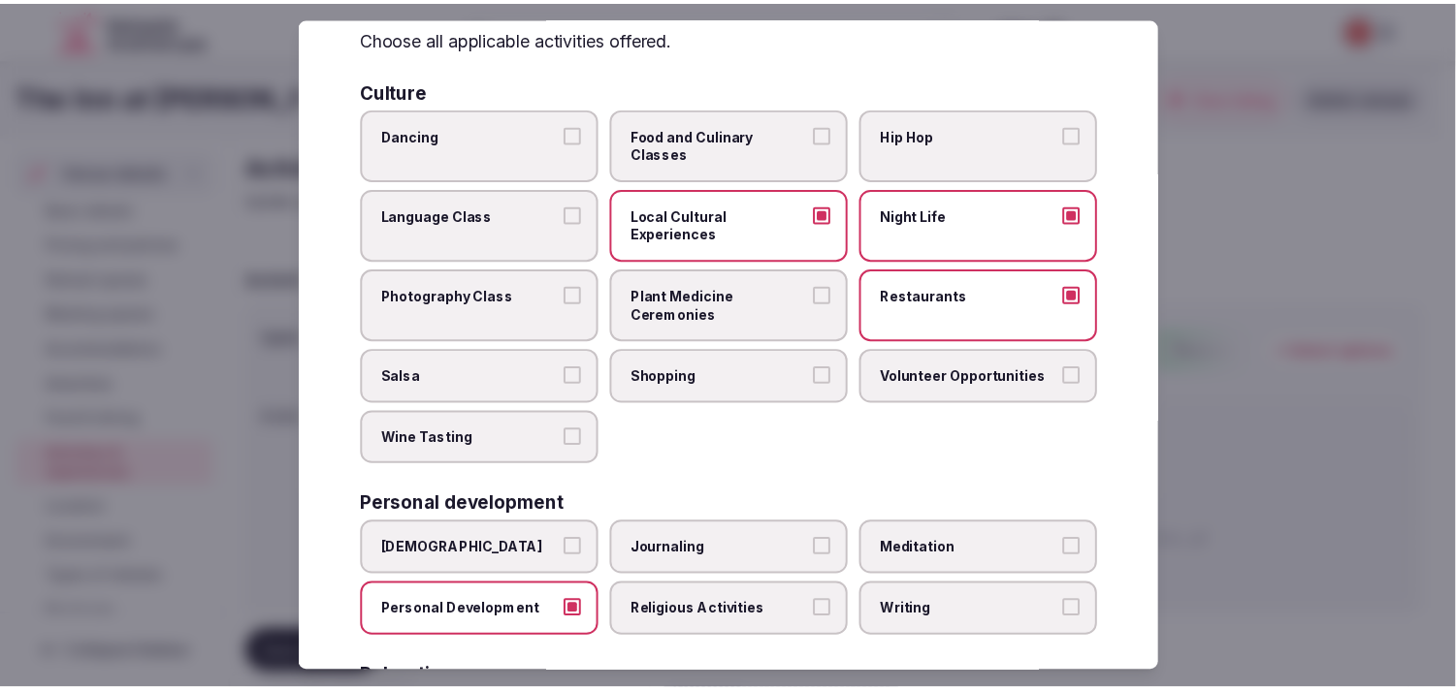
scroll to position [0, 0]
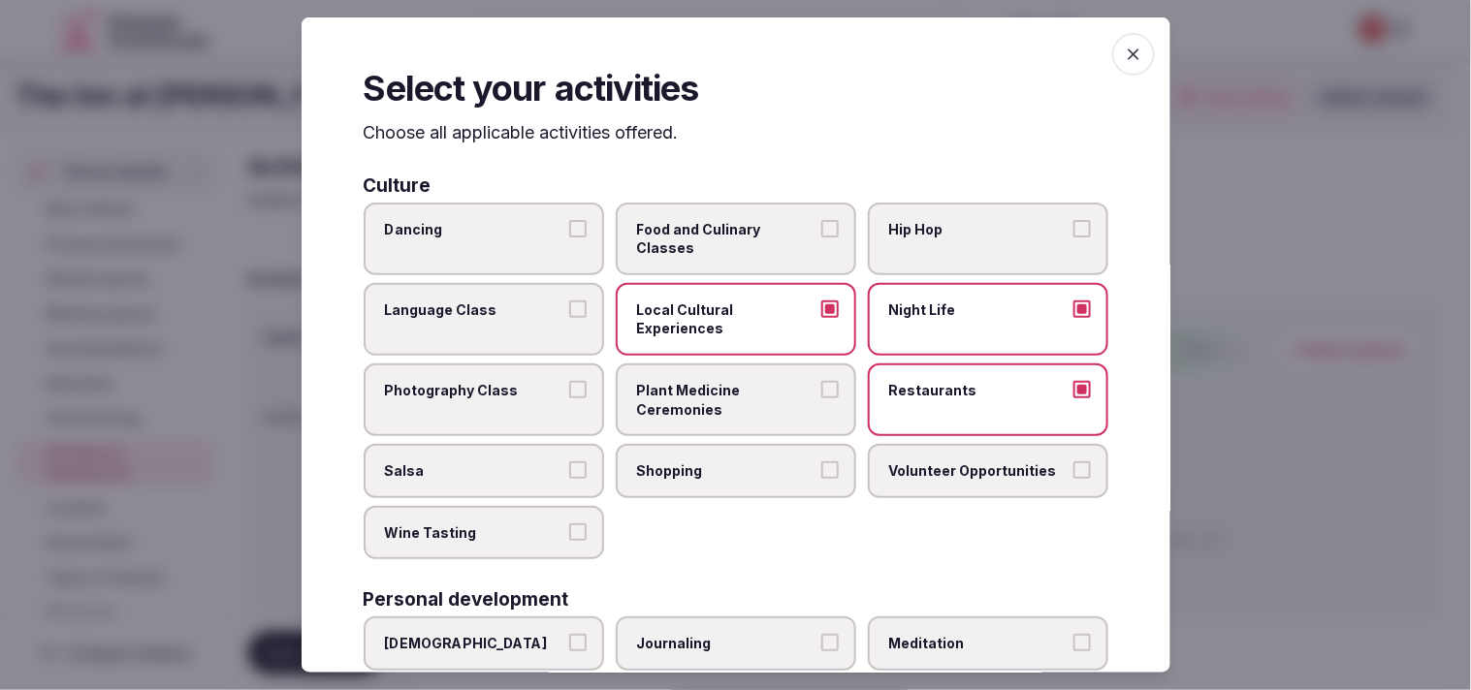
click at [726, 62] on icon "button" at bounding box center [1133, 54] width 19 height 19
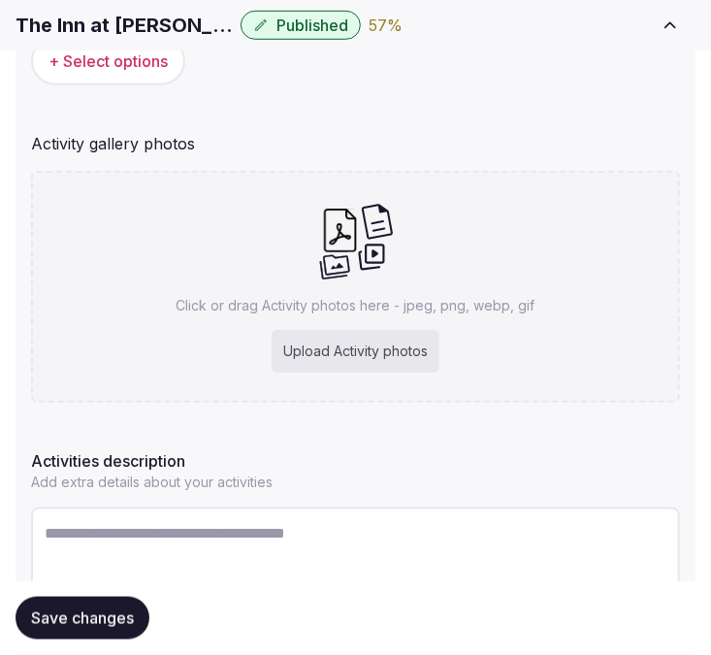
scroll to position [463, 0]
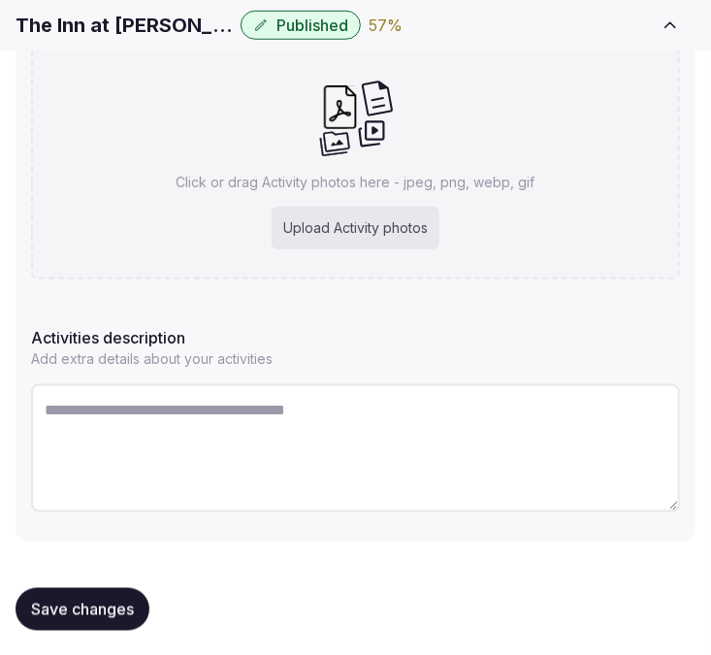
click at [372, 423] on textarea at bounding box center [355, 448] width 649 height 128
paste textarea "**********"
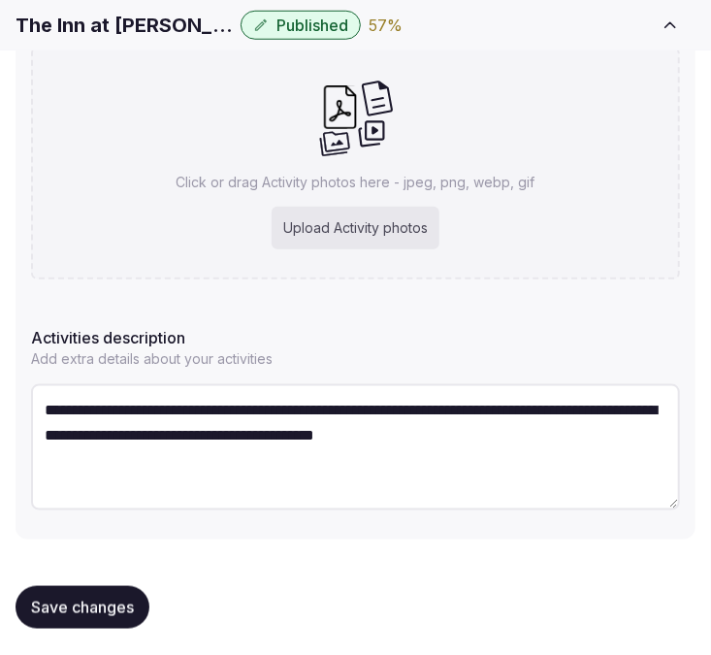
type textarea "**********"
click at [606, 293] on div "**********" at bounding box center [356, 170] width 680 height 738
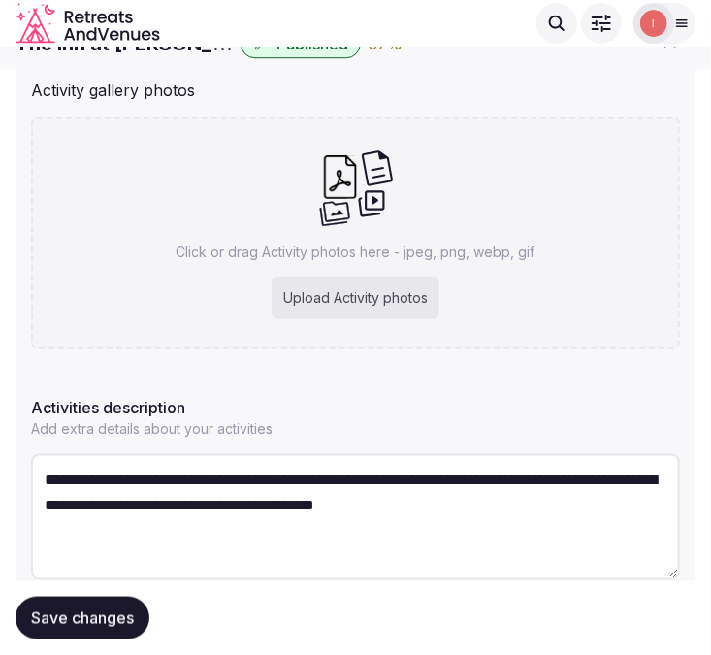
scroll to position [355, 0]
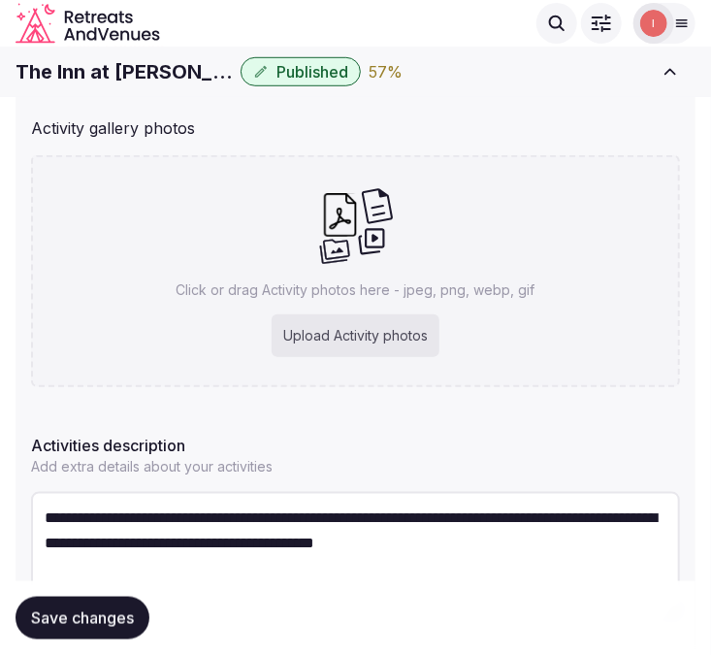
click at [97, 70] on h1 "The Inn at Patrick Square" at bounding box center [124, 71] width 217 height 27
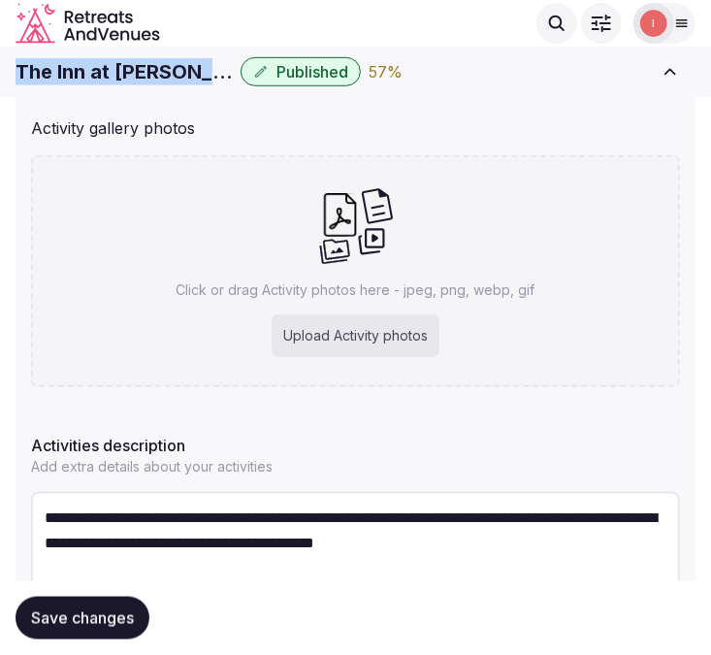
click at [97, 70] on h1 "The Inn at Patrick Square" at bounding box center [124, 71] width 217 height 27
copy div "The Inn at Patrick Square"
click at [314, 285] on p "Click or drag Activity photos here - jpeg, png, webp, gif" at bounding box center [355, 289] width 359 height 19
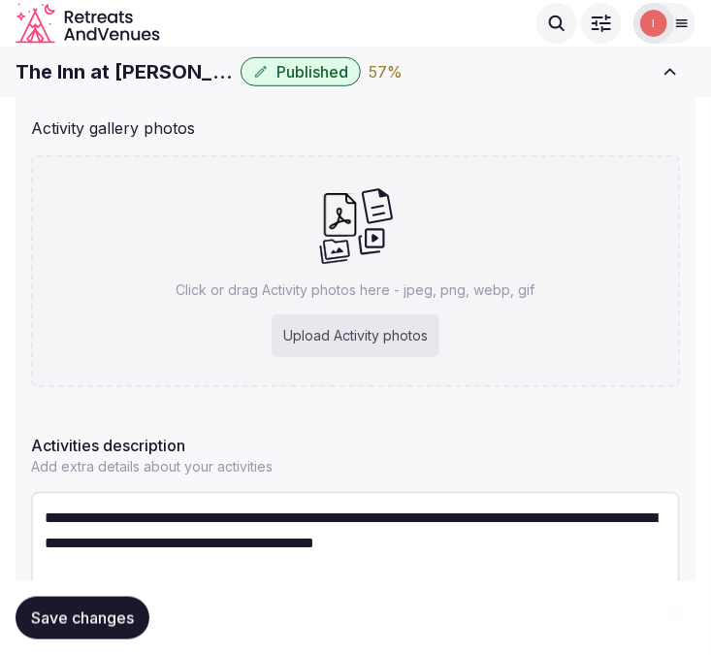
type input "**********"
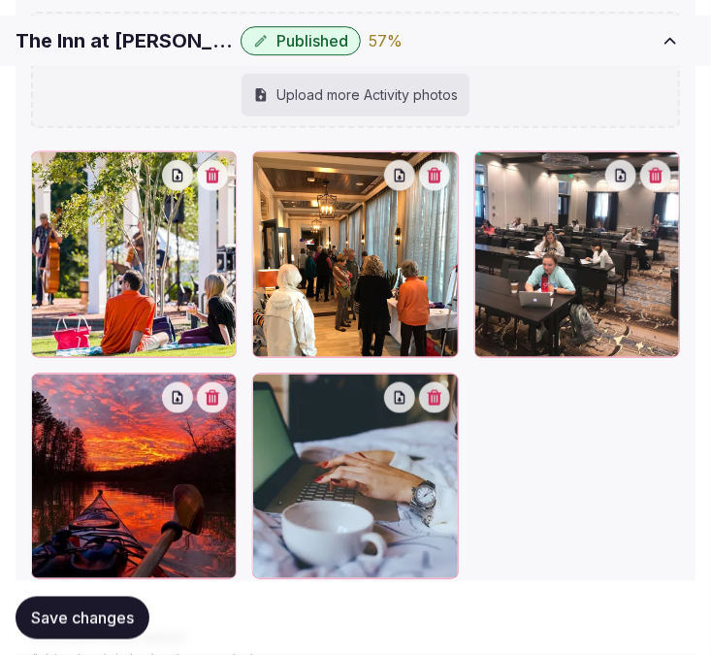
scroll to position [679, 0]
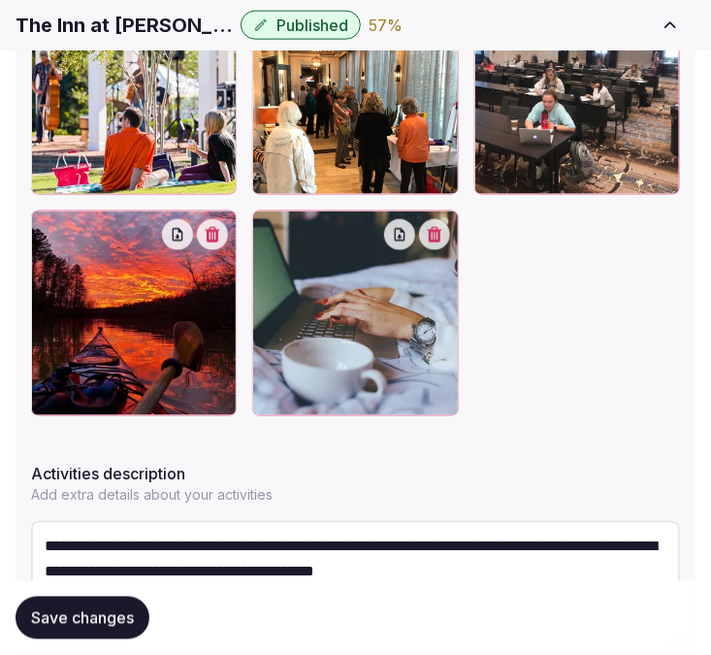
click at [88, 614] on span "Save changes" at bounding box center [82, 617] width 103 height 19
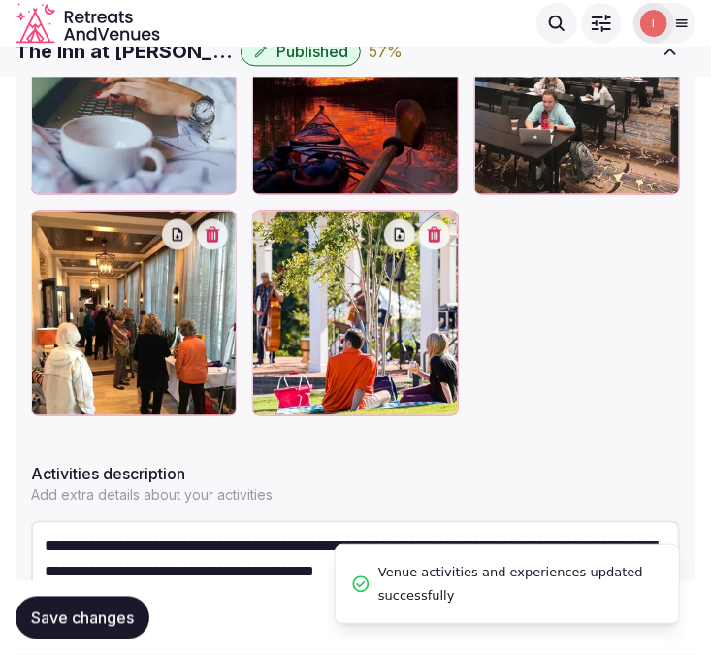
scroll to position [457, 0]
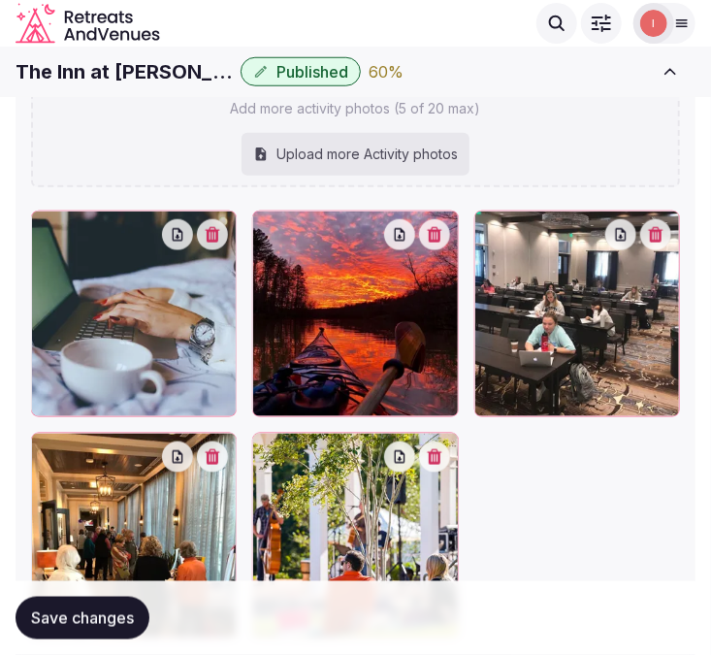
click at [101, 627] on button "Save changes" at bounding box center [83, 617] width 134 height 43
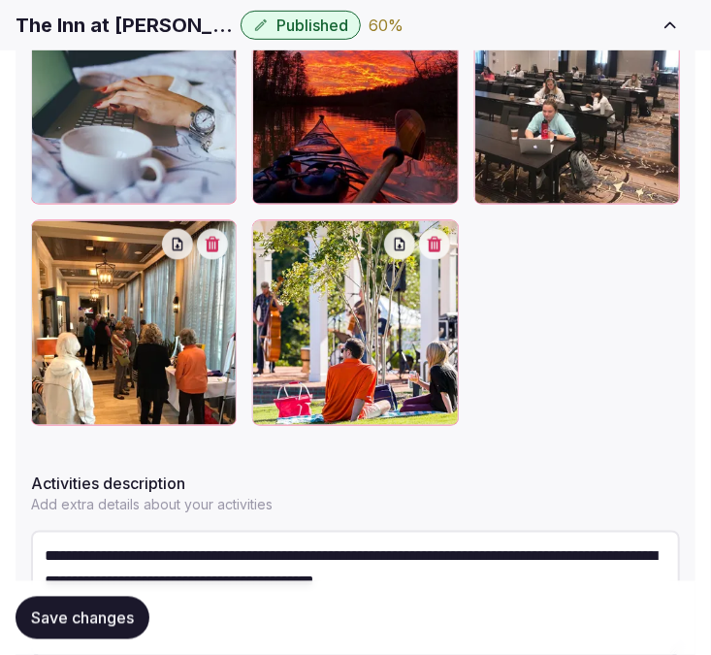
scroll to position [780, 0]
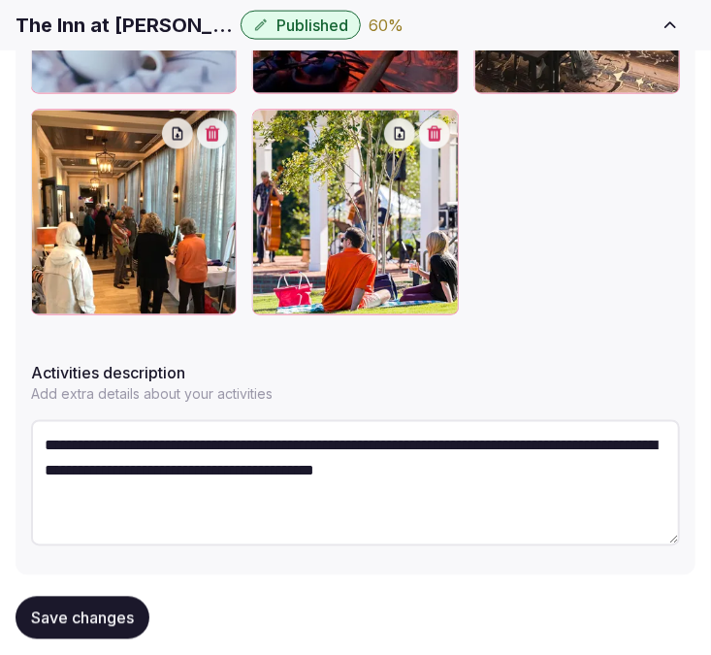
click at [94, 618] on span "Save changes" at bounding box center [82, 617] width 103 height 19
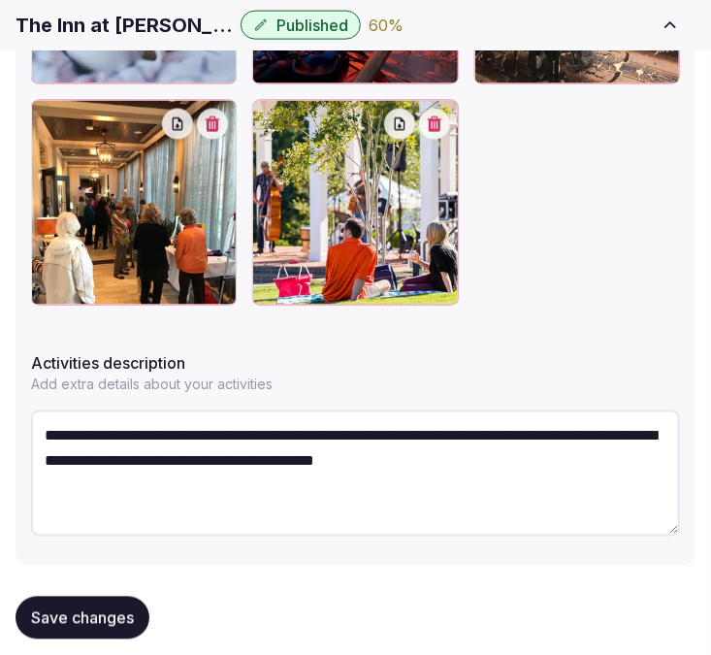
scroll to position [816, 0]
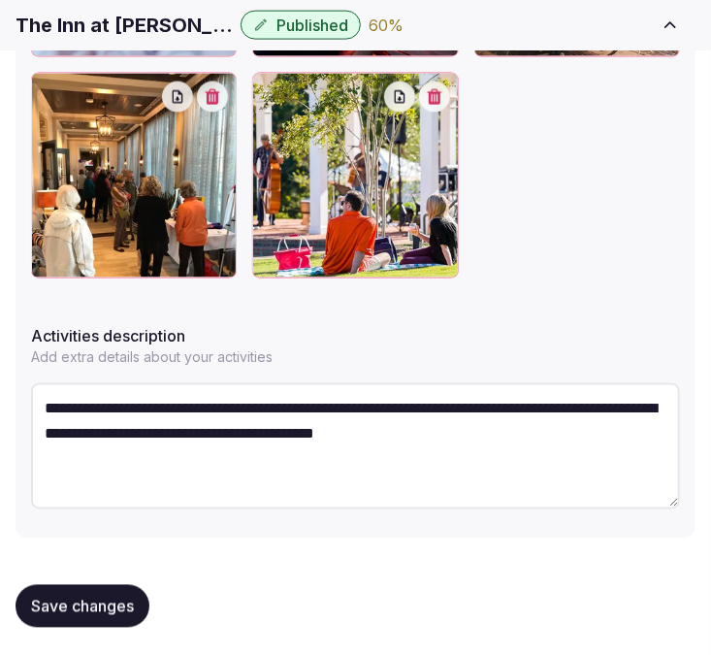
click at [113, 607] on span "Save changes" at bounding box center [82, 605] width 103 height 19
click at [588, 151] on div at bounding box center [355, 65] width 649 height 428
click at [63, 604] on span "Save changes" at bounding box center [82, 605] width 103 height 19
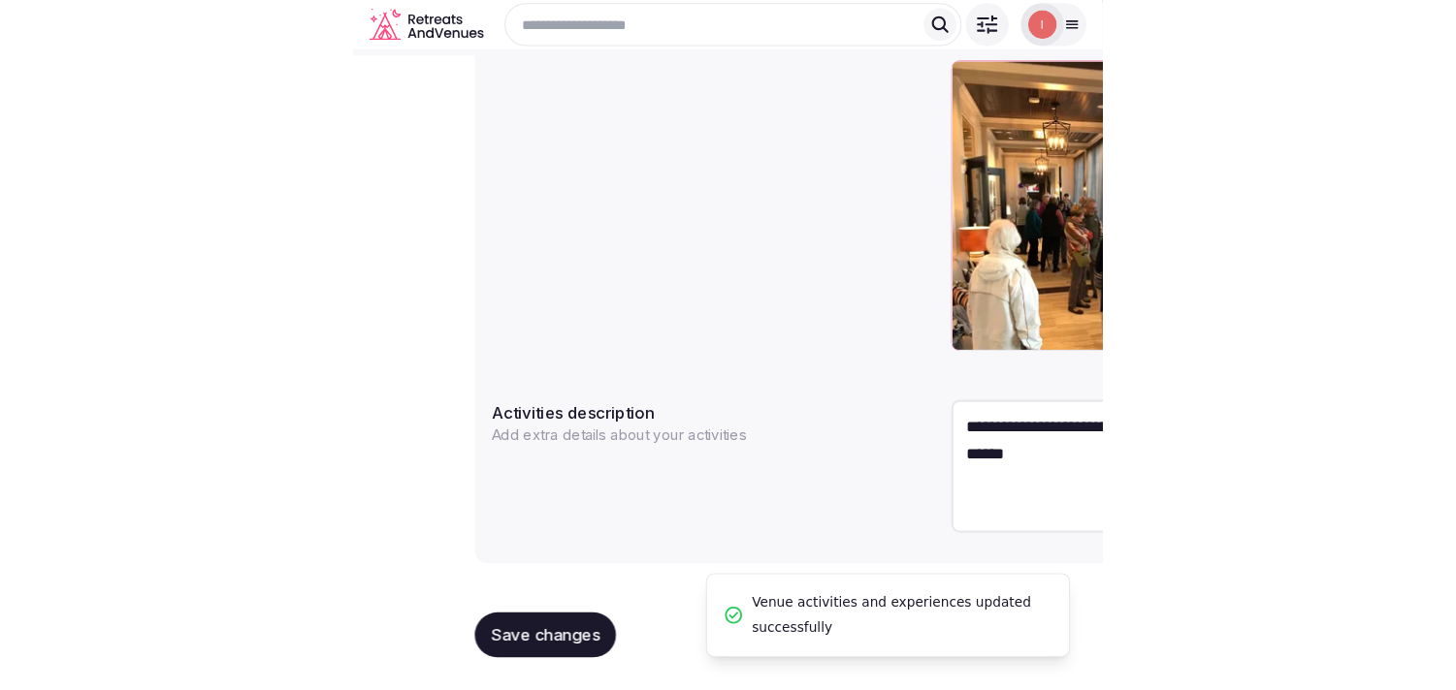
scroll to position [554, 0]
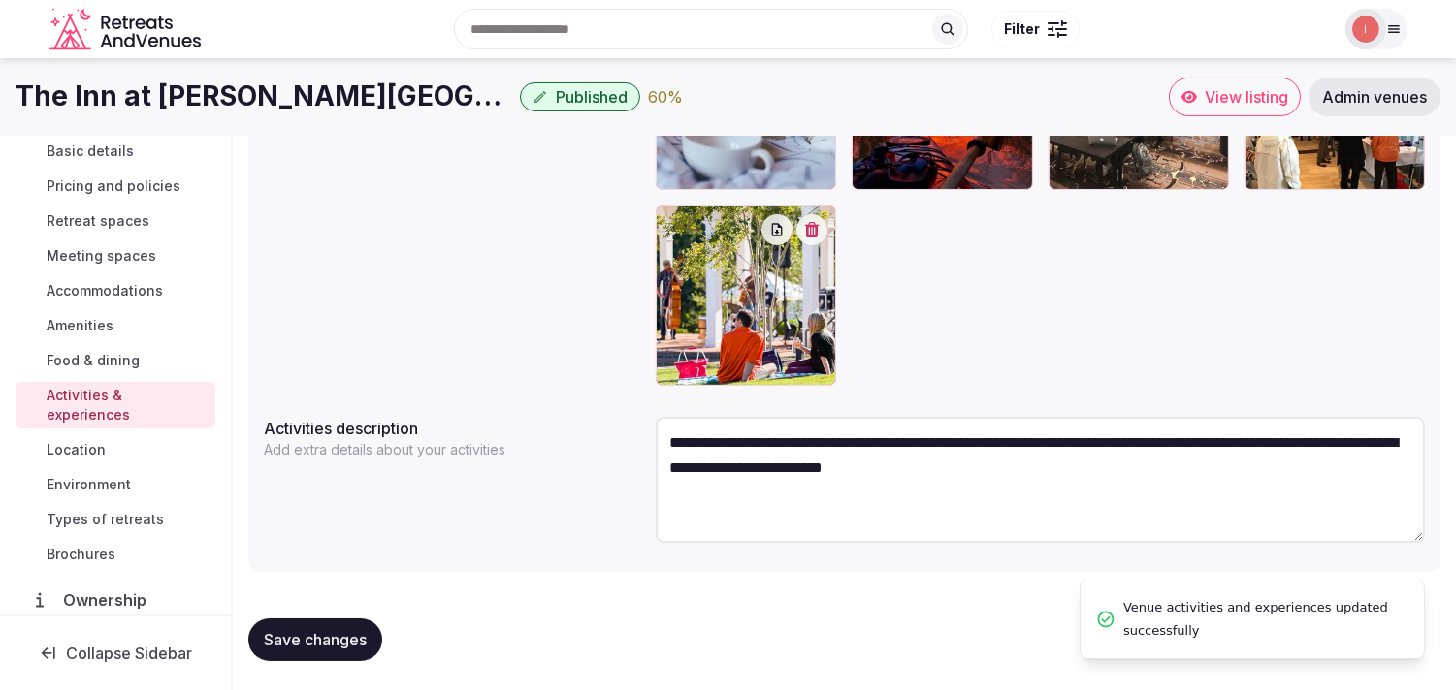
click at [104, 440] on span "Location" at bounding box center [76, 449] width 59 height 19
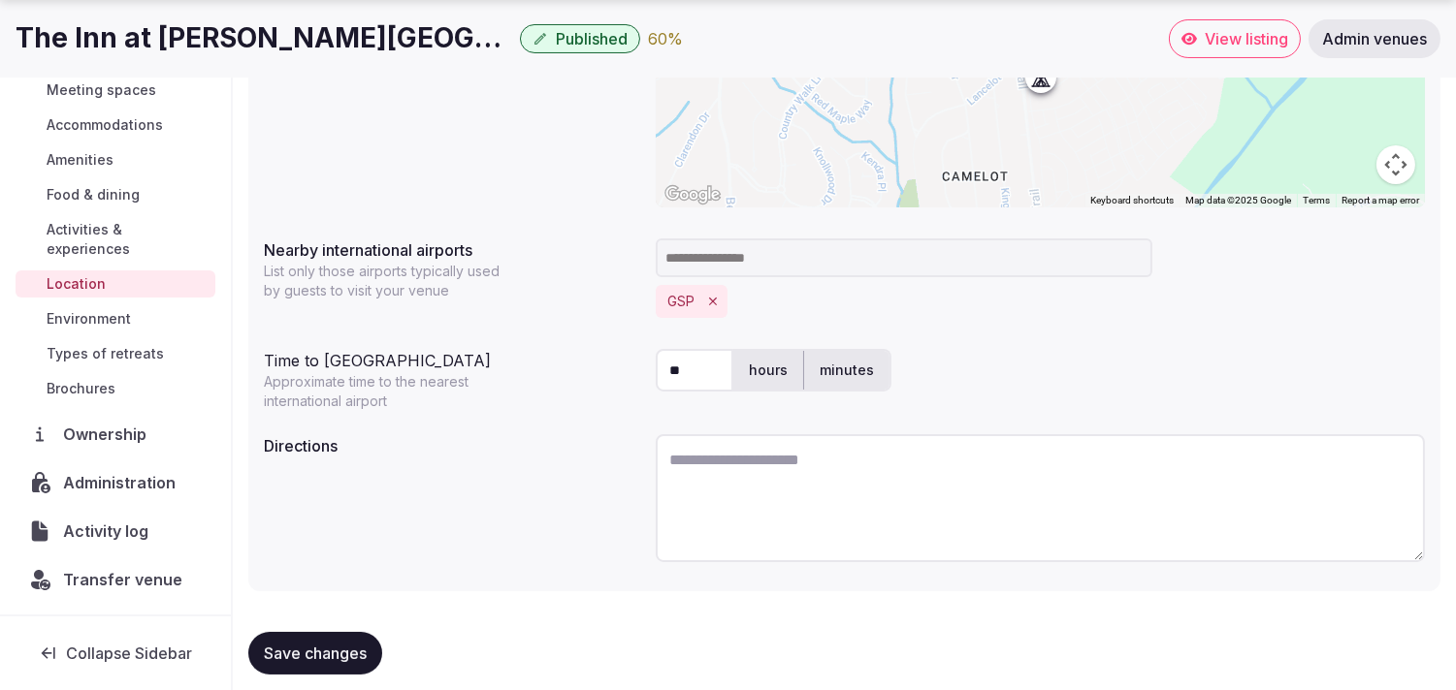
scroll to position [482, 0]
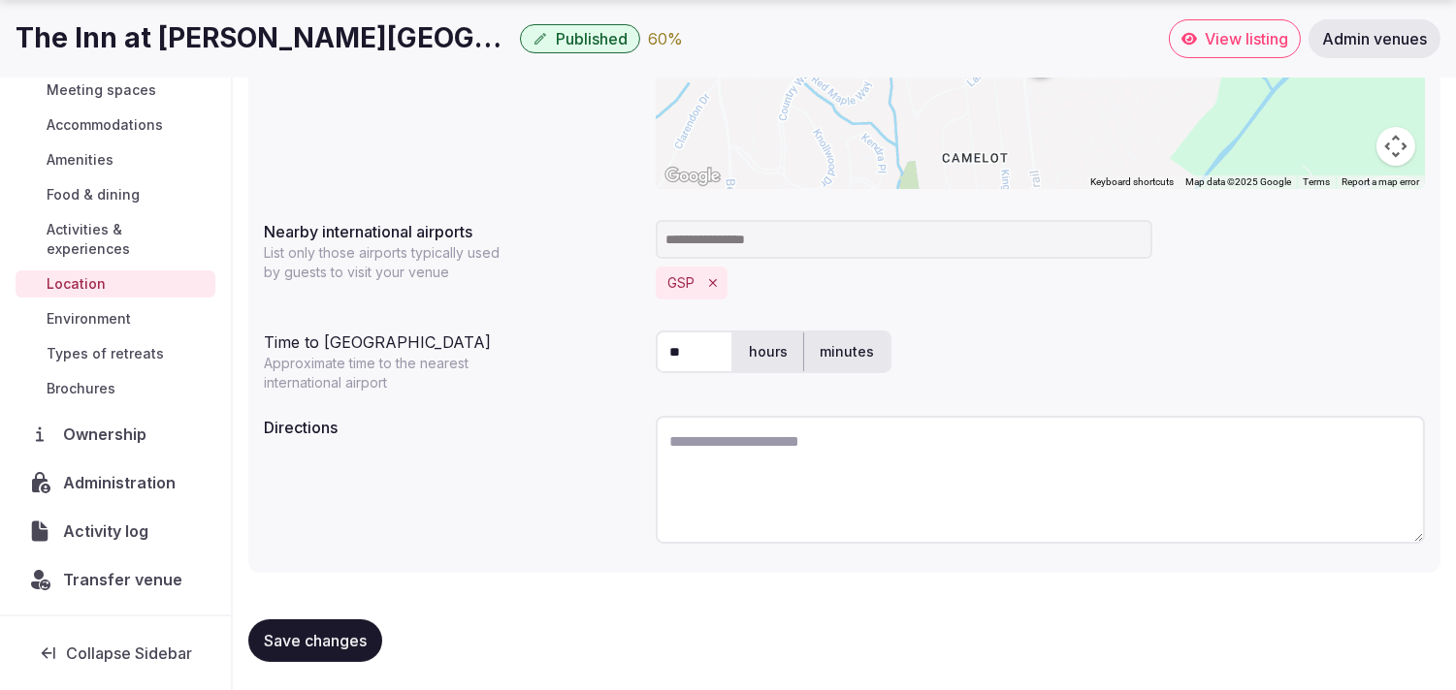
click at [321, 632] on span "Save changes" at bounding box center [315, 640] width 103 height 19
click at [63, 312] on span "Environment" at bounding box center [89, 318] width 84 height 19
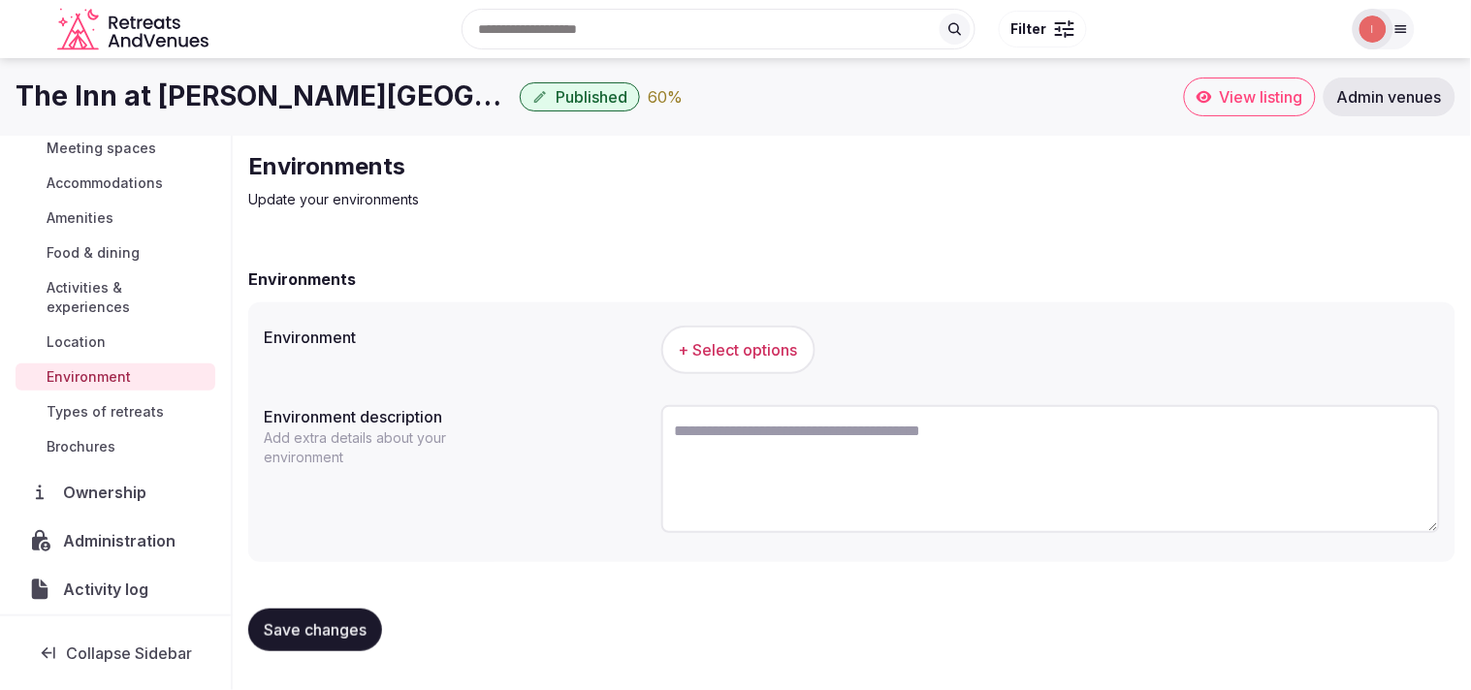
click at [726, 362] on button "+ Select options" at bounding box center [738, 350] width 154 height 48
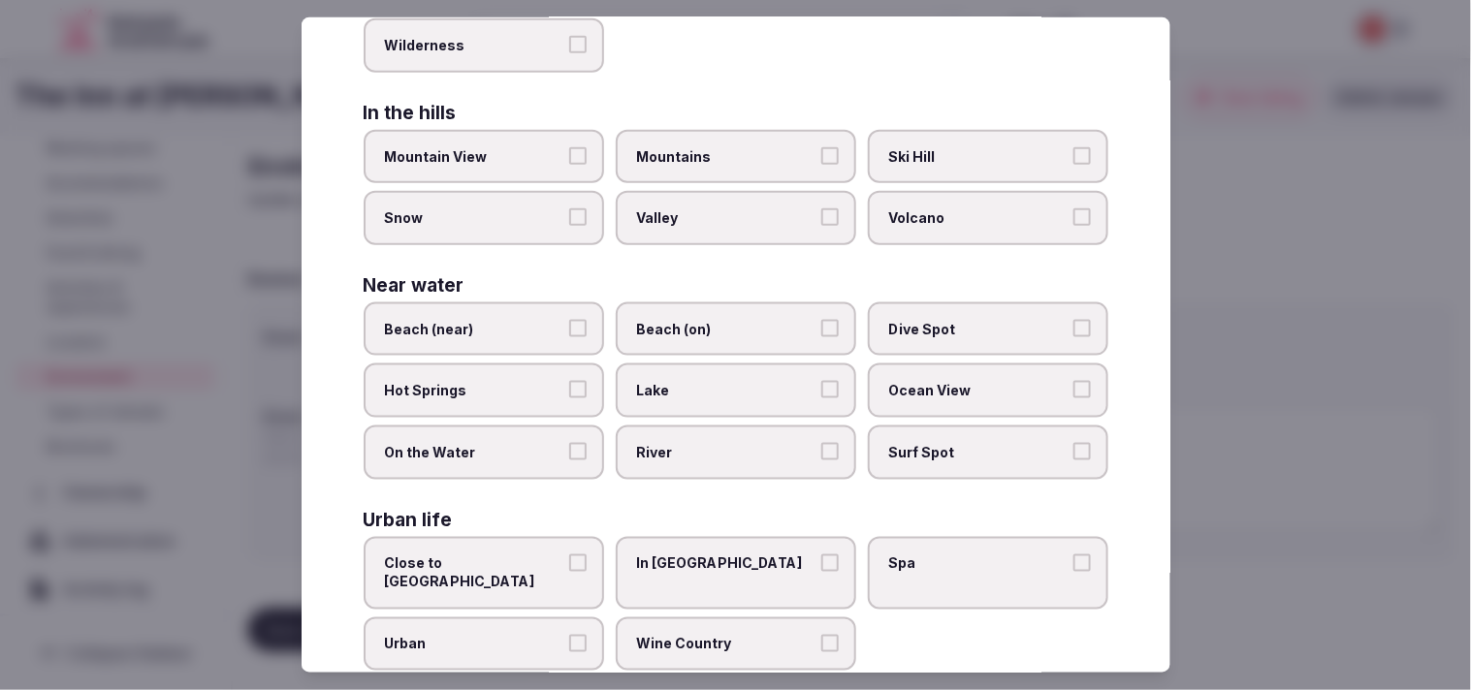
scroll to position [433, 0]
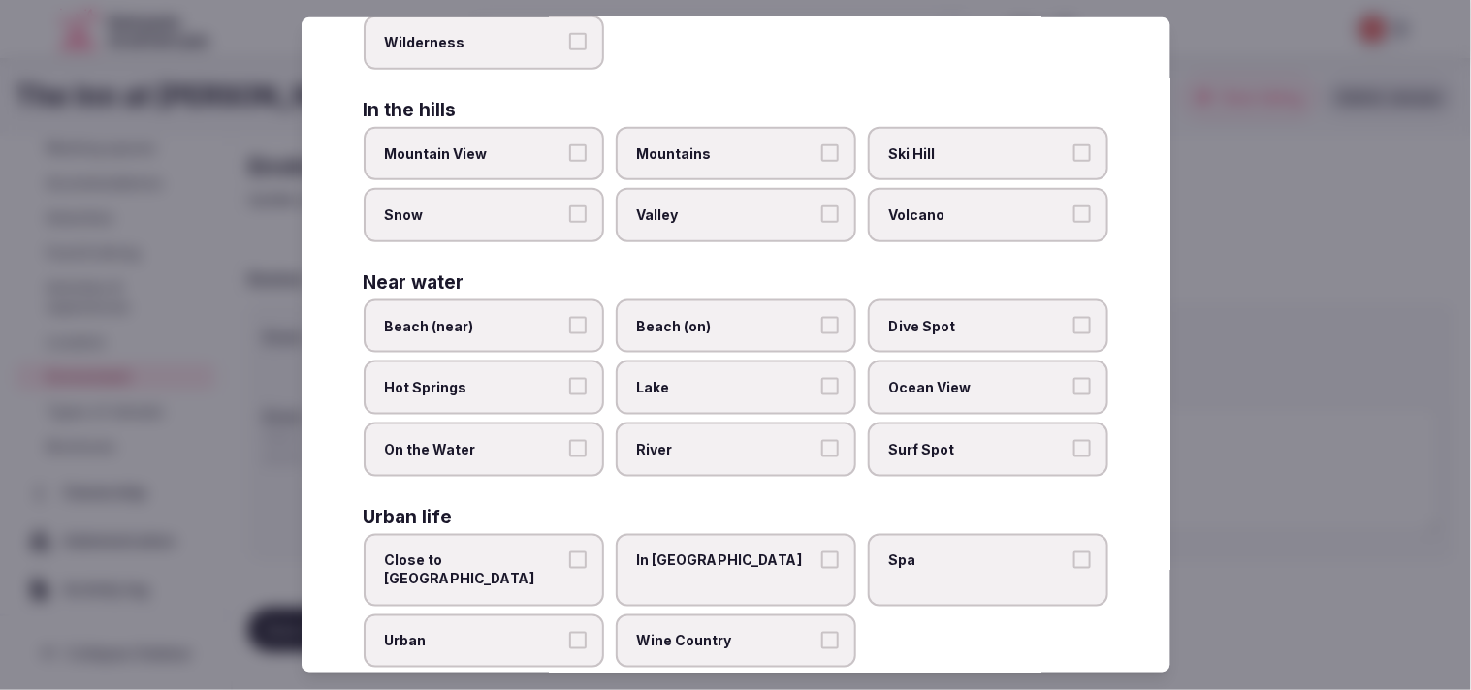
click at [522, 618] on label "Urban" at bounding box center [484, 642] width 240 height 54
click at [569, 632] on button "Urban" at bounding box center [577, 640] width 17 height 17
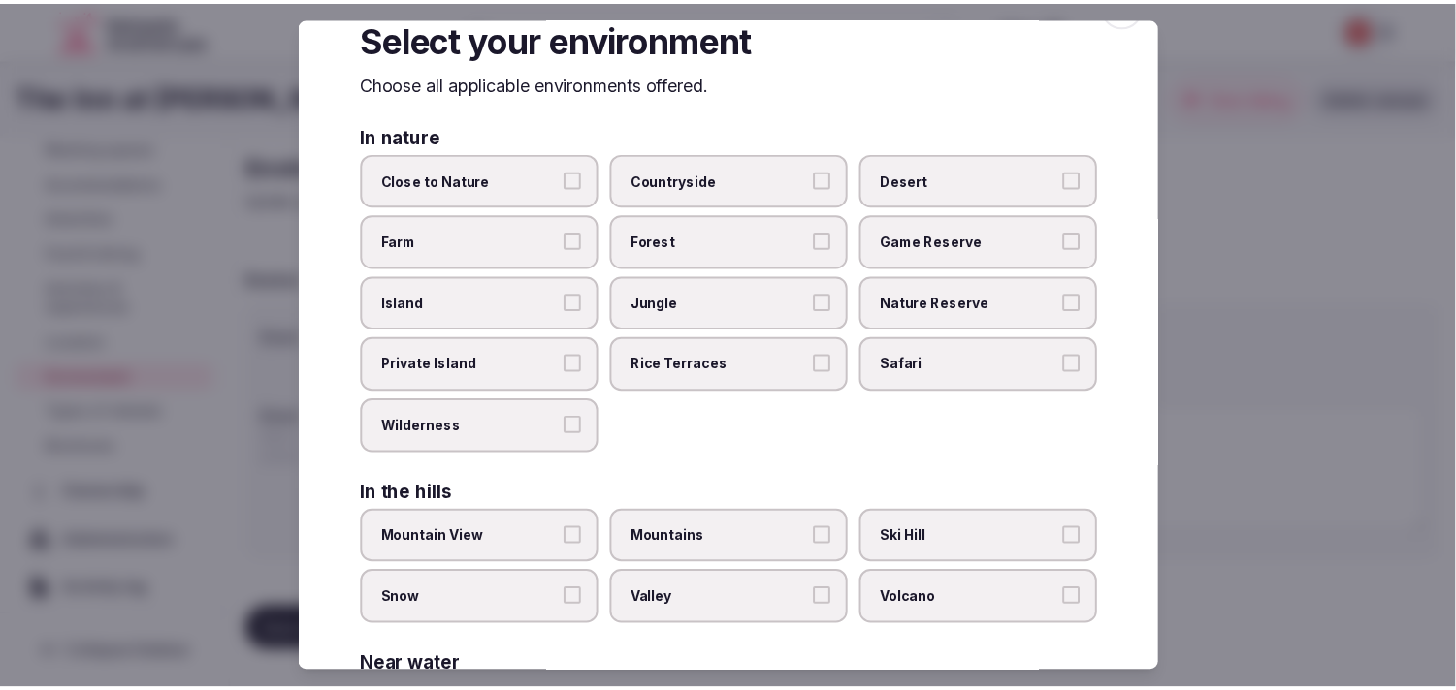
scroll to position [0, 0]
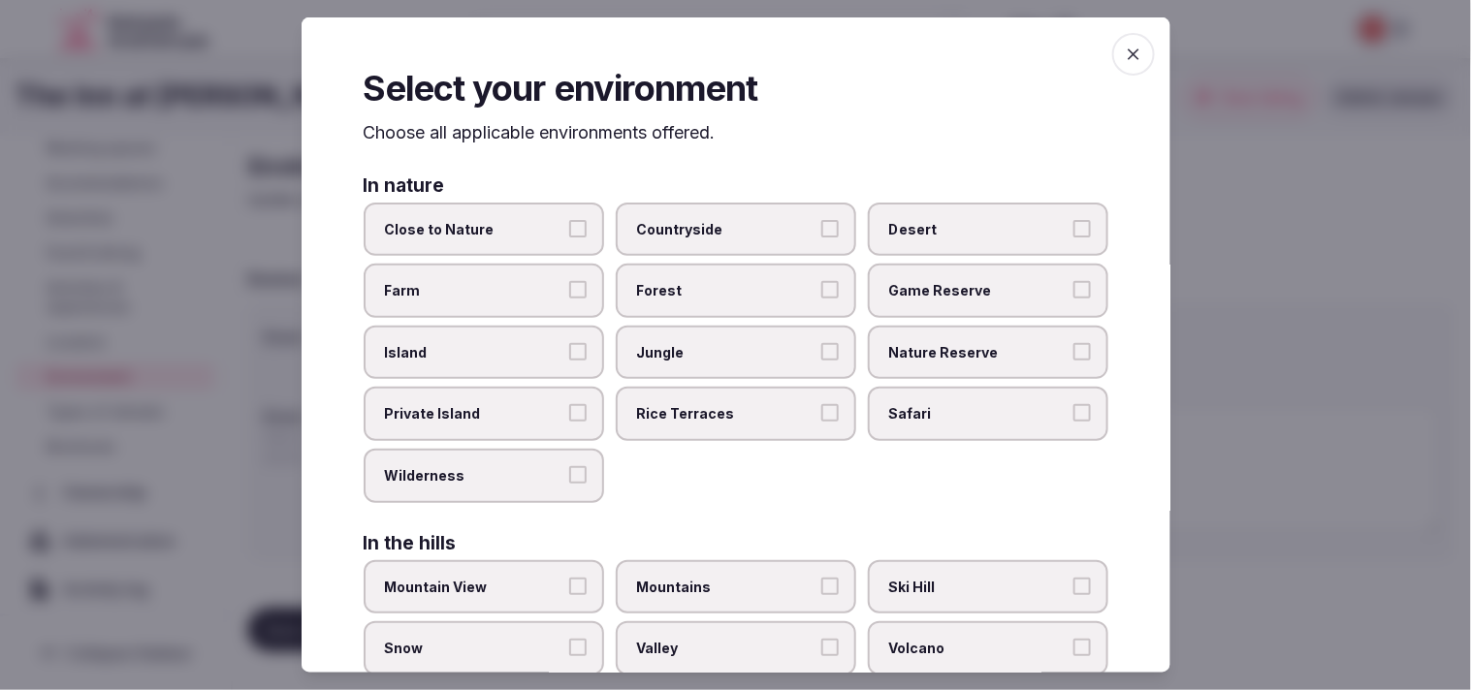
click at [726, 54] on icon "button" at bounding box center [1133, 54] width 19 height 19
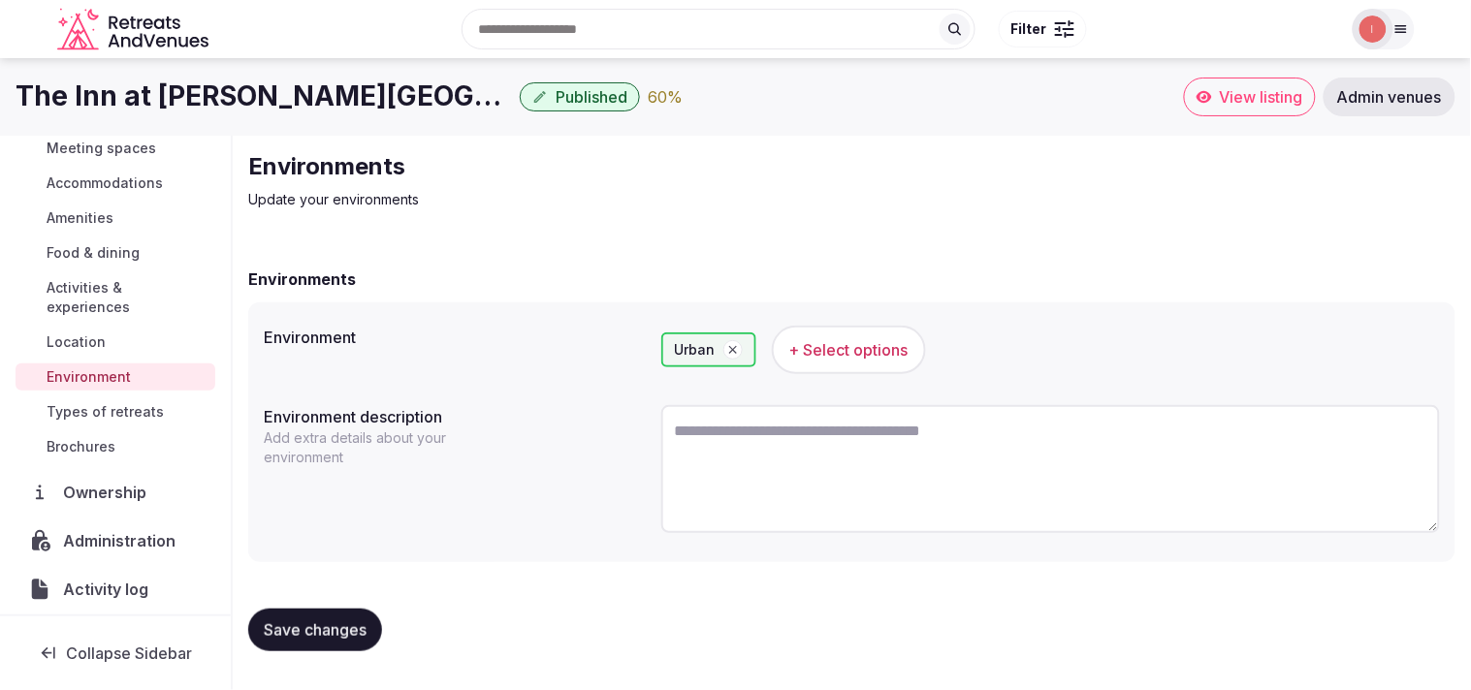
drag, startPoint x: 302, startPoint y: 632, endPoint x: 320, endPoint y: 618, distance: 23.5
click at [303, 632] on span "Save changes" at bounding box center [315, 630] width 103 height 19
click at [334, 609] on button "Save changes" at bounding box center [315, 630] width 134 height 43
click at [126, 411] on span "Types of retreats" at bounding box center [105, 411] width 117 height 19
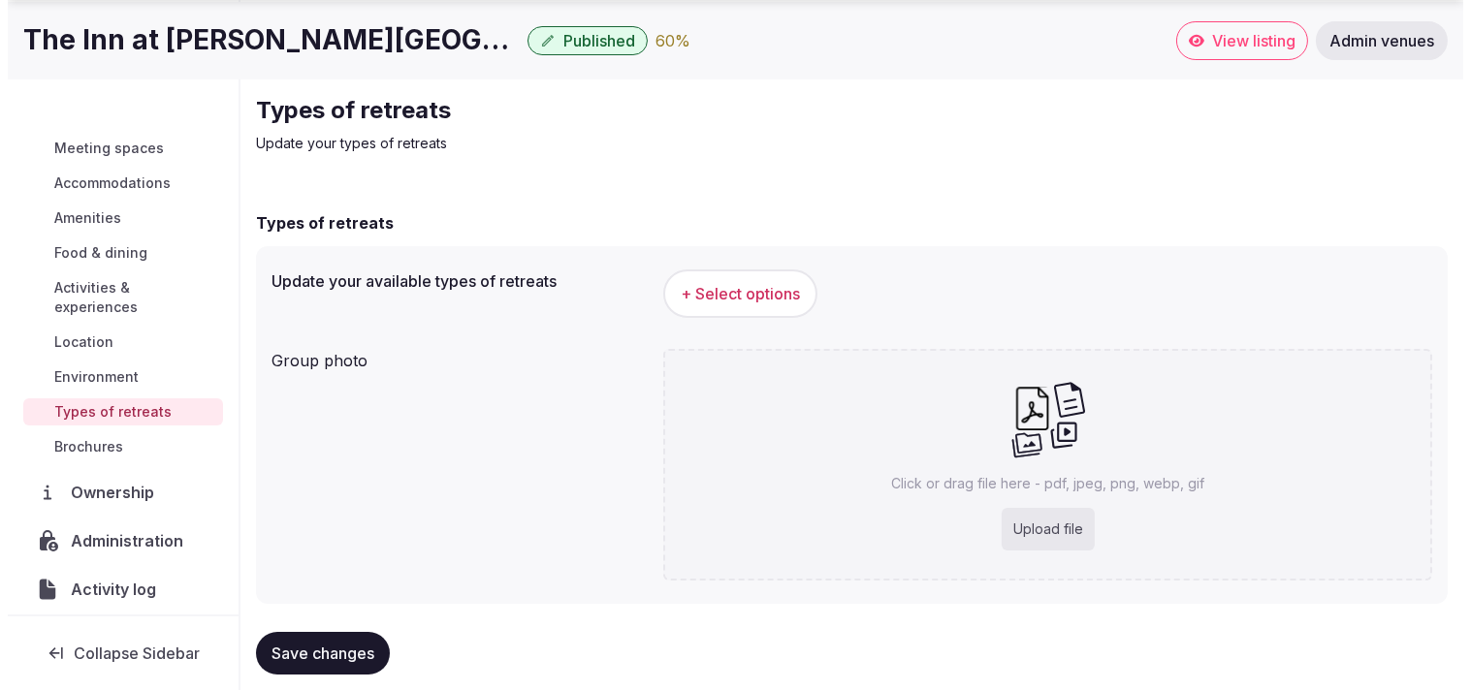
scroll to position [88, 0]
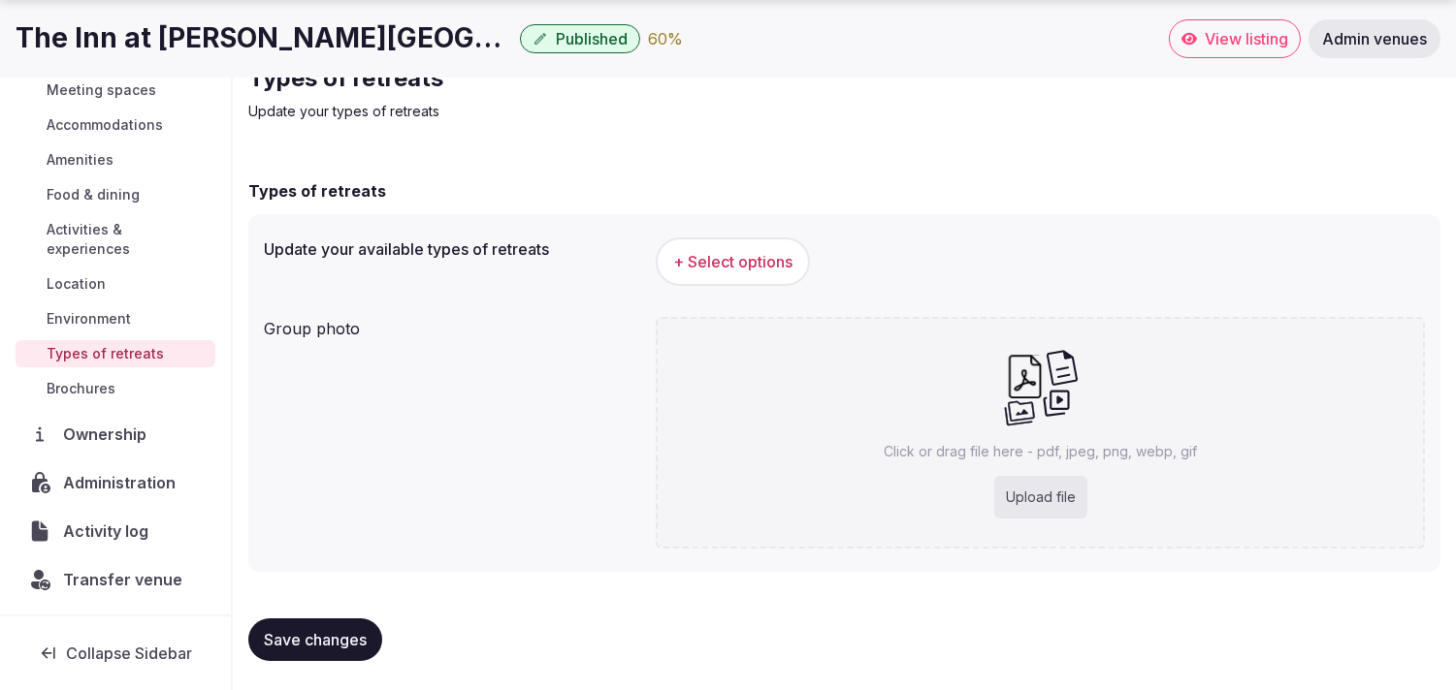
click at [726, 272] on span "+ Select options" at bounding box center [732, 261] width 119 height 21
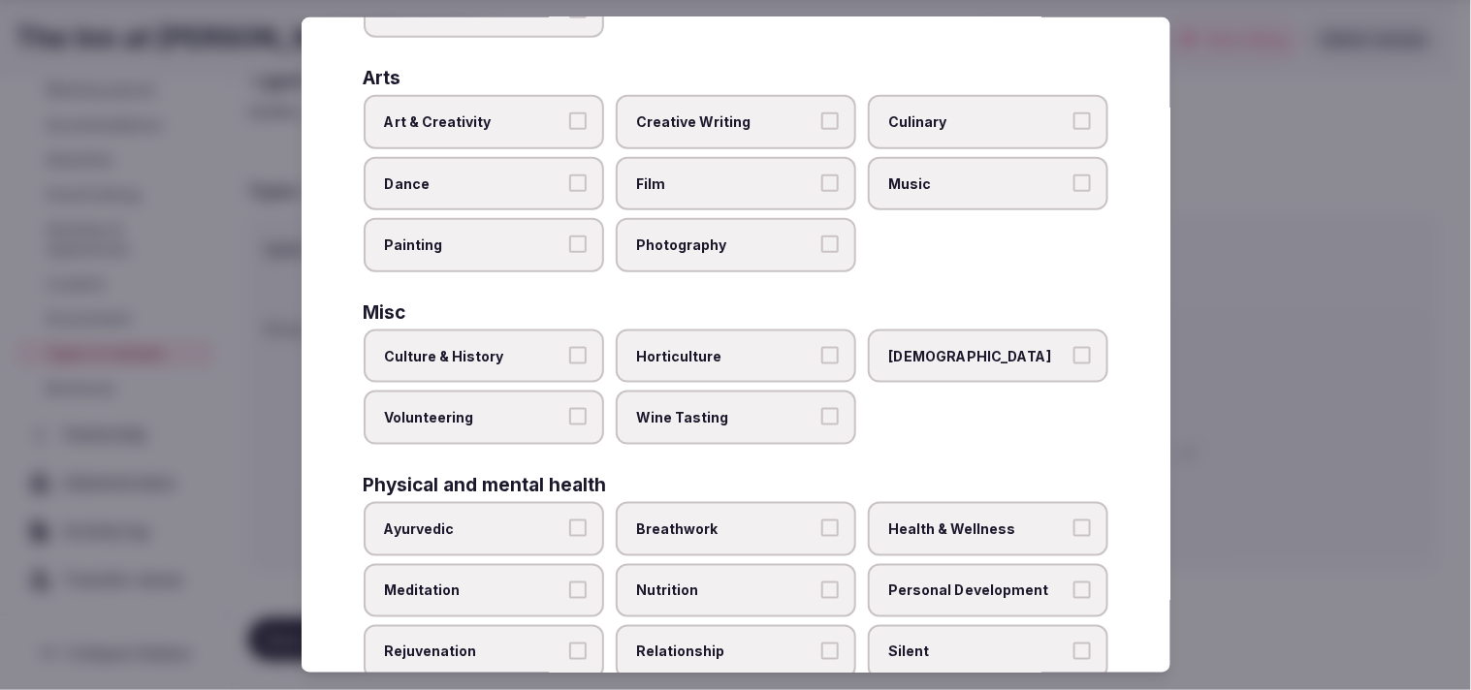
scroll to position [538, 0]
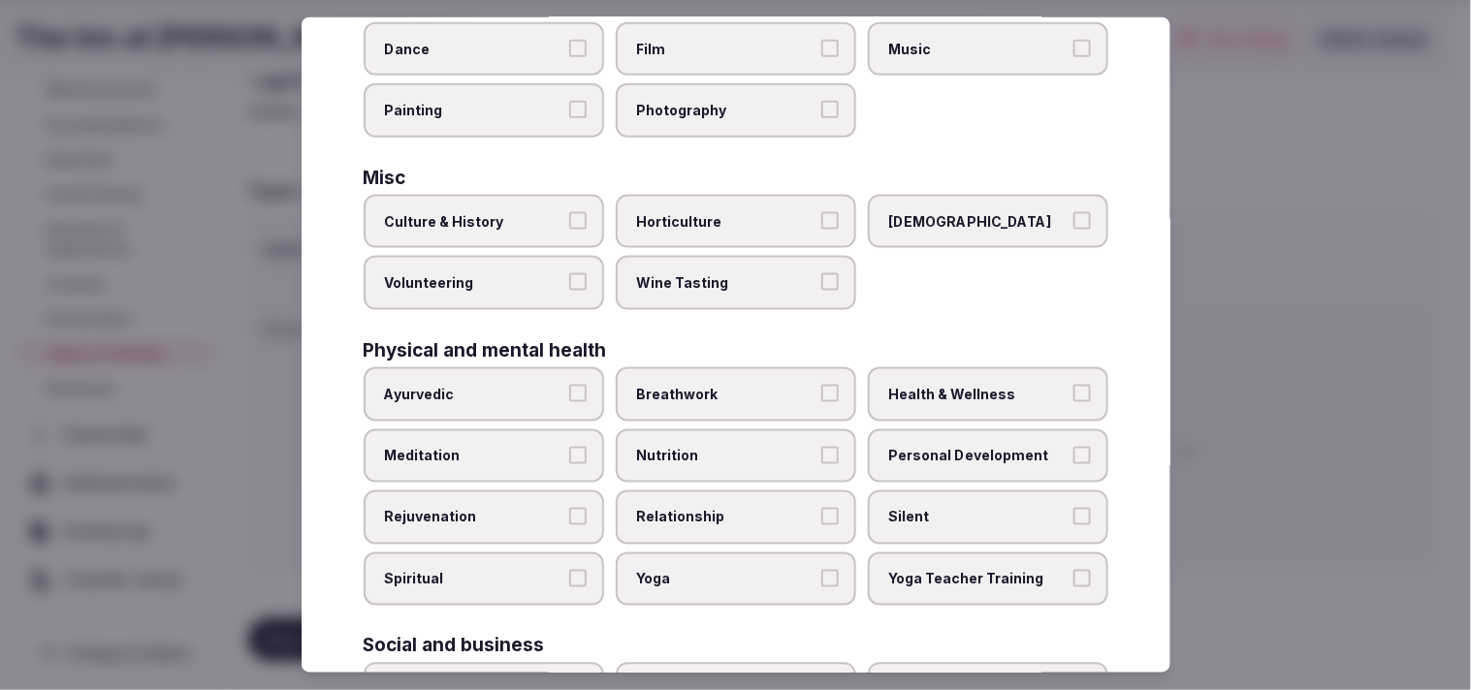
click at [726, 429] on label "Personal Development" at bounding box center [988, 456] width 240 height 54
click at [726, 446] on button "Personal Development" at bounding box center [1081, 454] width 17 height 17
click at [726, 508] on span "Relationship" at bounding box center [726, 517] width 178 height 19
click at [726, 508] on button "Relationship" at bounding box center [829, 516] width 17 height 17
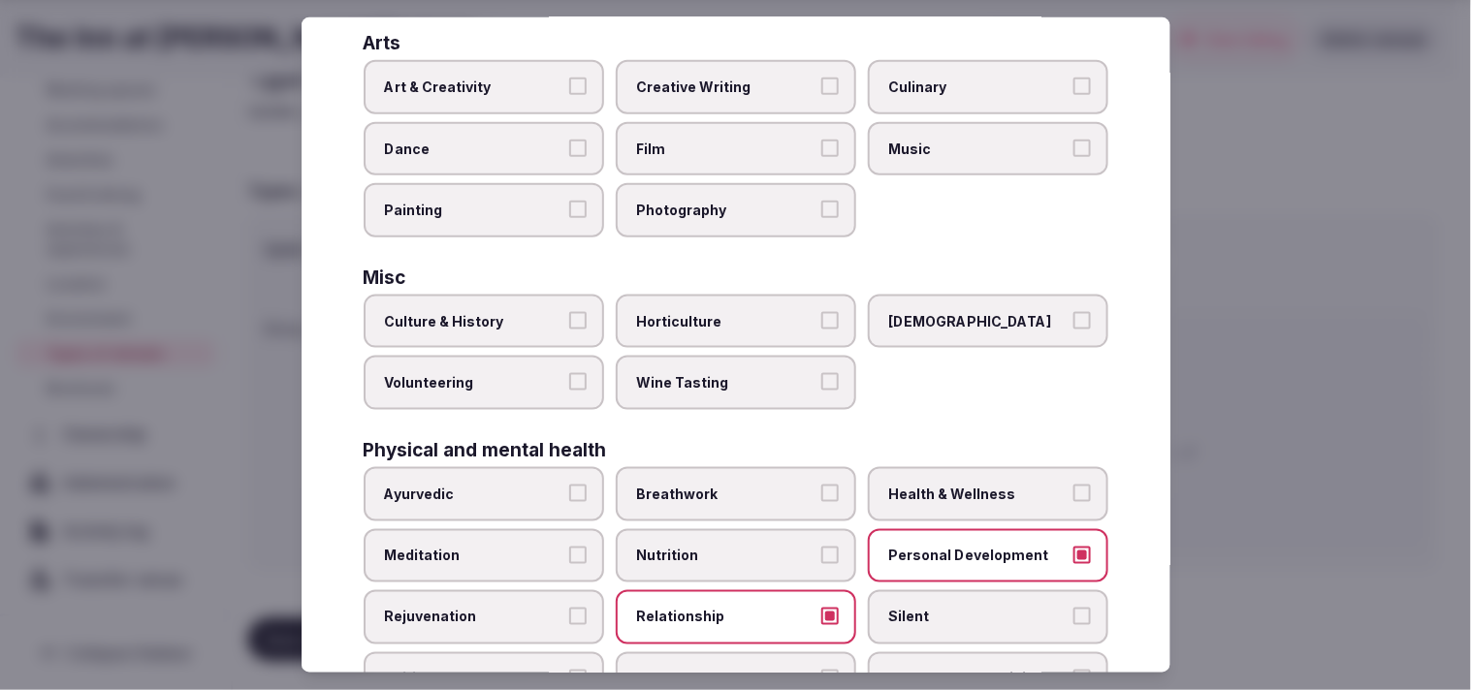
scroll to position [323, 0]
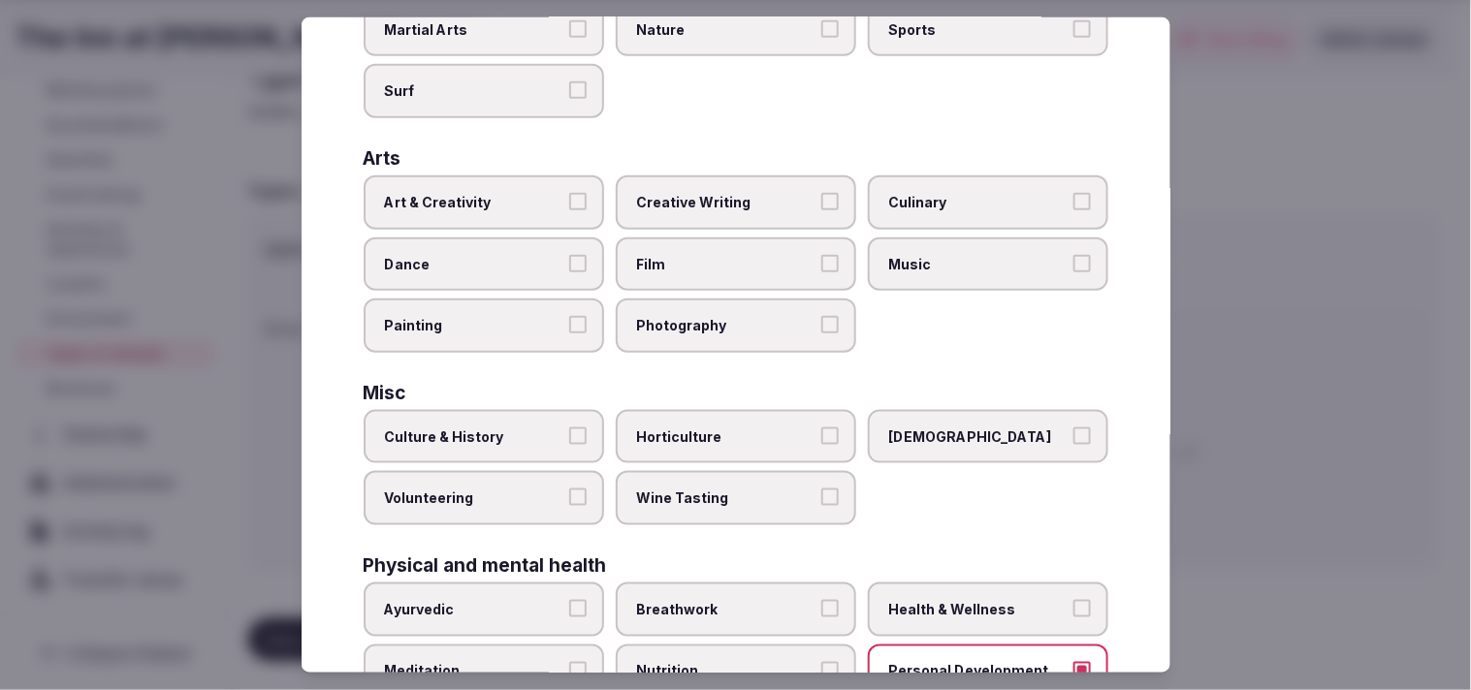
click at [528, 392] on div "Misc Culture & History Horticulture LGBTQ Volunteering Wine Tasting" at bounding box center [736, 455] width 745 height 142
click at [545, 428] on span "Culture & History" at bounding box center [474, 437] width 178 height 19
click at [569, 428] on button "Culture & History" at bounding box center [577, 436] width 17 height 17
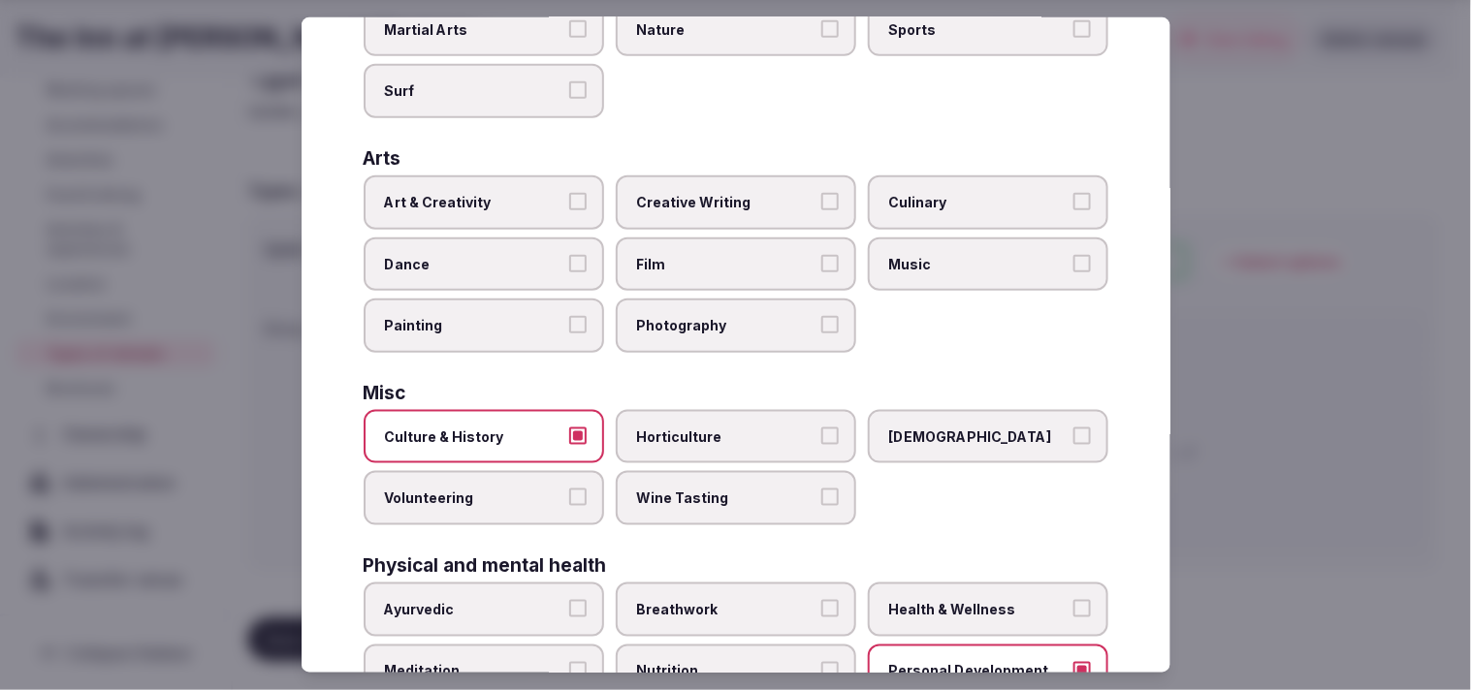
click at [582, 196] on label "Art & Creativity" at bounding box center [484, 203] width 240 height 54
click at [582, 196] on button "Art & Creativity" at bounding box center [577, 201] width 17 height 17
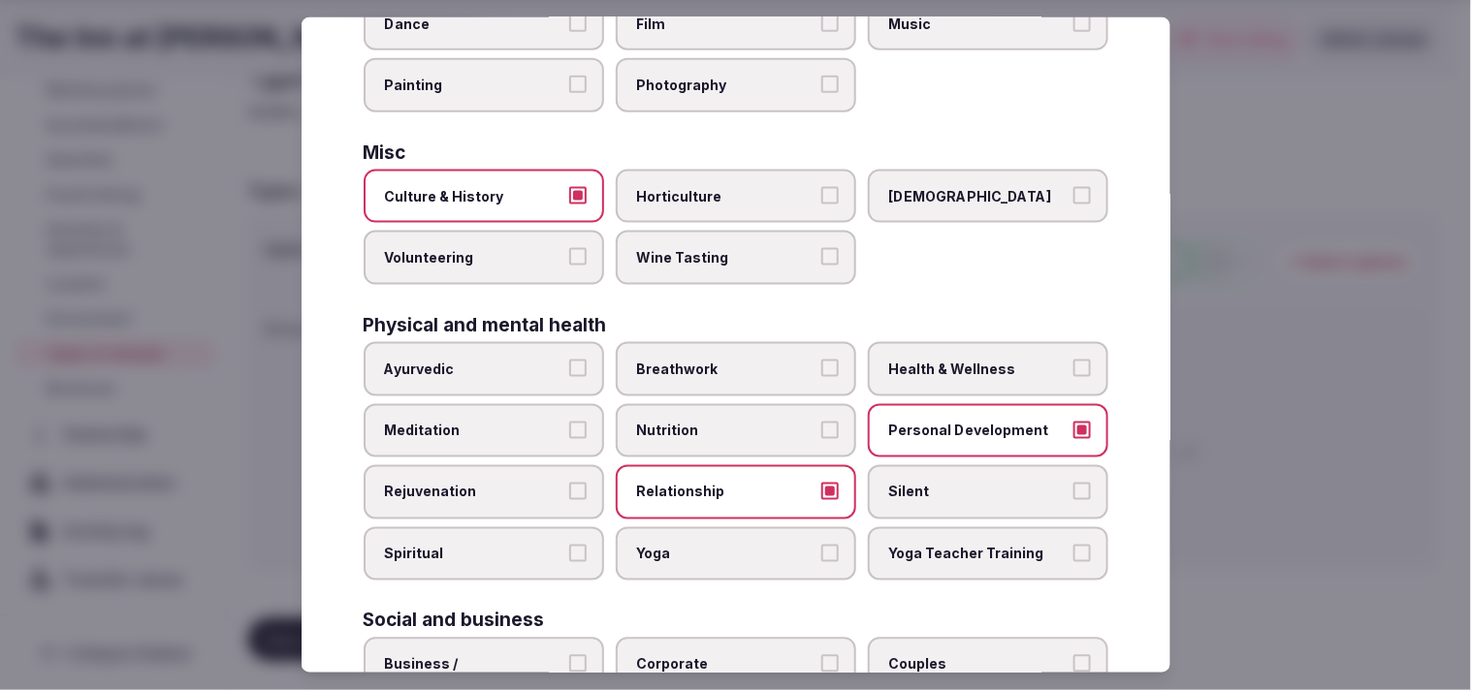
scroll to position [742, 0]
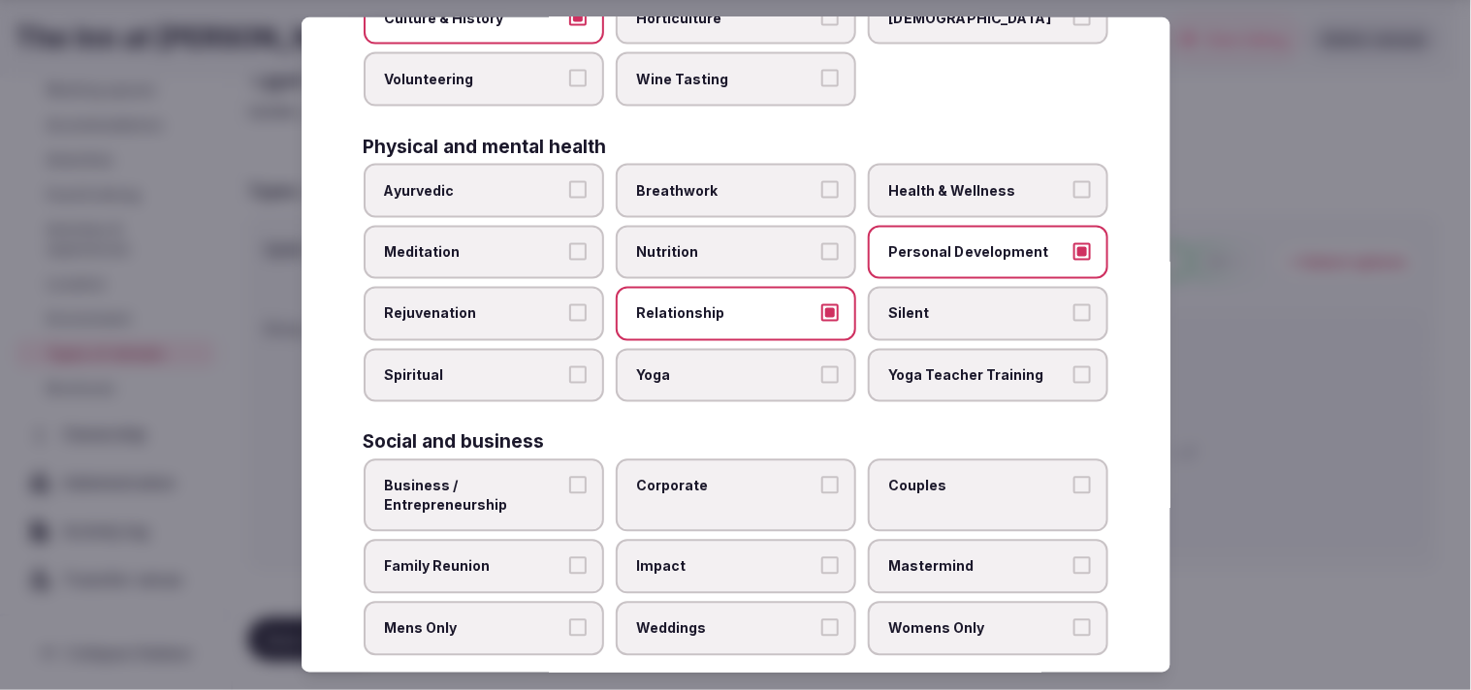
click at [664, 486] on label "Corporate" at bounding box center [736, 496] width 240 height 73
click at [726, 486] on button "Corporate" at bounding box center [829, 485] width 17 height 17
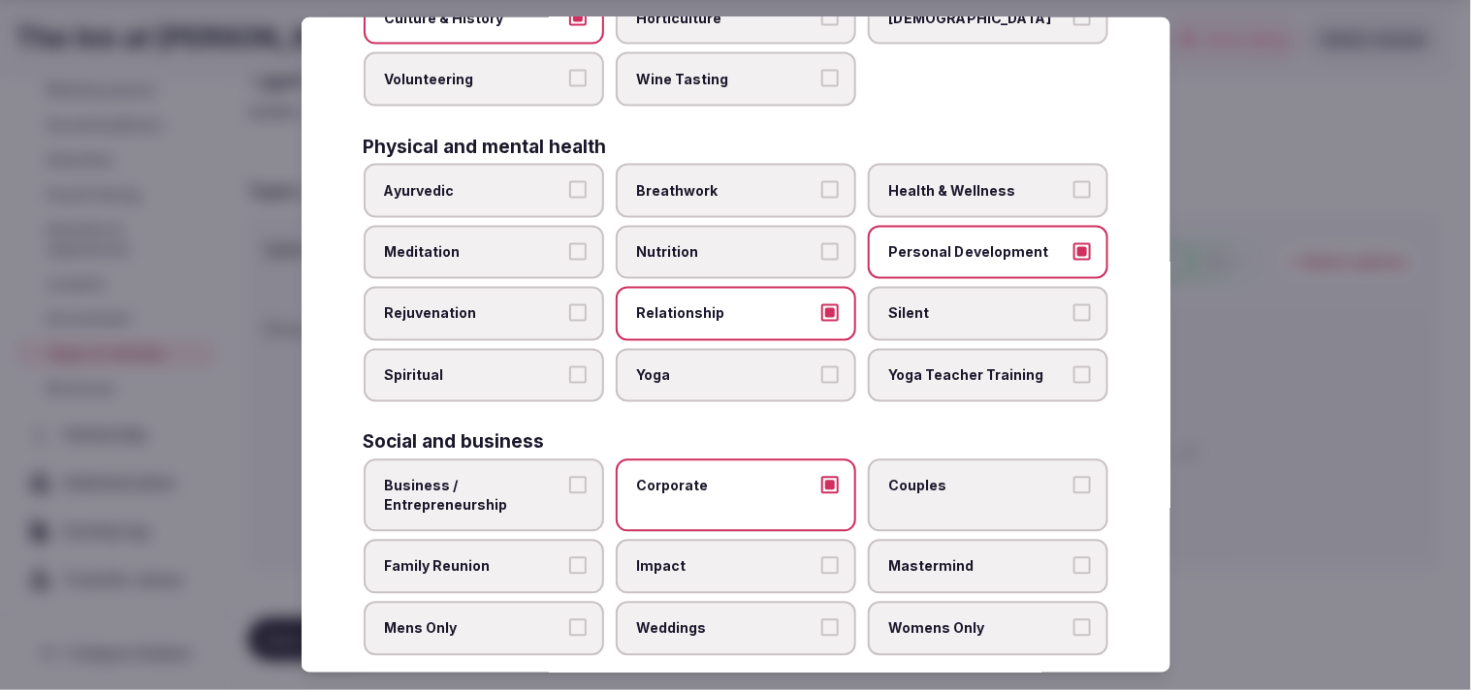
click at [498, 558] on span "Family Reunion" at bounding box center [474, 567] width 178 height 19
click at [569, 558] on button "Family Reunion" at bounding box center [577, 566] width 17 height 17
click at [489, 487] on span "Business / Entrepreneurship" at bounding box center [474, 496] width 178 height 38
click at [569, 487] on button "Business / Entrepreneurship" at bounding box center [577, 485] width 17 height 17
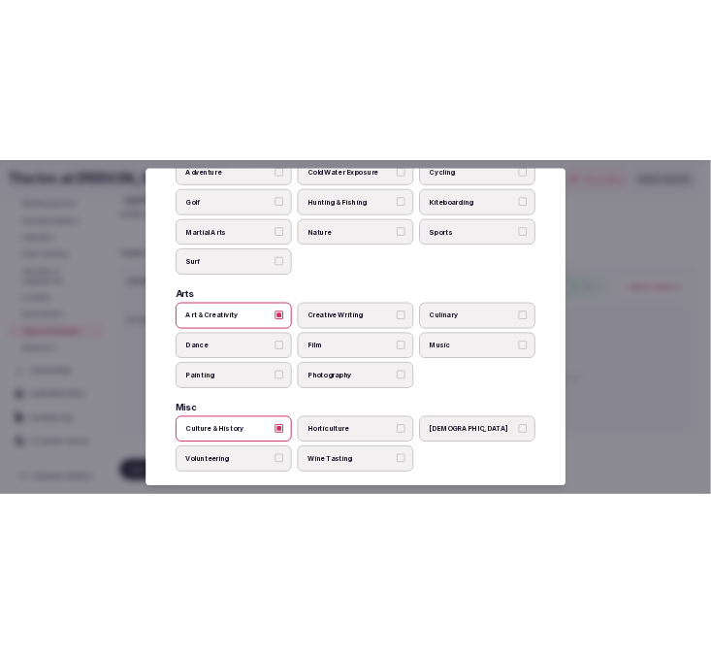
scroll to position [0, 0]
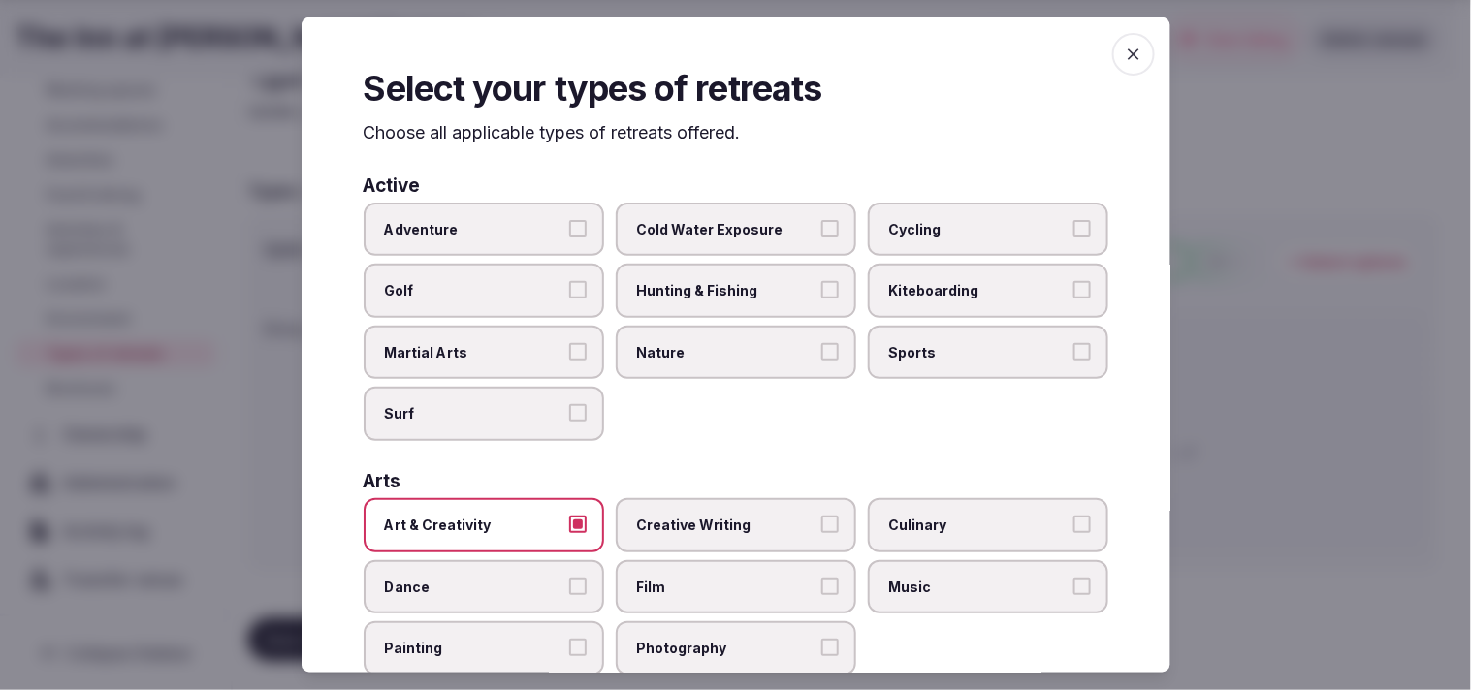
click at [726, 49] on icon "button" at bounding box center [1133, 54] width 19 height 19
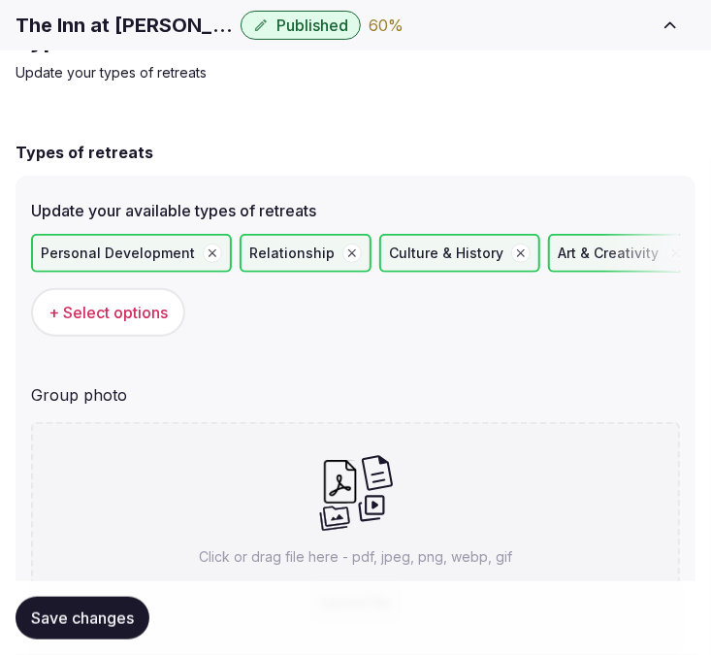
click at [343, 539] on div "Click or drag file here - pdf, jpeg, png, webp, gif Upload file" at bounding box center [355, 538] width 649 height 232
type input "**********"
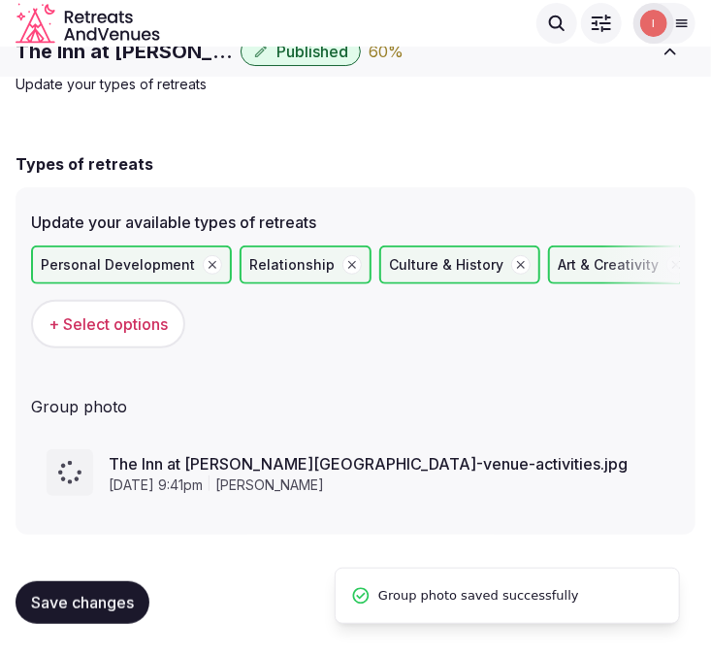
scroll to position [72, 0]
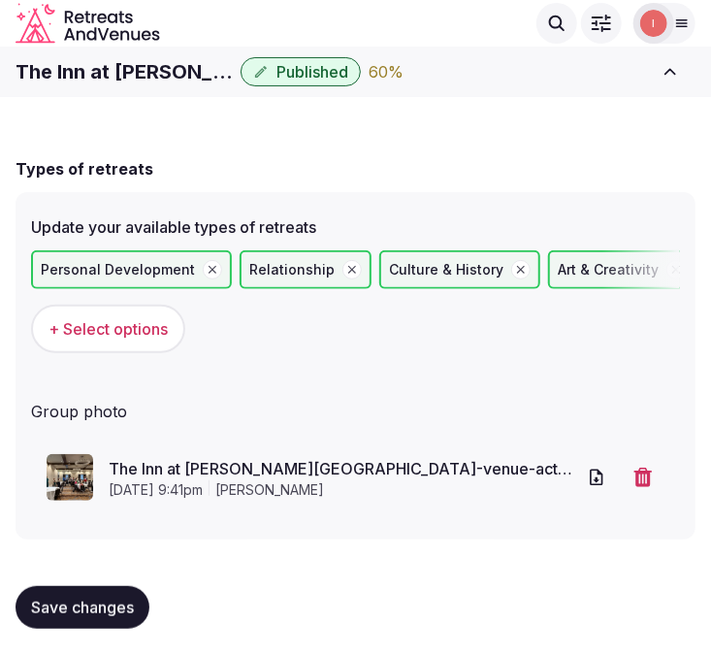
click at [131, 612] on span "Save changes" at bounding box center [82, 606] width 103 height 19
click at [340, 73] on span "Published" at bounding box center [312, 71] width 72 height 19
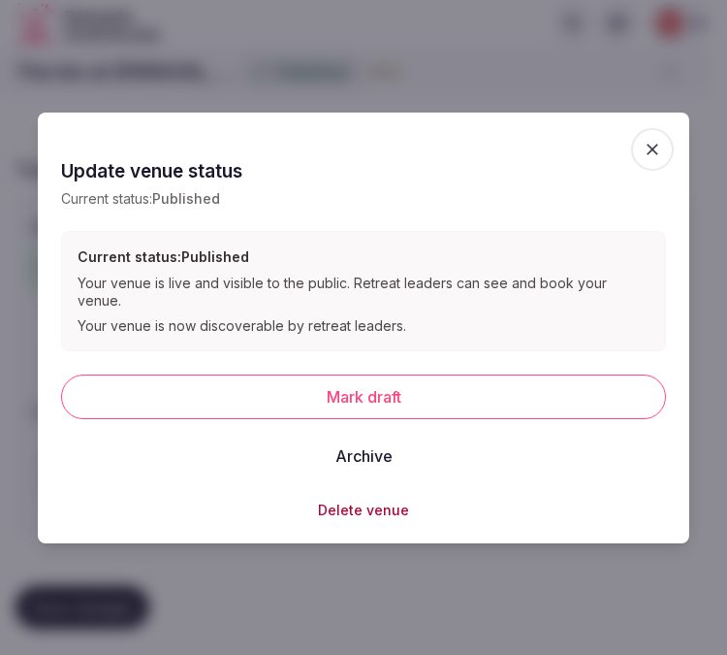
click at [653, 167] on span "button" at bounding box center [652, 149] width 43 height 43
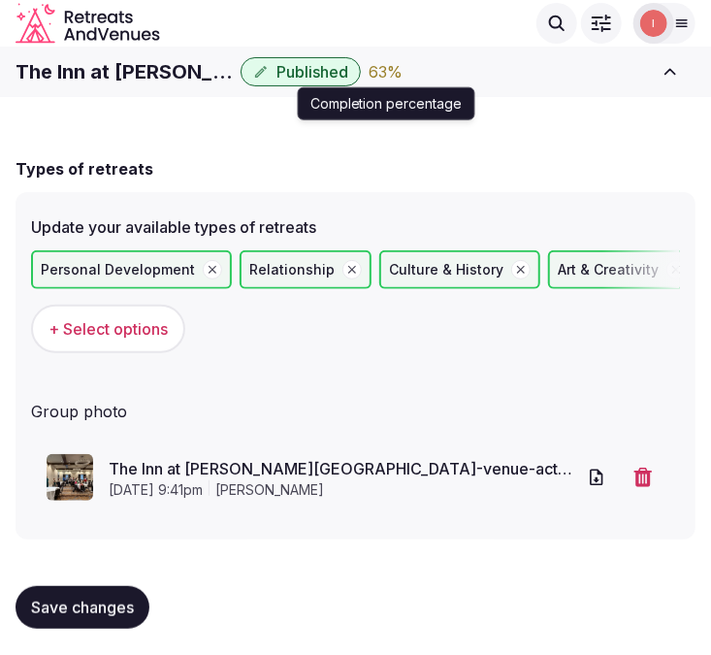
click at [374, 66] on div "63 %" at bounding box center [385, 71] width 34 height 23
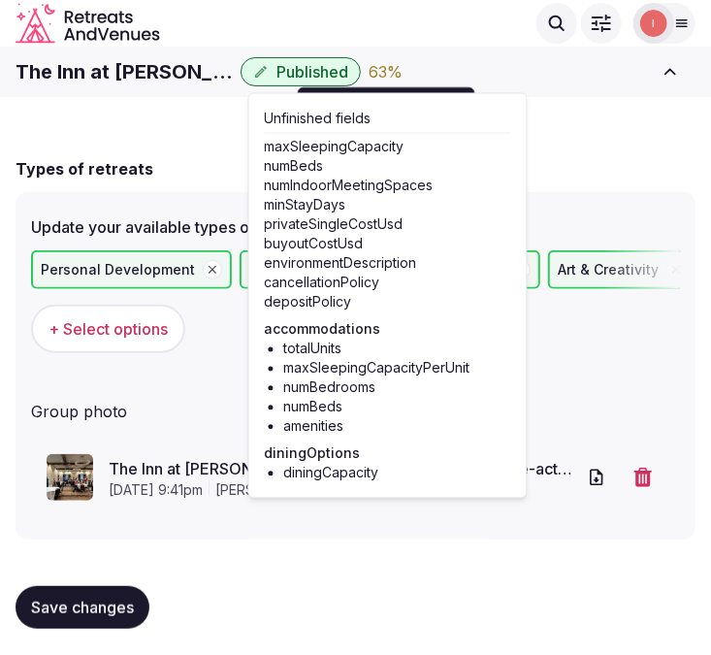
scroll to position [1, 0]
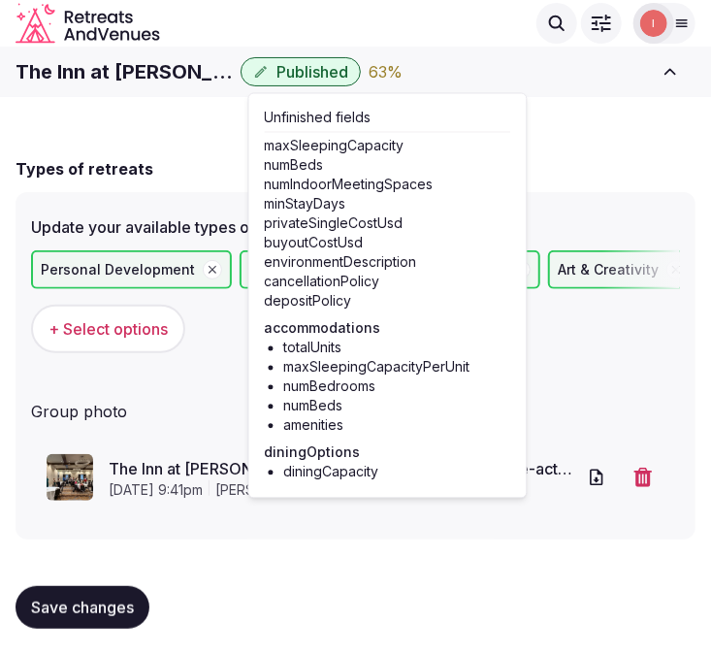
click at [378, 62] on div "63 %" at bounding box center [385, 71] width 34 height 23
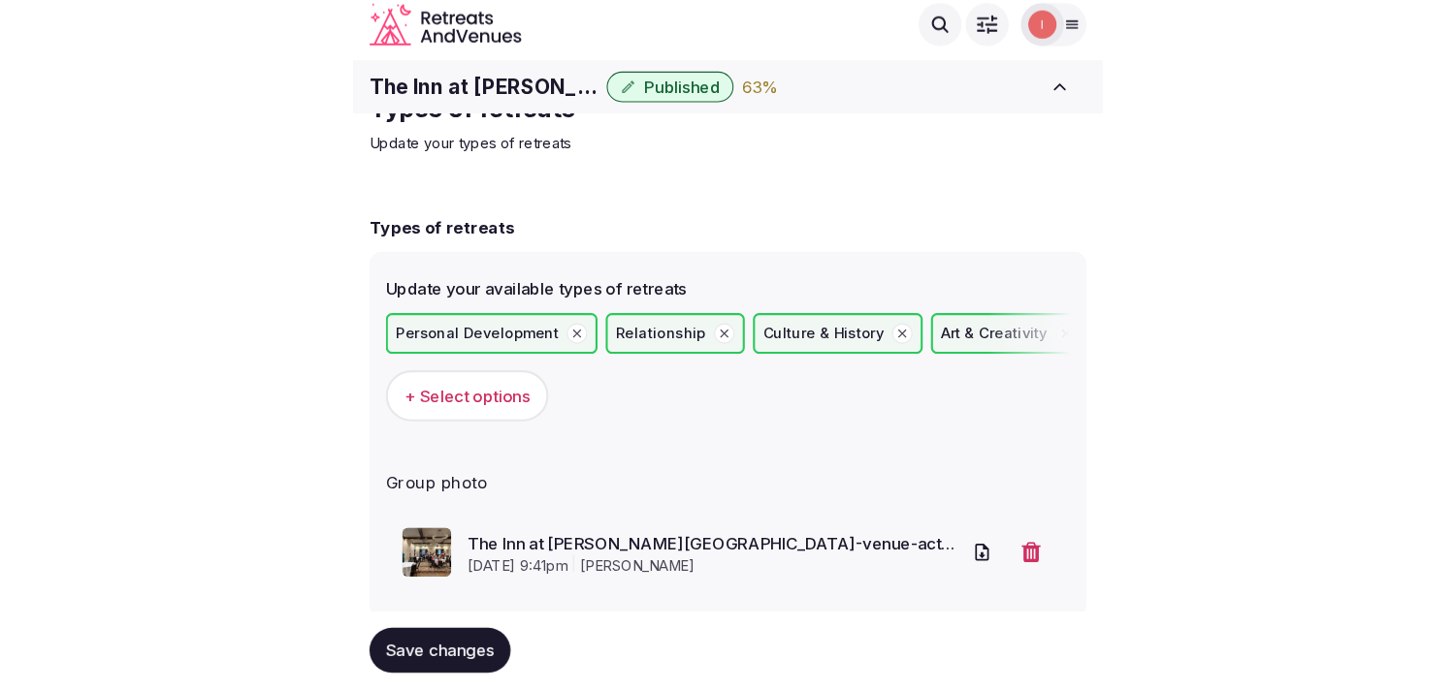
scroll to position [0, 0]
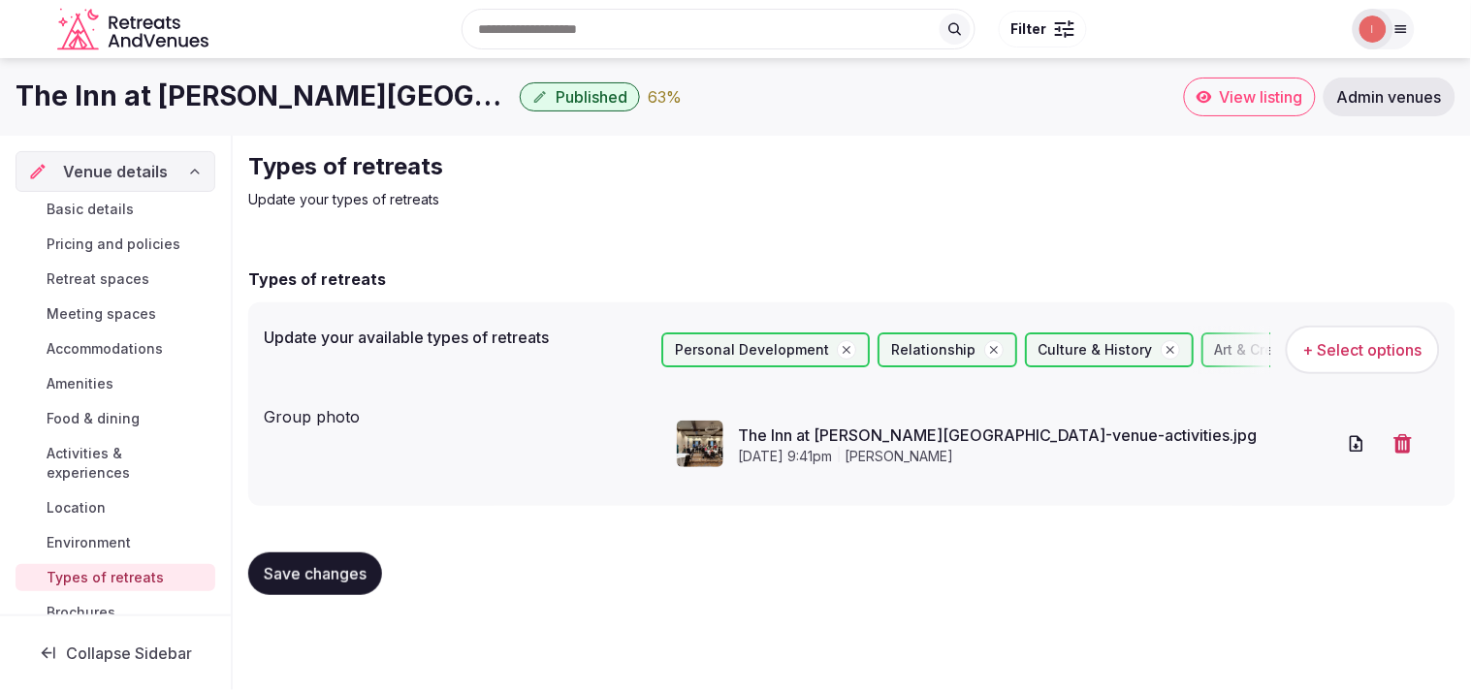
click at [109, 341] on span "Accommodations" at bounding box center [105, 348] width 116 height 19
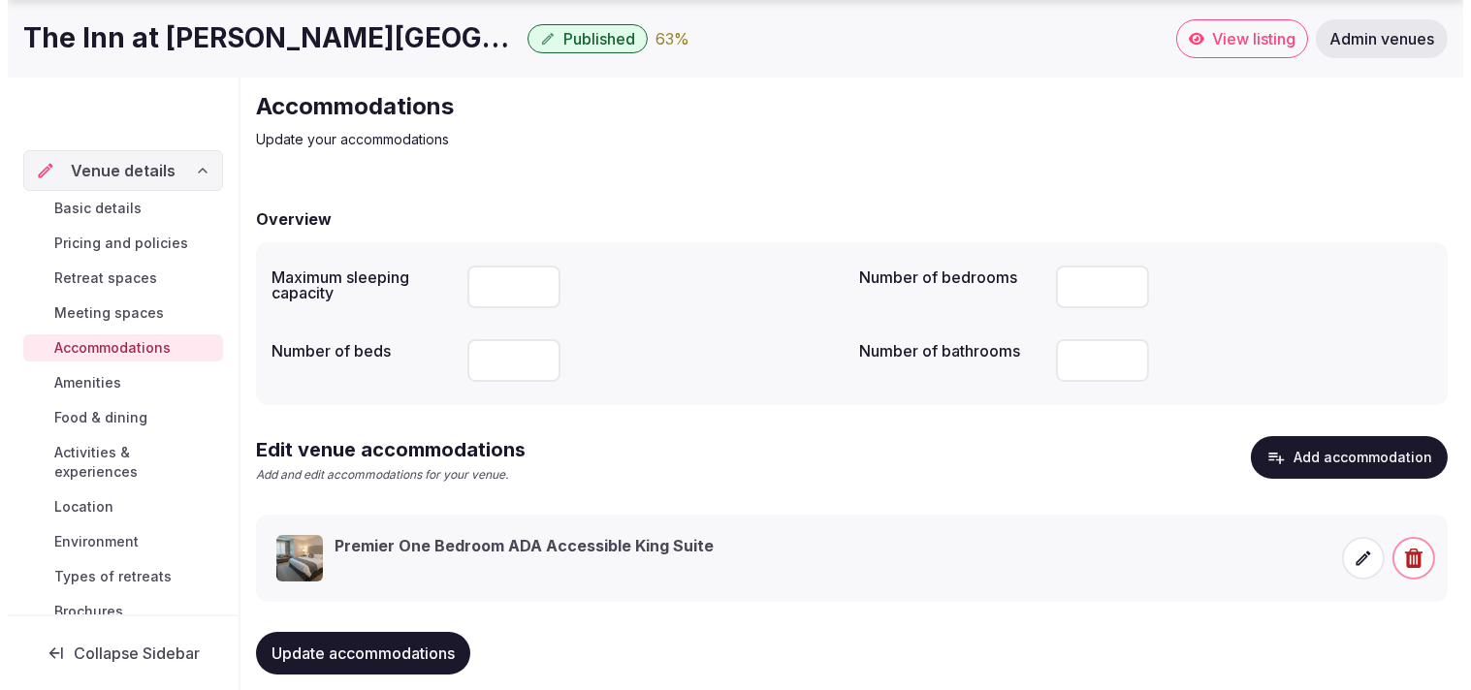
scroll to position [91, 0]
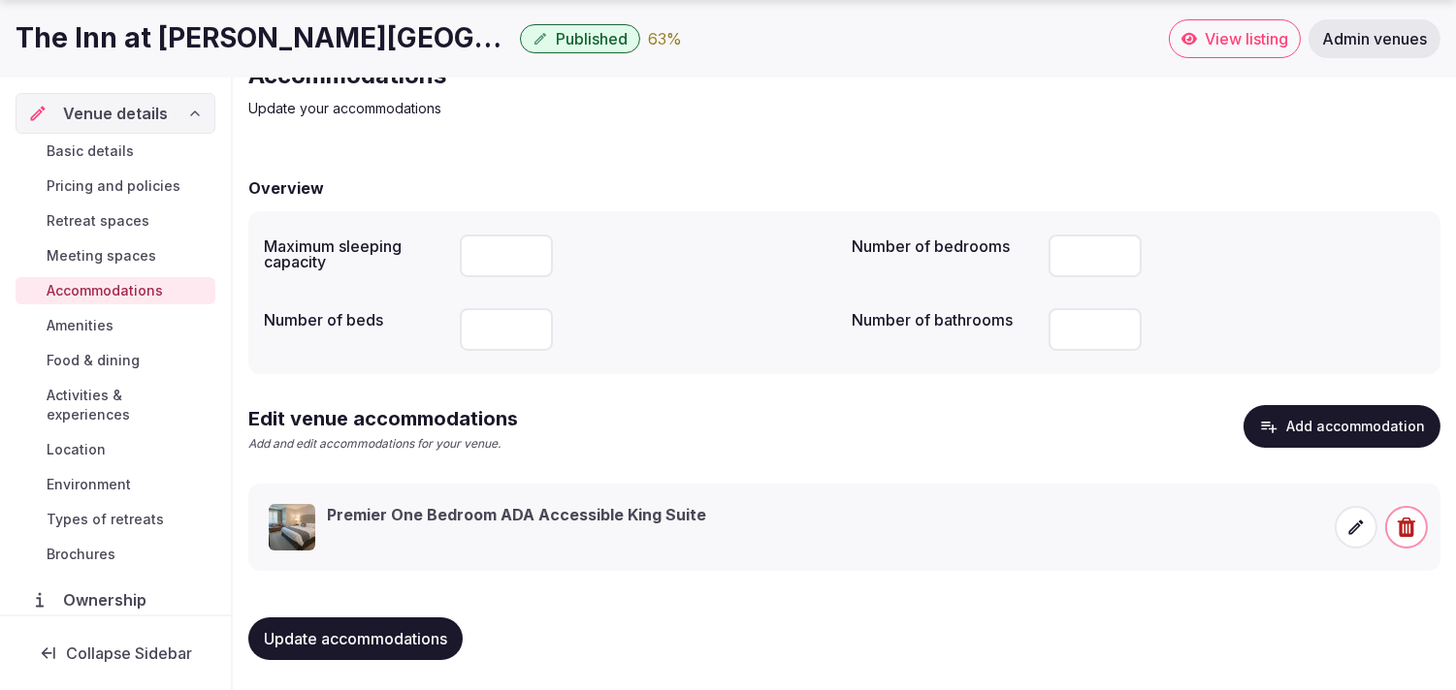
click at [627, 512] on h3 "Premier One Bedroom ADA Accessible King Suite" at bounding box center [516, 514] width 379 height 21
click at [726, 529] on icon at bounding box center [1355, 527] width 19 height 19
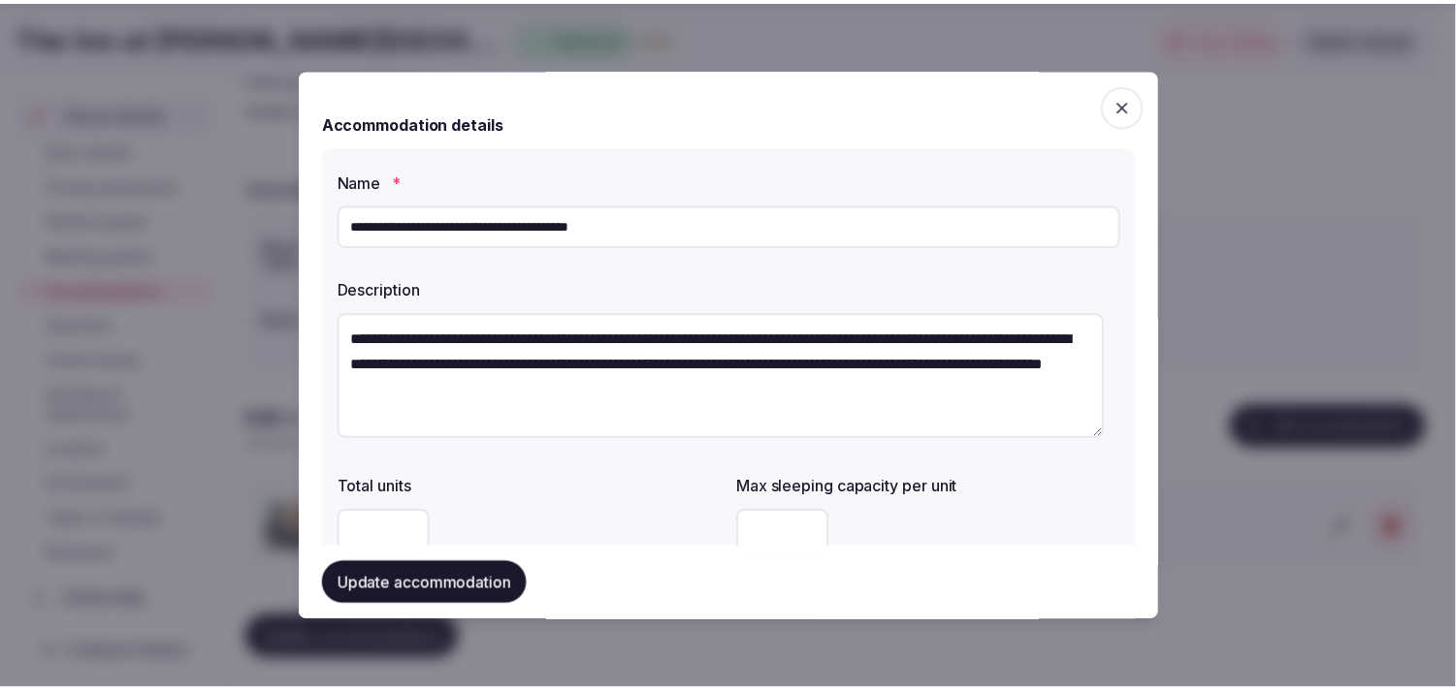
scroll to position [215, 0]
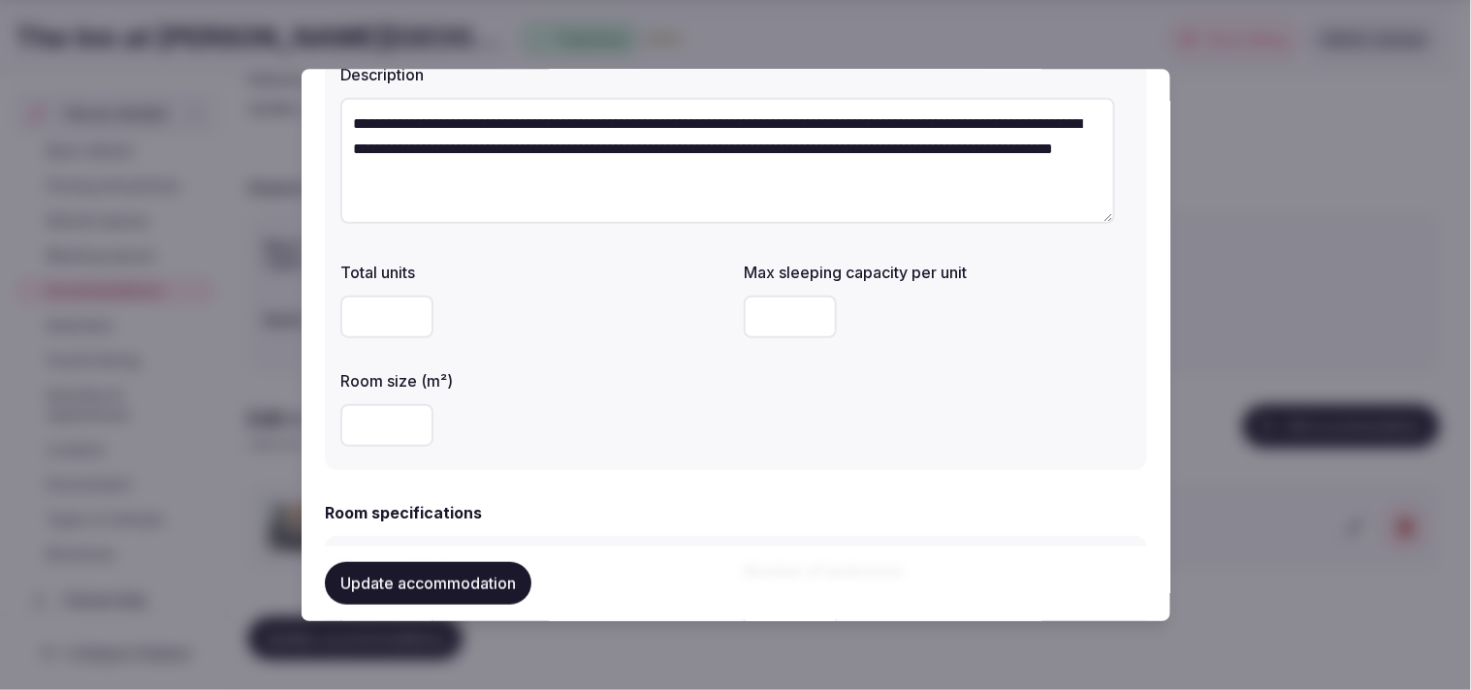
click at [726, 328] on input "number" at bounding box center [790, 317] width 93 height 43
type input "*"
click at [475, 570] on button "Update accommodation" at bounding box center [428, 584] width 207 height 43
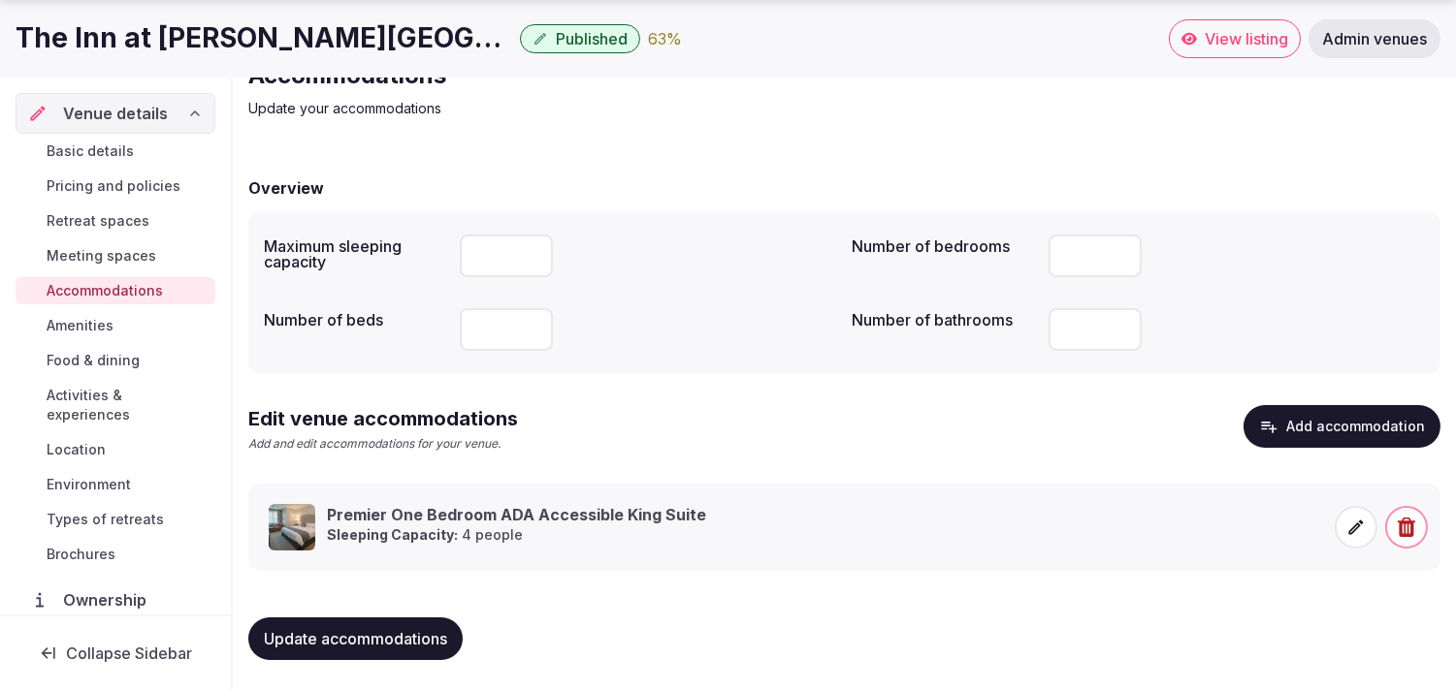
click at [95, 149] on span "Basic details" at bounding box center [90, 151] width 87 height 19
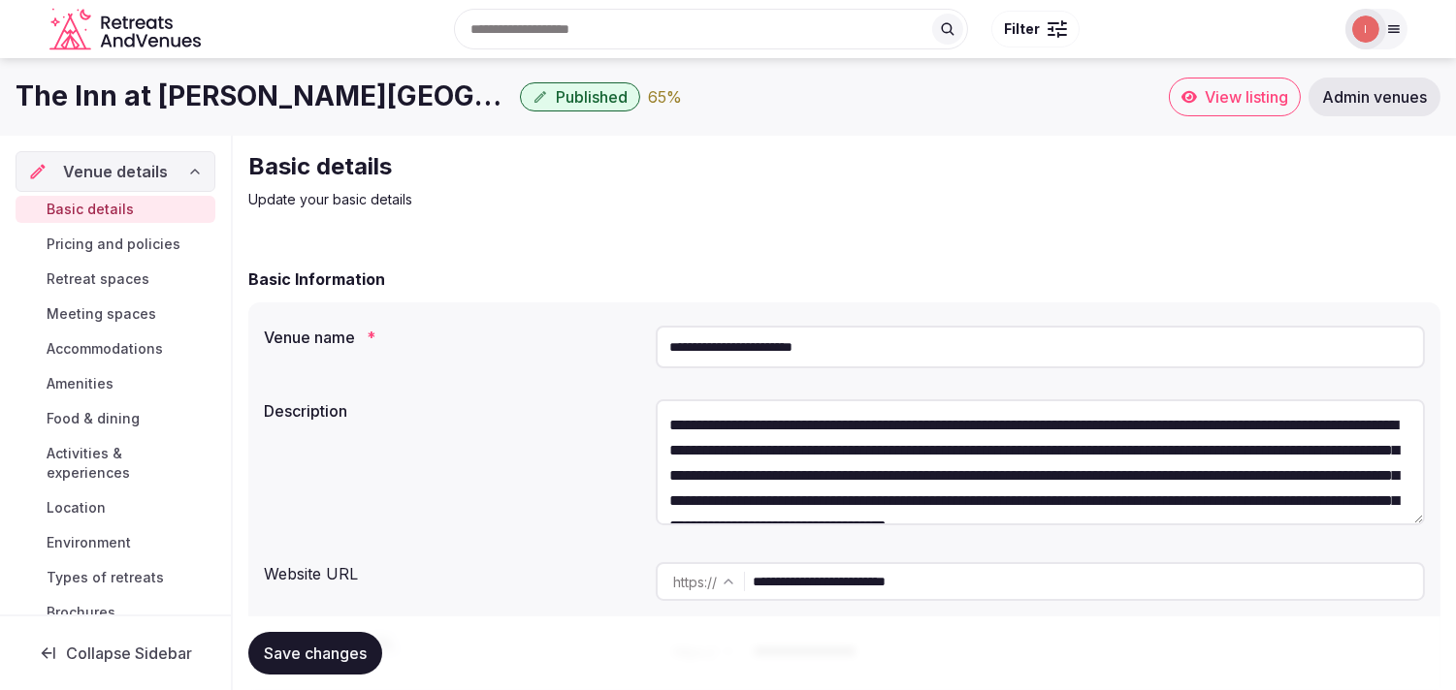
click at [99, 218] on span "Basic details" at bounding box center [90, 209] width 87 height 19
click at [112, 204] on span "Basic details" at bounding box center [90, 209] width 87 height 19
click at [303, 642] on button "Save changes" at bounding box center [315, 653] width 134 height 43
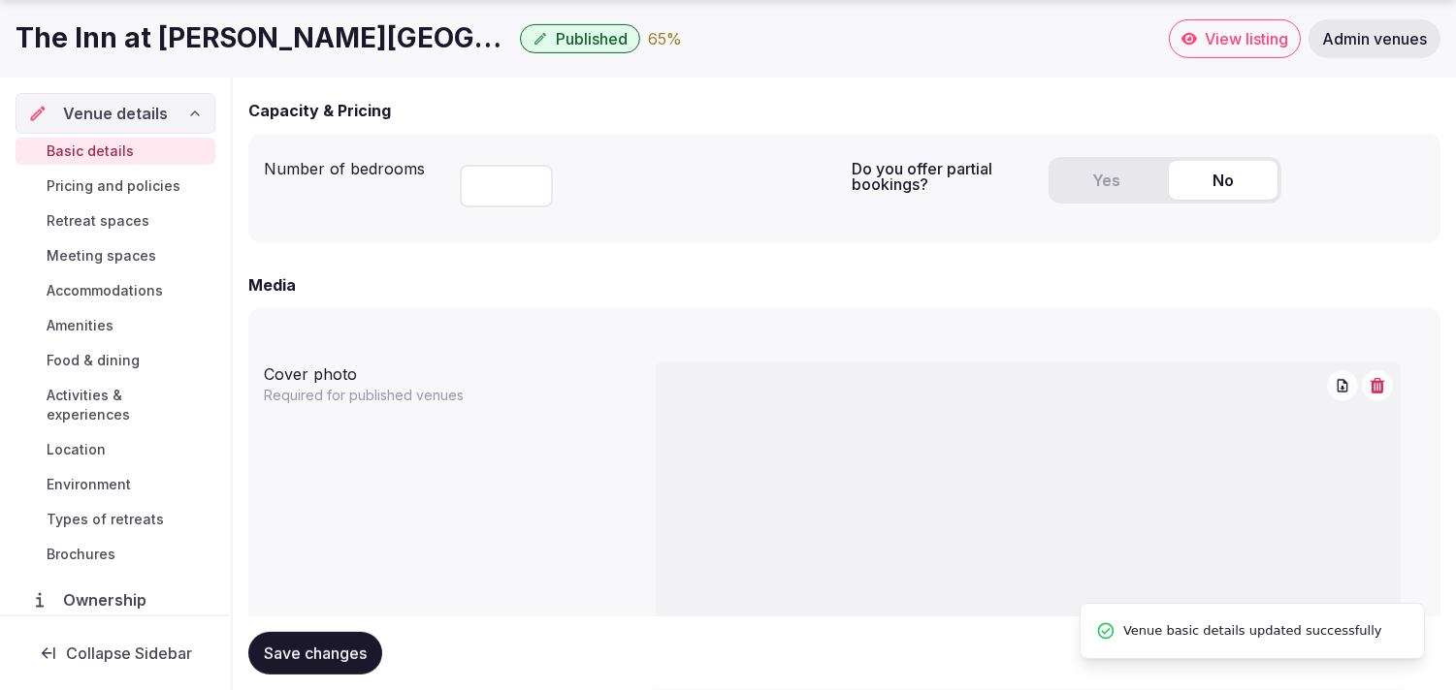
scroll to position [1615, 0]
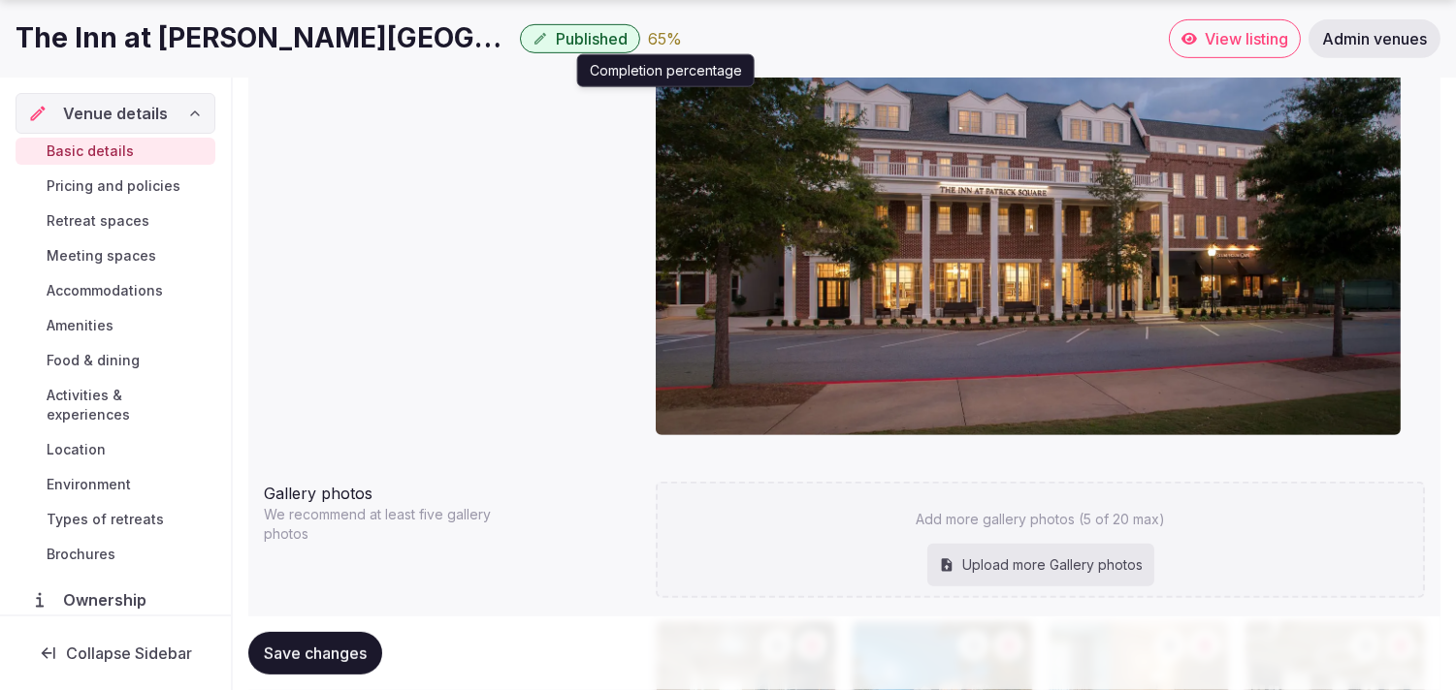
click at [648, 32] on div "65 %" at bounding box center [665, 38] width 34 height 23
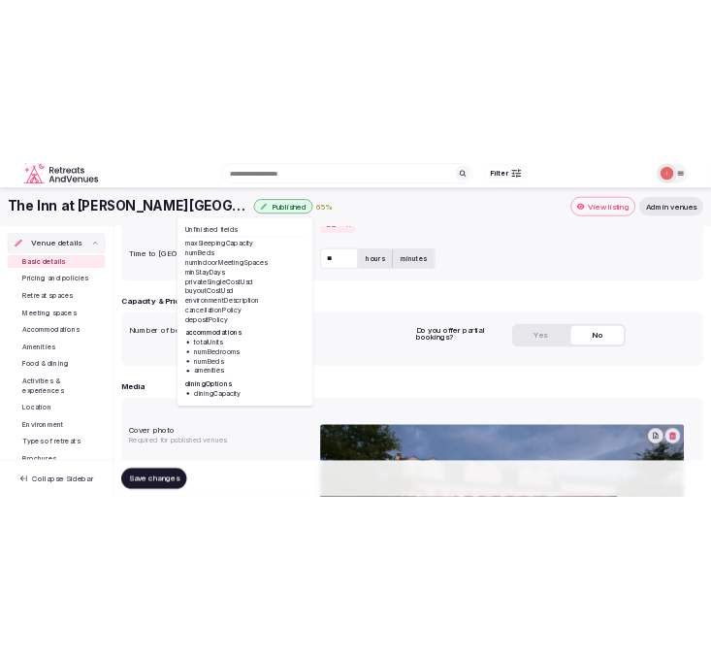
scroll to position [1076, 0]
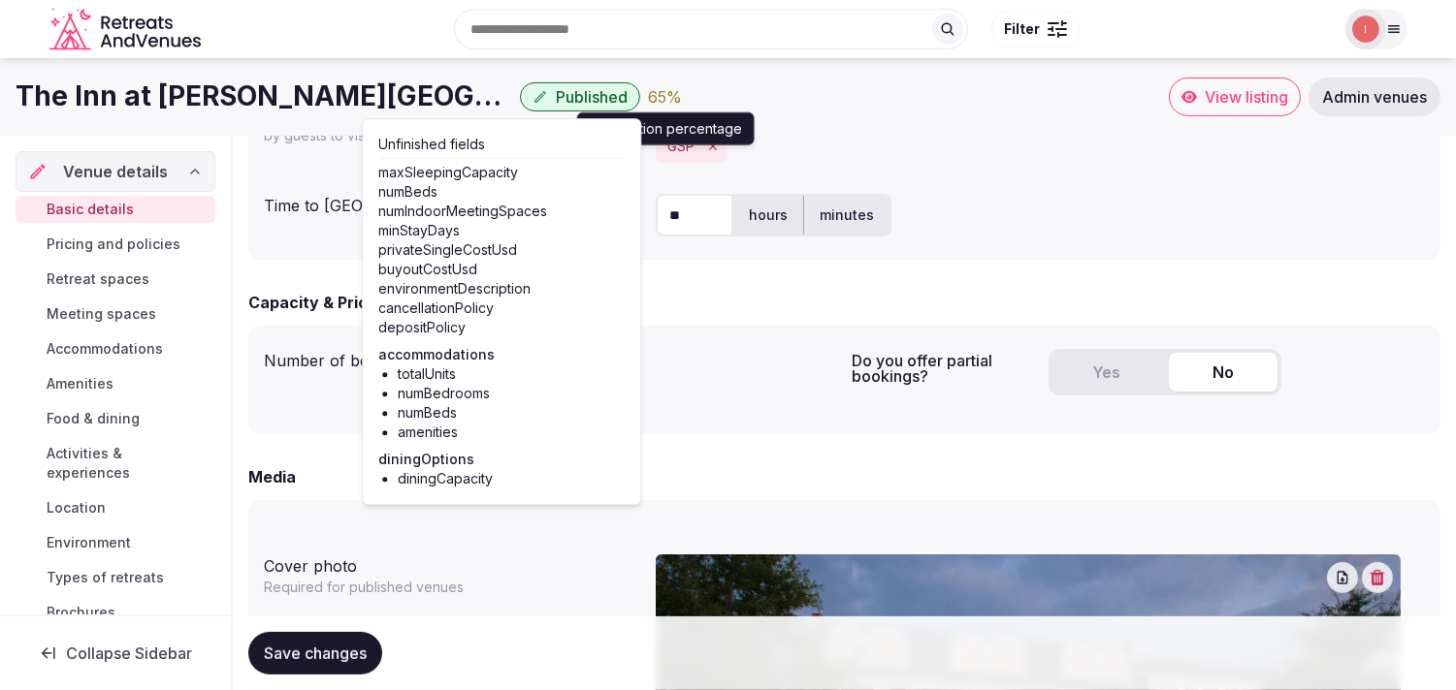
click at [726, 124] on div "The Inn at Patrick Square Published 65 % Completion percentage Completion perce…" at bounding box center [728, 97] width 1456 height 78
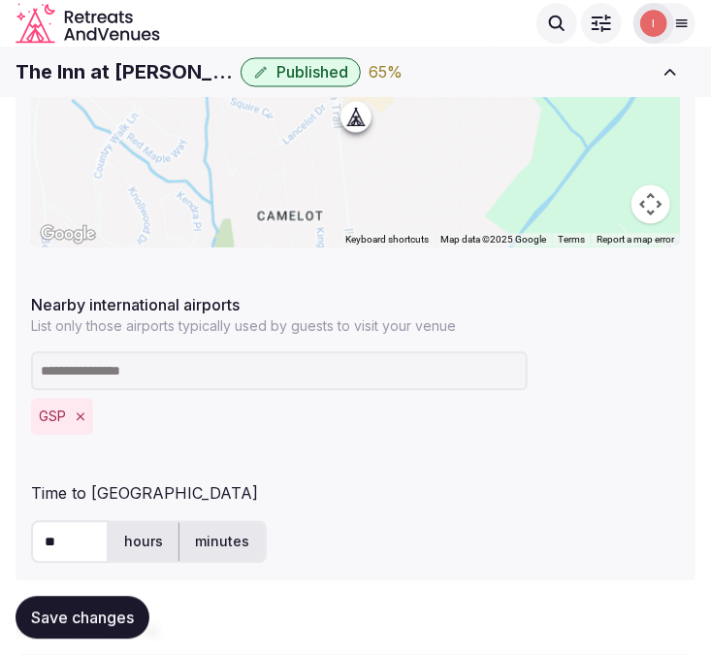
click at [111, 80] on h1 "The Inn at Patrick Square" at bounding box center [124, 71] width 217 height 27
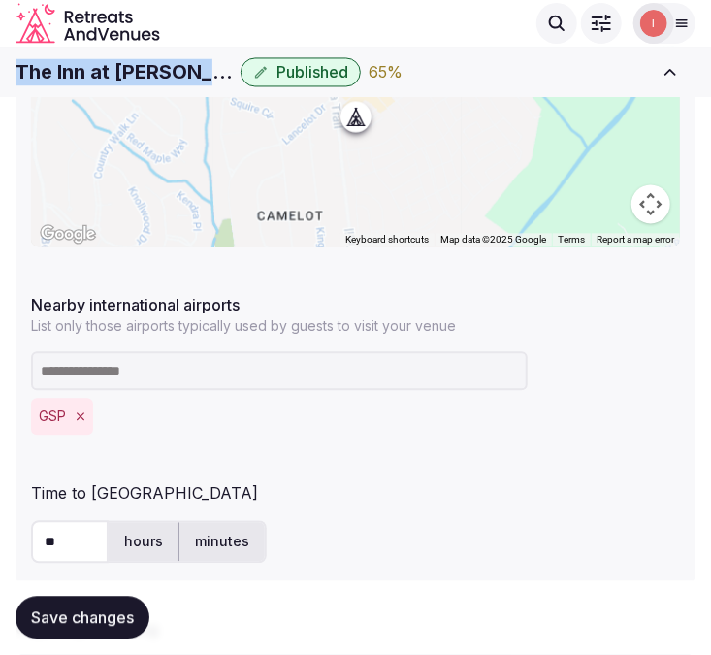
click at [111, 80] on h1 "The Inn at Patrick Square" at bounding box center [124, 71] width 217 height 27
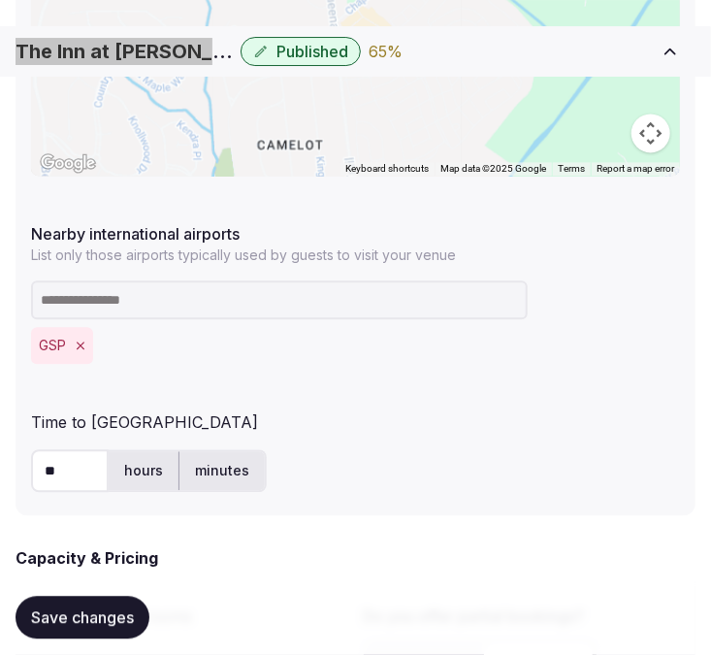
scroll to position [1184, 0]
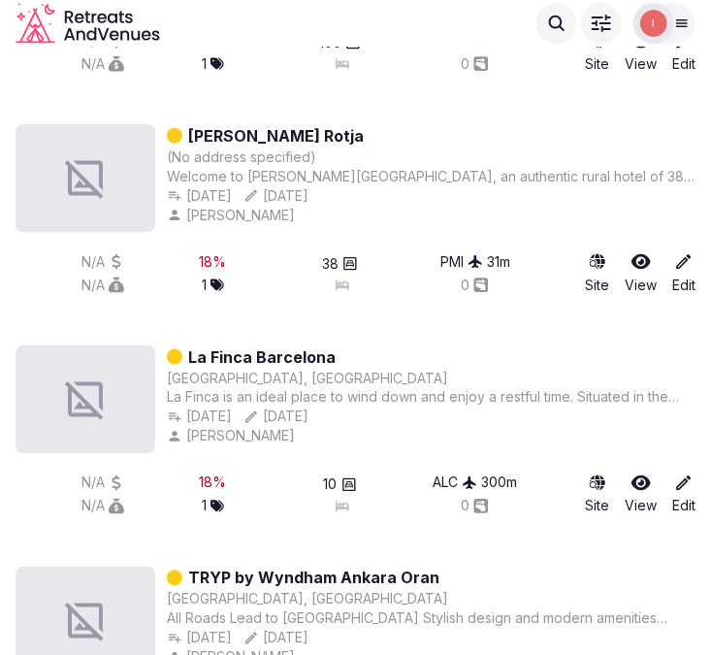
scroll to position [392, 0]
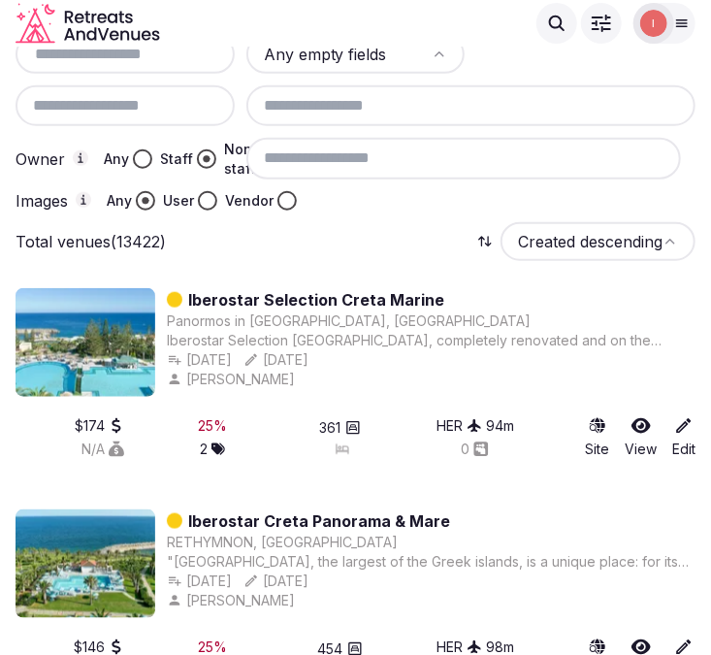
click at [423, 156] on input at bounding box center [463, 158] width 434 height 41
click at [452, 97] on input at bounding box center [470, 105] width 449 height 41
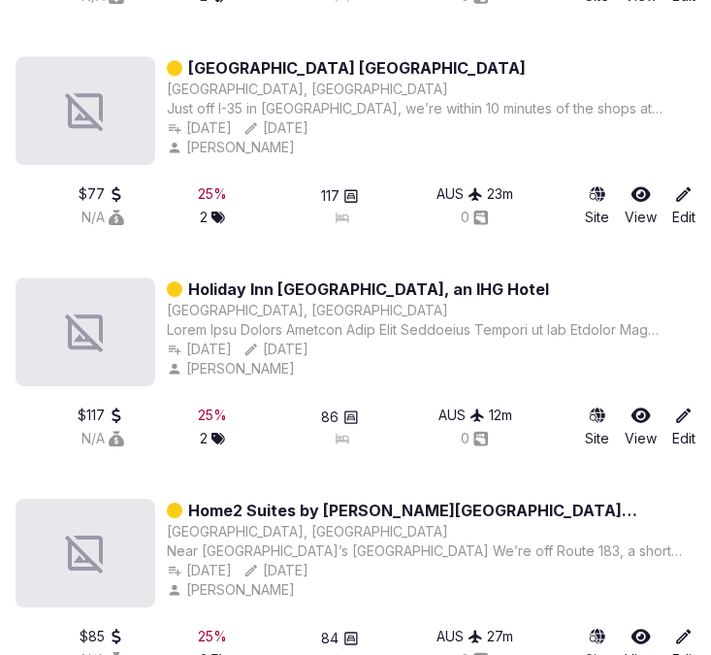
scroll to position [10082, 0]
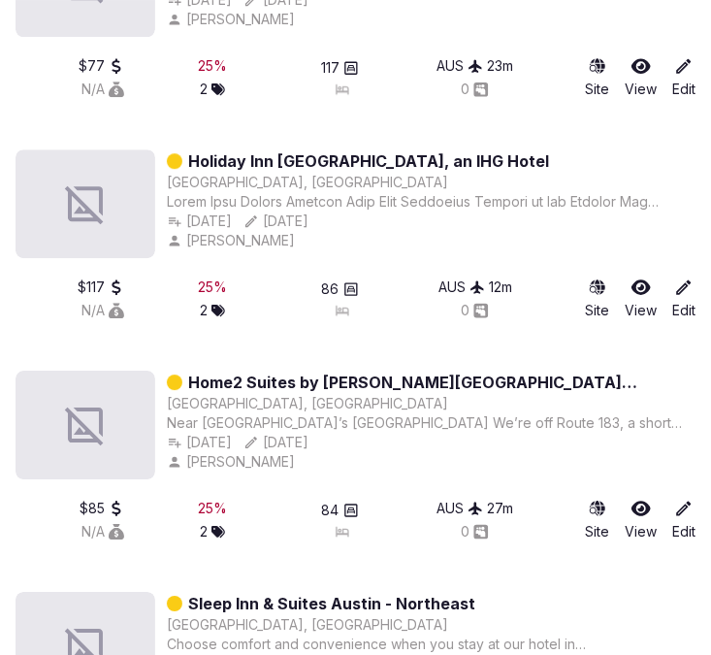
drag, startPoint x: 393, startPoint y: 159, endPoint x: 400, endPoint y: 169, distance: 11.8
drag, startPoint x: 400, startPoint y: 169, endPoint x: 314, endPoint y: 145, distance: 88.4
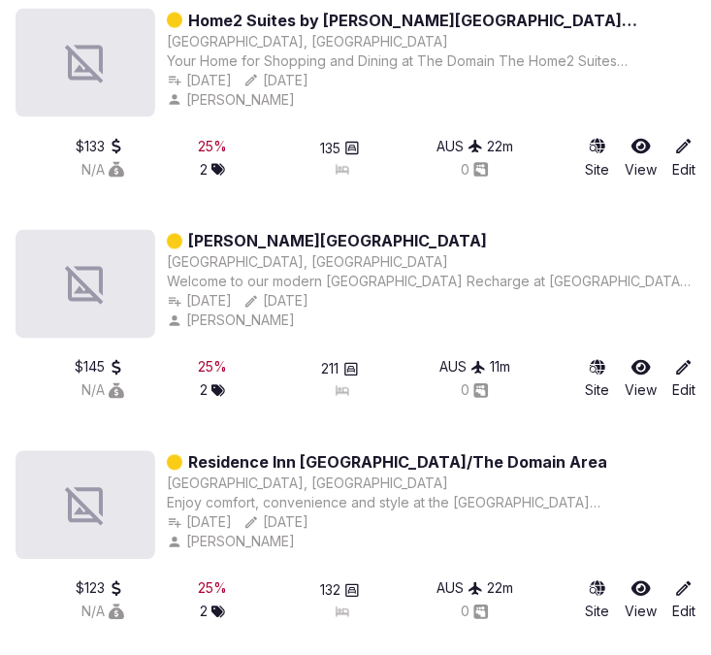
scroll to position [11591, 0]
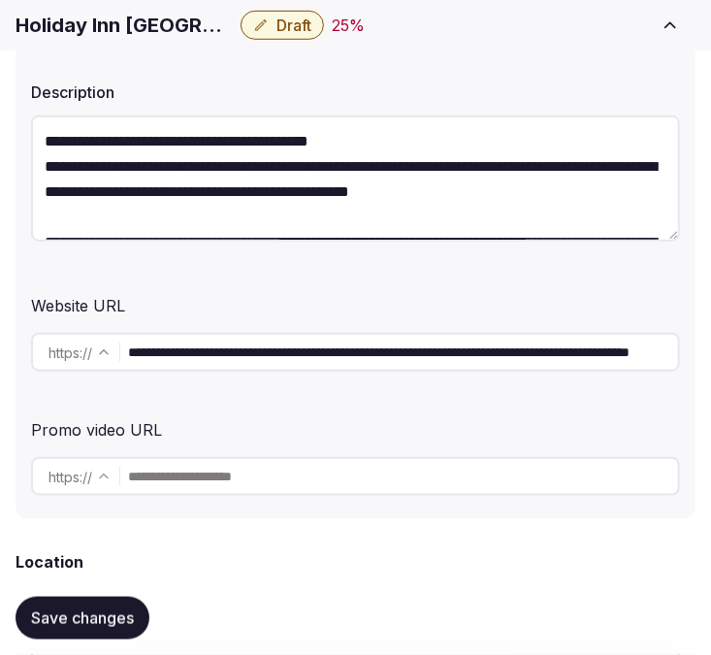
scroll to position [431, 0]
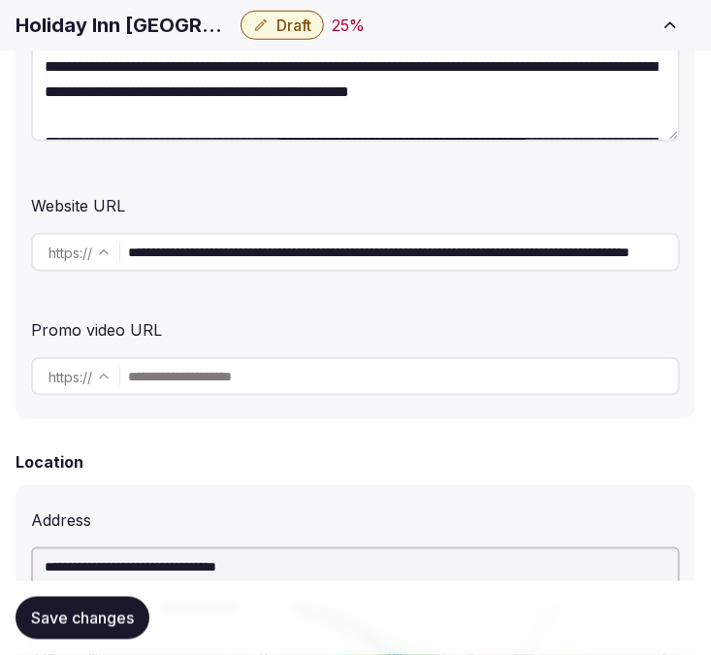
click at [320, 247] on input "**********" at bounding box center [403, 252] width 550 height 39
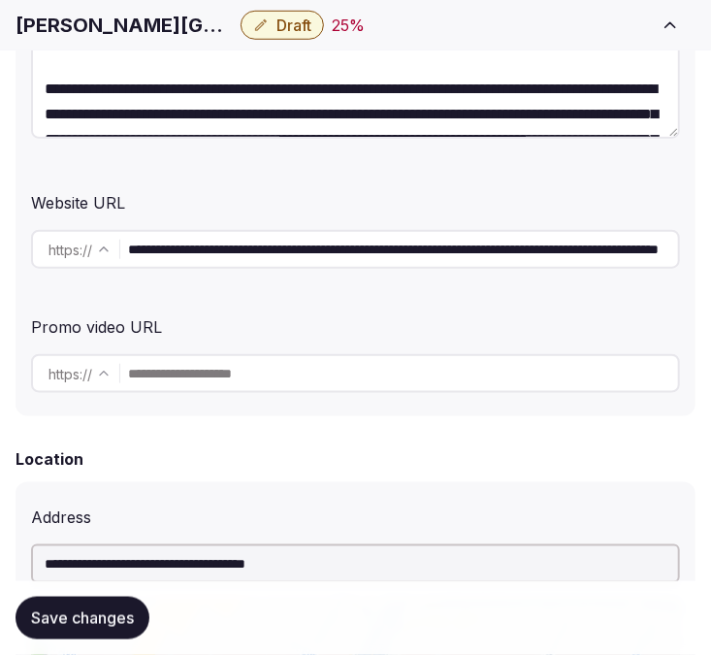
scroll to position [538, 0]
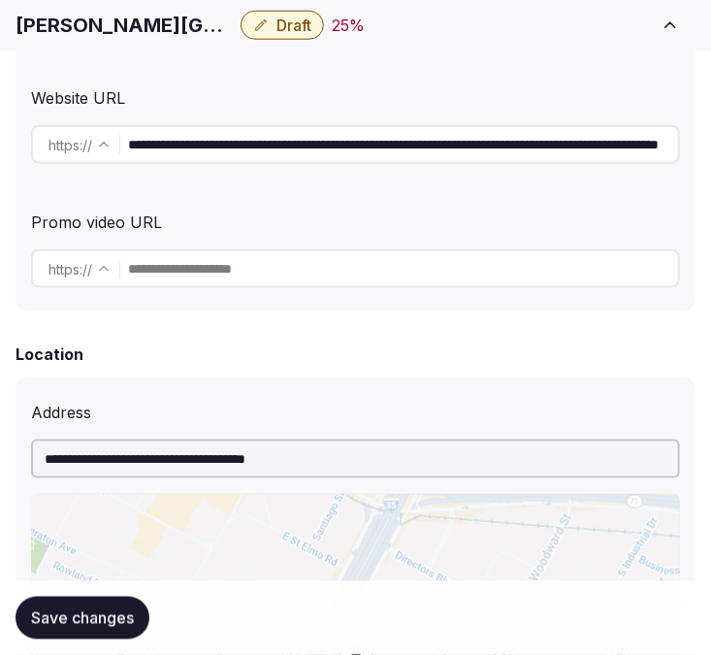
click at [366, 145] on input "**********" at bounding box center [403, 144] width 550 height 39
